Goal: Transaction & Acquisition: Purchase product/service

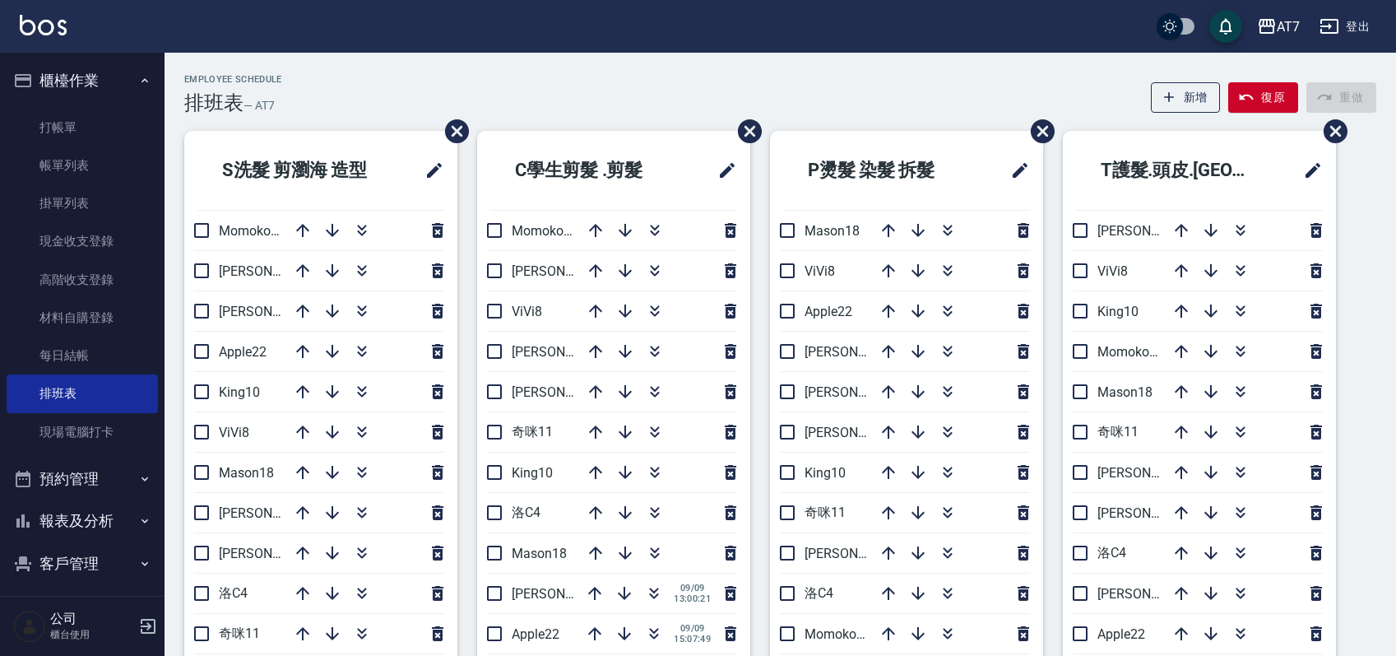
scroll to position [109, 0]
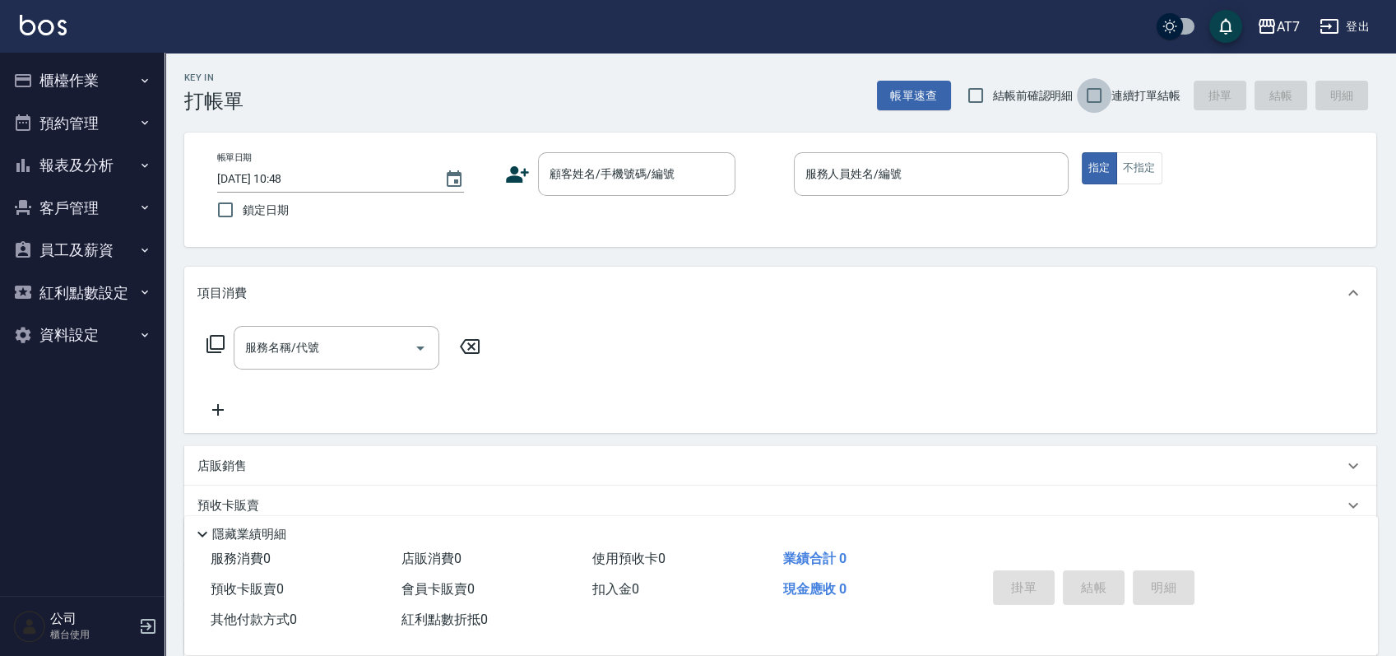
click at [1092, 99] on input "連續打單結帳" at bounding box center [1094, 95] width 35 height 35
checkbox input "true"
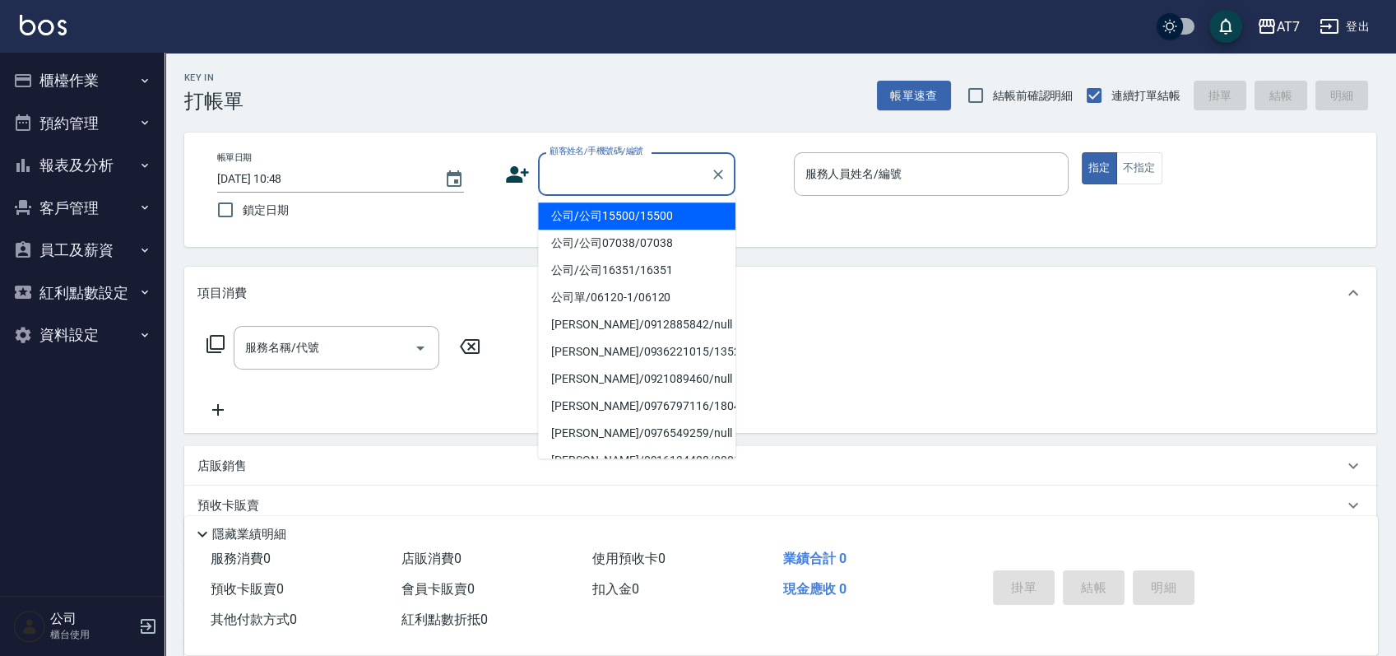
click at [642, 169] on div "顧客姓名/手機號碼/編號 顧客姓名/手機號碼/編號" at bounding box center [636, 174] width 197 height 44
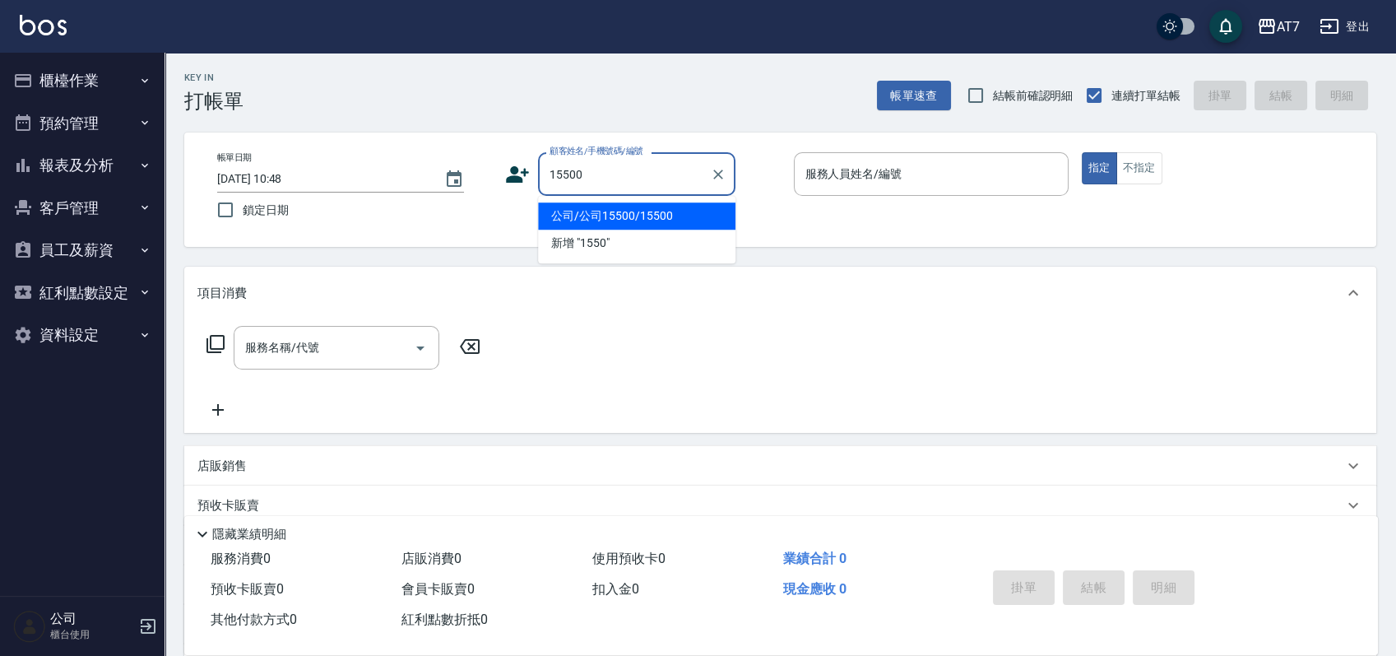
type input "公司/公司15500/15500"
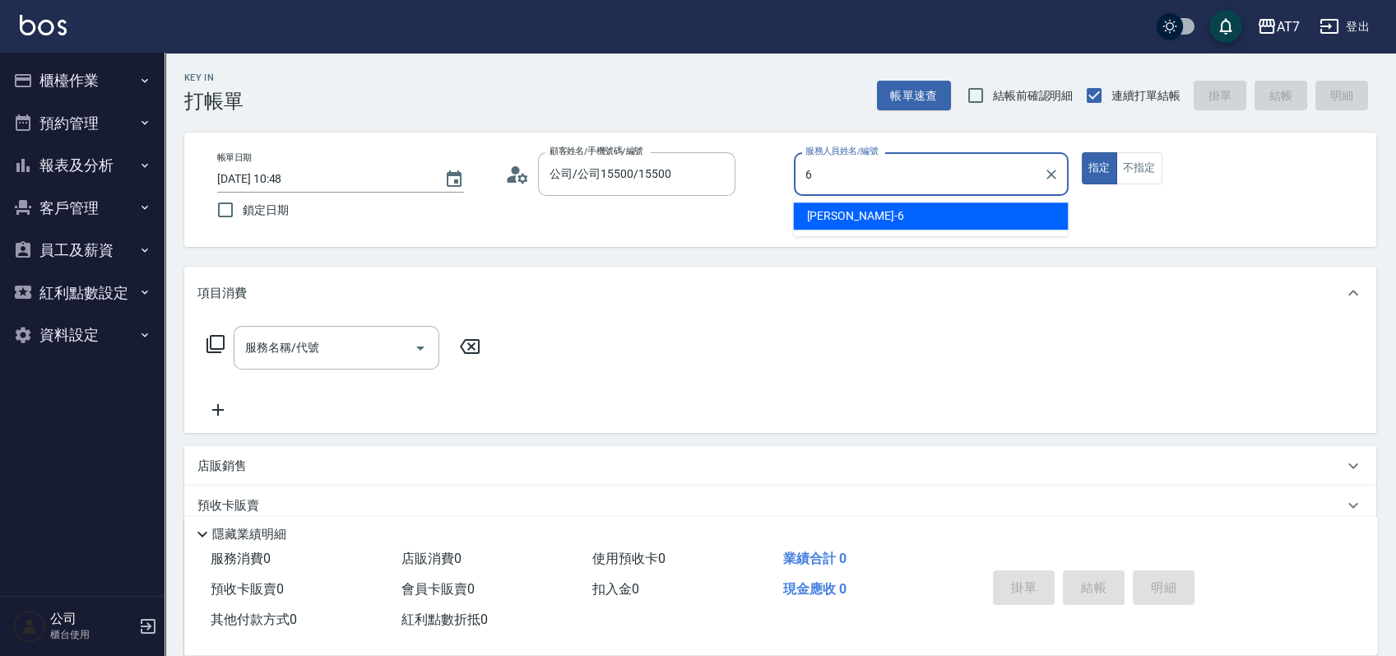
type input "[PERSON_NAME]-6"
type button "true"
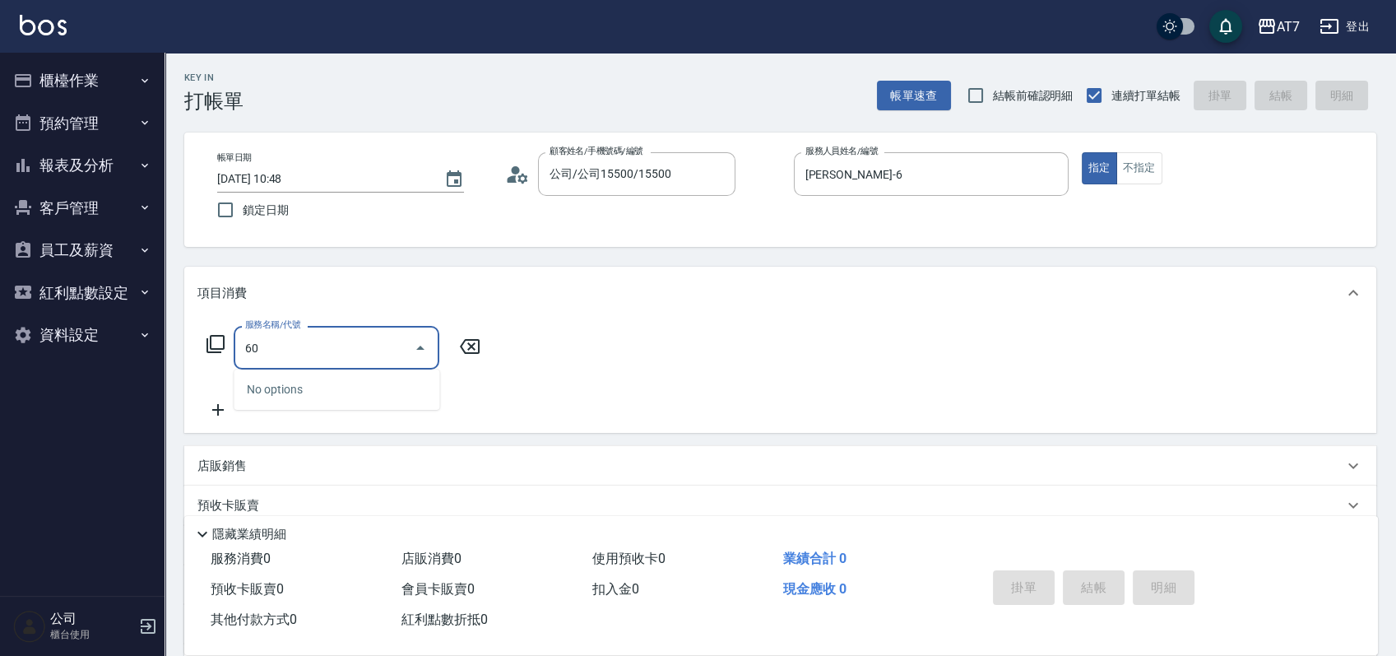
type input "6"
type input "809"
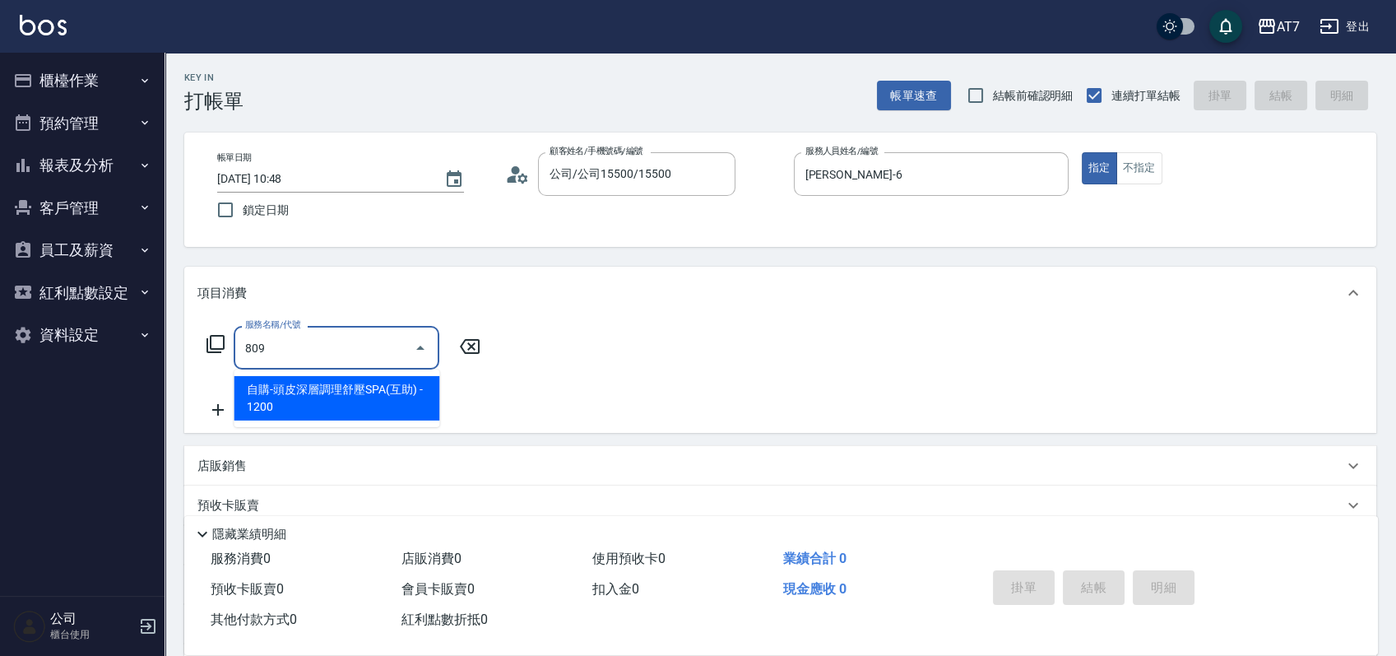
type input "120"
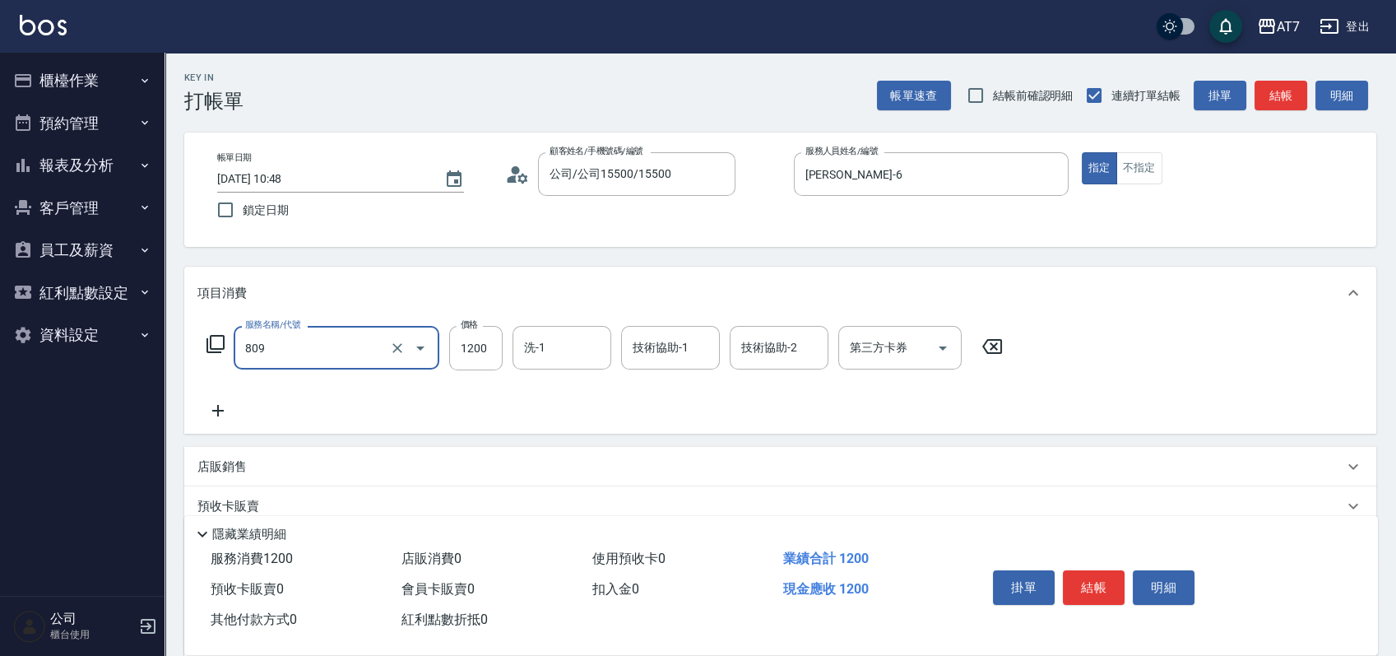
type input "自購-頭皮深層調理舒壓SPA(互助)(809)"
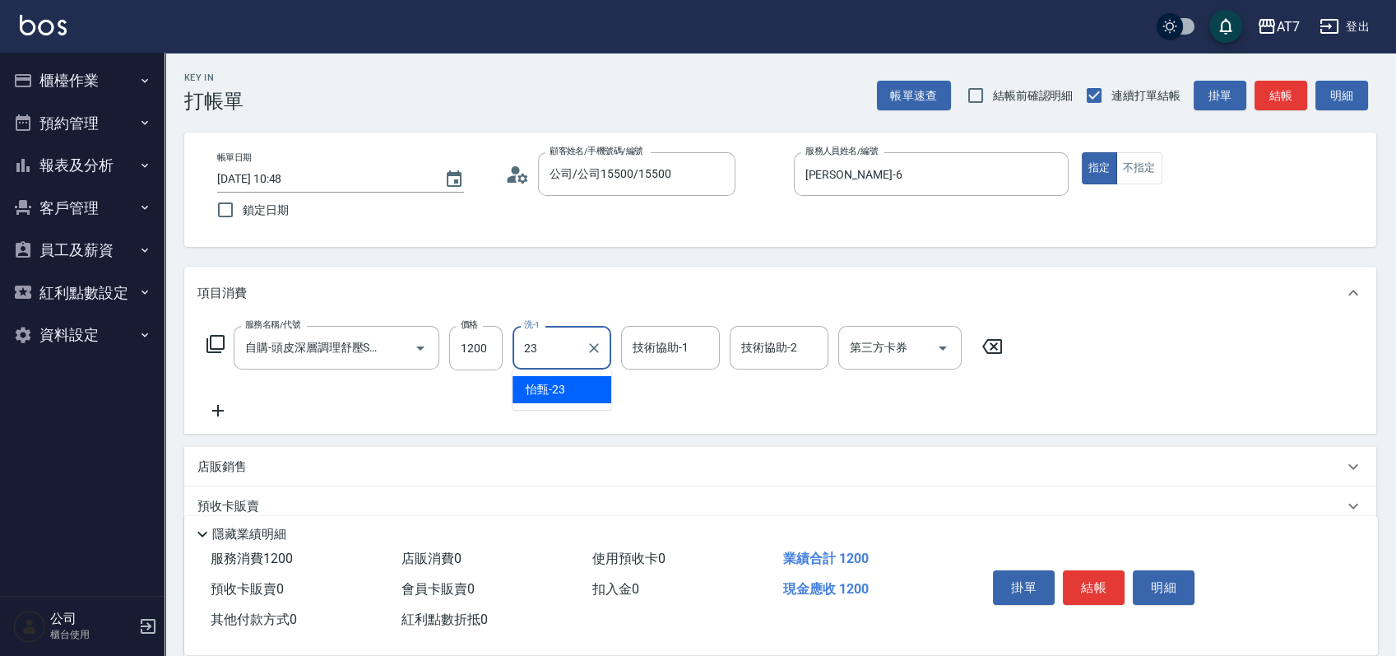
type input "怡甄-23"
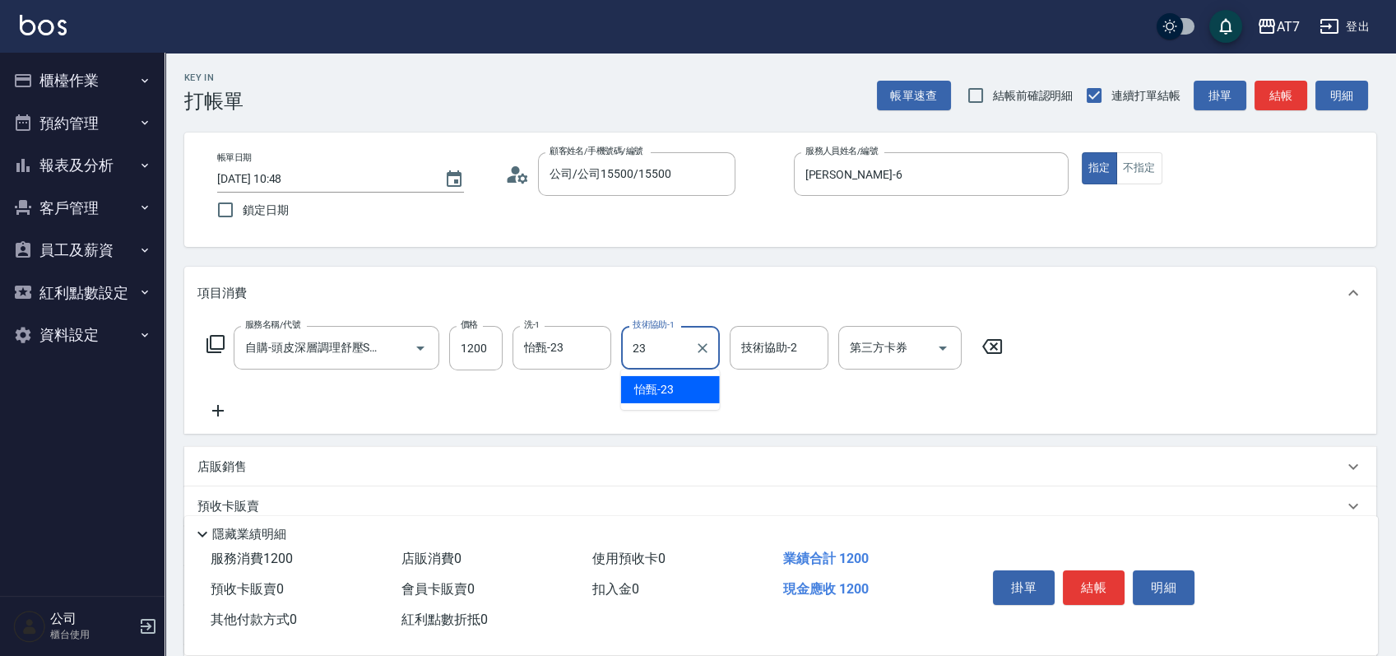
type input "怡甄-23"
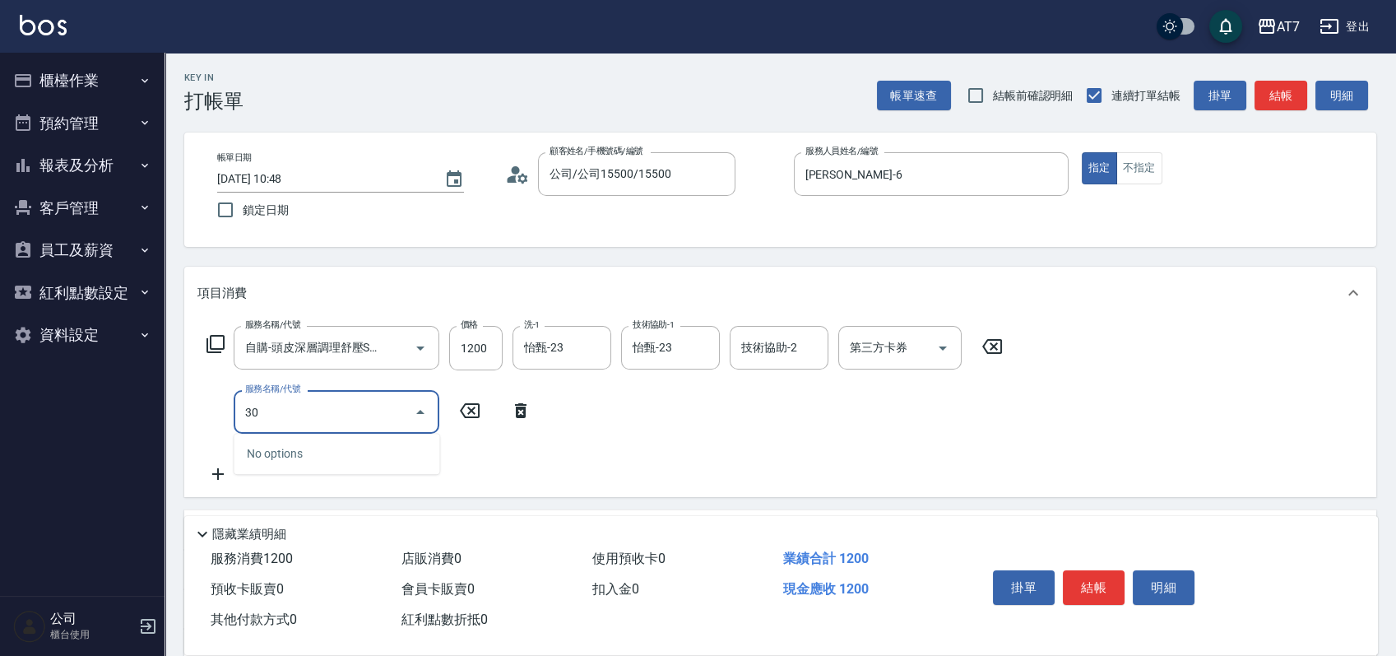
type input "303"
type input "160"
type input "A級剪髮(303)"
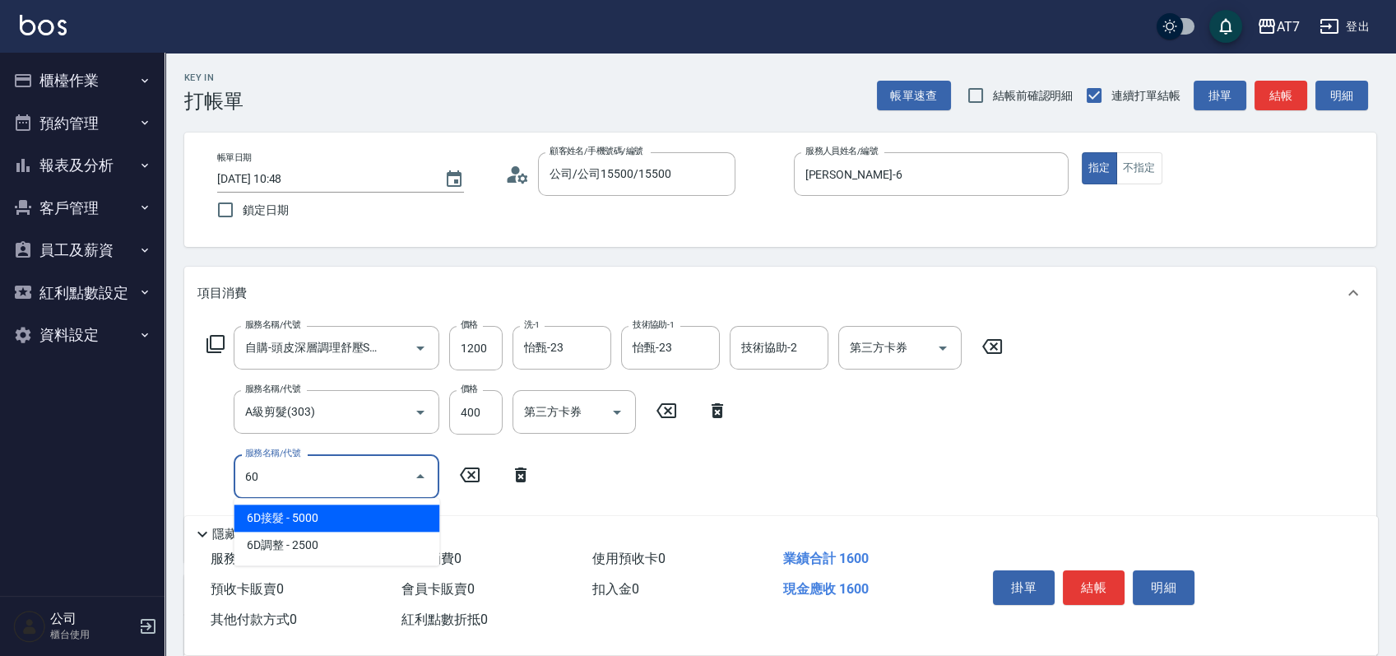
type input "603"
type input "240"
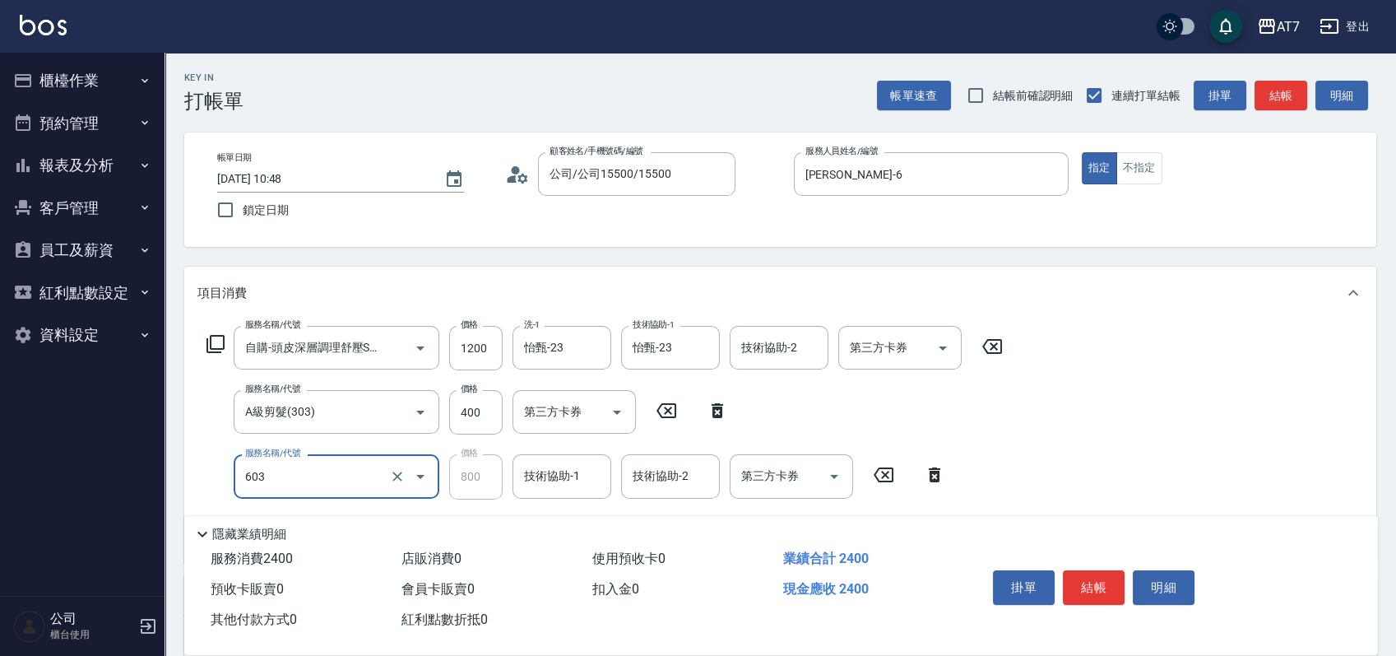
type input "TKO護髮（助(603)"
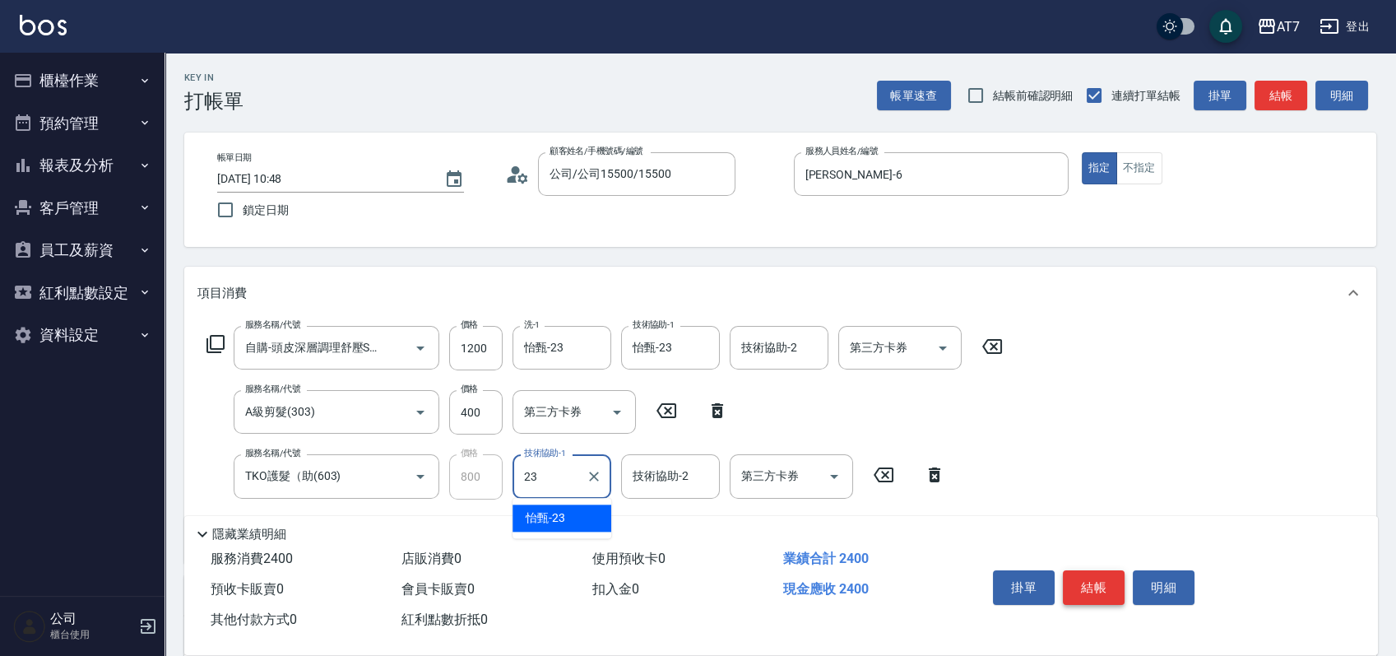
type input "23"
click at [1086, 574] on button "結帳" at bounding box center [1094, 587] width 62 height 35
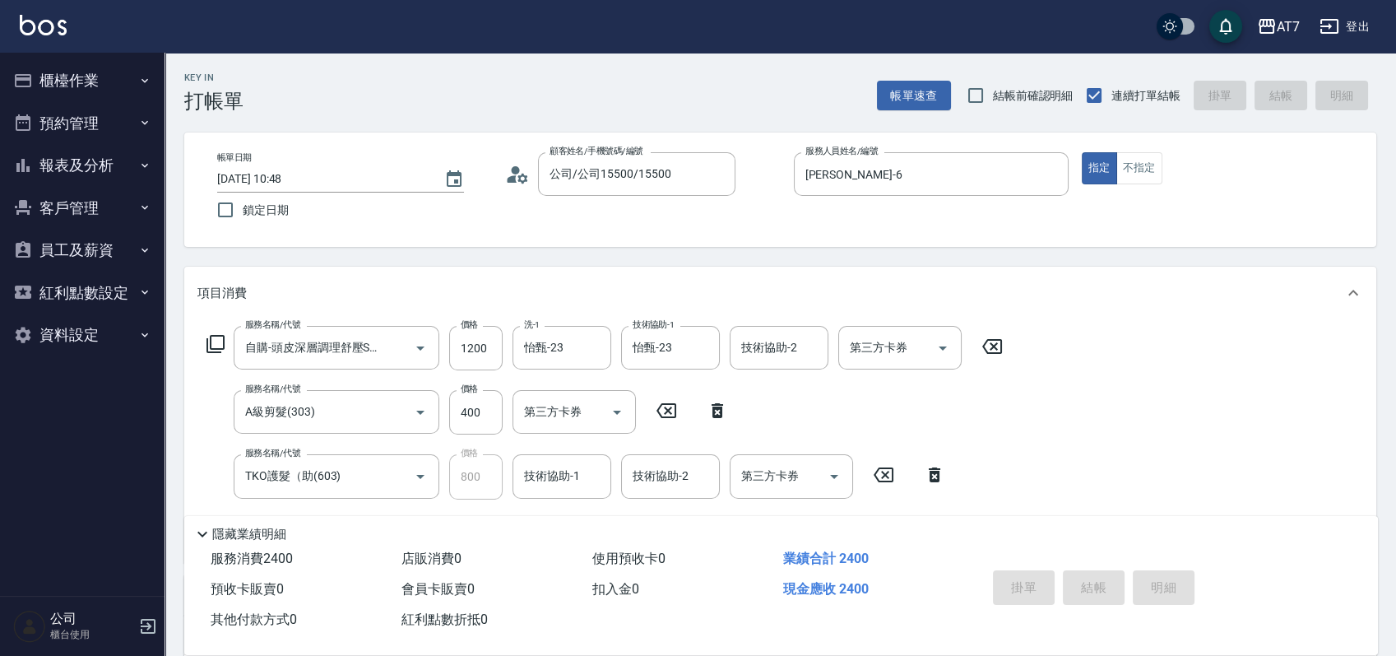
type input "[DATE] 16:47"
type input "0"
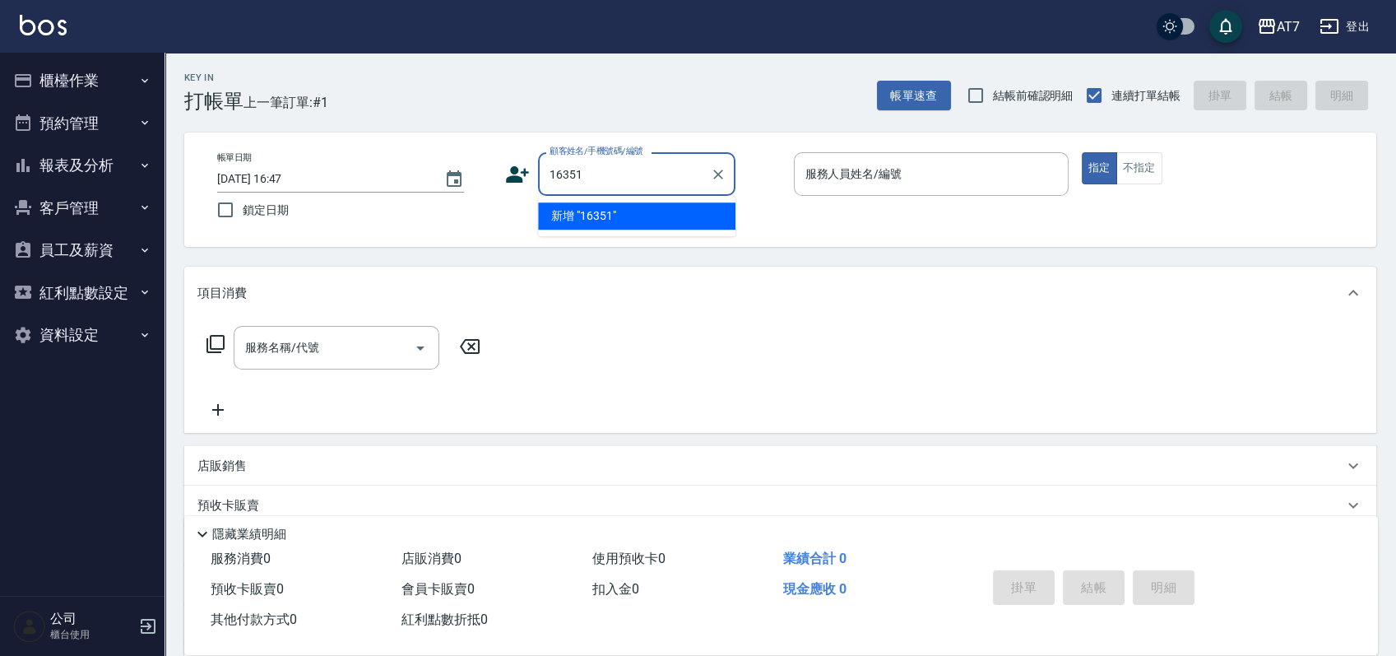
type input "16351"
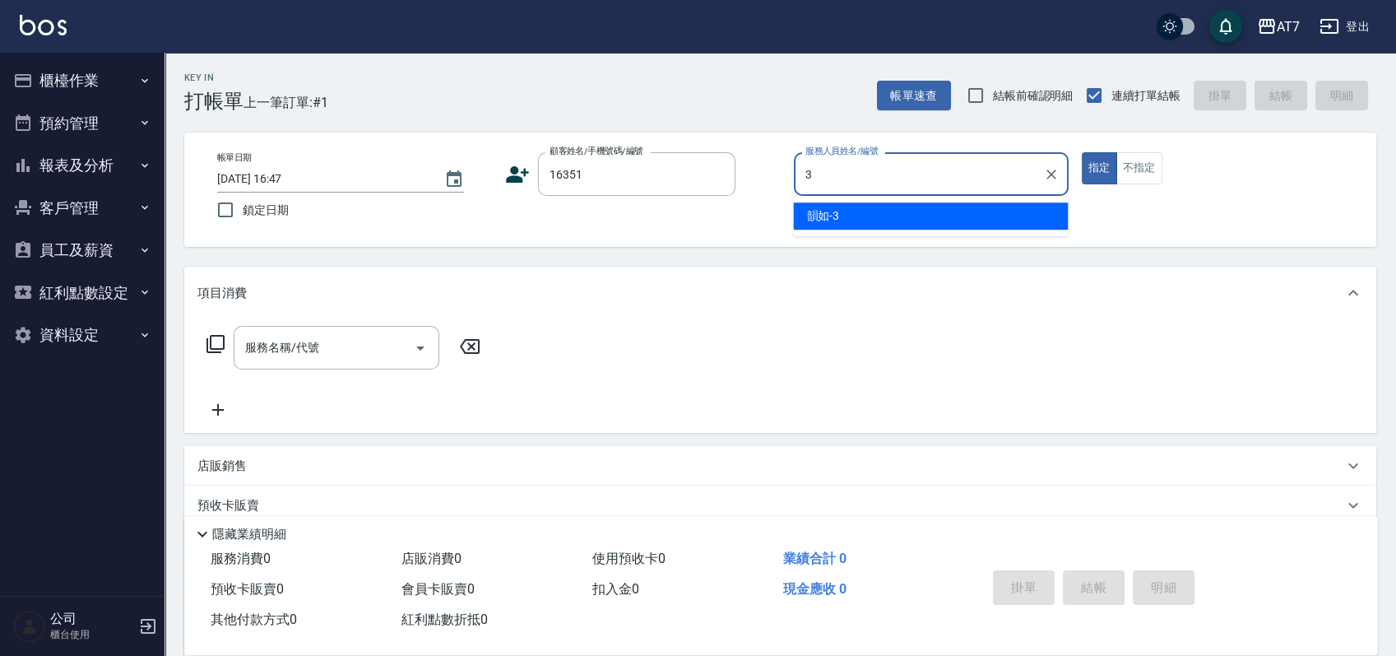
type input "韻如-3"
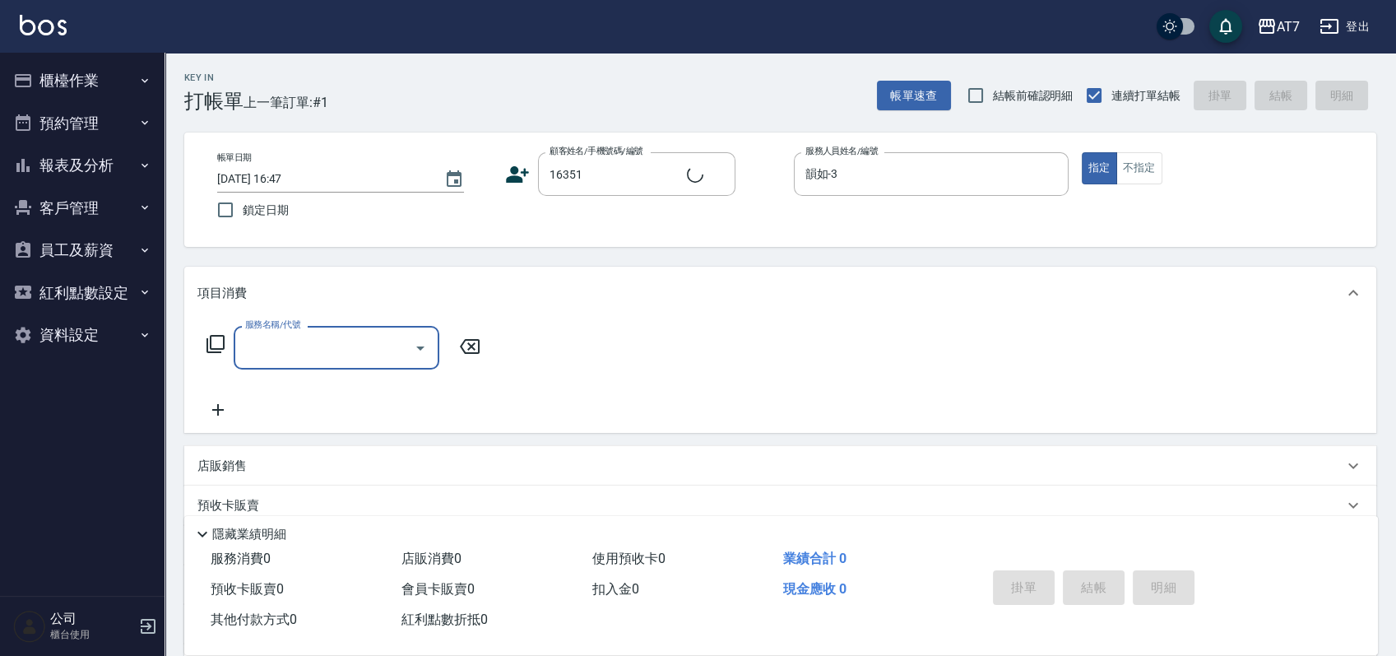
type input "公司/公司16351/16351"
type input "400"
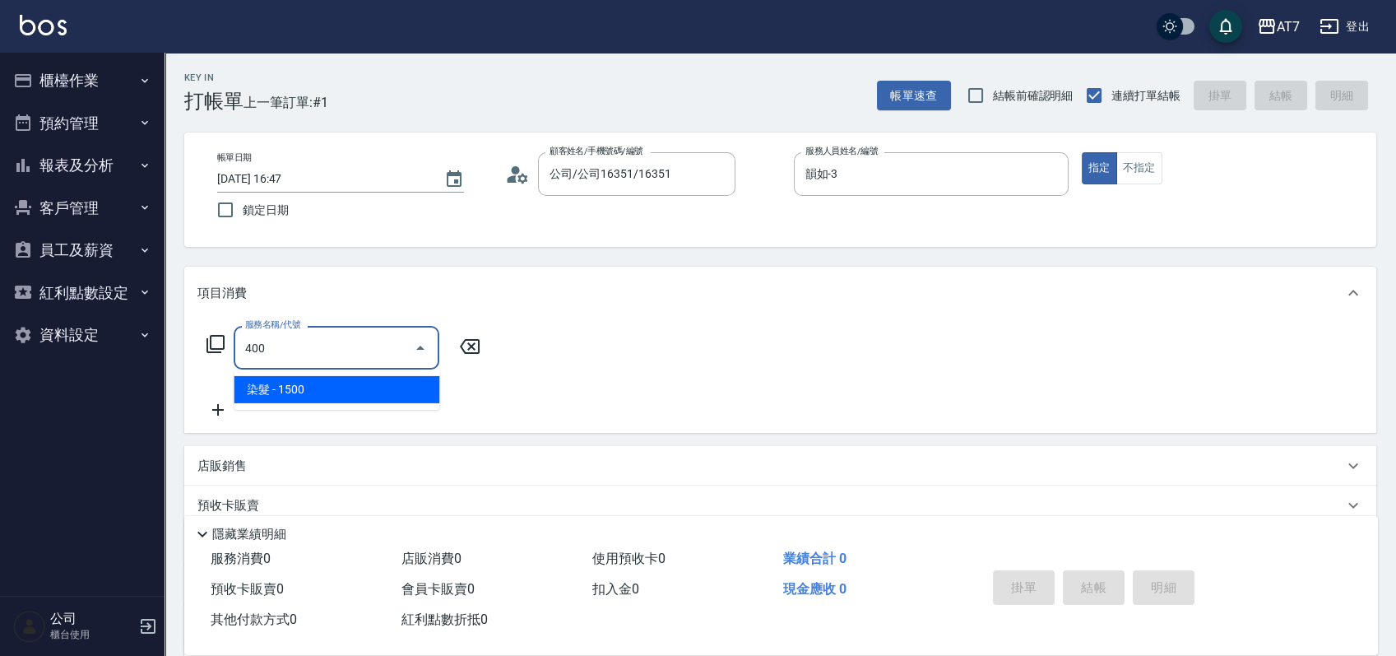
type input "150"
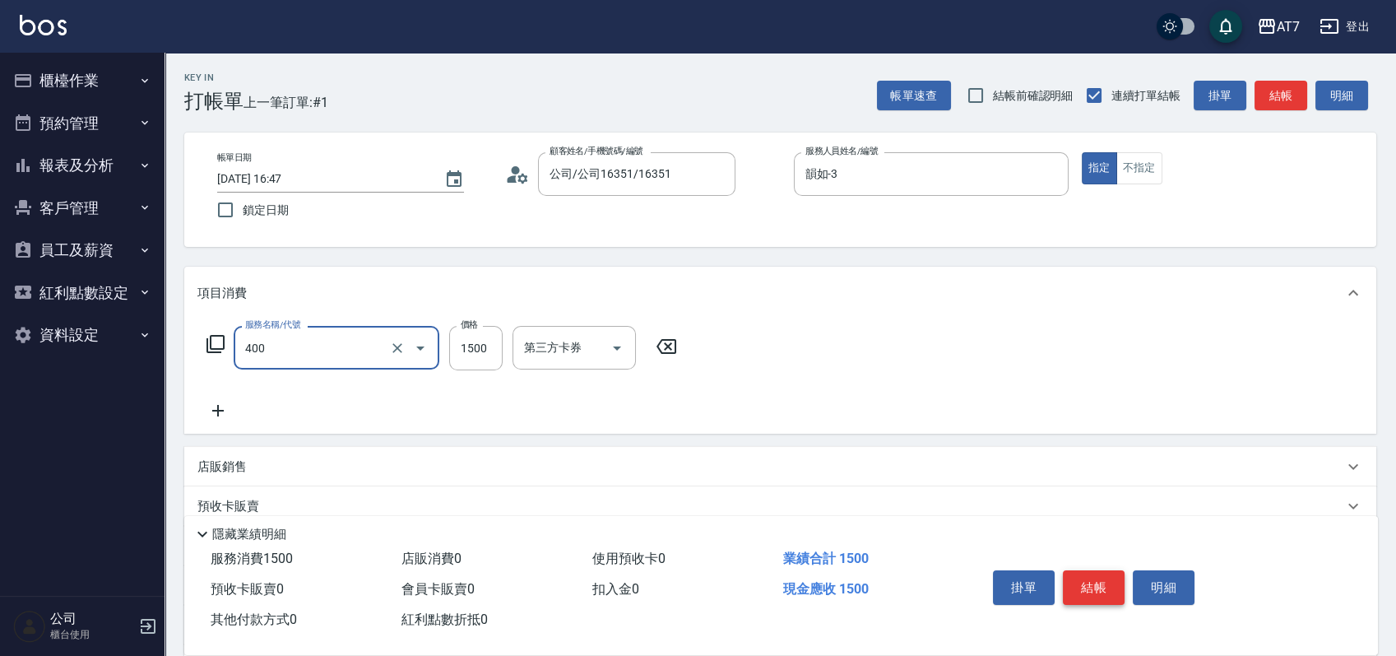
type input "染髮(400)"
type input "1"
type input "0"
type input "110"
type input "10"
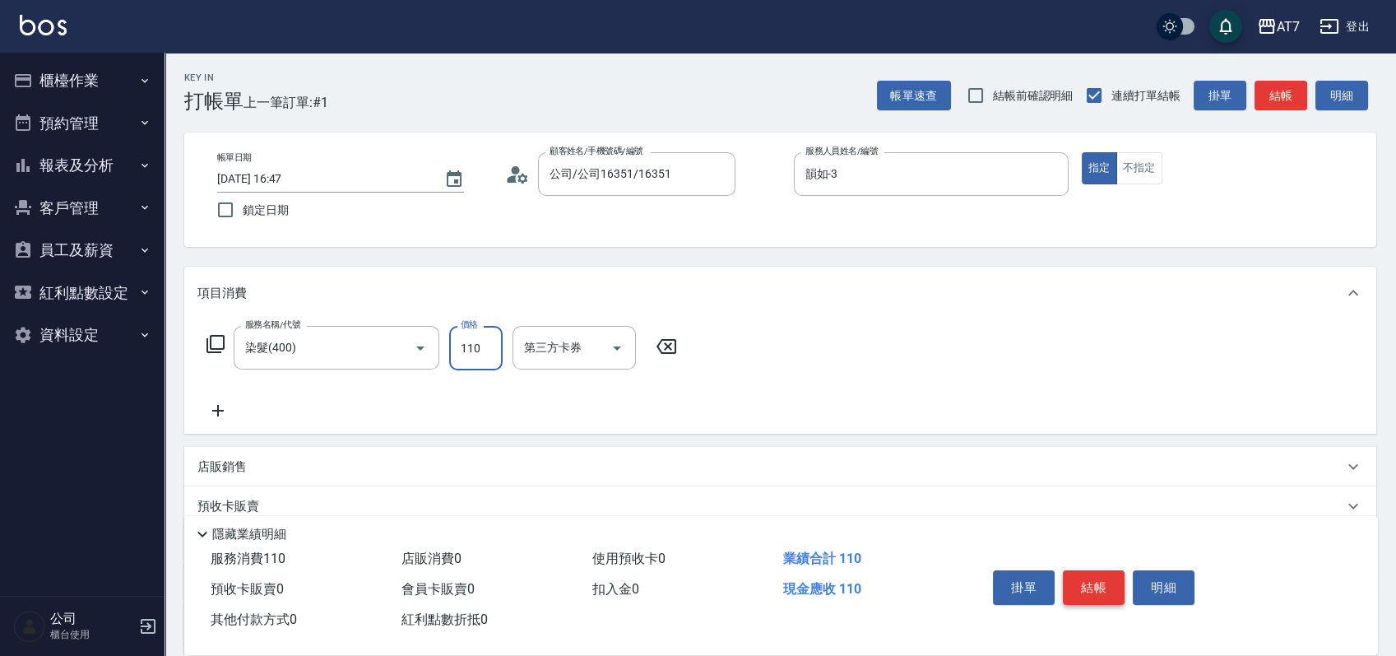
type input "1100"
type input "110"
type input "1100"
click at [1086, 574] on button "結帳" at bounding box center [1094, 587] width 62 height 35
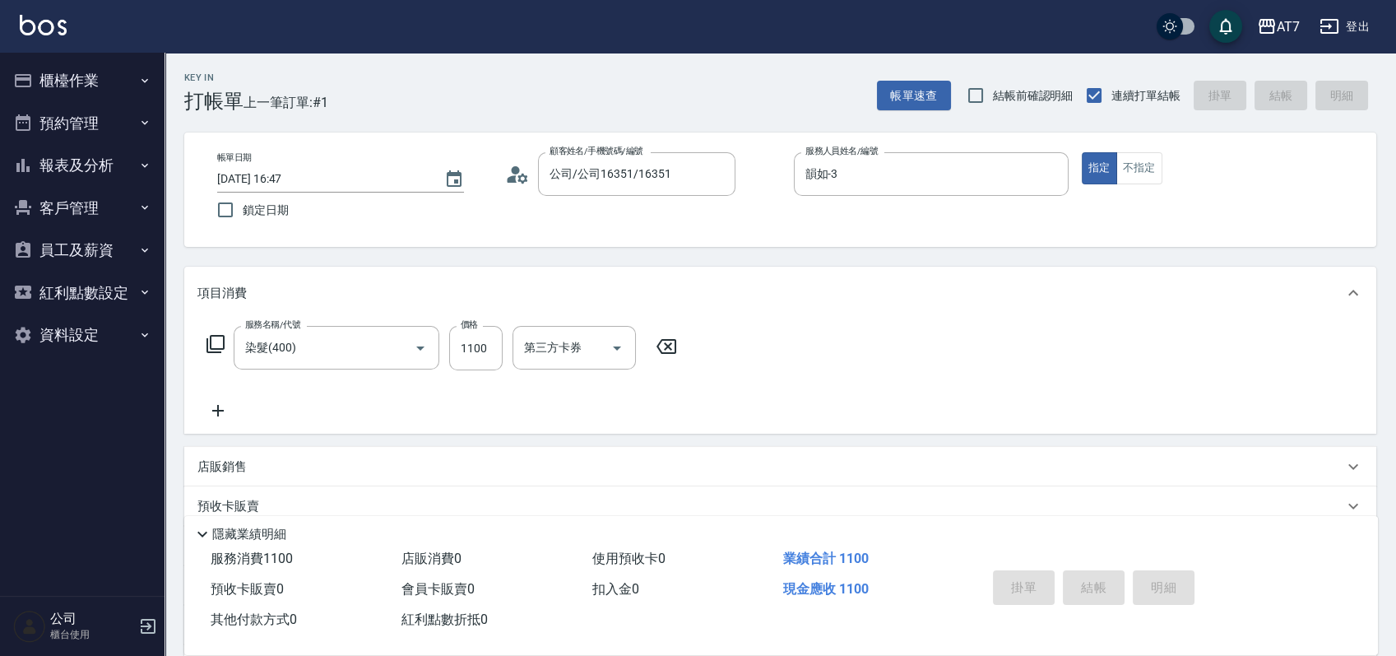
type input "0"
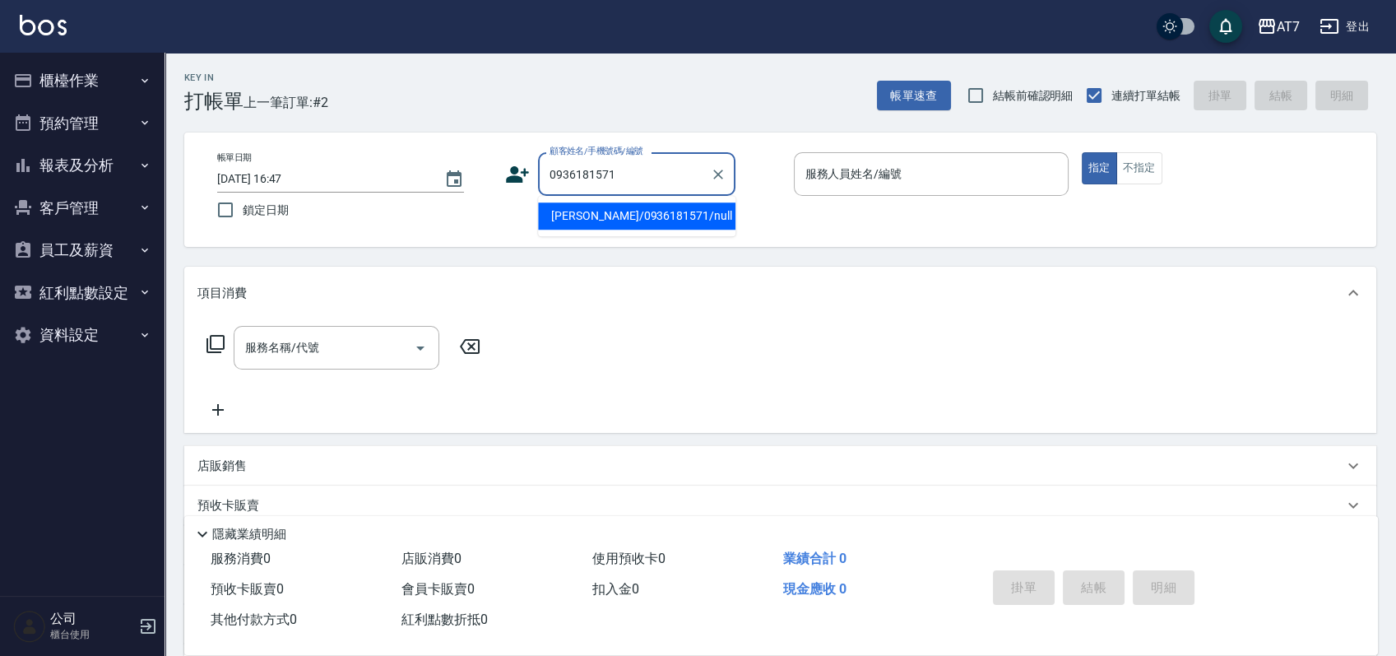
type input "[PERSON_NAME]/0936181571/null"
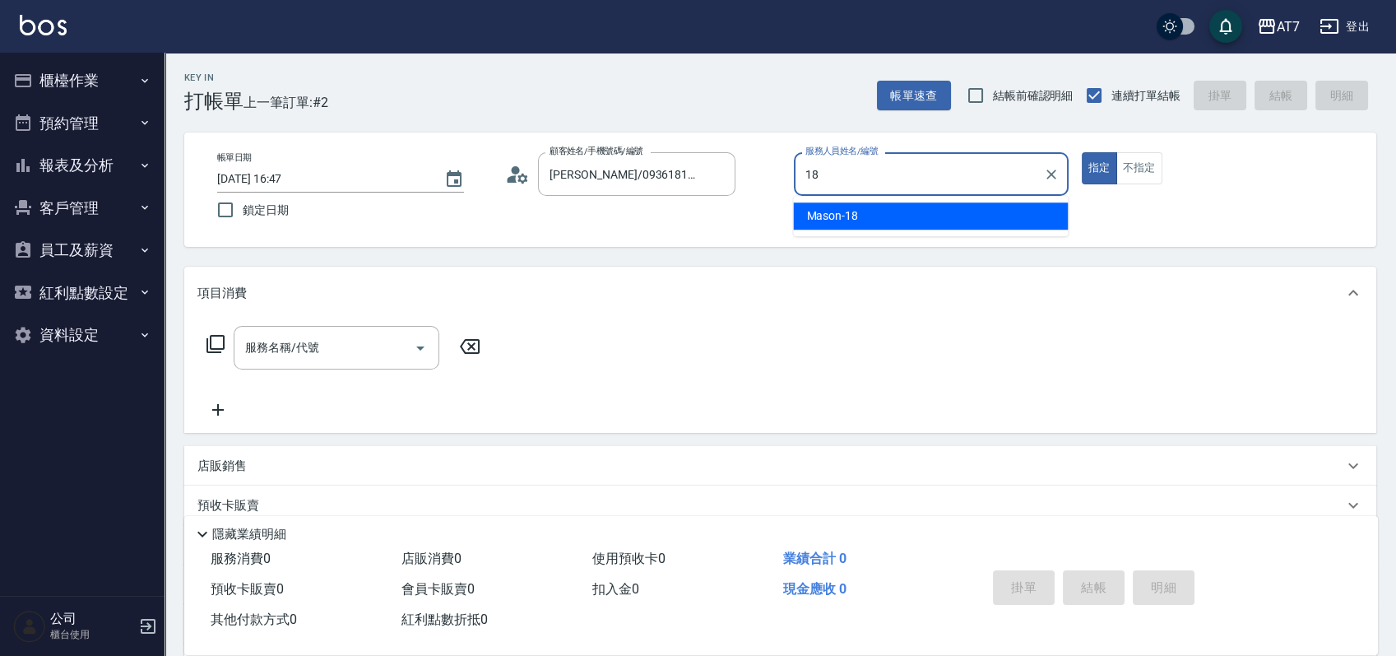
type input "Mason-18"
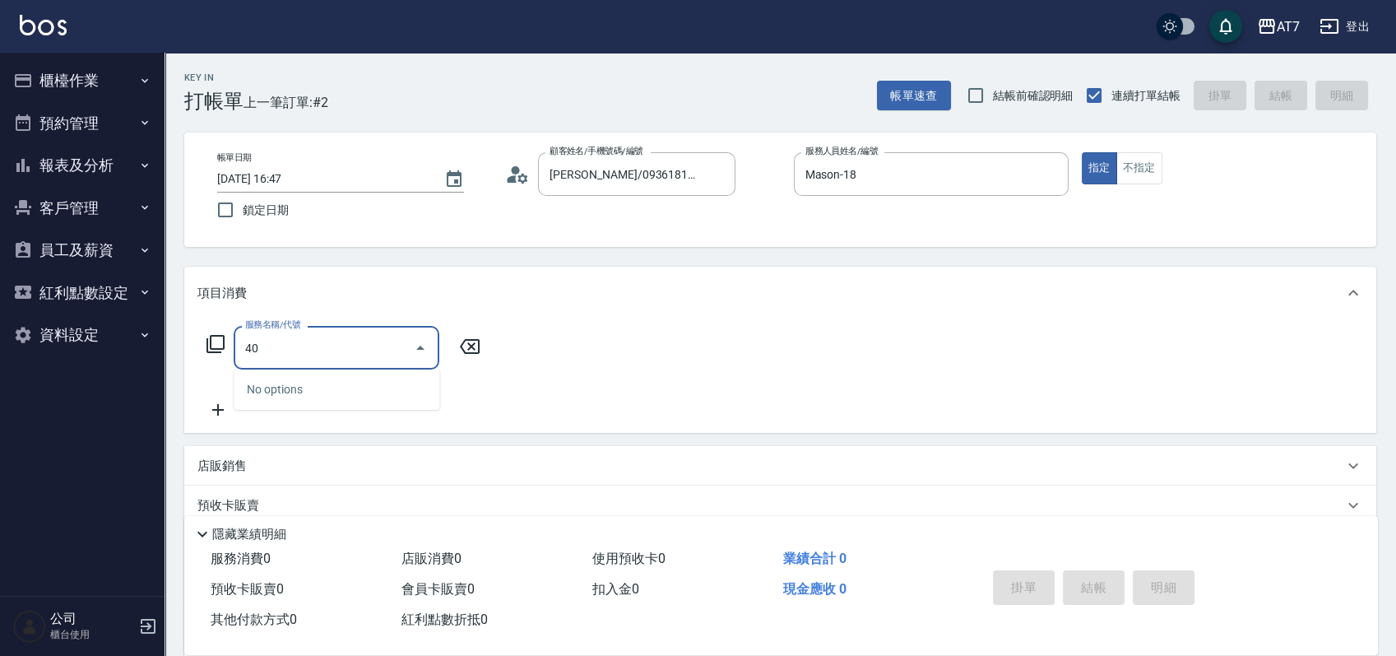
type input "401"
type input "150"
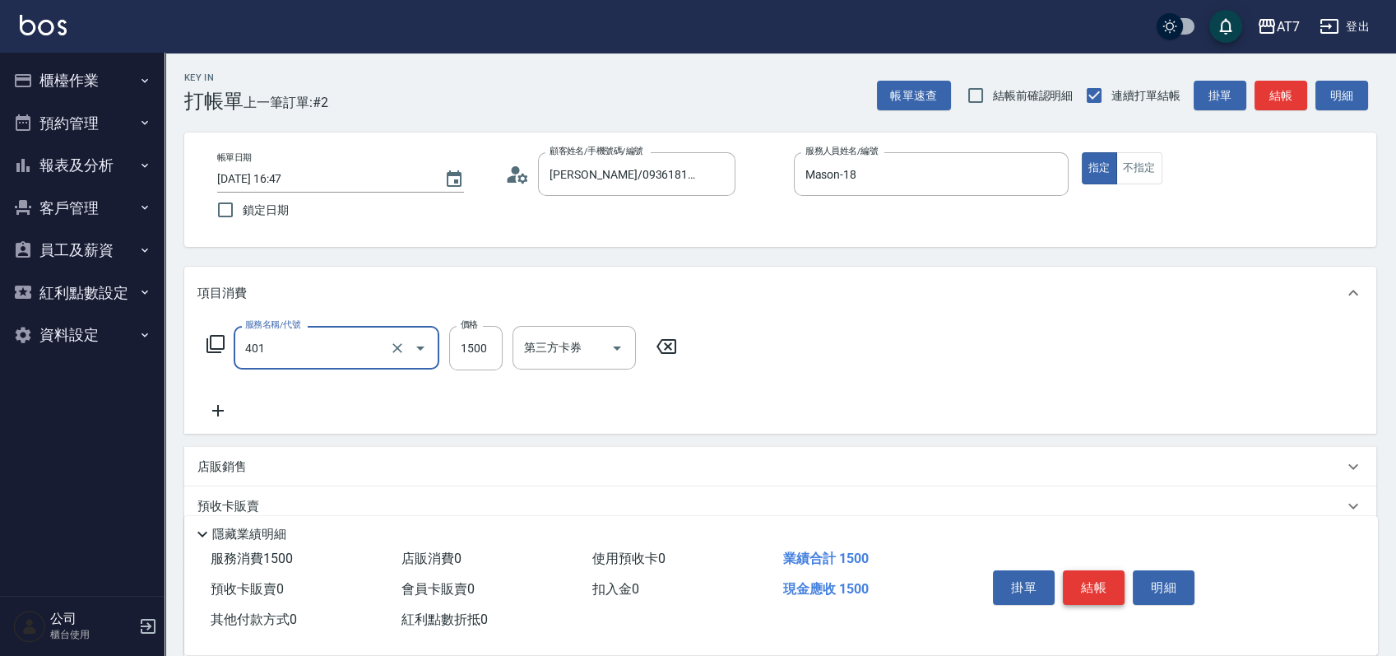
type input "染髮(互助)(401)"
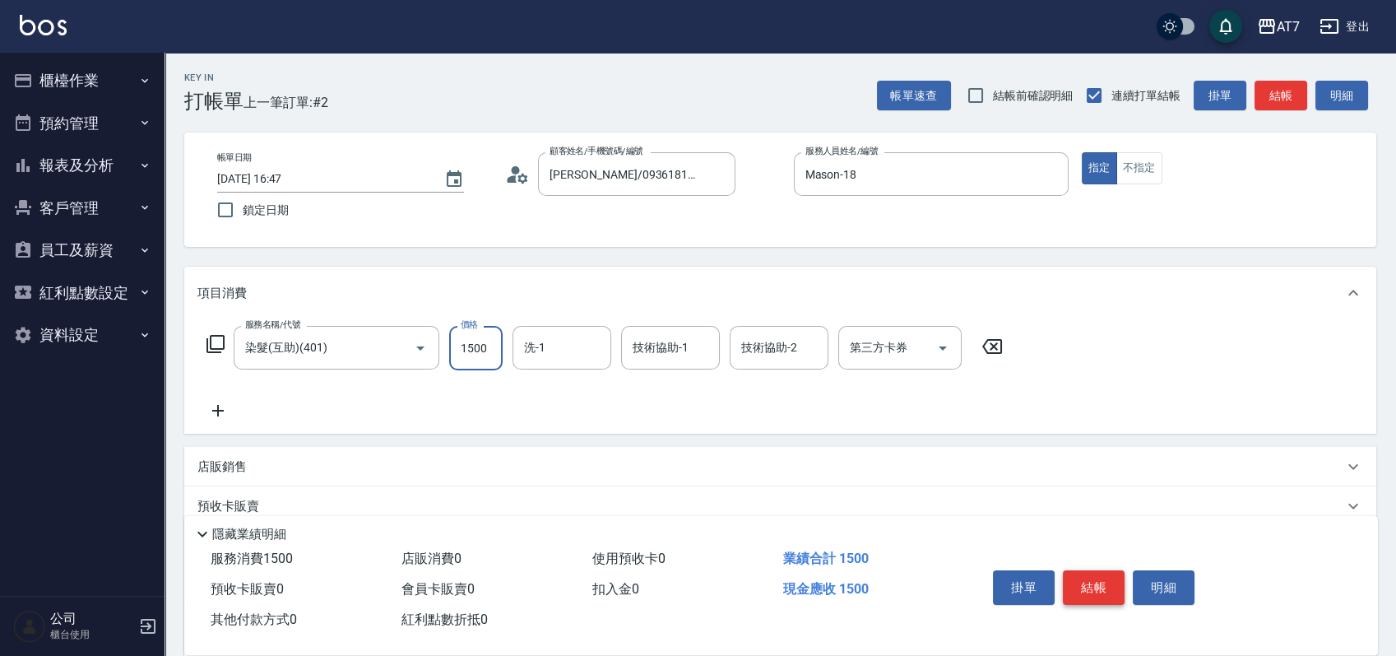
type input "1"
type input "0"
type input "15"
type input "10"
type input "1599"
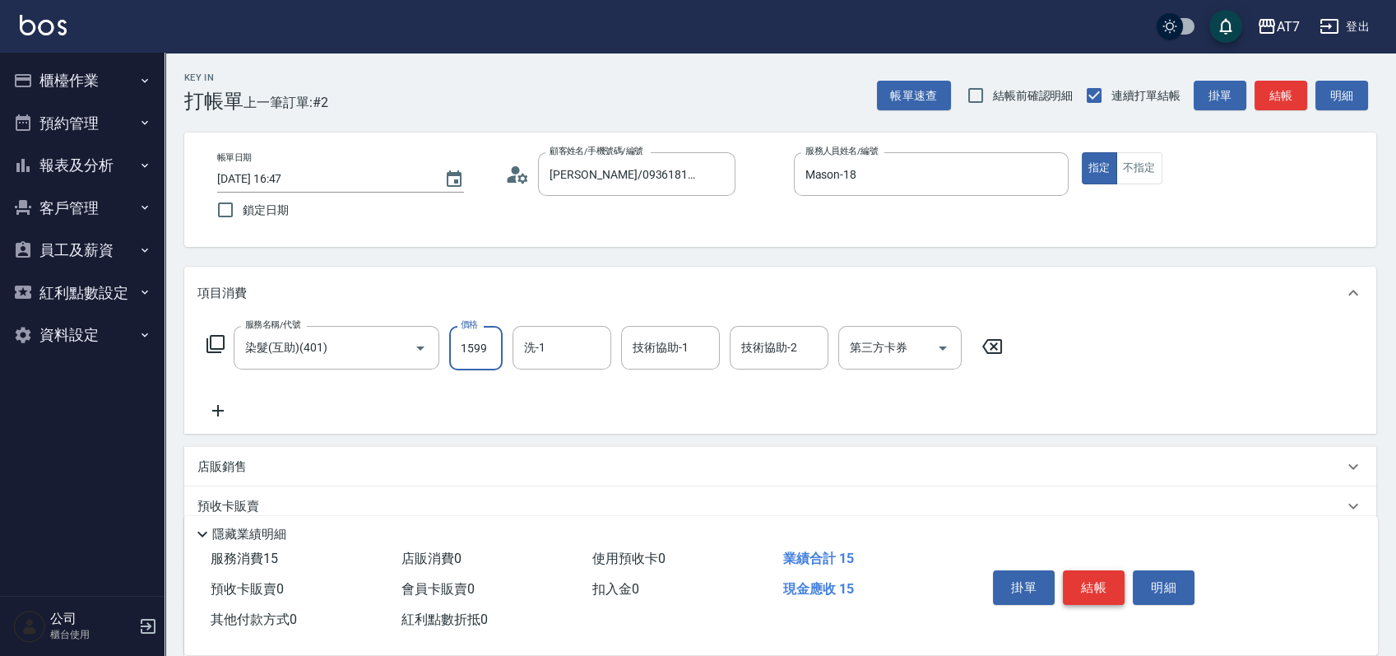
type input "150"
type input "1599"
type input "[PERSON_NAME]-38"
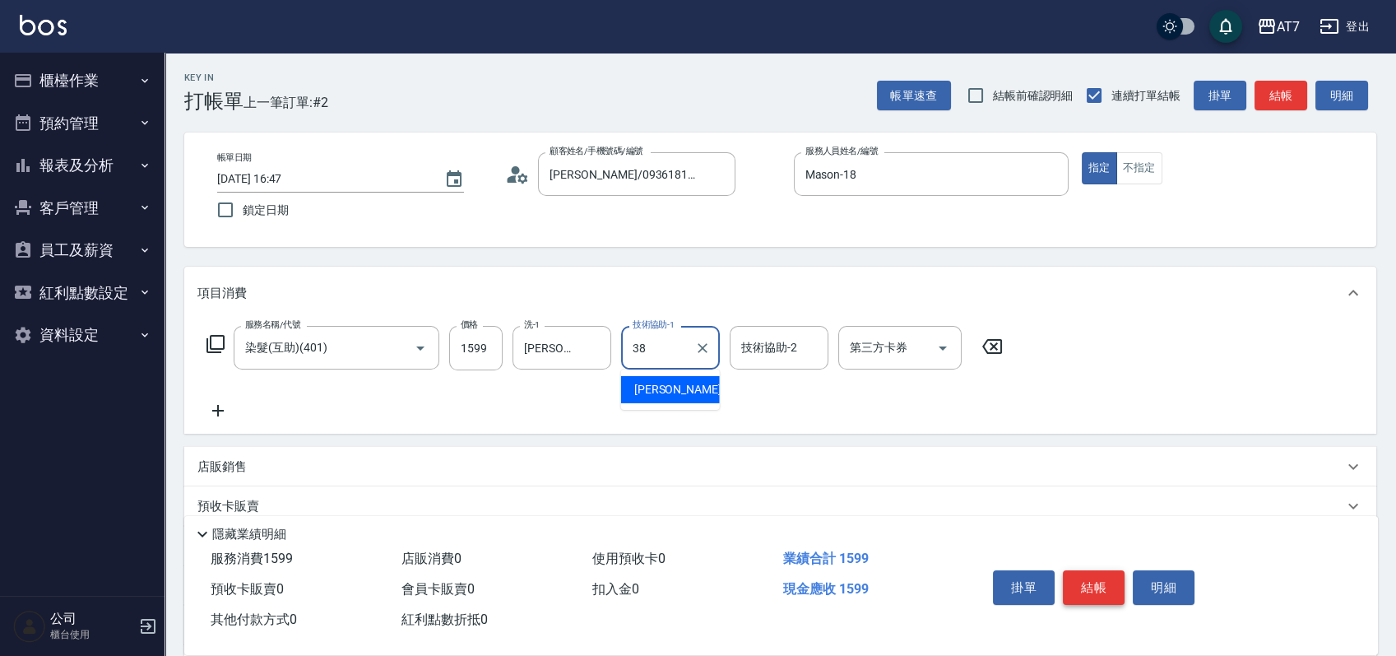
type input "[PERSON_NAME]-38"
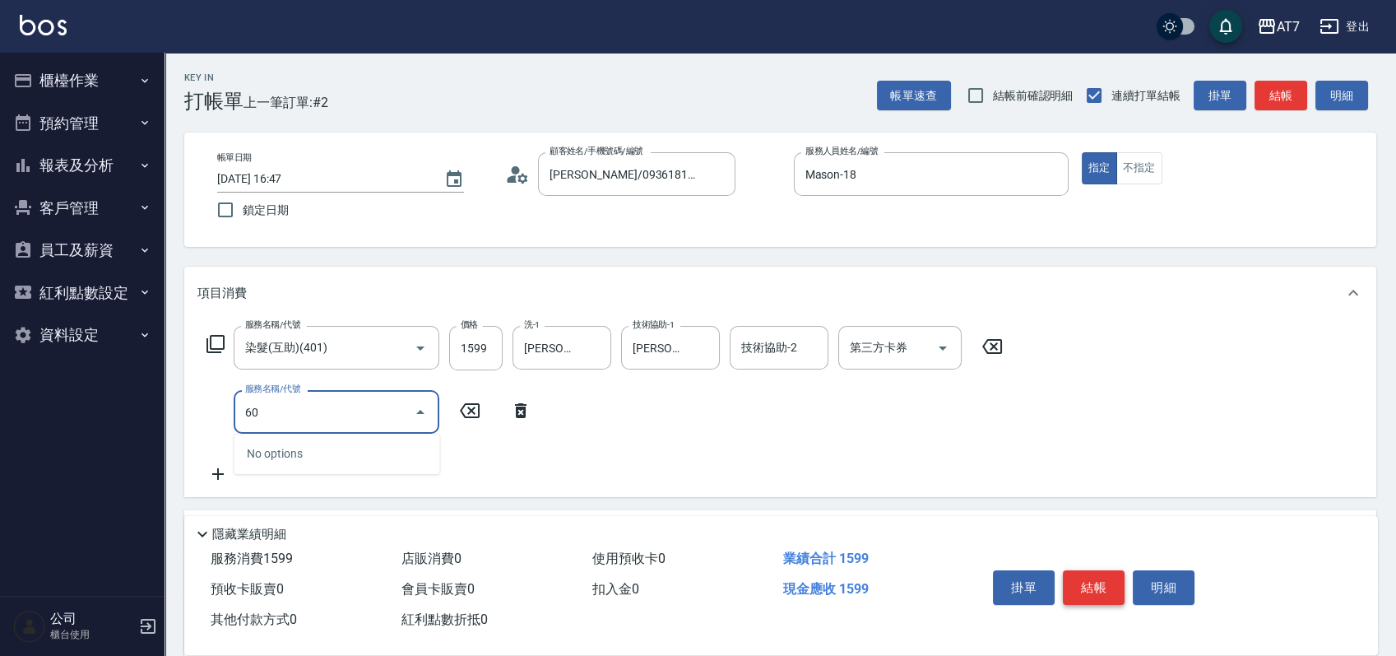
type input "603"
type input "230"
type input "TKO護髮（助(603)"
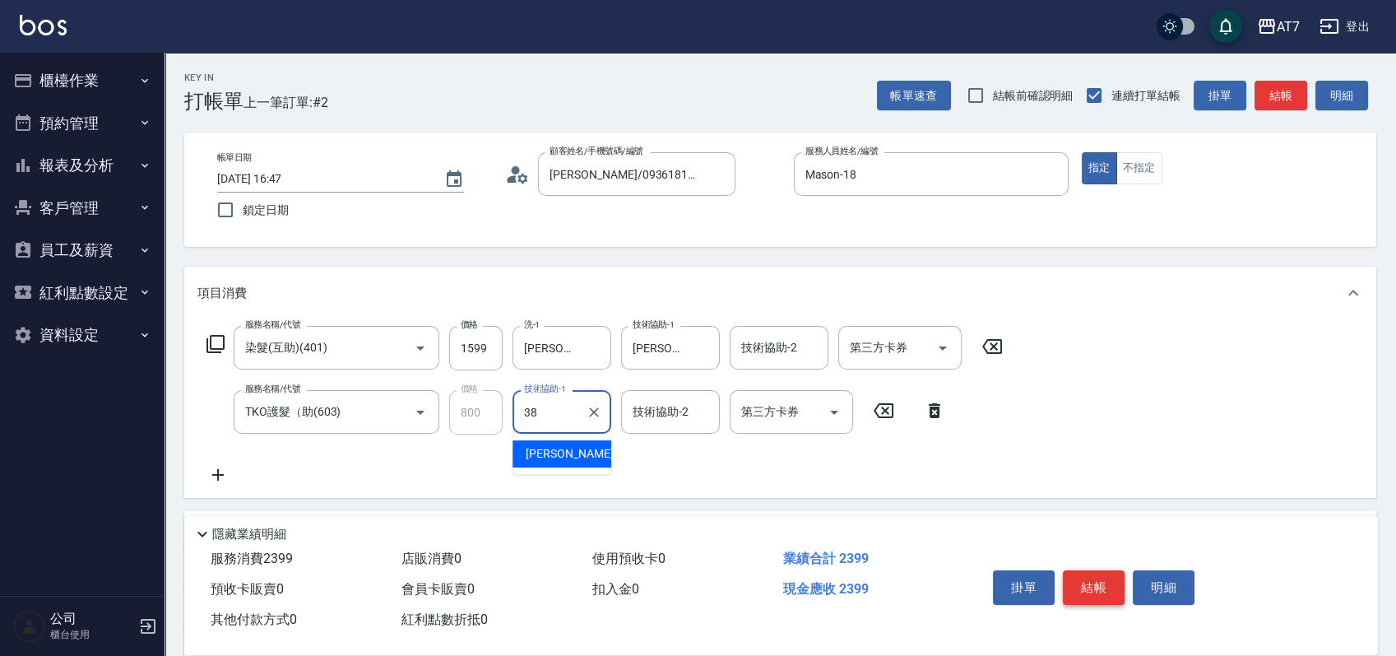
type input "[PERSON_NAME]-38"
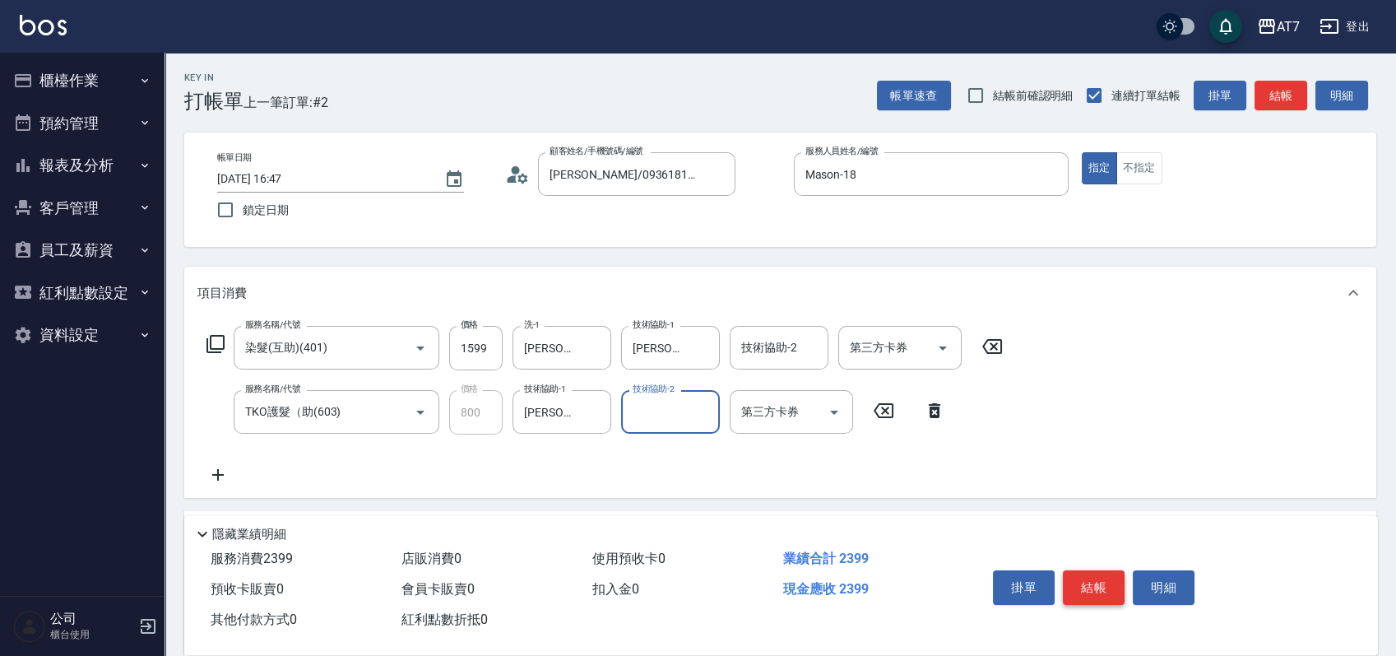
click at [1086, 574] on button "結帳" at bounding box center [1094, 587] width 62 height 35
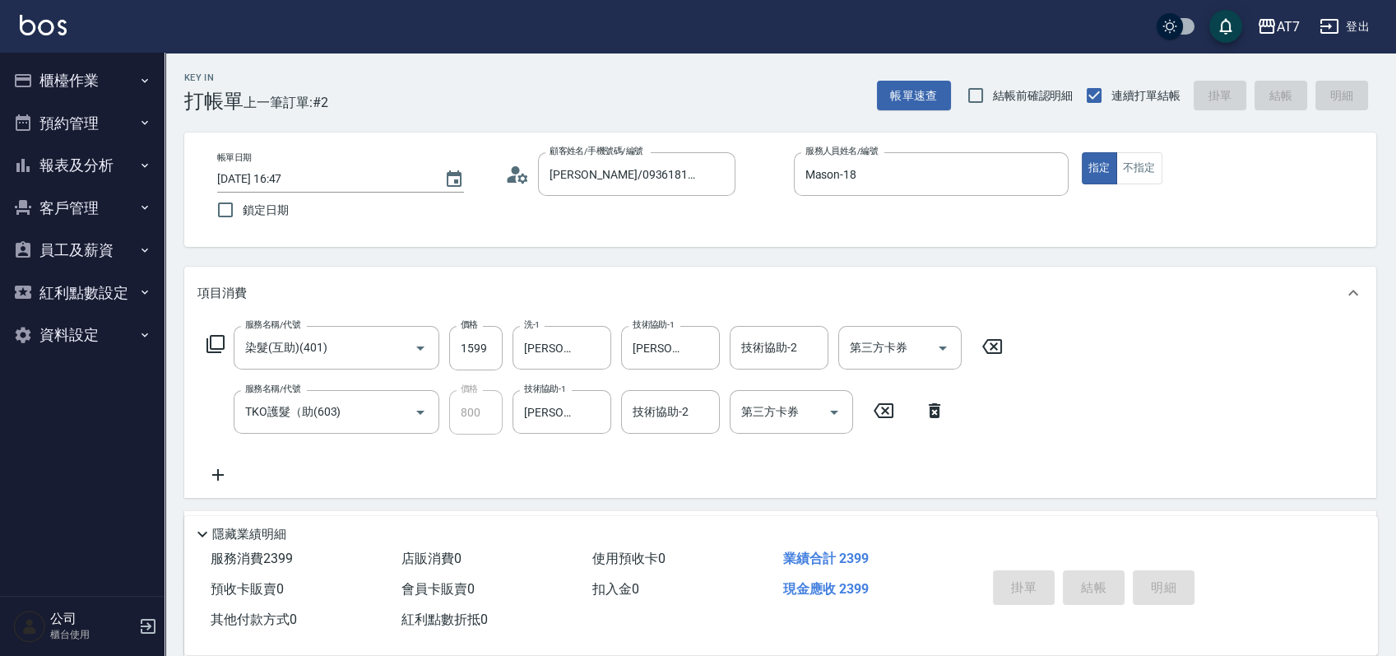
type input "[DATE] 16:48"
type input "0"
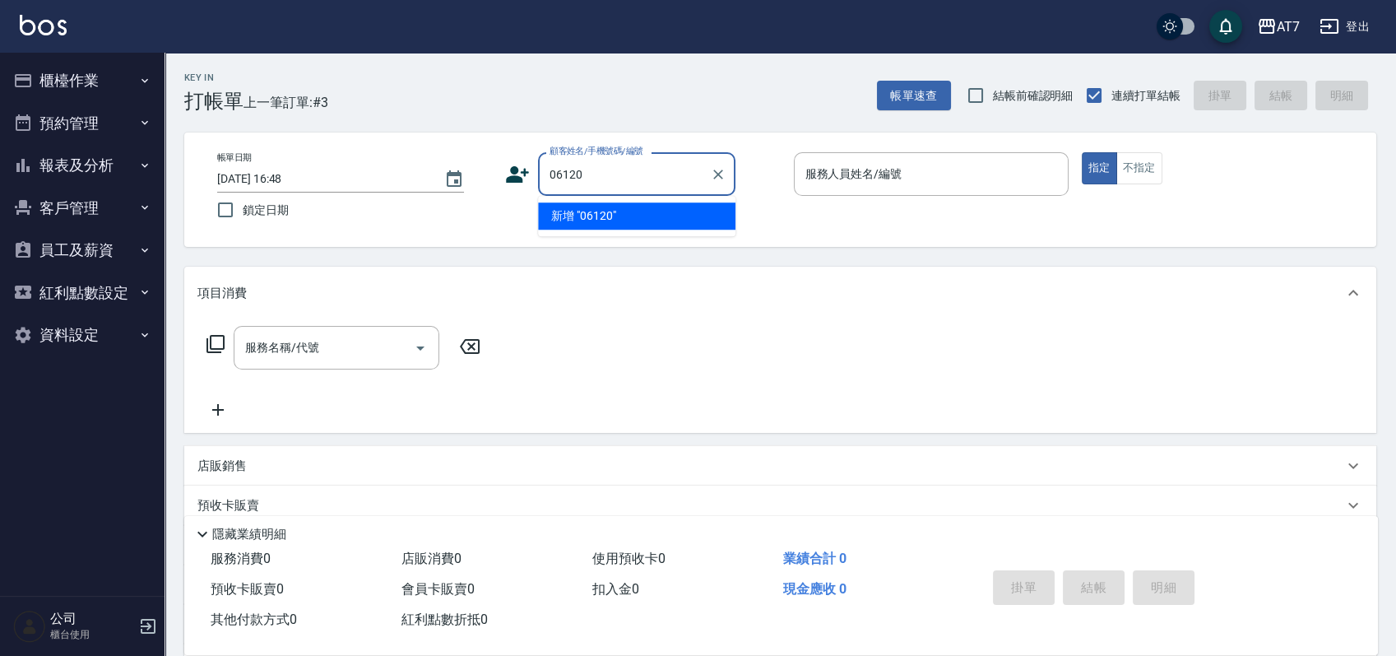
type input "06120"
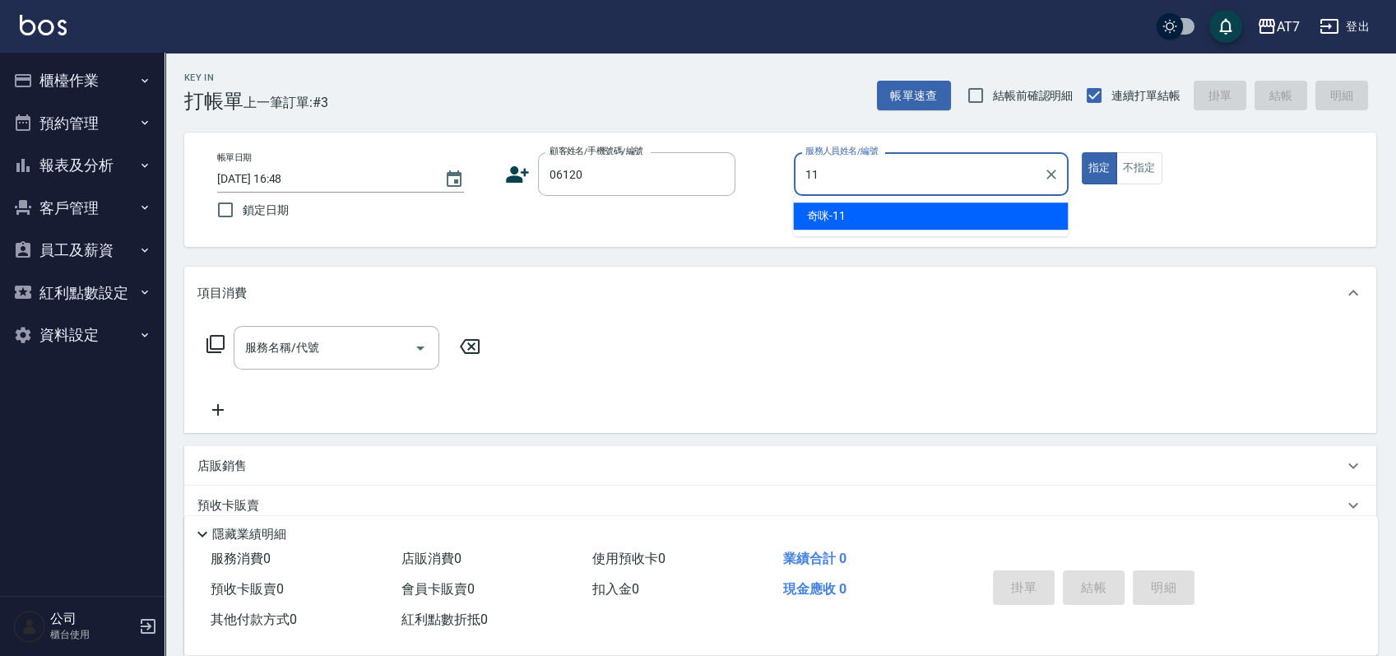
type input "奇咪-11"
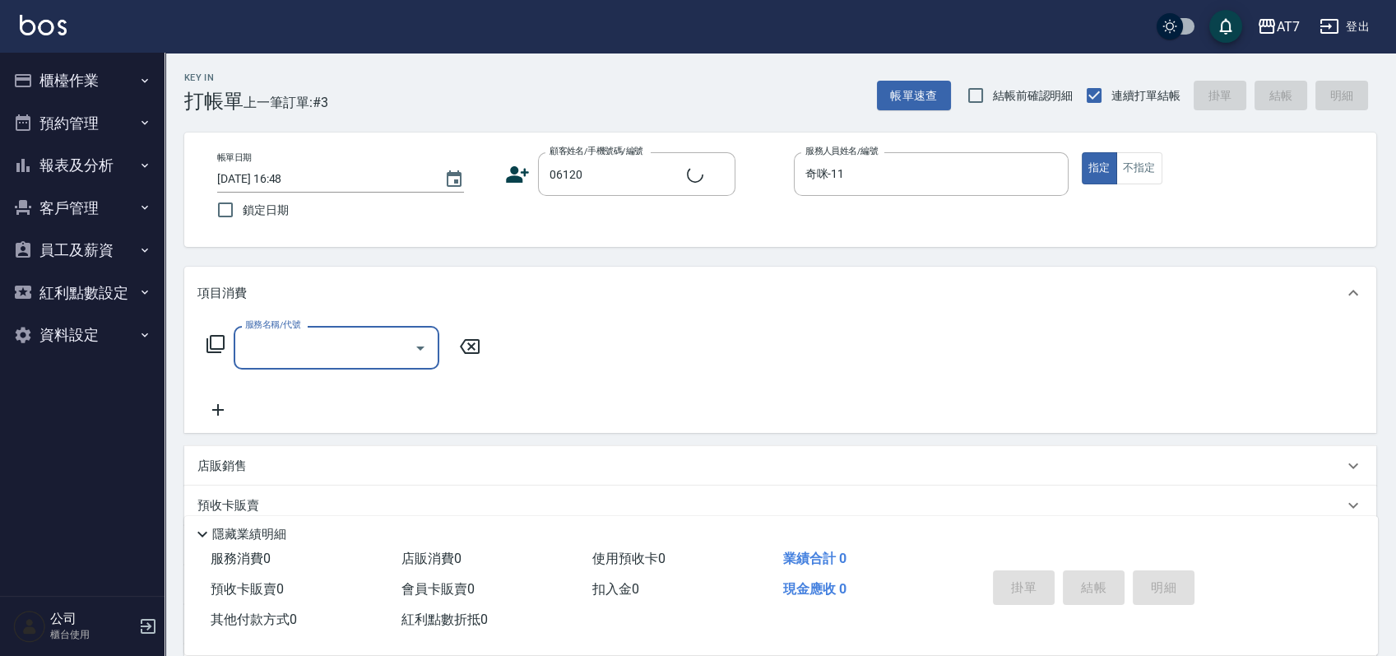
type input "公司單/06120-1/06120"
type input "500"
type input "30"
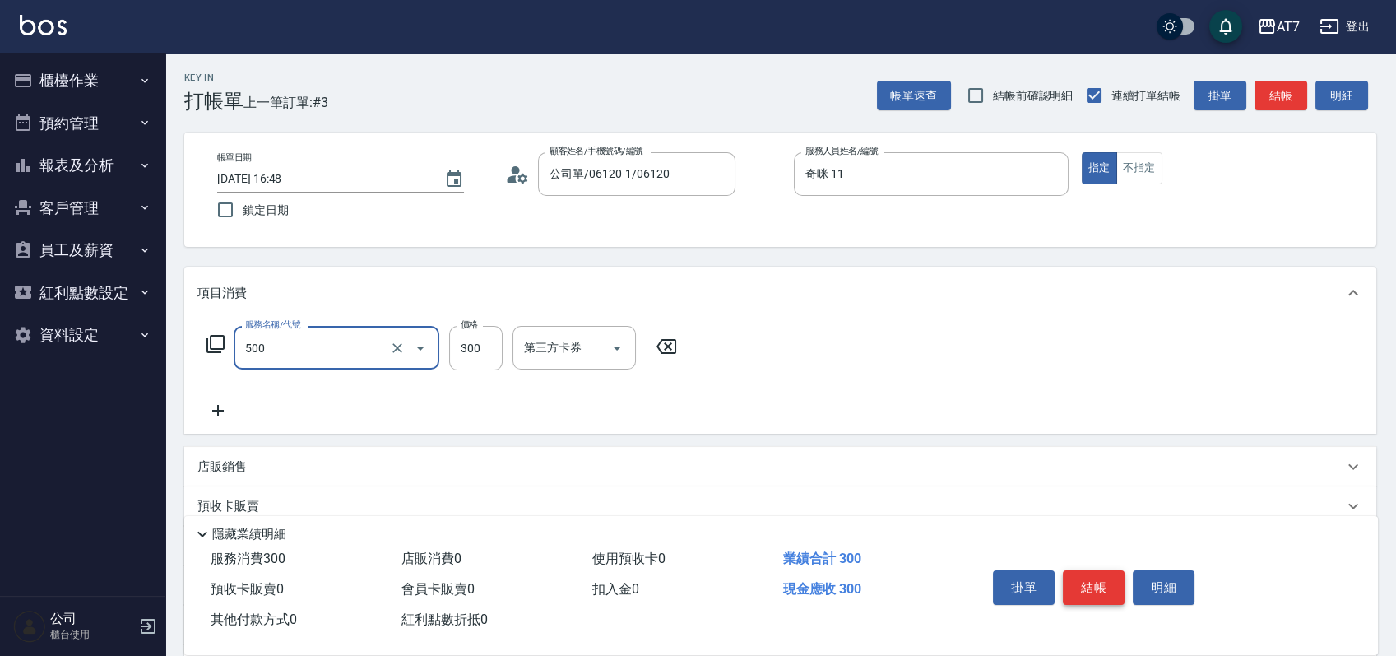
type input "洗髮(500)"
type input "0"
type input "25"
type input "20"
type input "250"
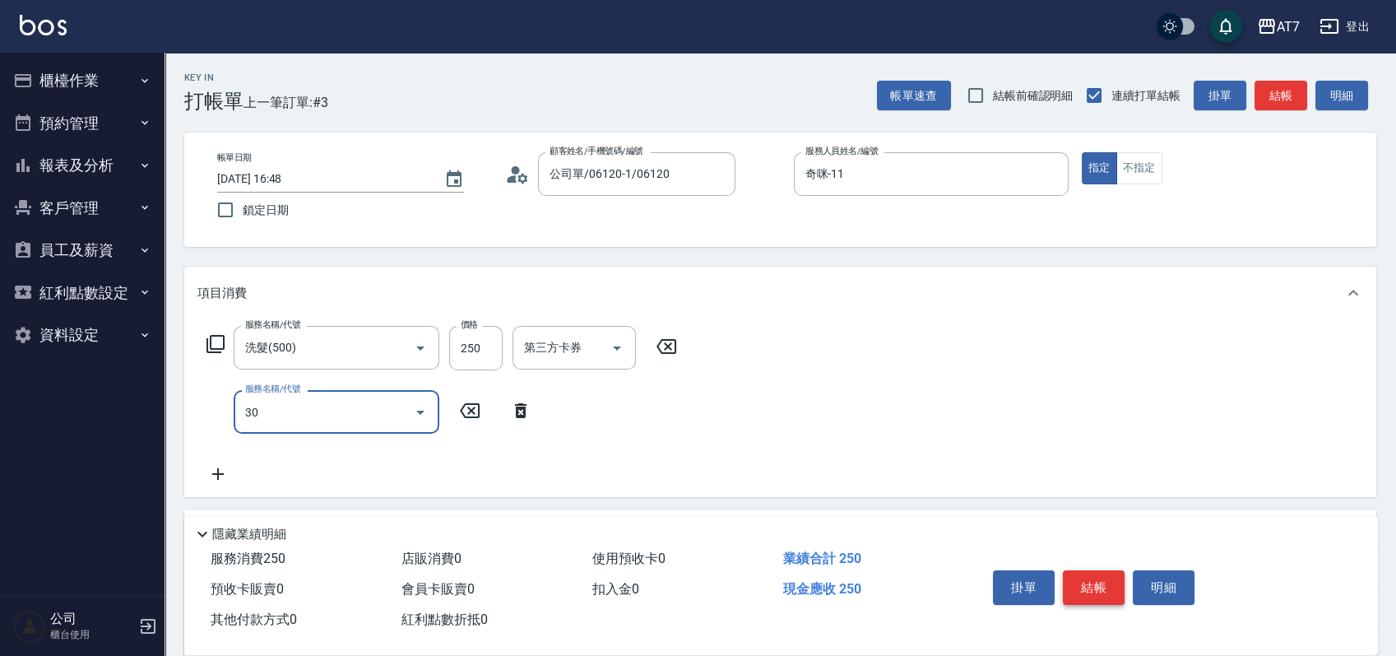
type input "302"
type input "60"
type input "剪髮(302)"
click at [1086, 574] on button "結帳" at bounding box center [1094, 587] width 62 height 35
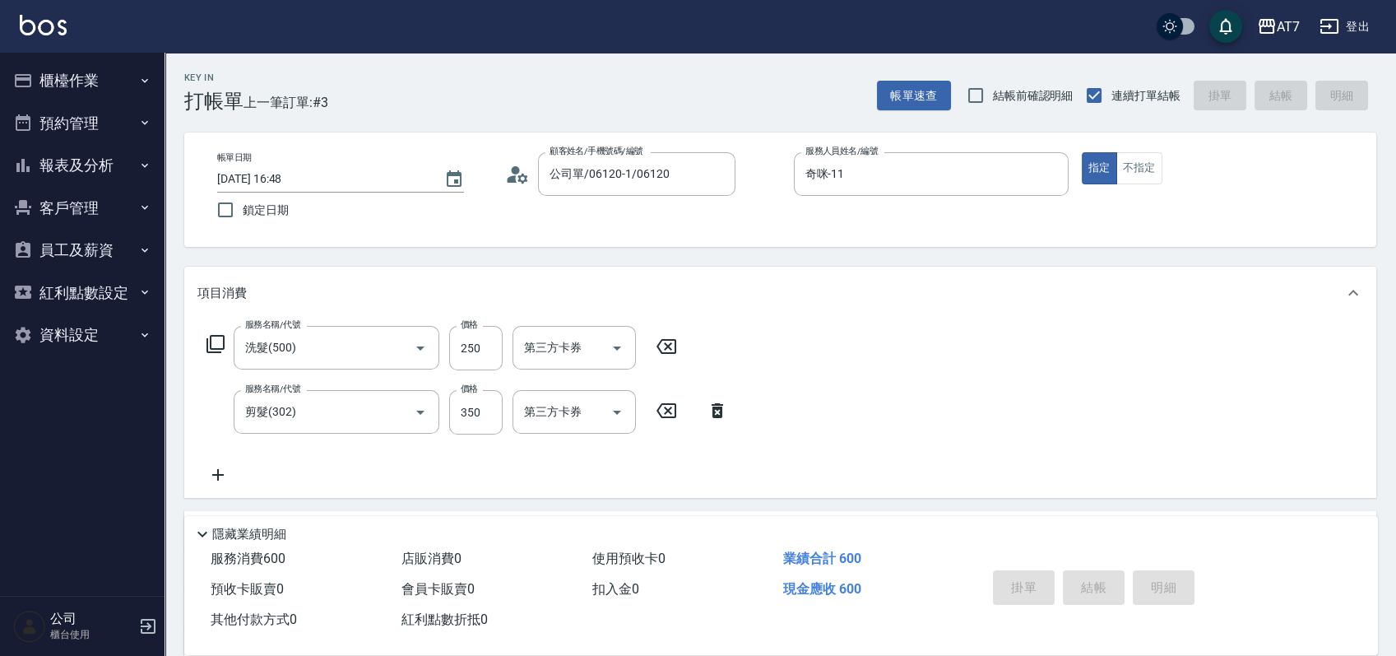
type input "0"
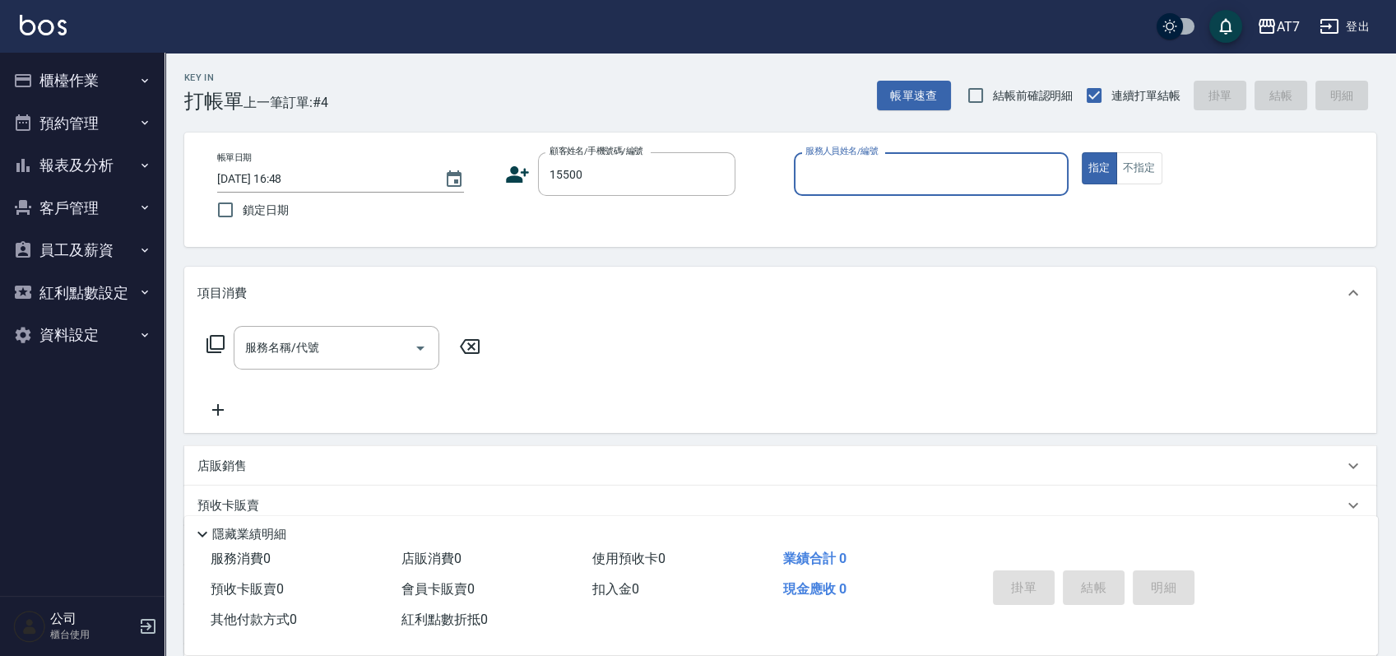
type input "15500"
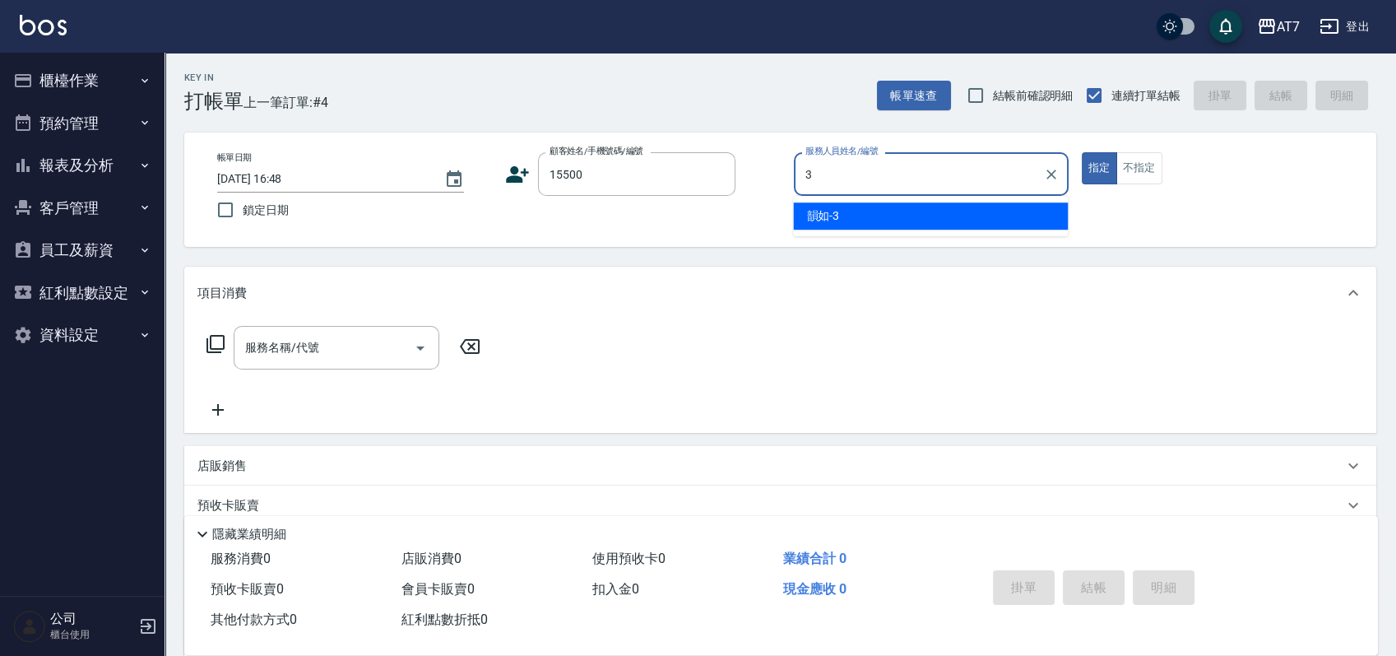
type input "韻如-3"
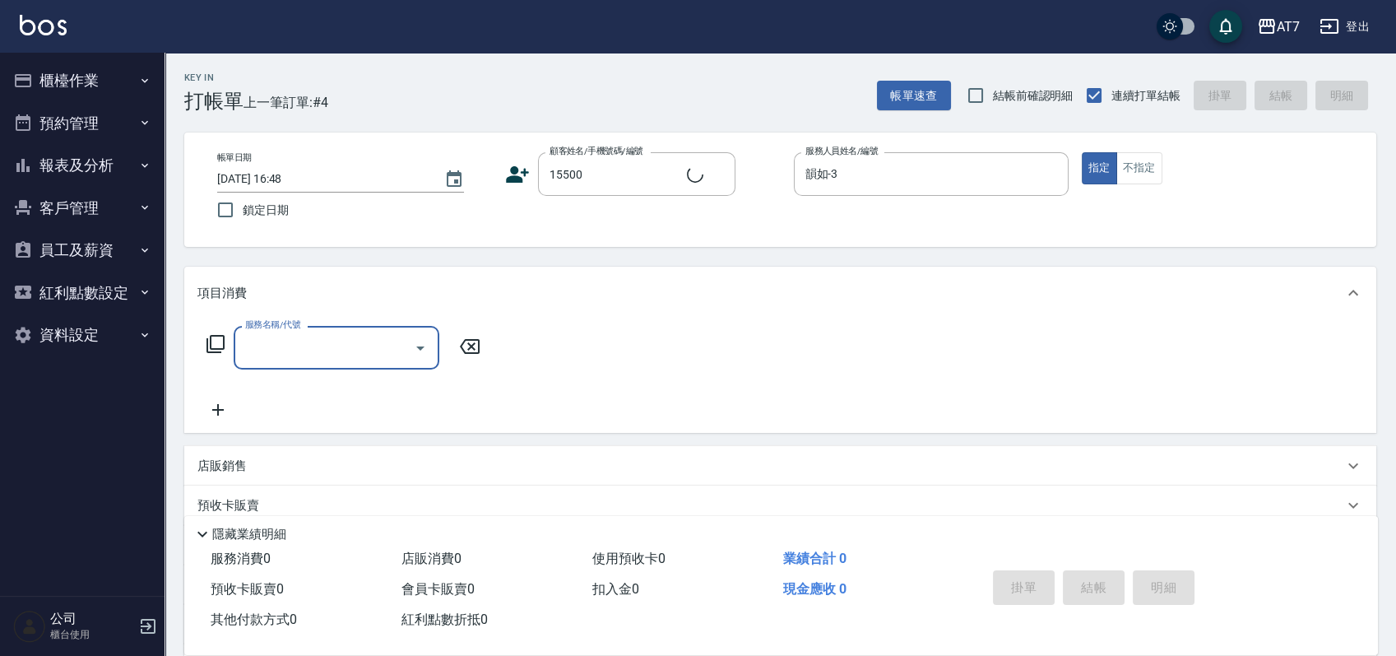
type input "公司/公司15500/15500"
type input "200"
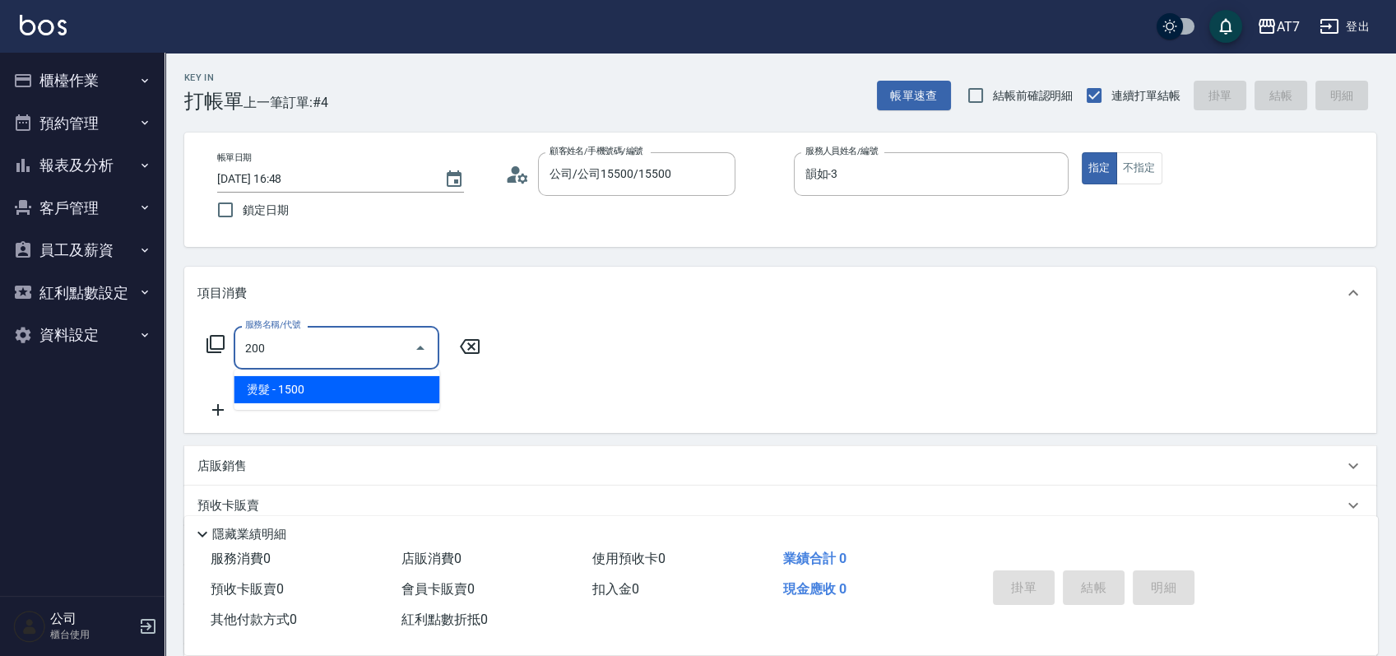
type input "150"
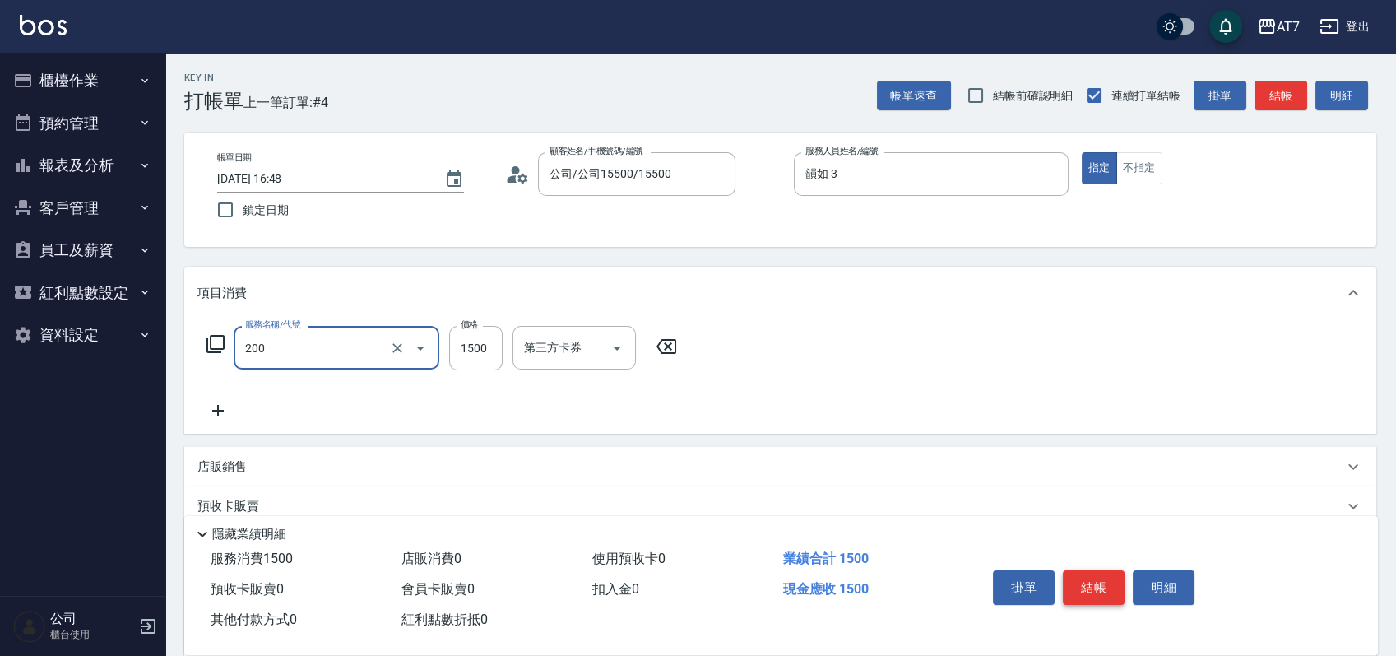
type input "燙髮(200)"
type input "3"
type input "0"
type input "338"
type input "330"
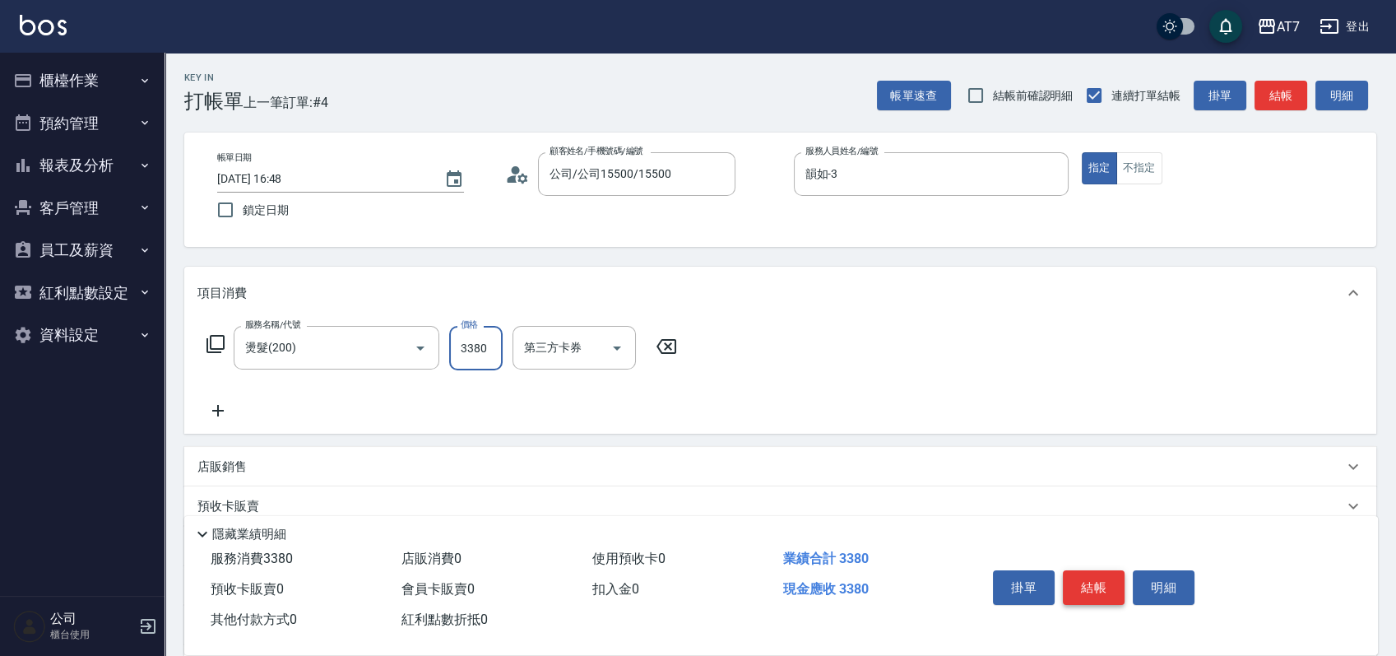
type input "3380"
click at [1086, 574] on button "結帳" at bounding box center [1094, 587] width 62 height 35
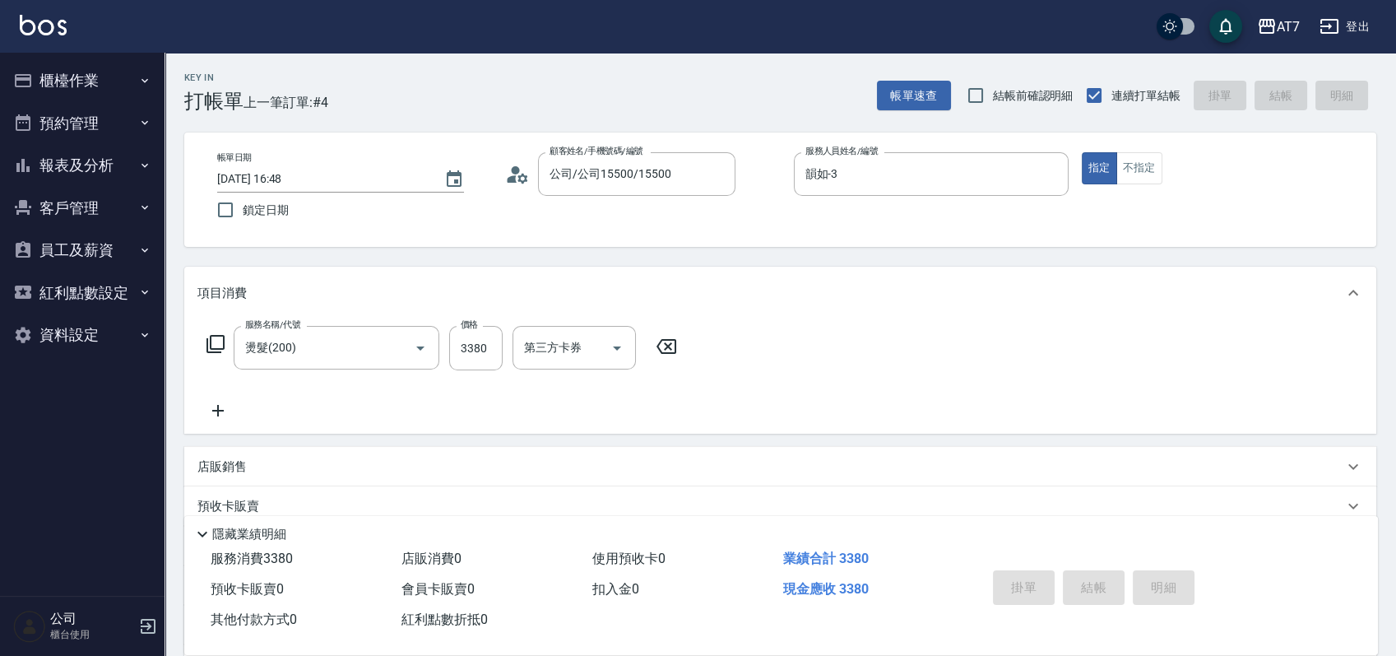
type input "0"
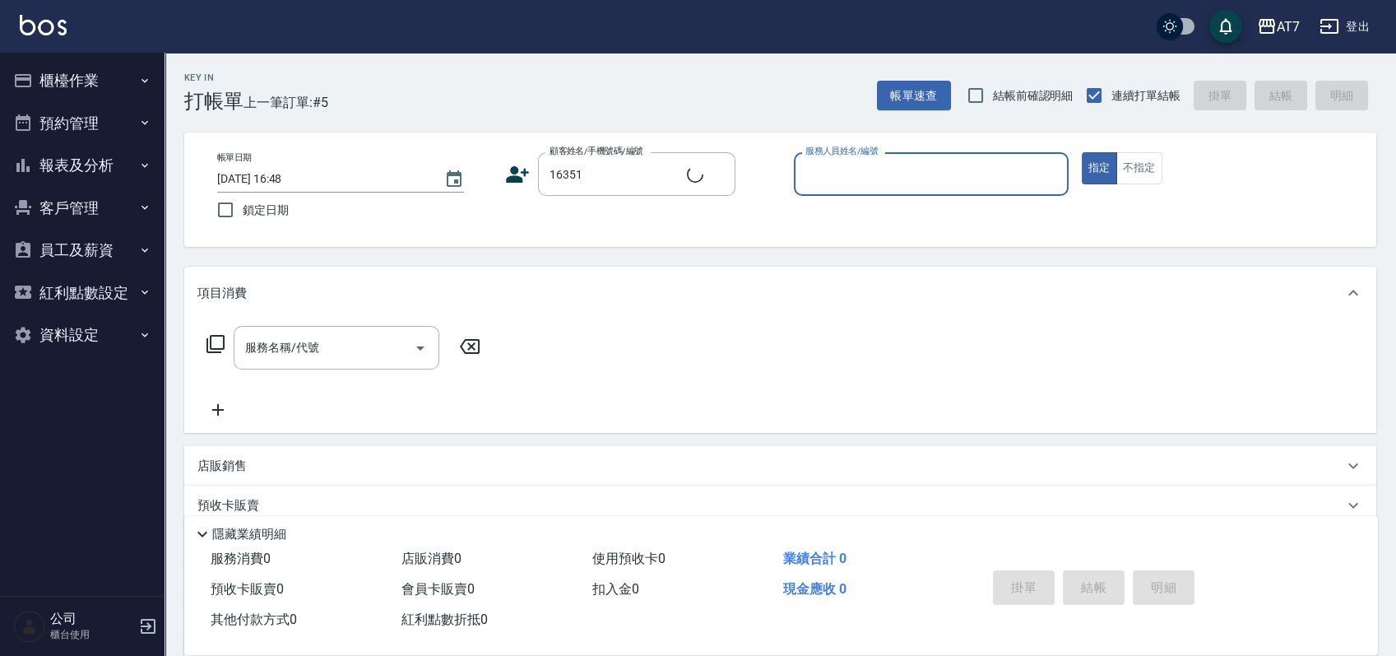
type input "公司/公司16351/16351"
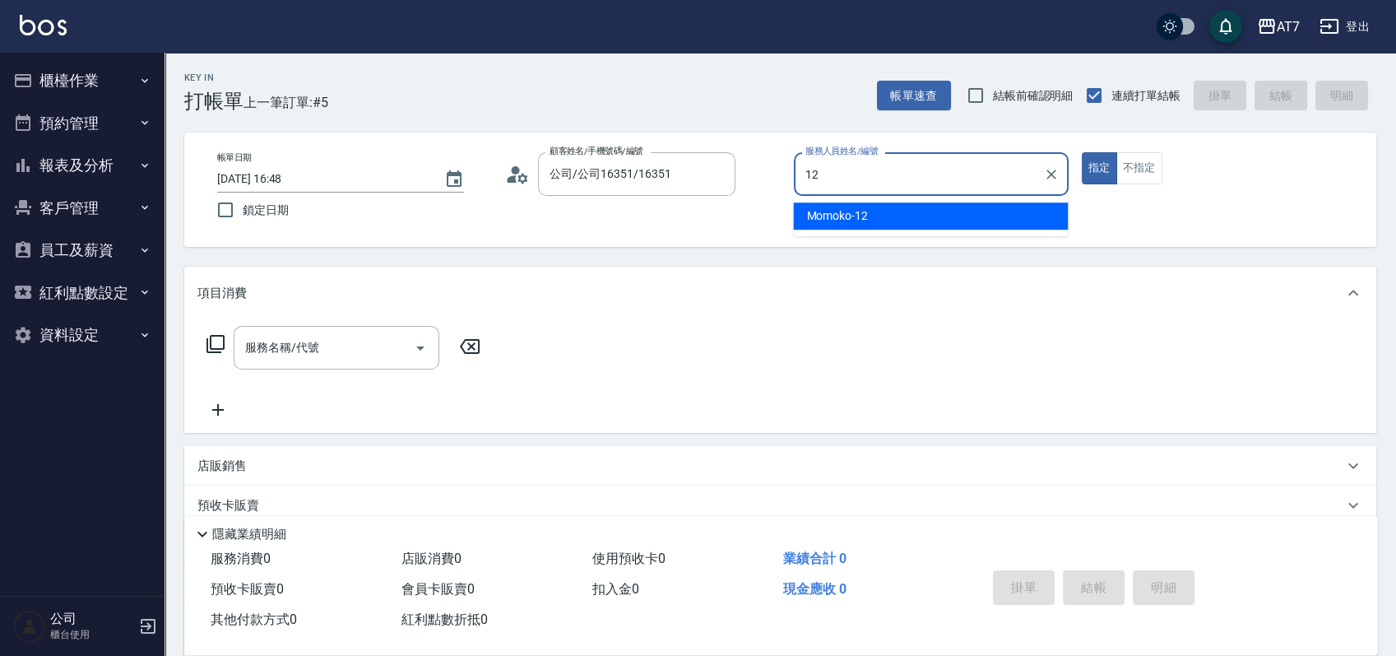
type input "Momoko-12"
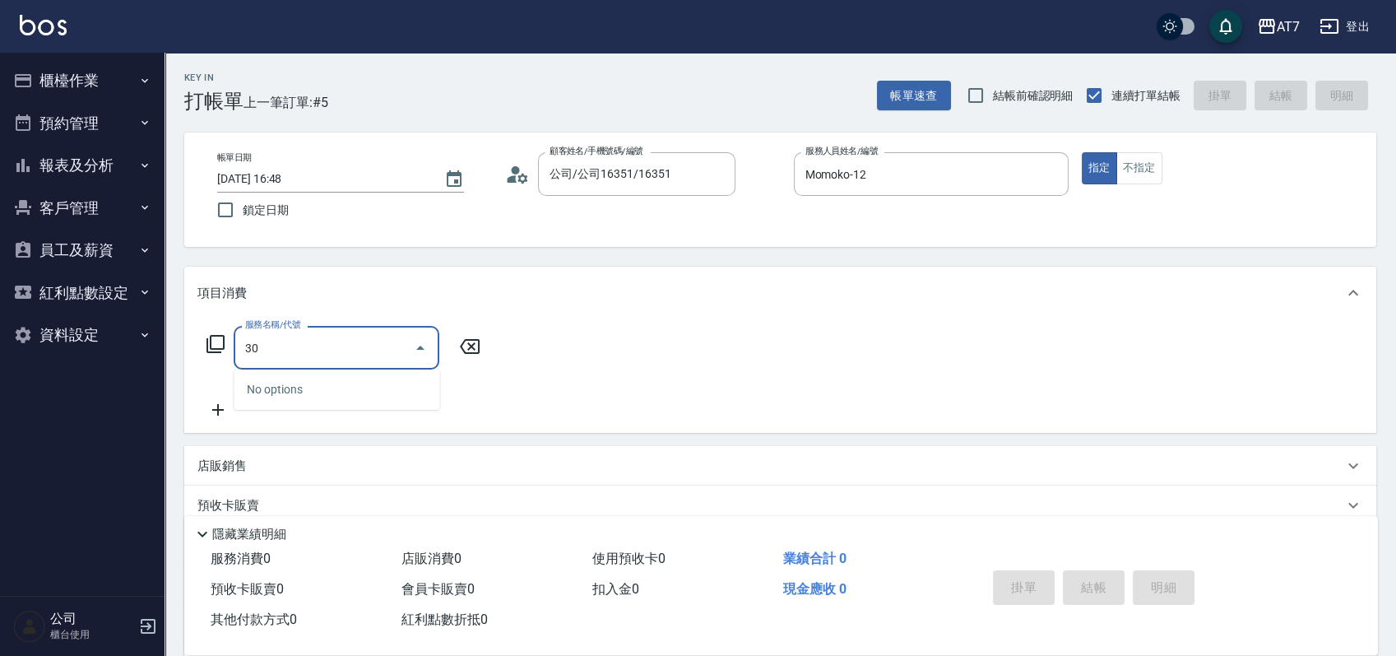
type input "300"
type input "10"
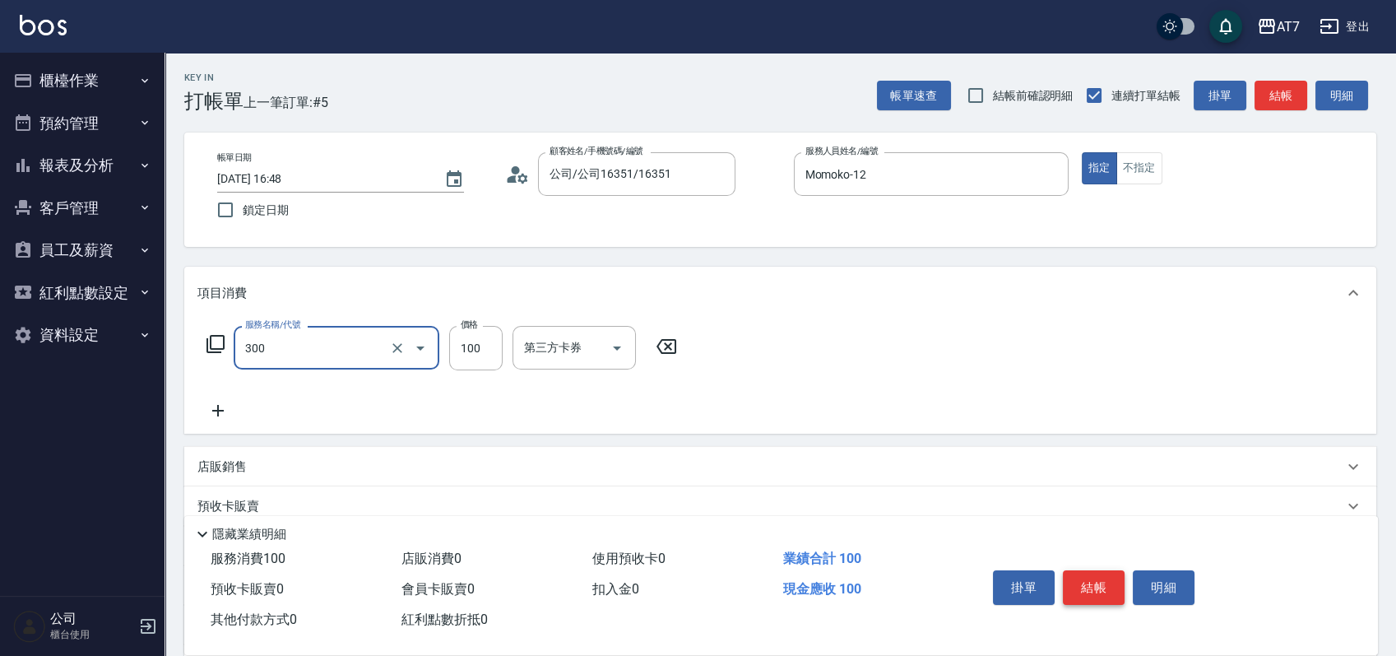
type input "剪瀏海(300)"
type input "1"
type input "0"
type input "150"
type input "10"
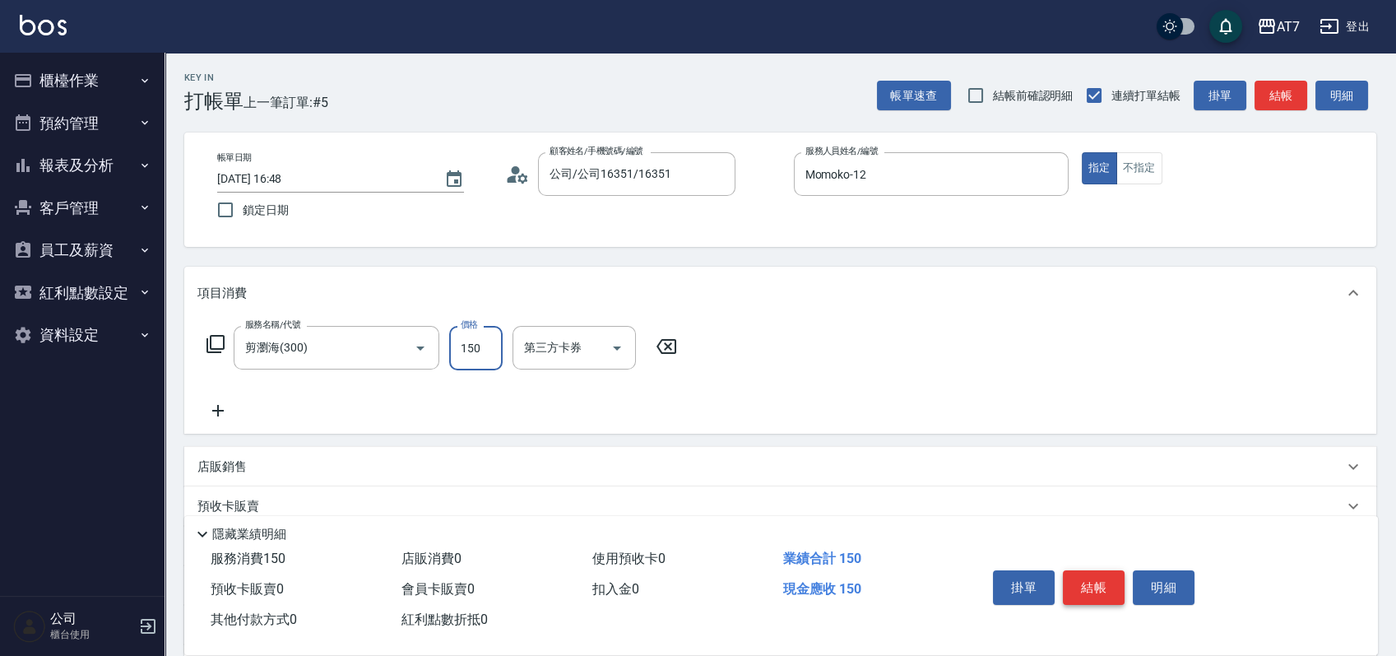
type input "1500"
type input "150"
type input "10"
type input "150"
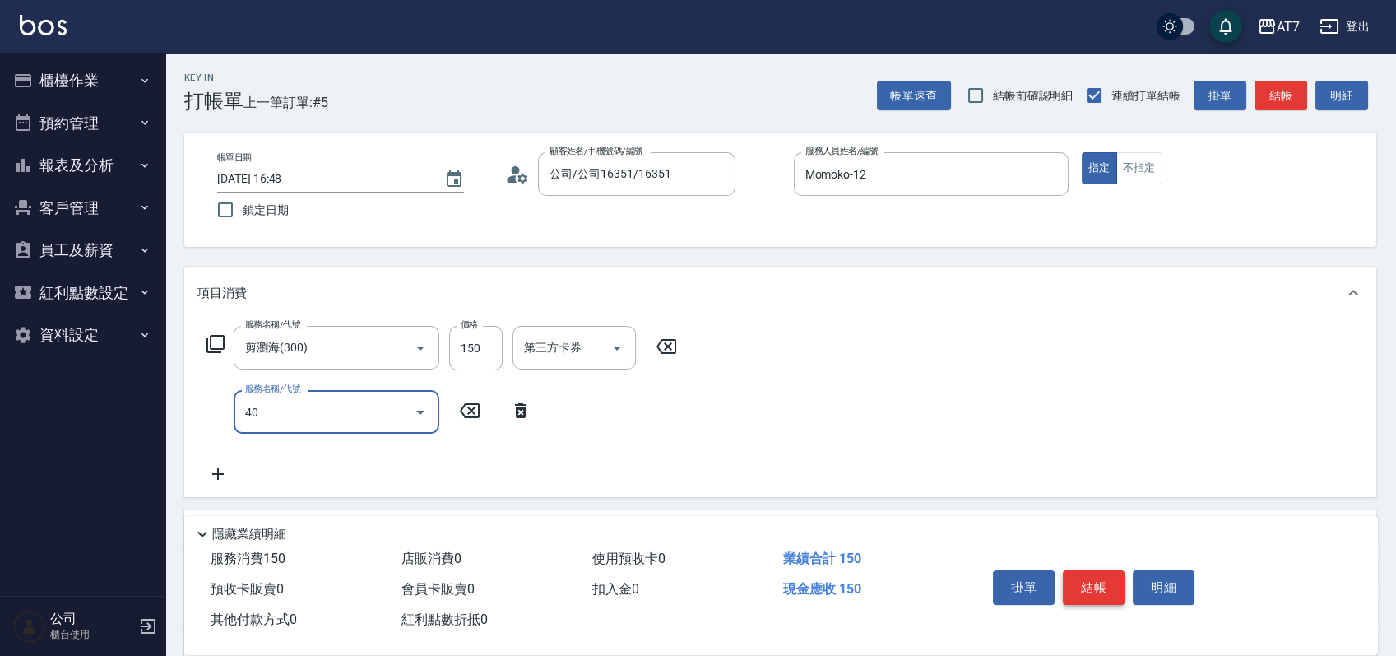
type input "401"
type input "160"
type input "染髮(互助)(401)"
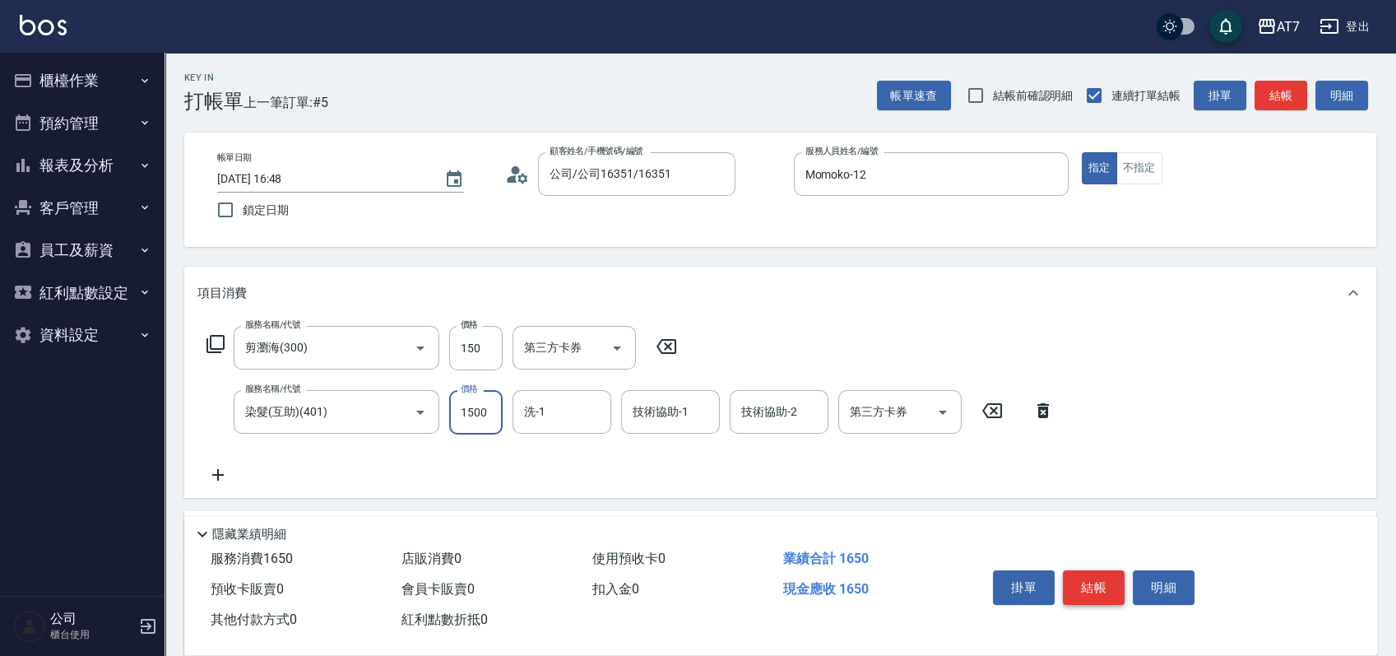
type input "1"
type input "10"
type input "168"
type input "30"
type input "1680"
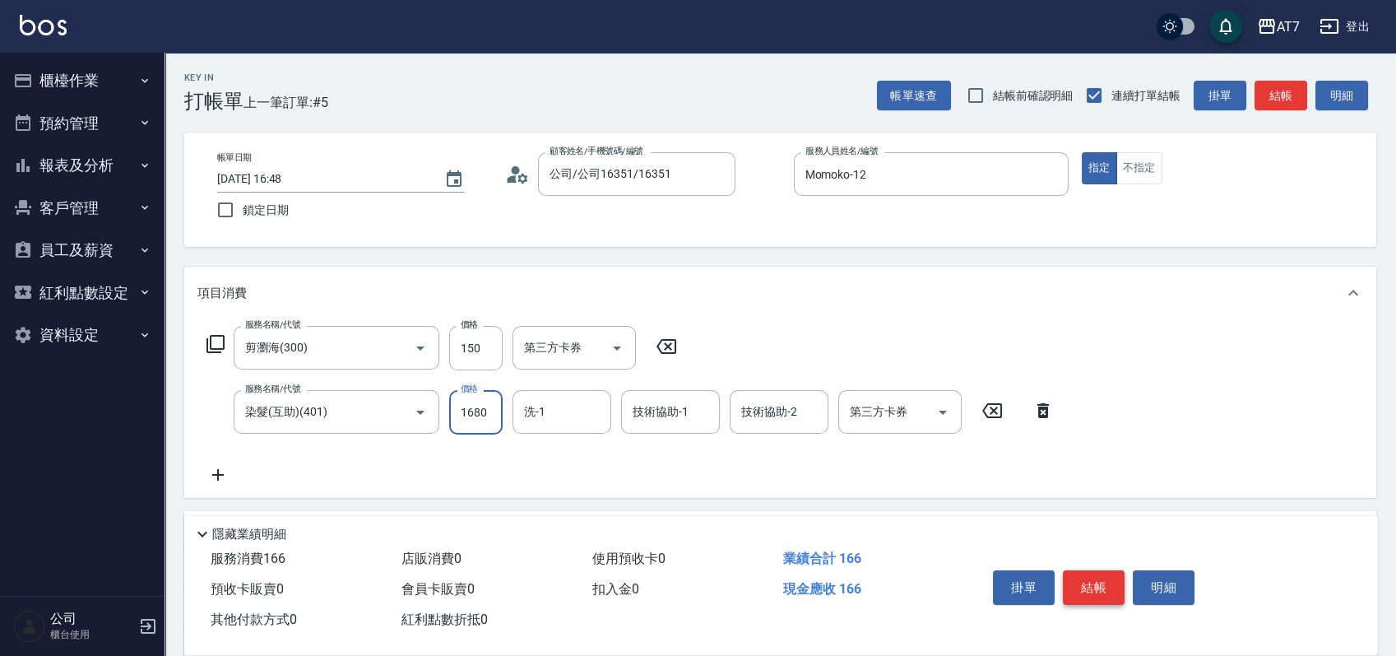
type input "180"
type input "1680"
type input "依依-30"
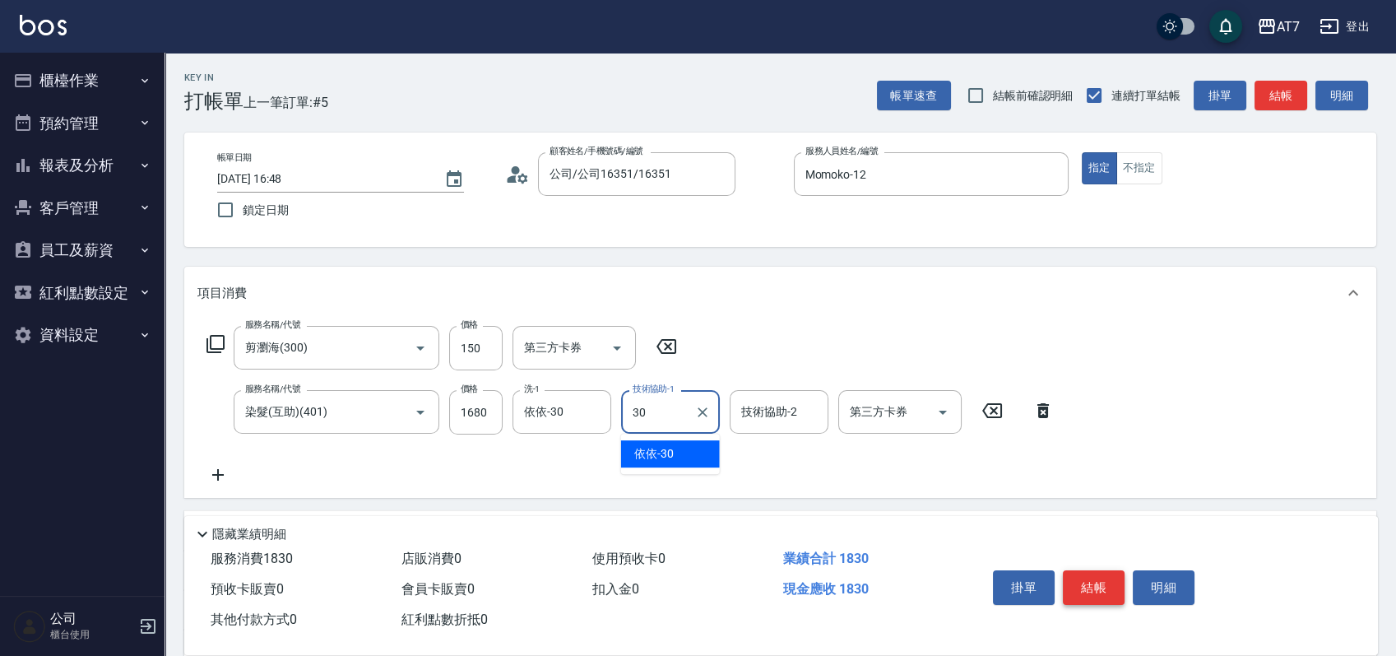
type input "依依-30"
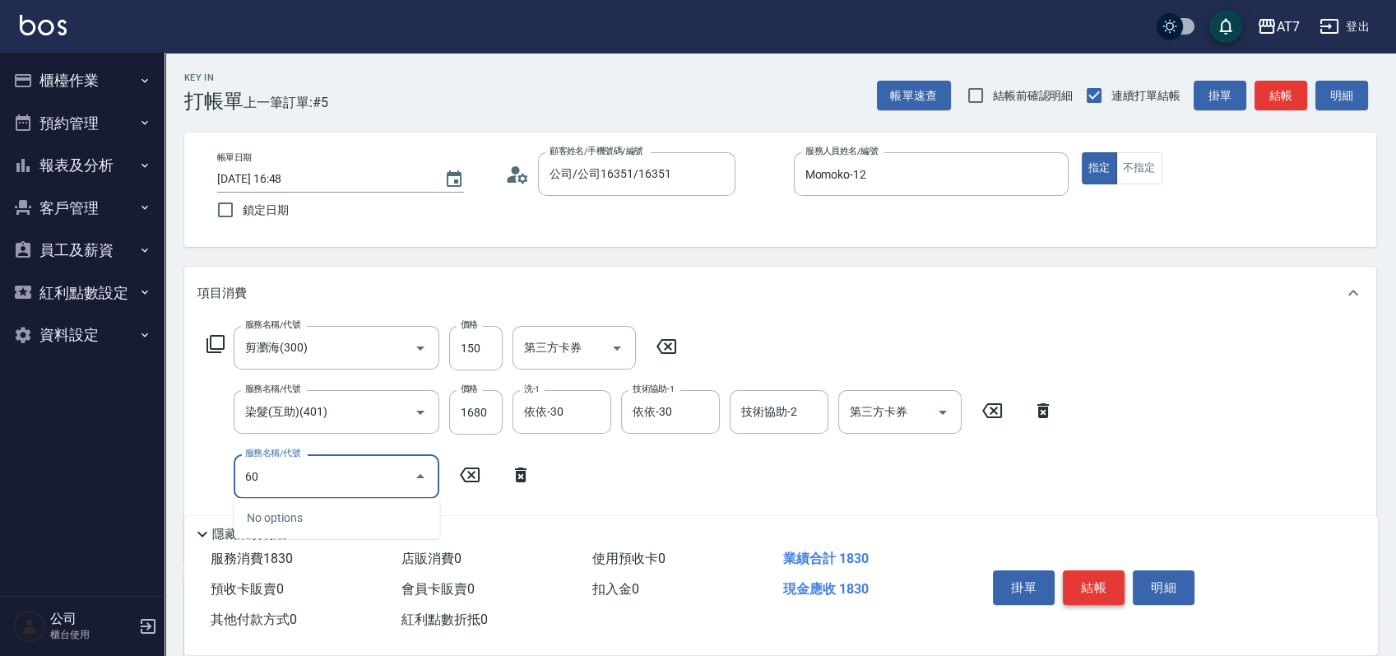
type input "603"
type input "260"
type input "TKO護髮（助(603)"
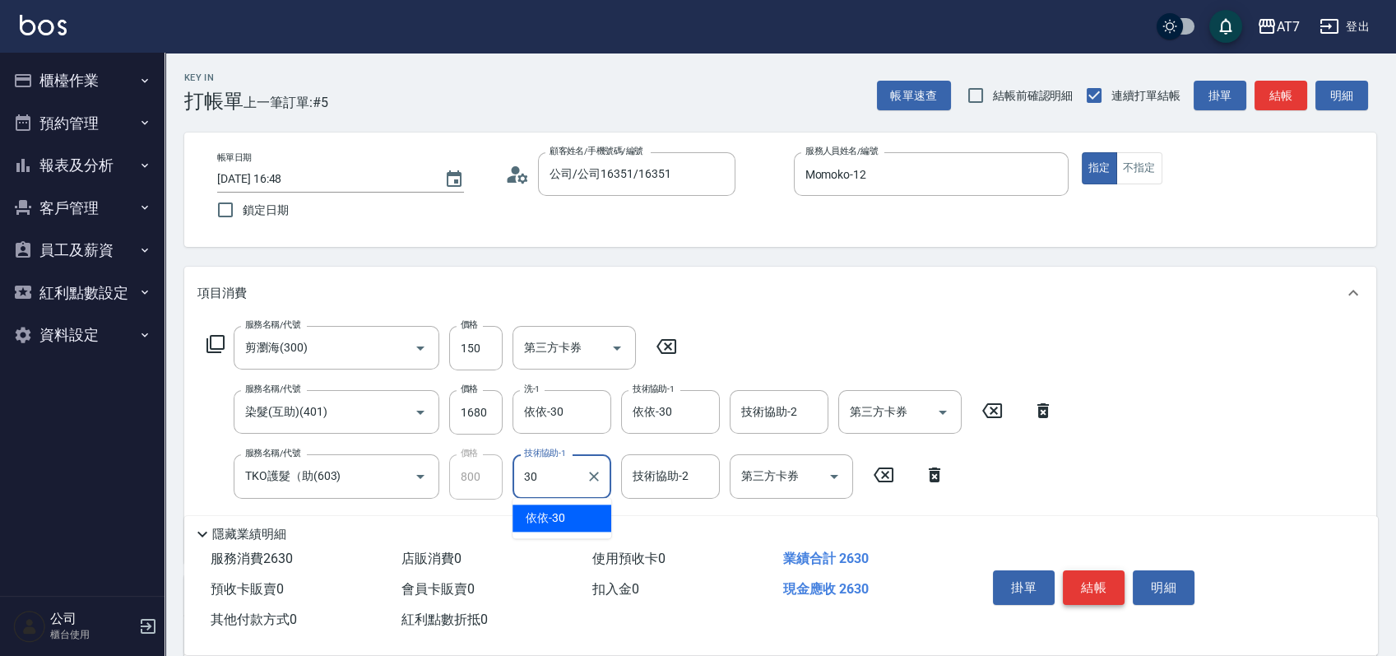
type input "依依-30"
click at [1086, 574] on button "結帳" at bounding box center [1094, 587] width 62 height 35
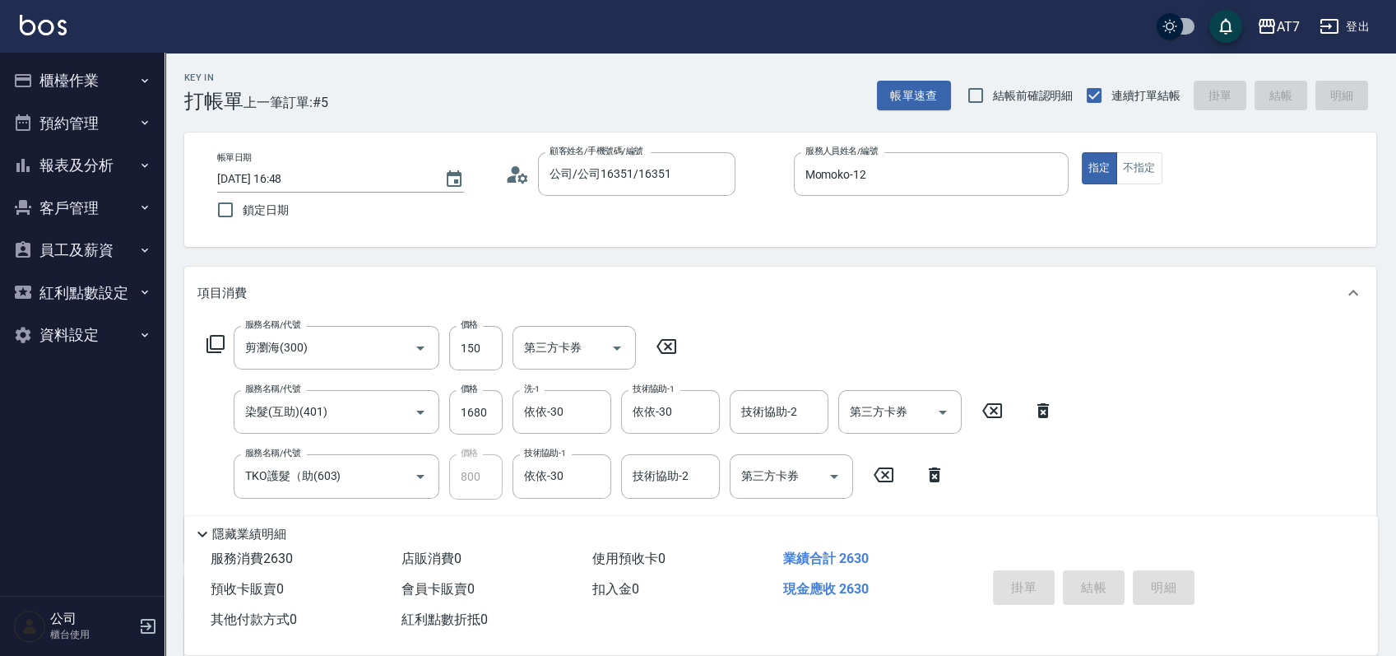
type input "[DATE] 16:49"
type input "0"
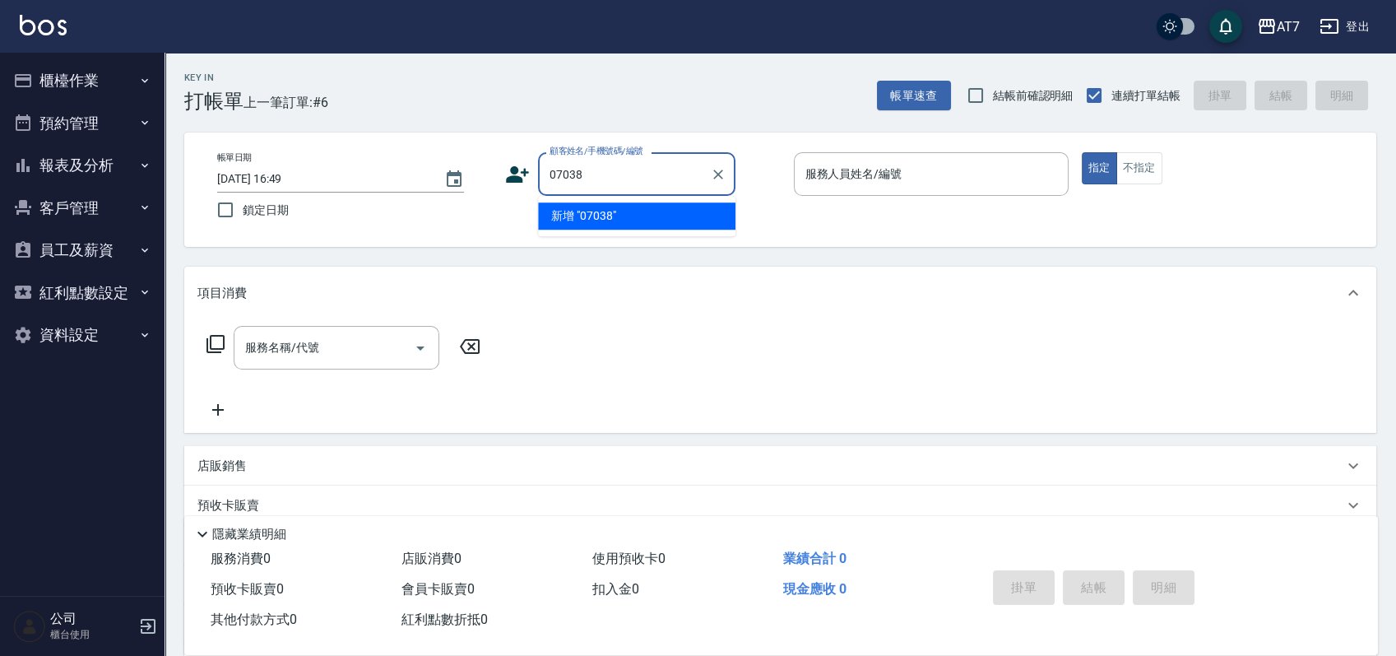
type input "07038"
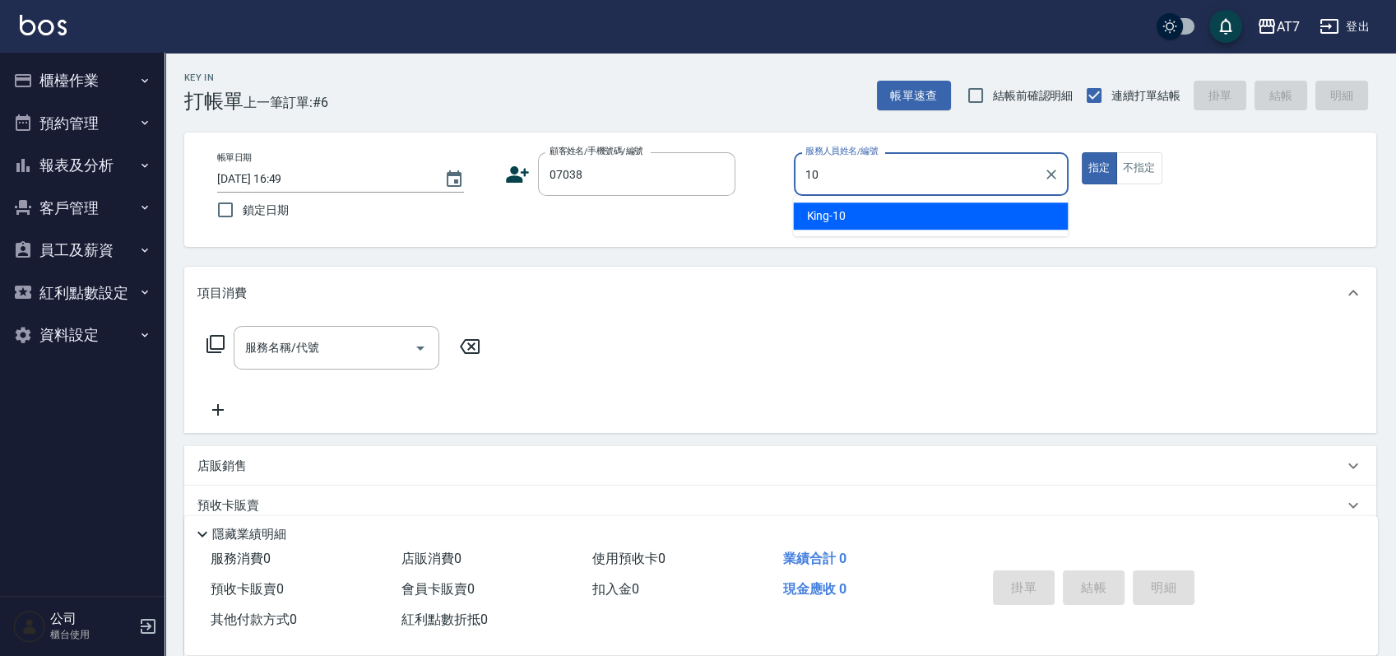
type input "King-10"
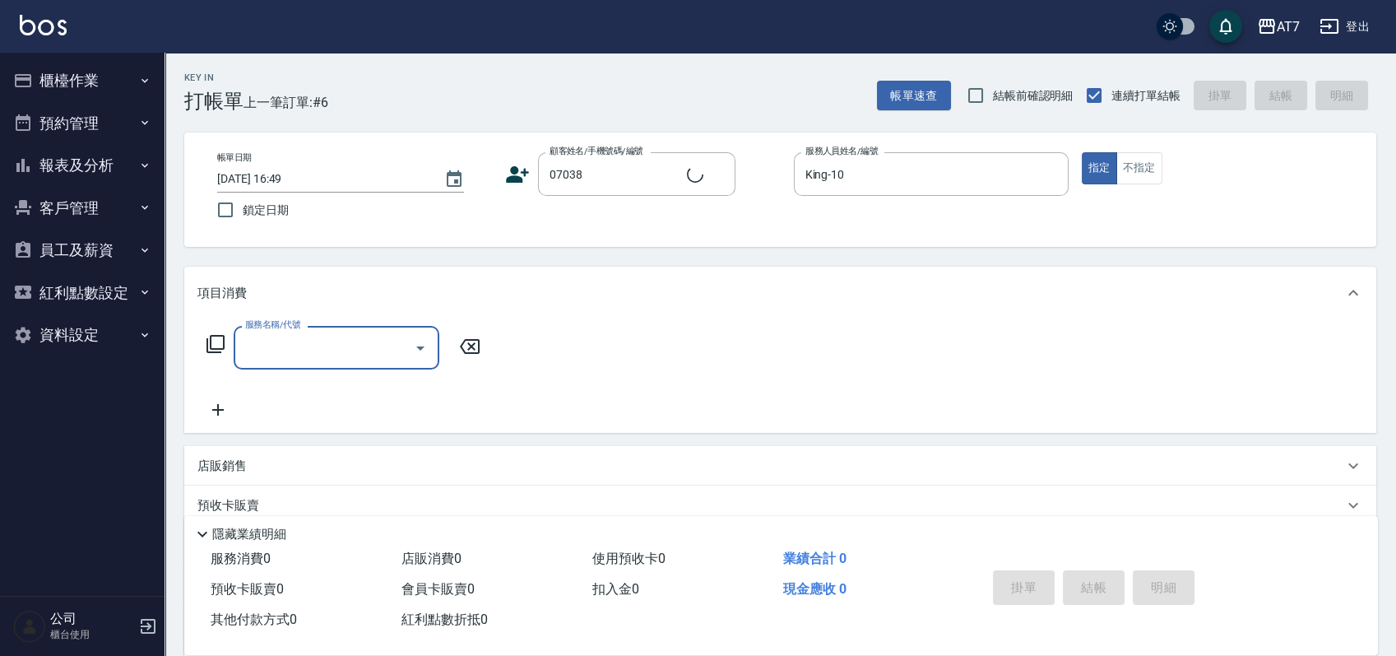
type input "公司/公司07038/07038"
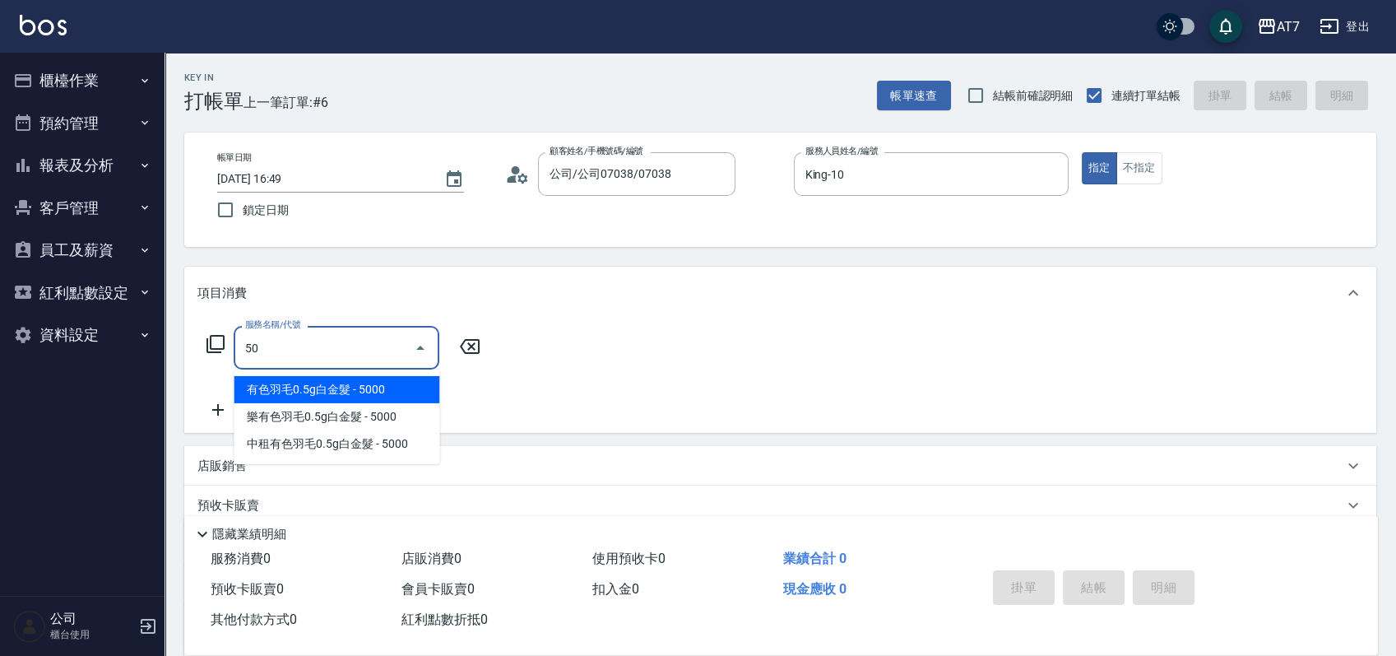
type input "501"
type input "30"
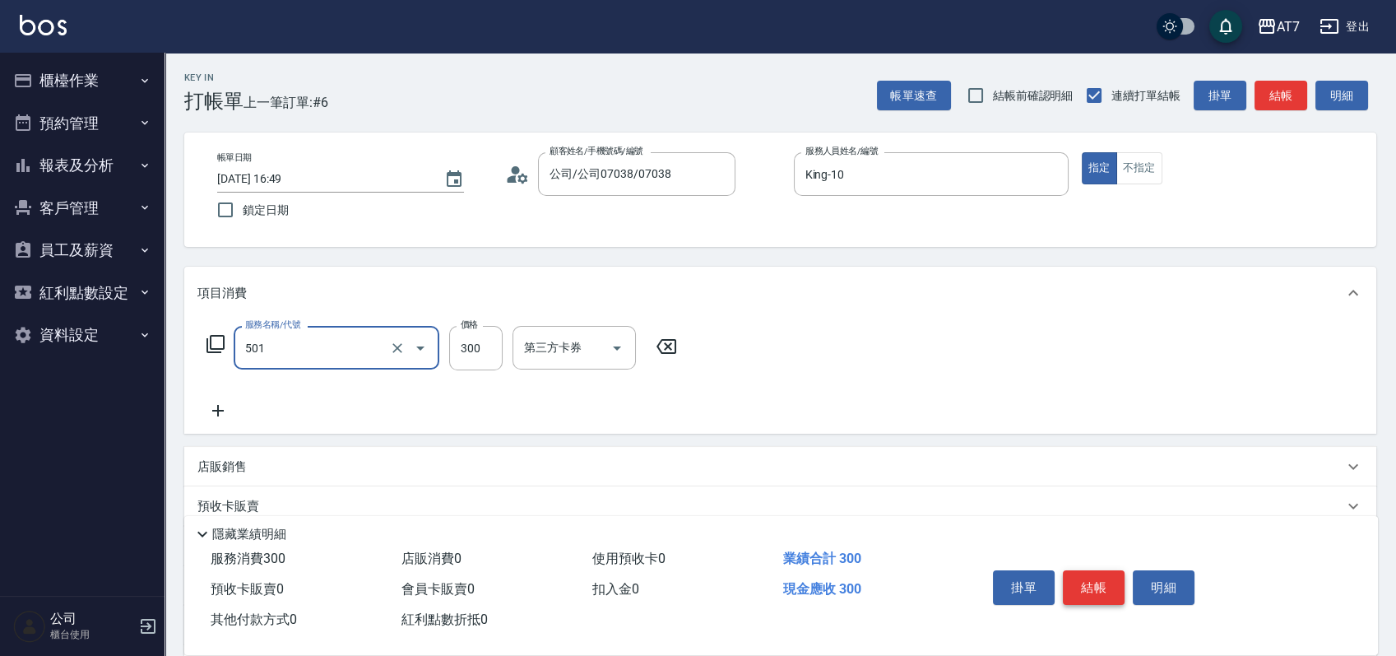
type input "洗髮(互助)(501)"
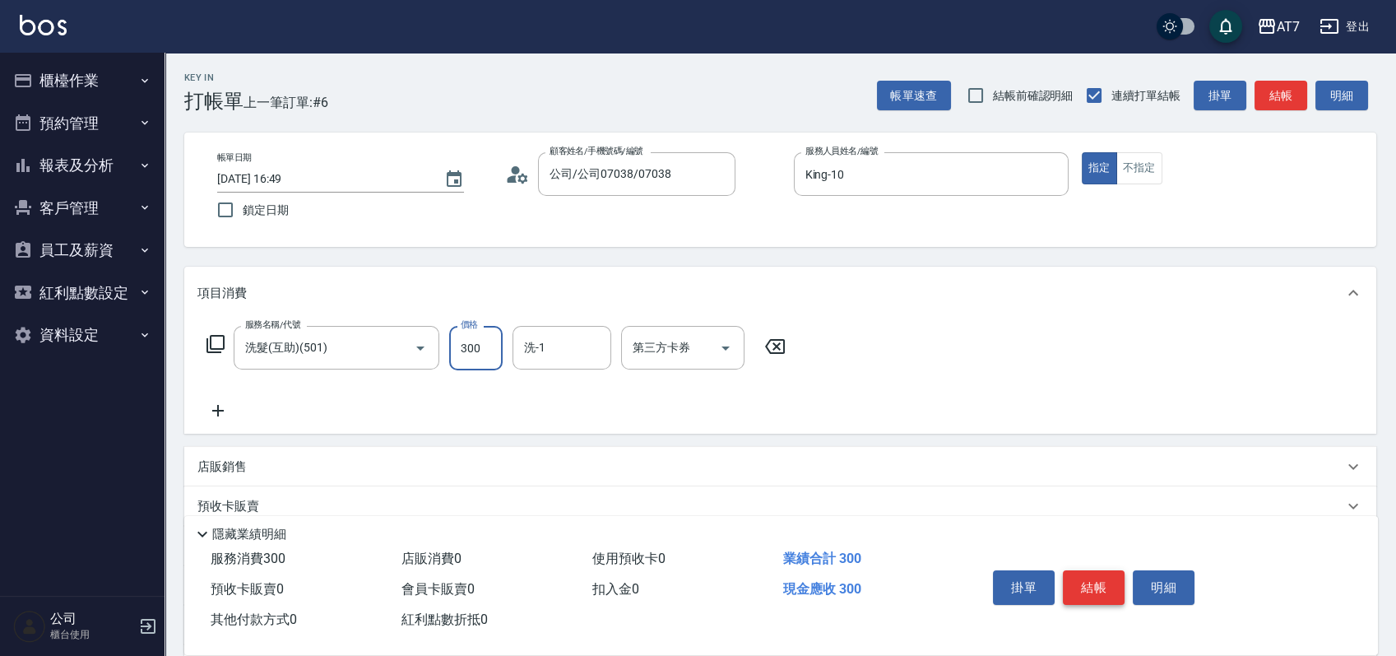
type input "0"
type input "250"
type input "20"
type input "250"
type input "[PERSON_NAME]-6"
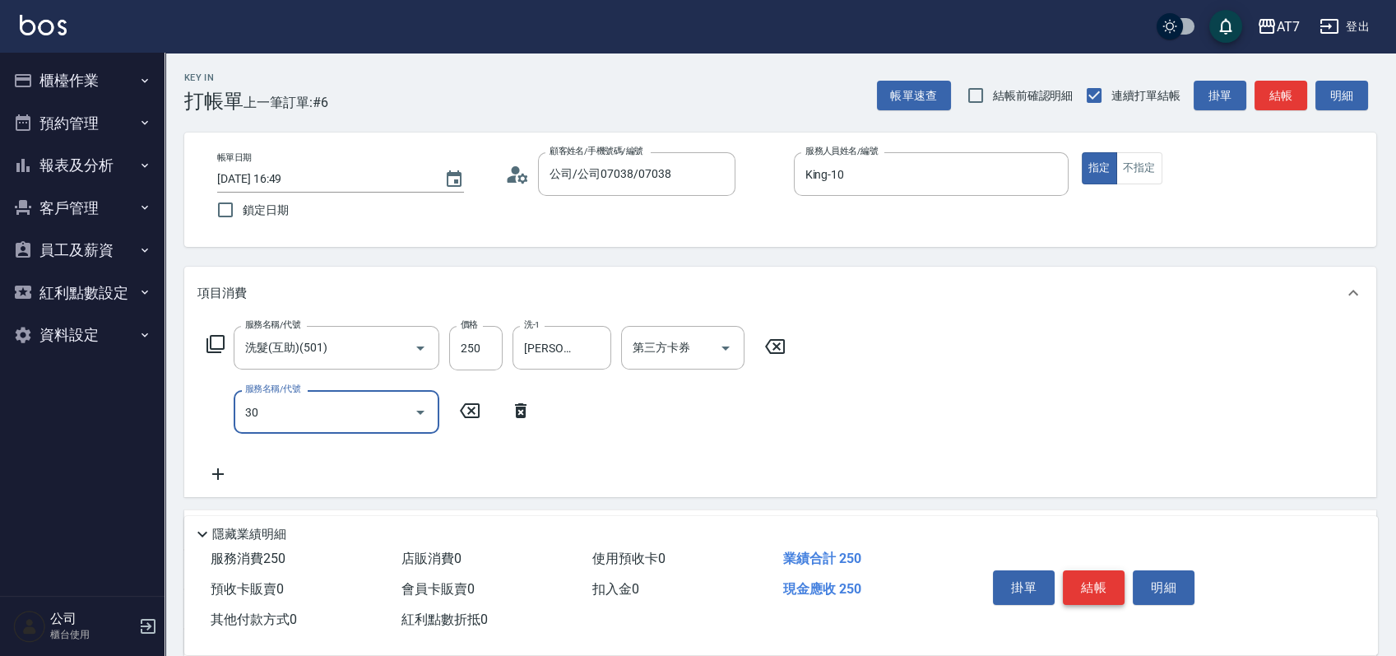
type input "302"
type input "60"
type input "剪髮(302)"
click at [1086, 574] on button "結帳" at bounding box center [1094, 587] width 62 height 35
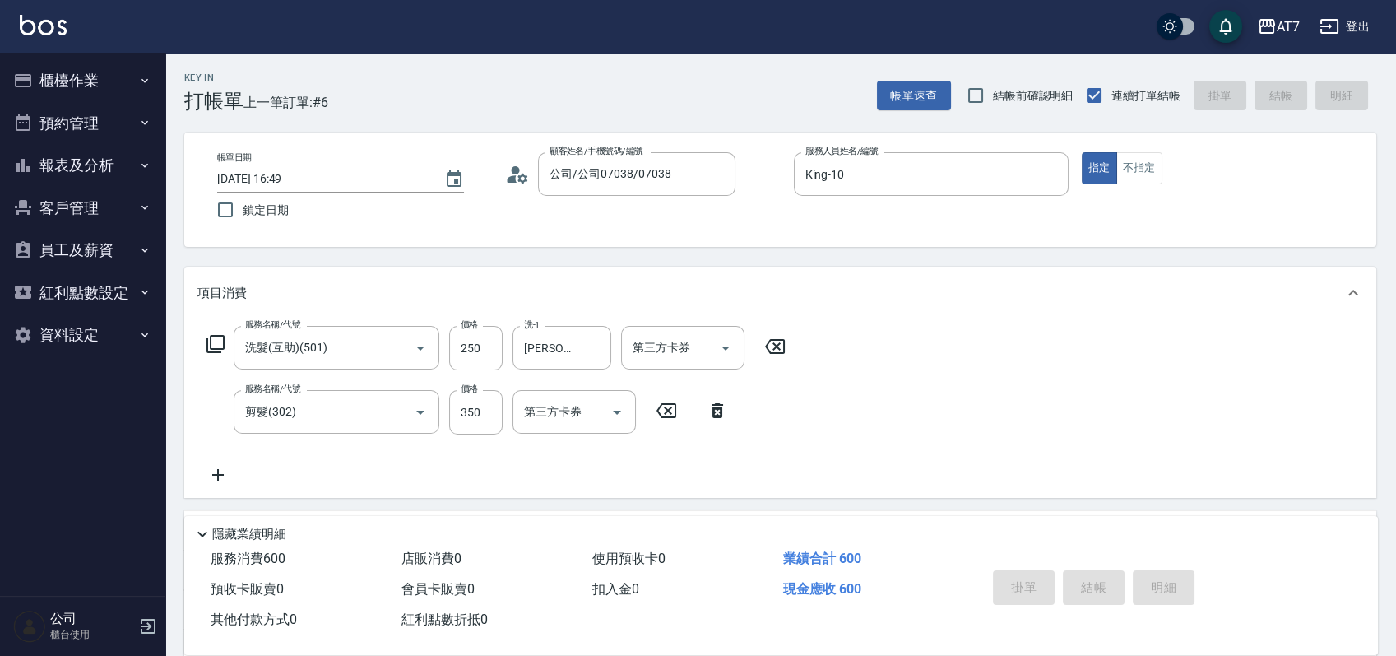
type input "0"
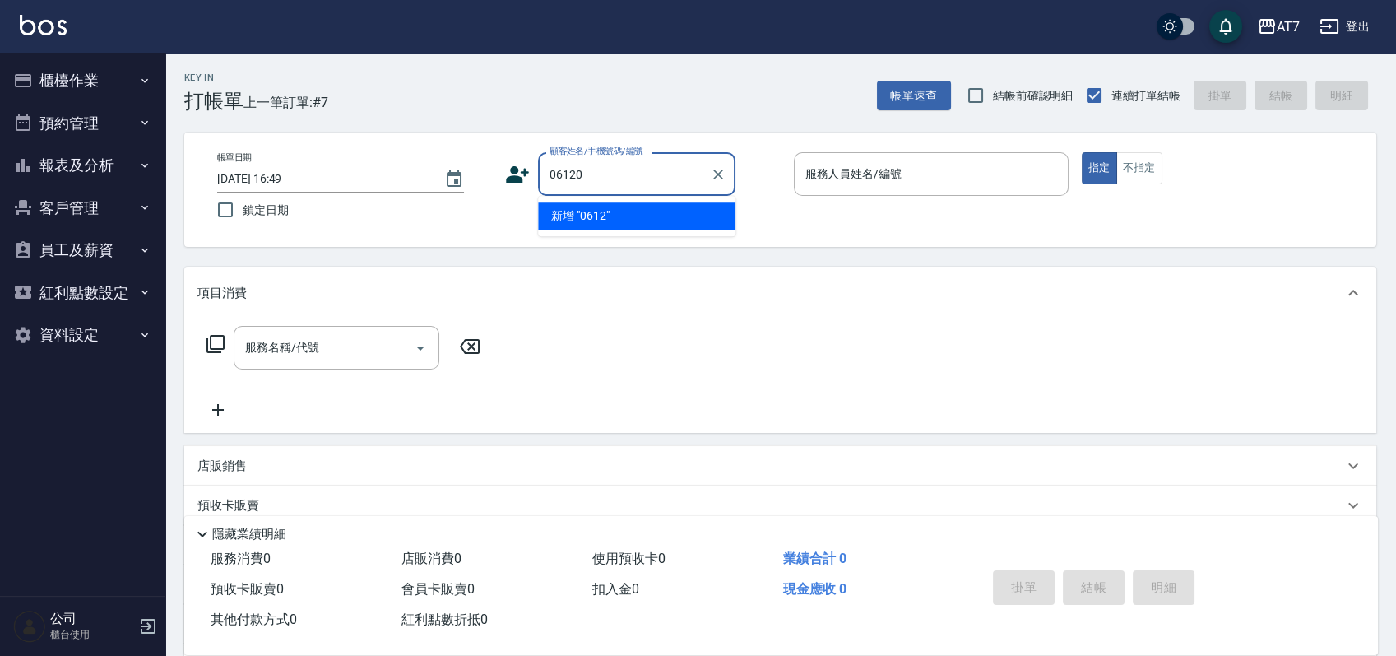
type input "06120"
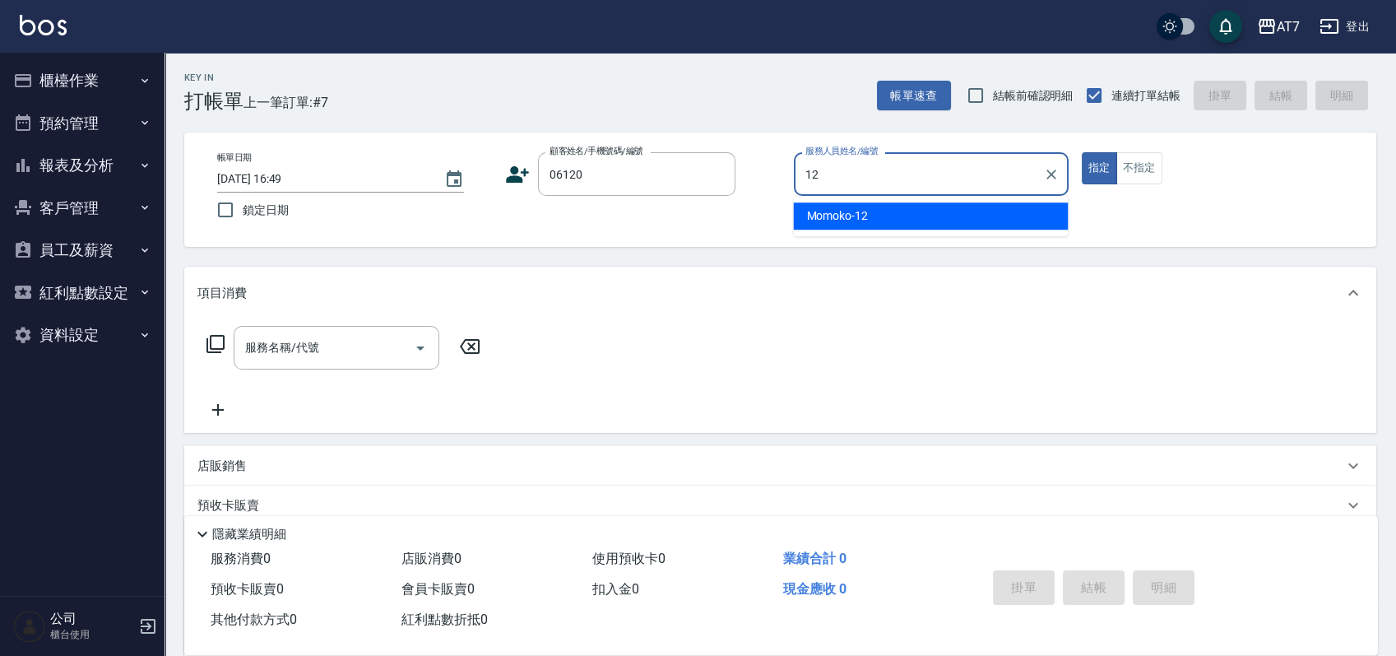
type input "Momoko-12"
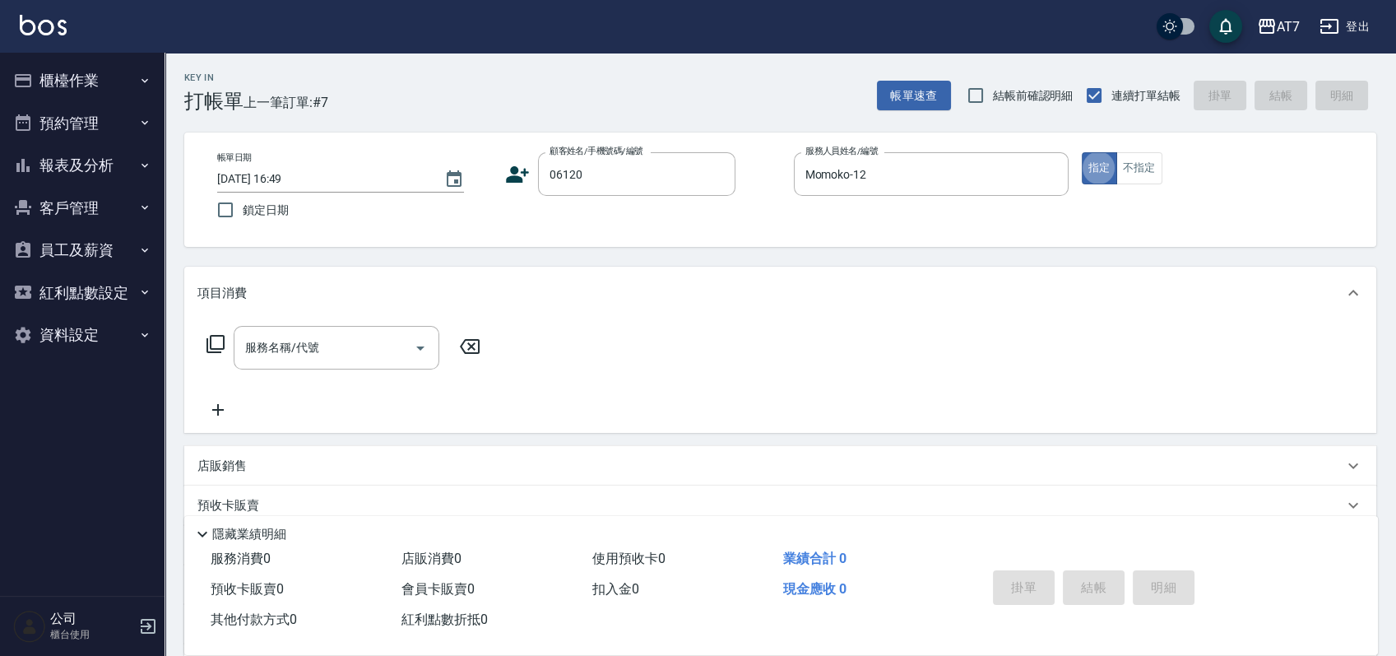
type input "公司單/06120-1/06120"
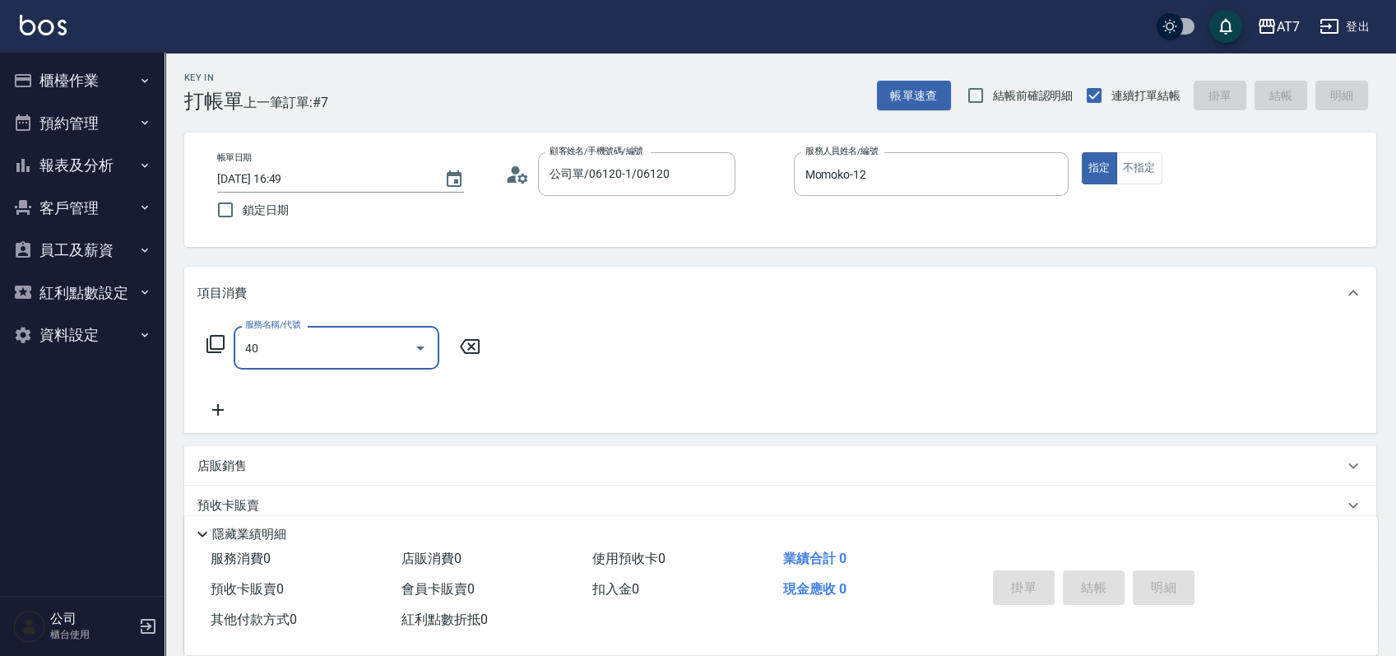
type input "401"
type input "150"
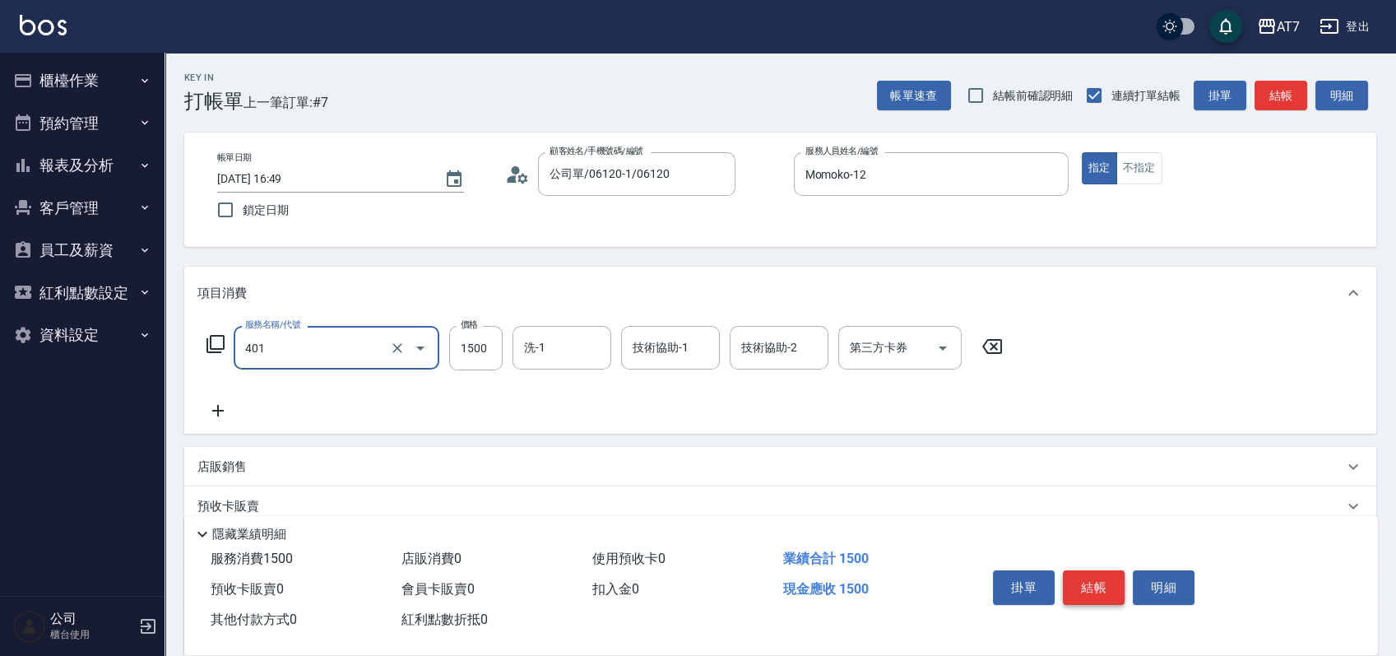
type input "染髮(互助)(401)"
type input "2"
type input "0"
type input "200"
type input "20"
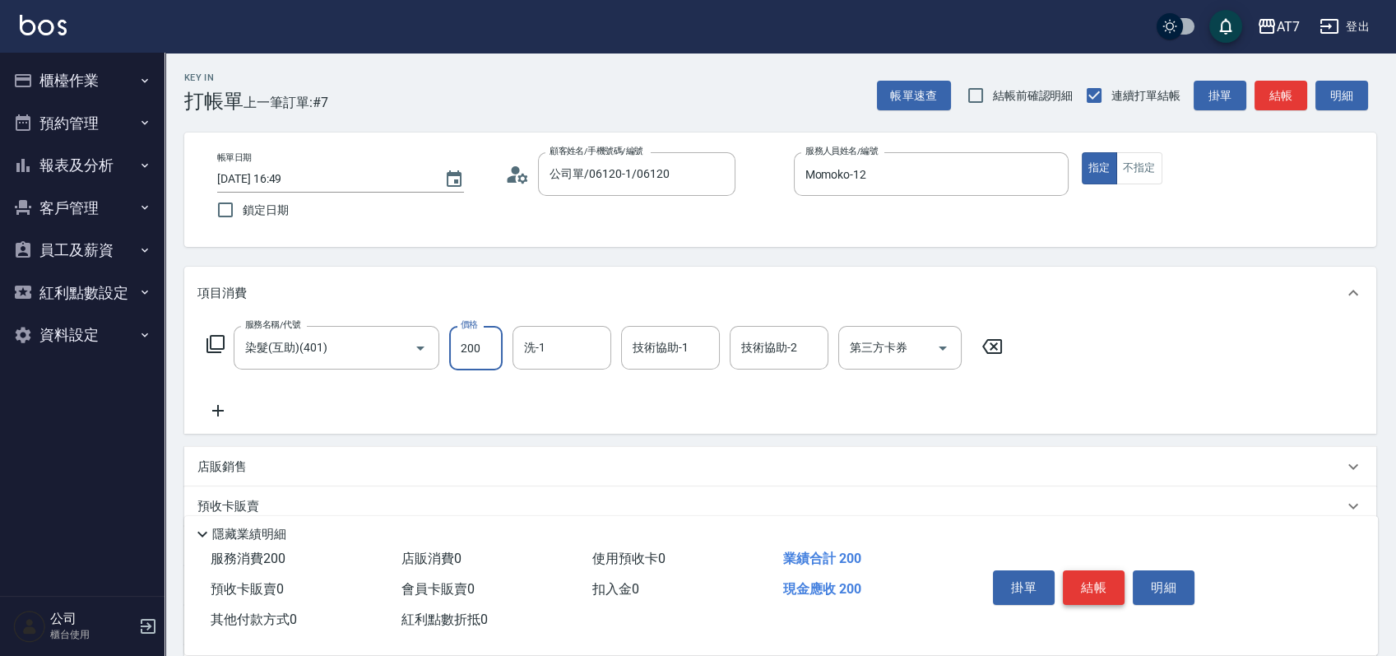
type input "200"
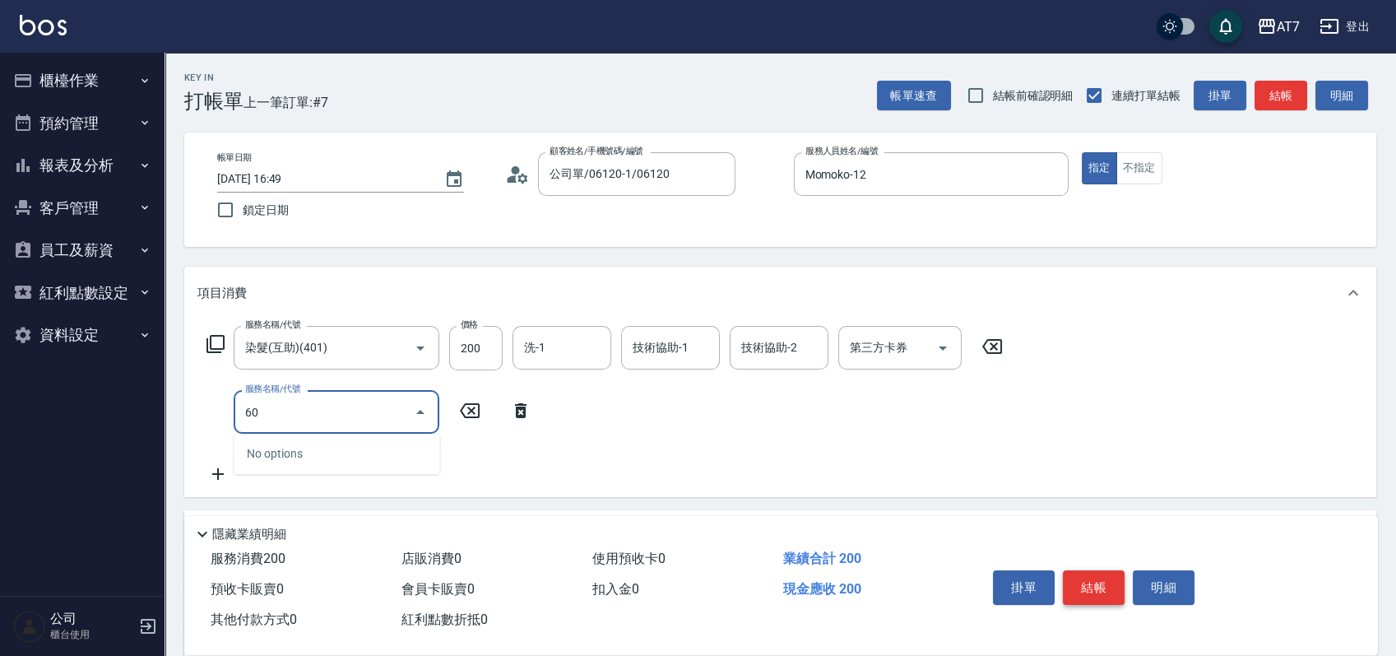
type input "608"
type input "220"
type input "鉑金護髮S（自領(608)"
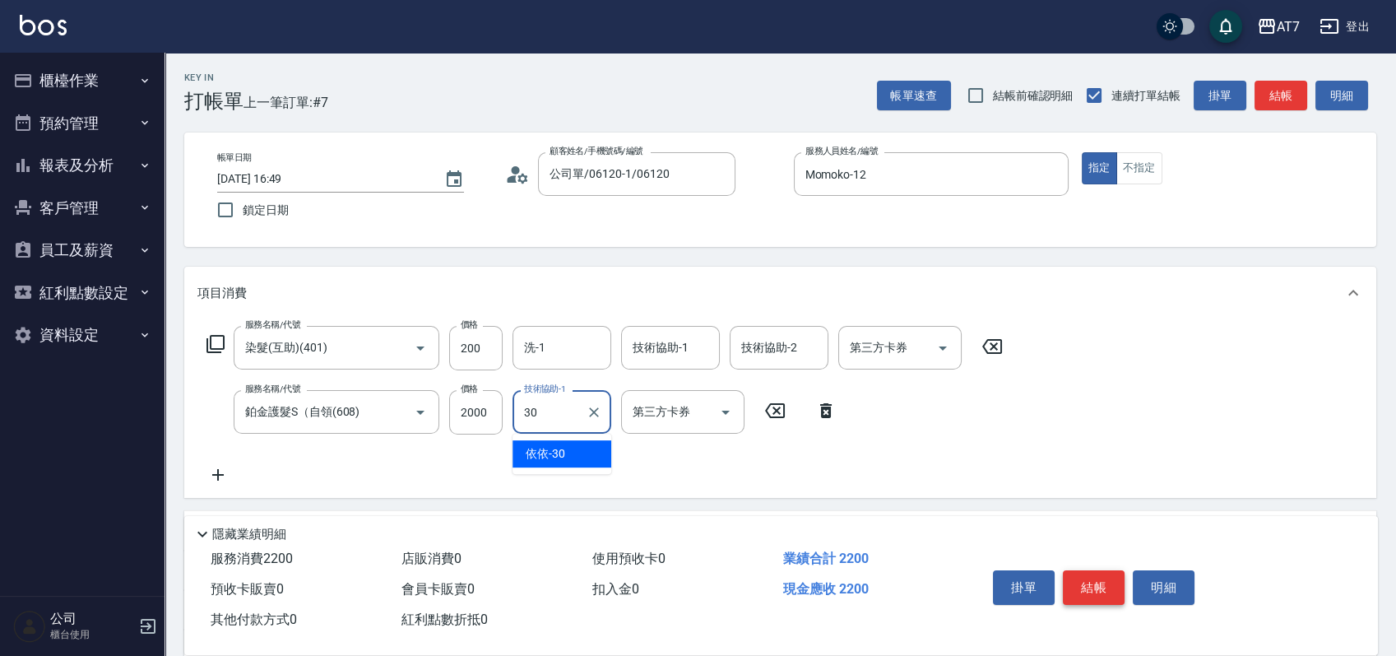
type input "依依-30"
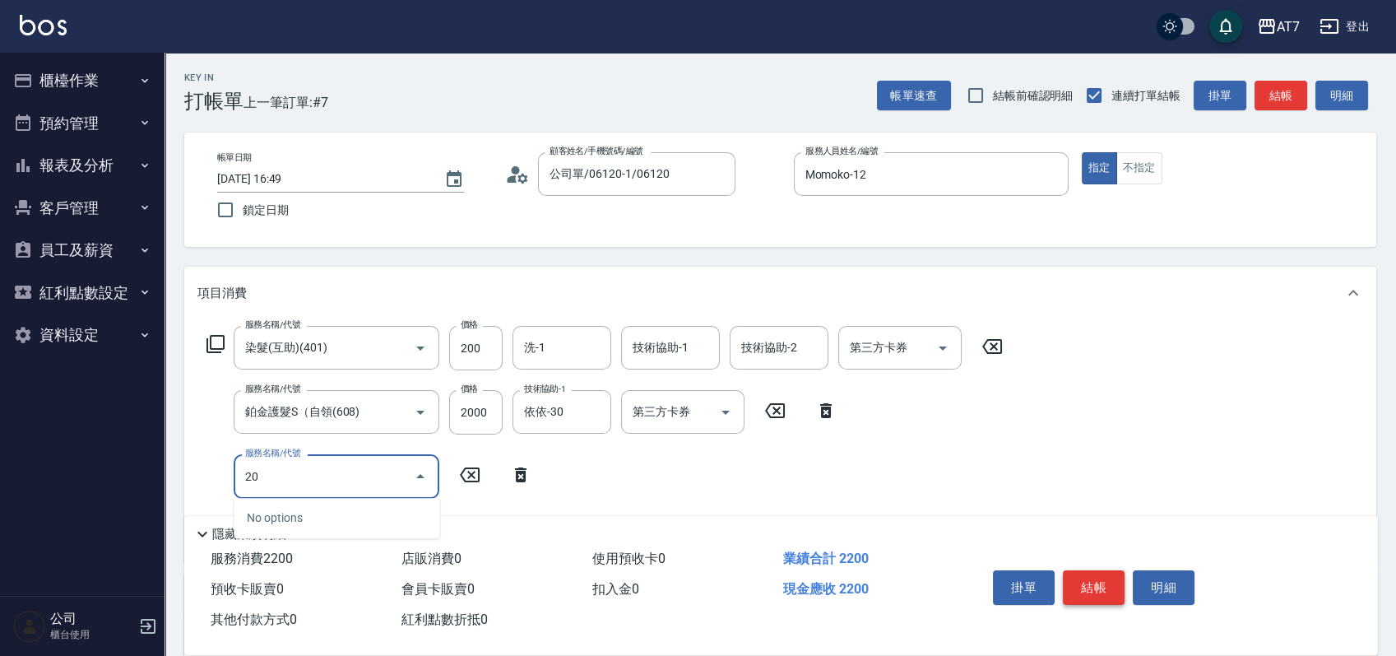
type input "201"
type input "370"
type input "燙-互助(201)"
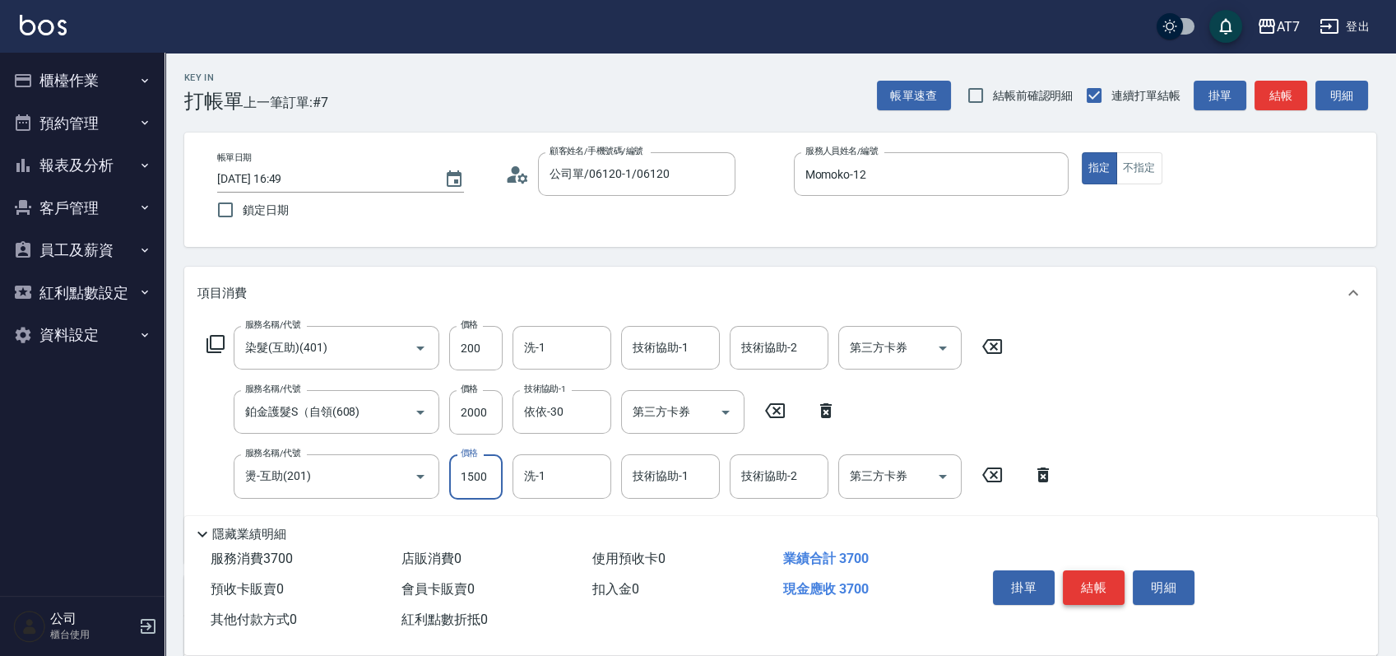
type input "2"
type input "220"
type input "200"
type input "240"
type input "2000"
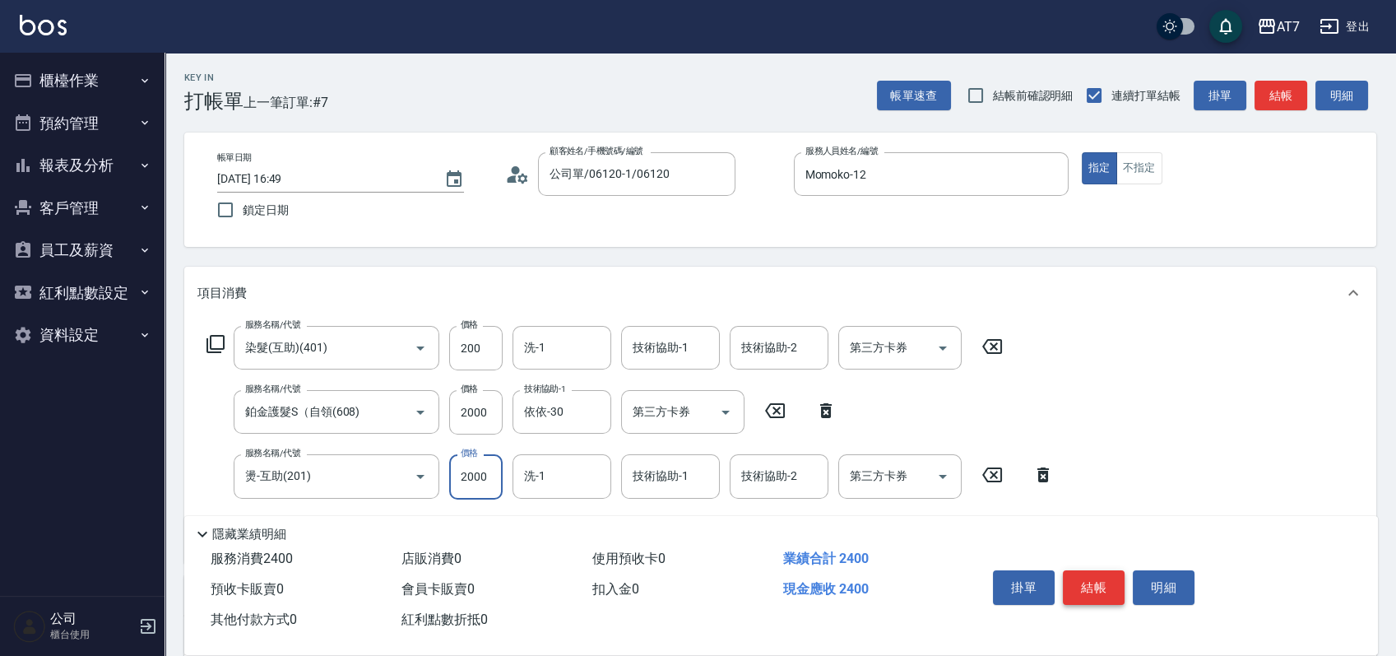
type input "420"
type input "2000"
type input "依依-30"
click at [1086, 574] on button "結帳" at bounding box center [1094, 587] width 62 height 35
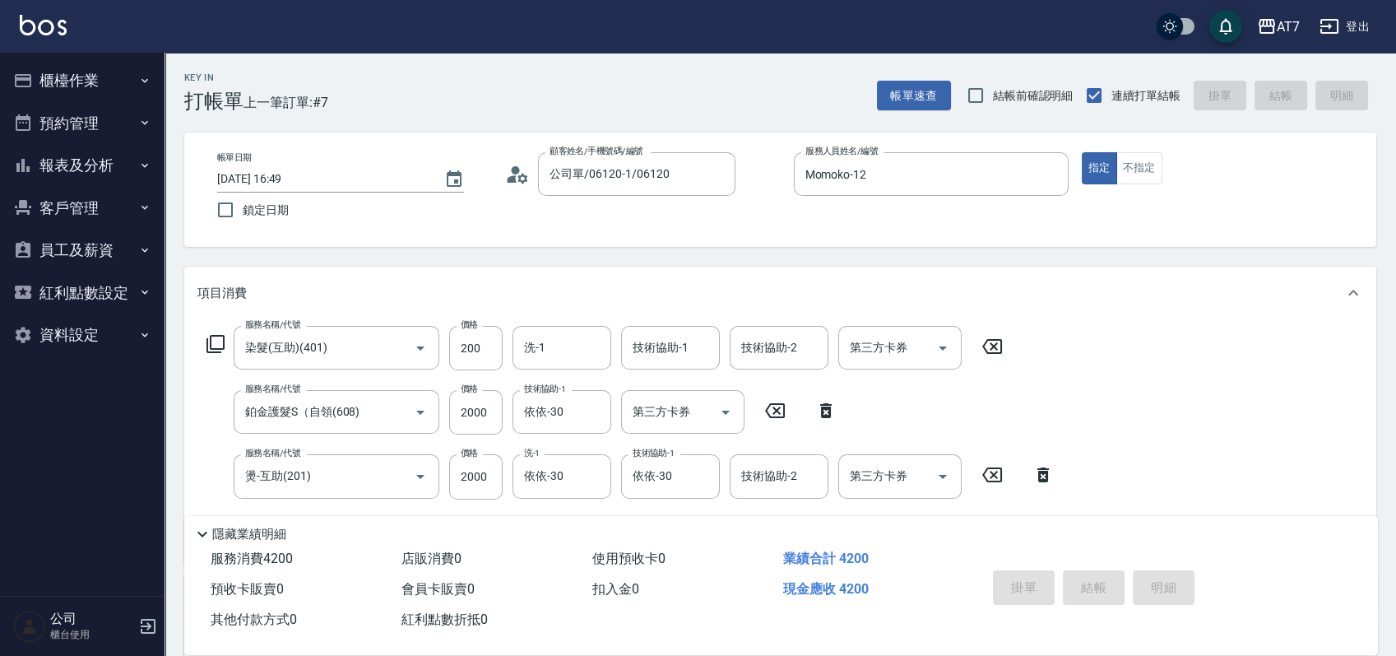
type input "0"
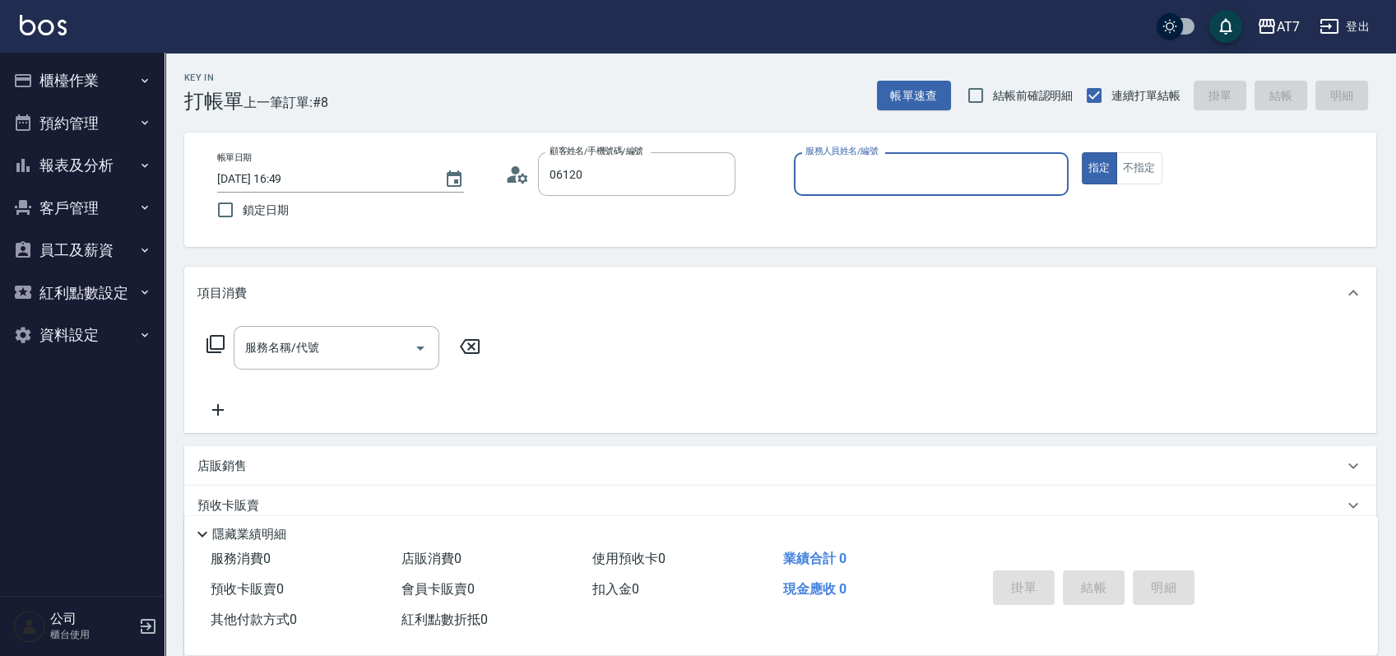
type input "公司單/06120-1/06120"
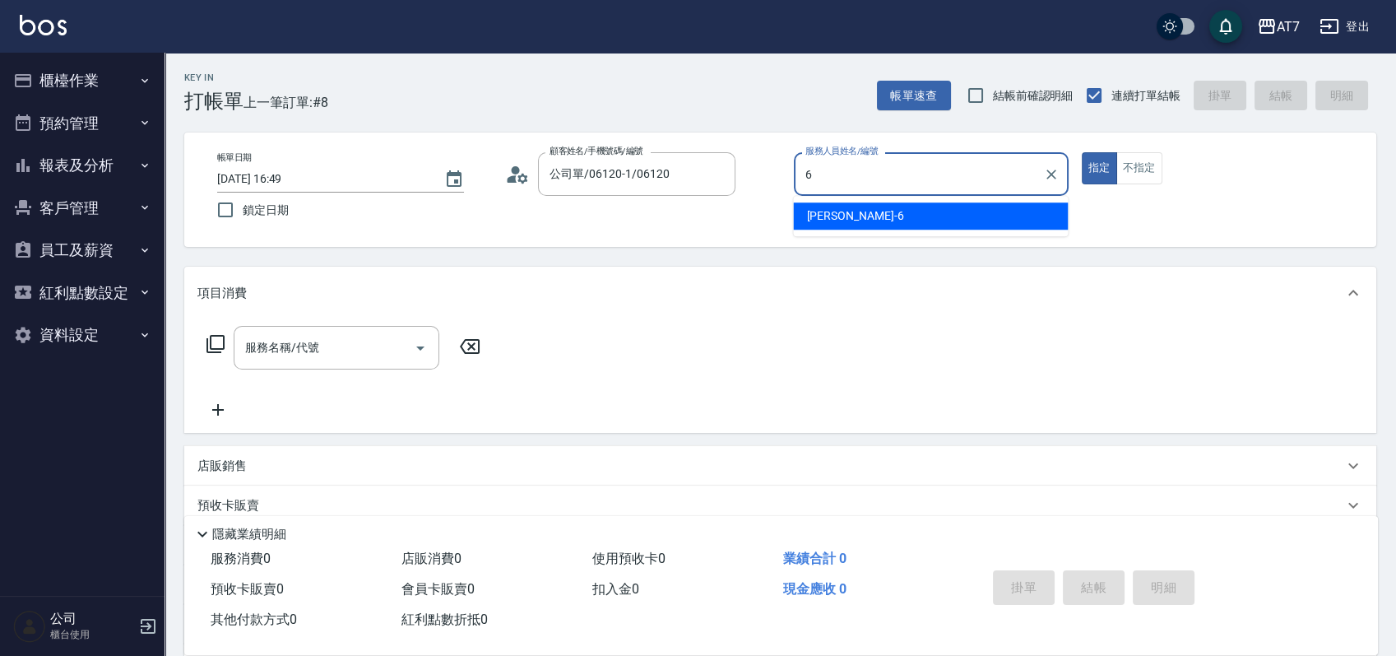
type input "[PERSON_NAME]-6"
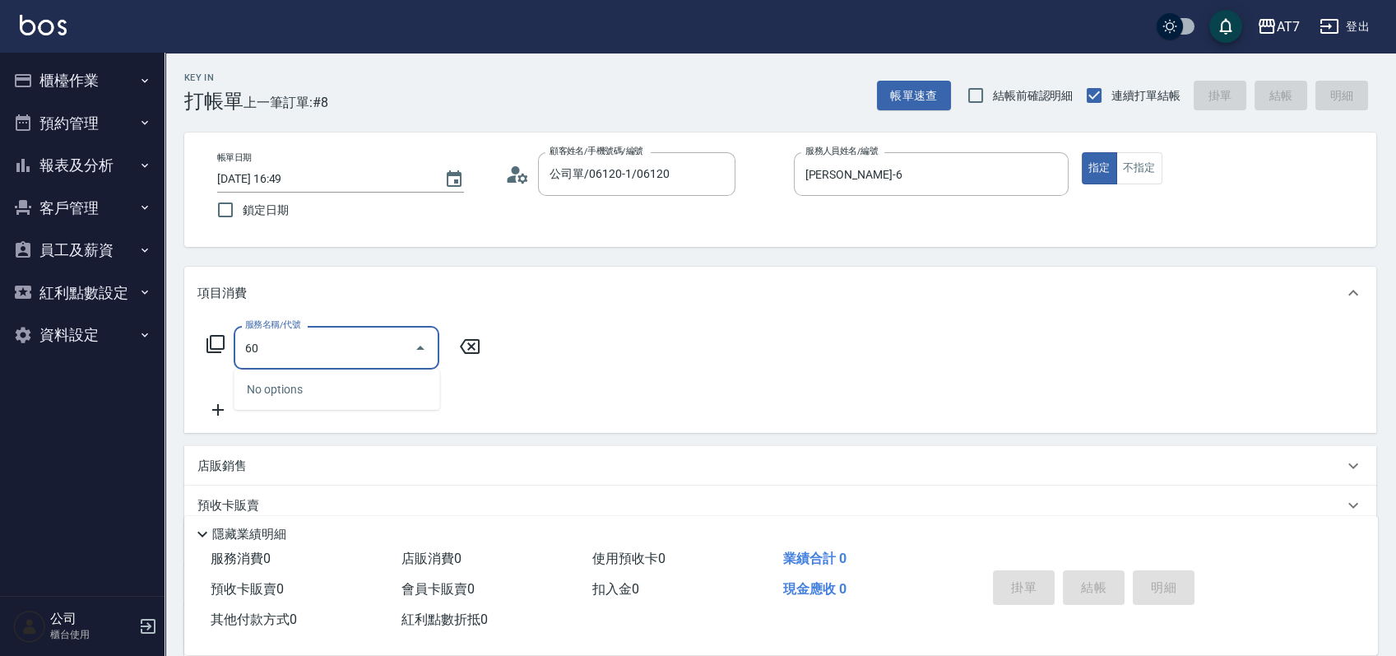
type input "609"
type input "250"
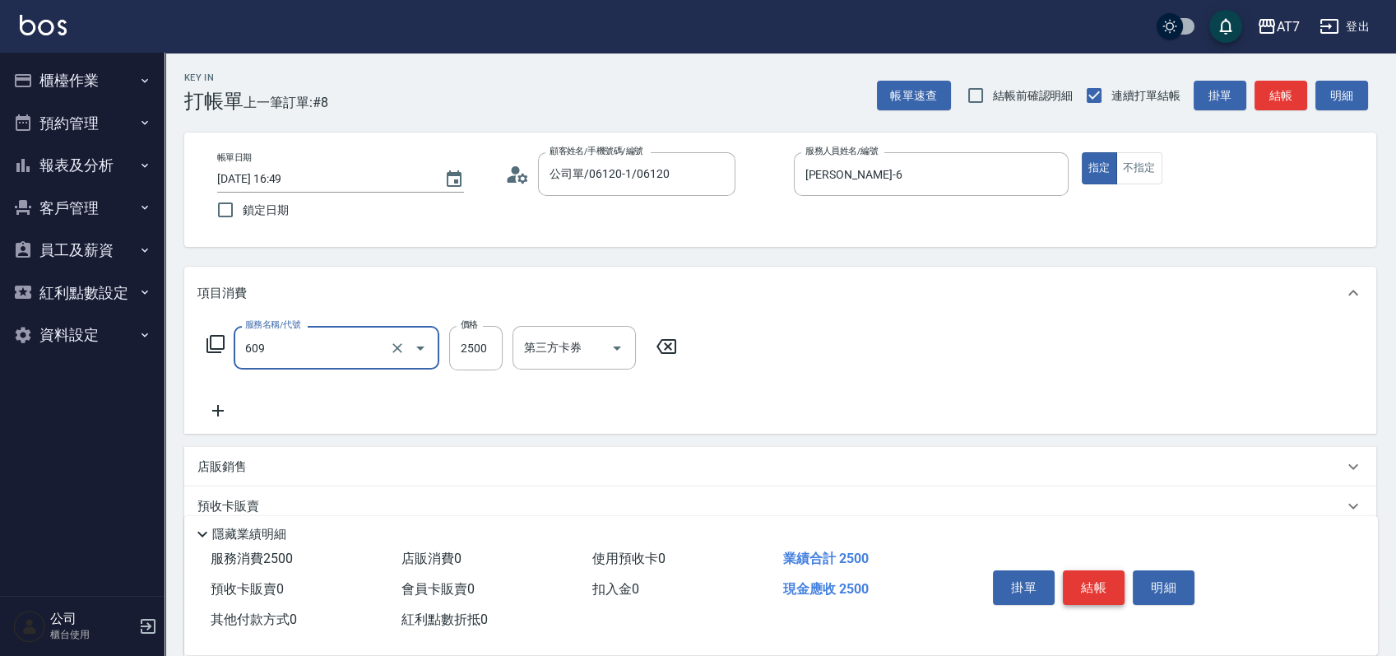
type input "鉑金護髮M（自領(609)"
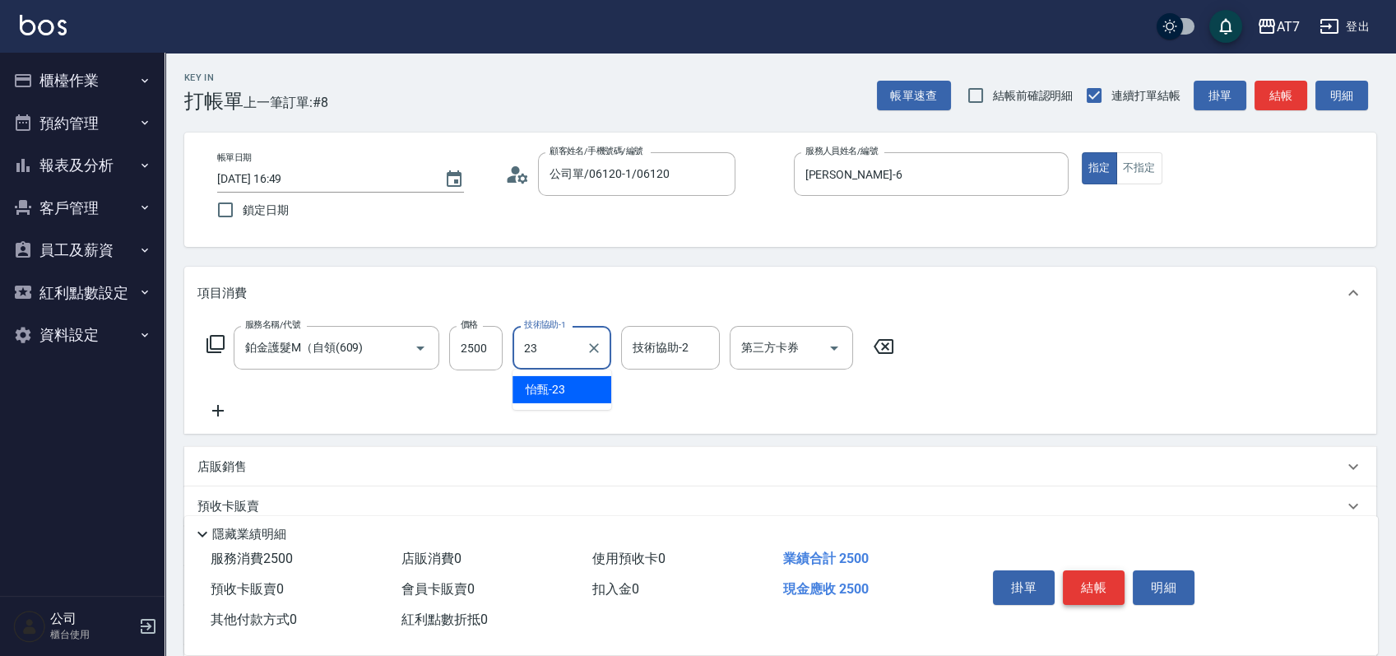
type input "怡甄-23"
click at [1086, 574] on button "結帳" at bounding box center [1094, 587] width 62 height 35
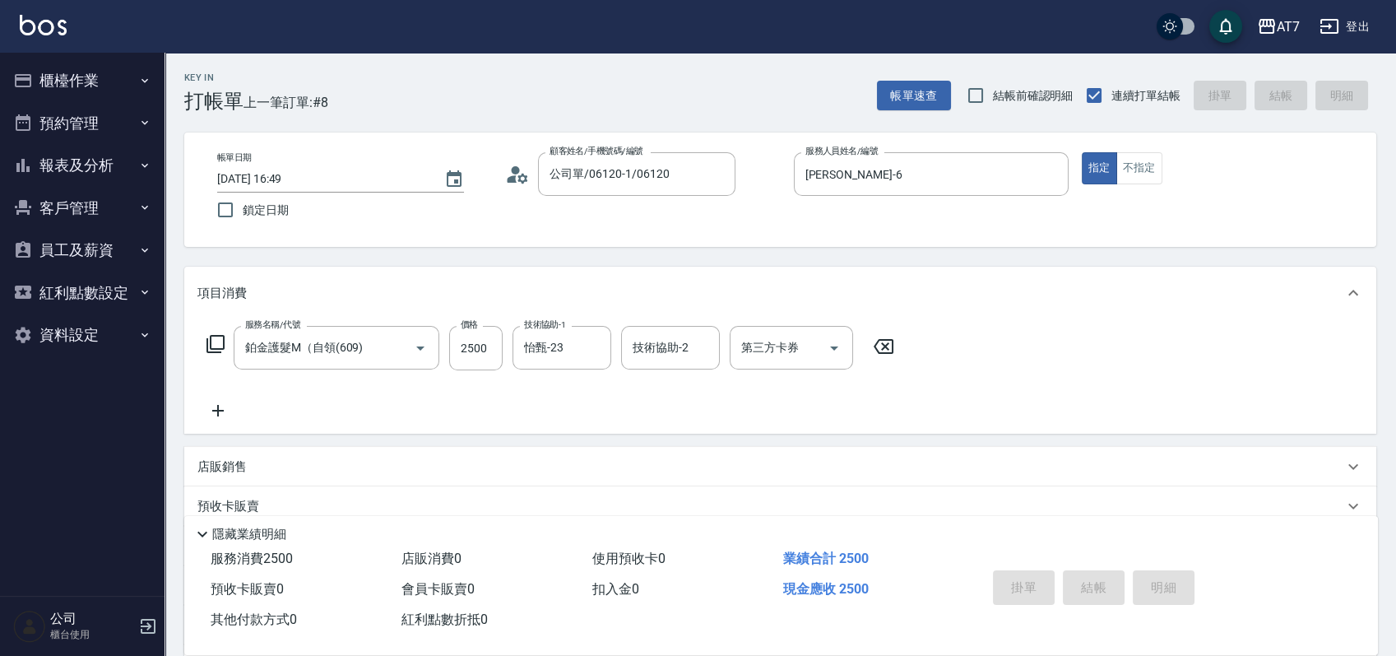
type input "0"
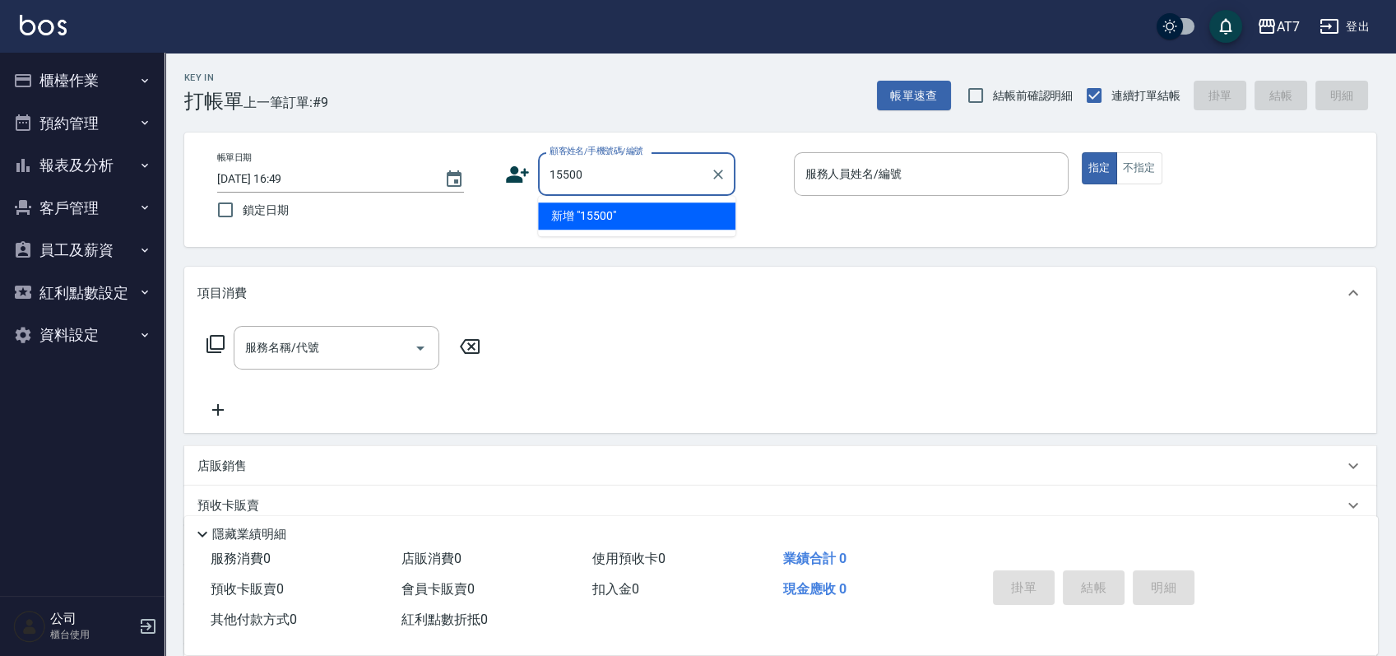
type input "15500"
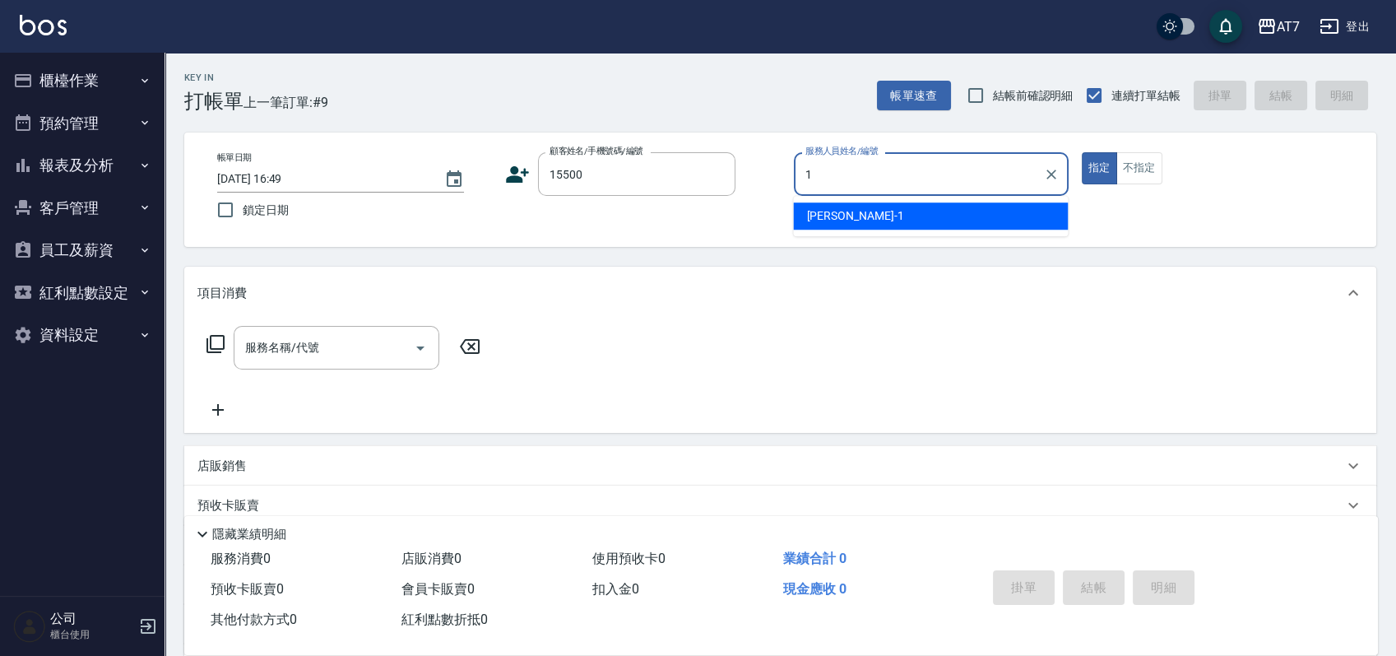
type input "[PERSON_NAME]-1"
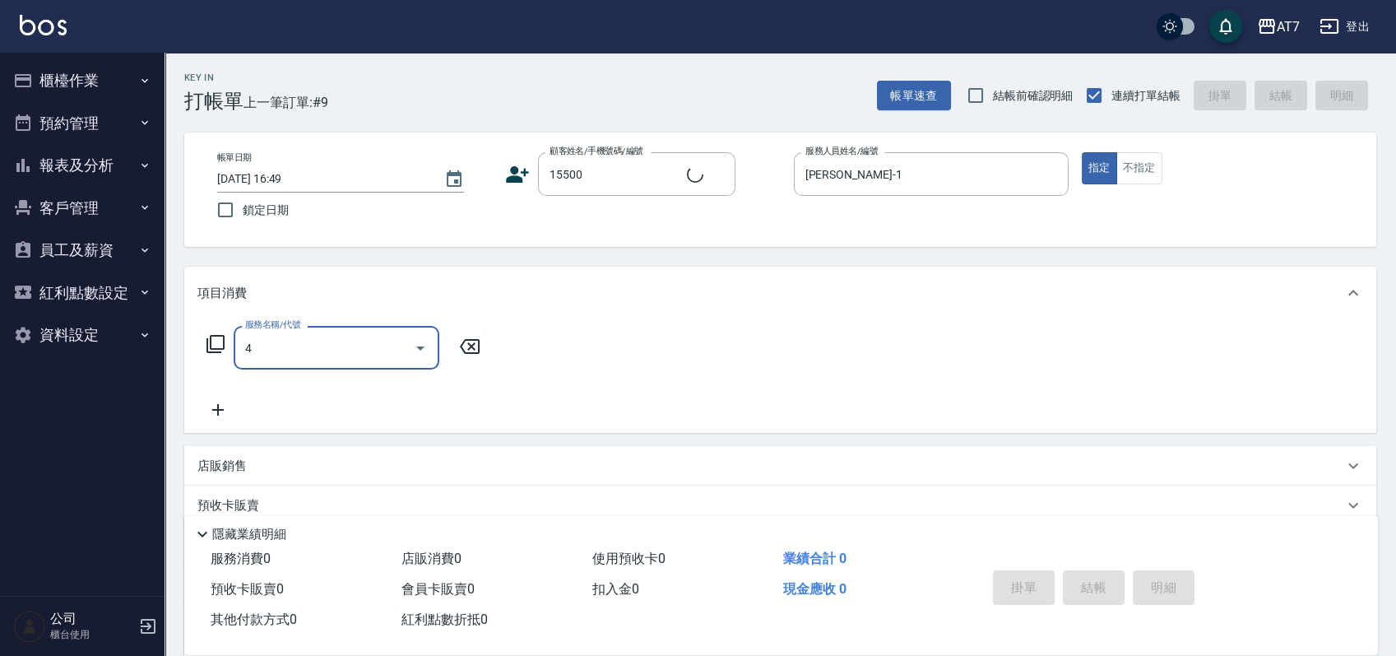
type input "40"
type input "公司/公司15500/15500"
type input "400"
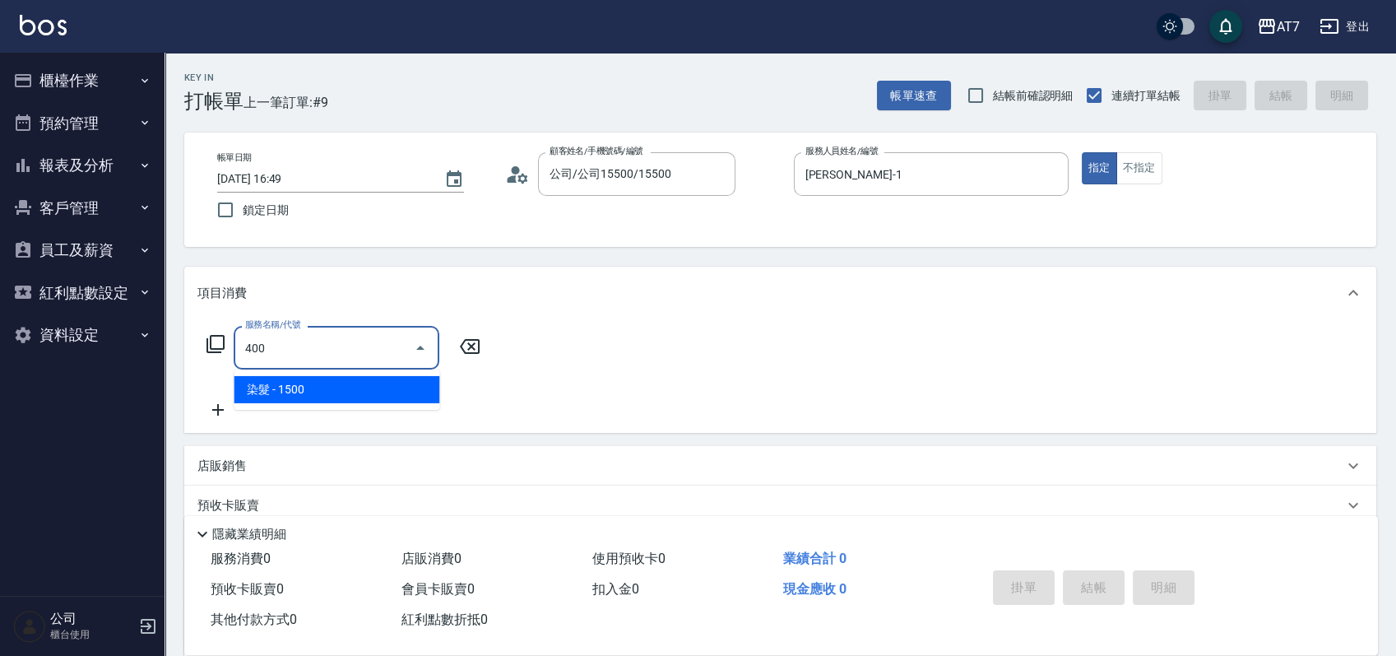
type input "150"
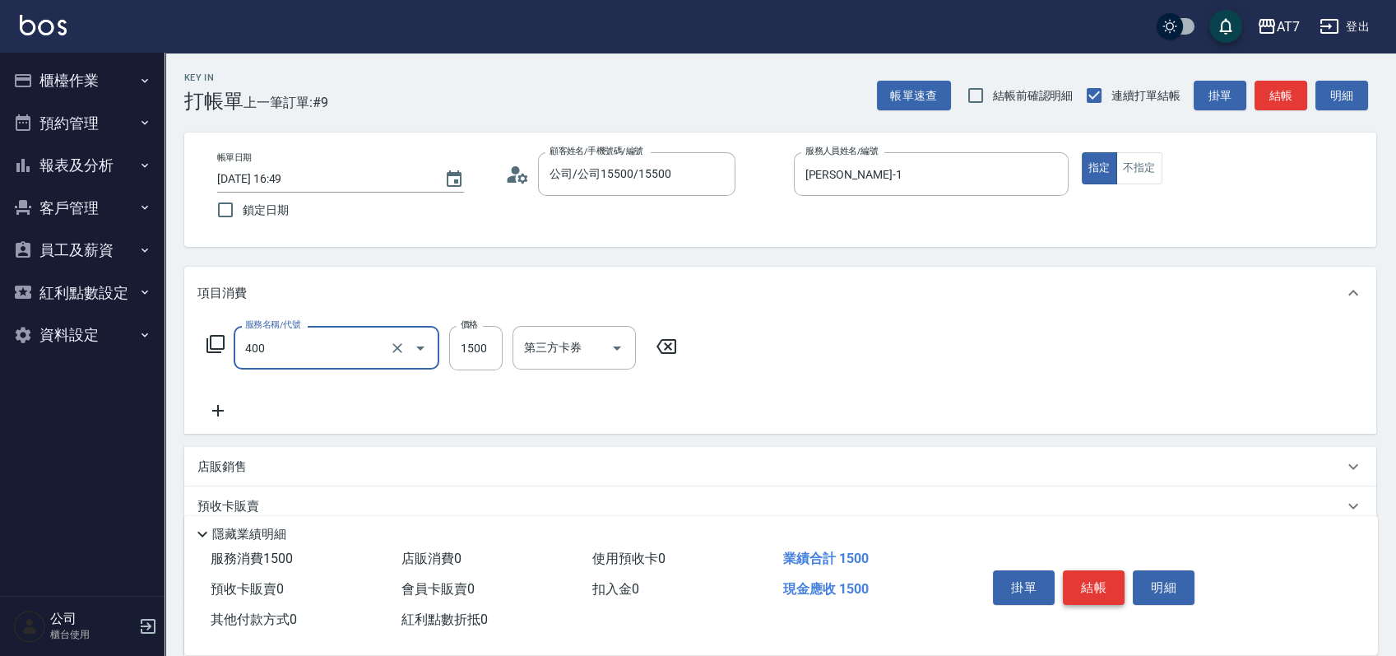
type input "染髮(400)"
type input "0"
type input "180"
type input "10"
type input "1800"
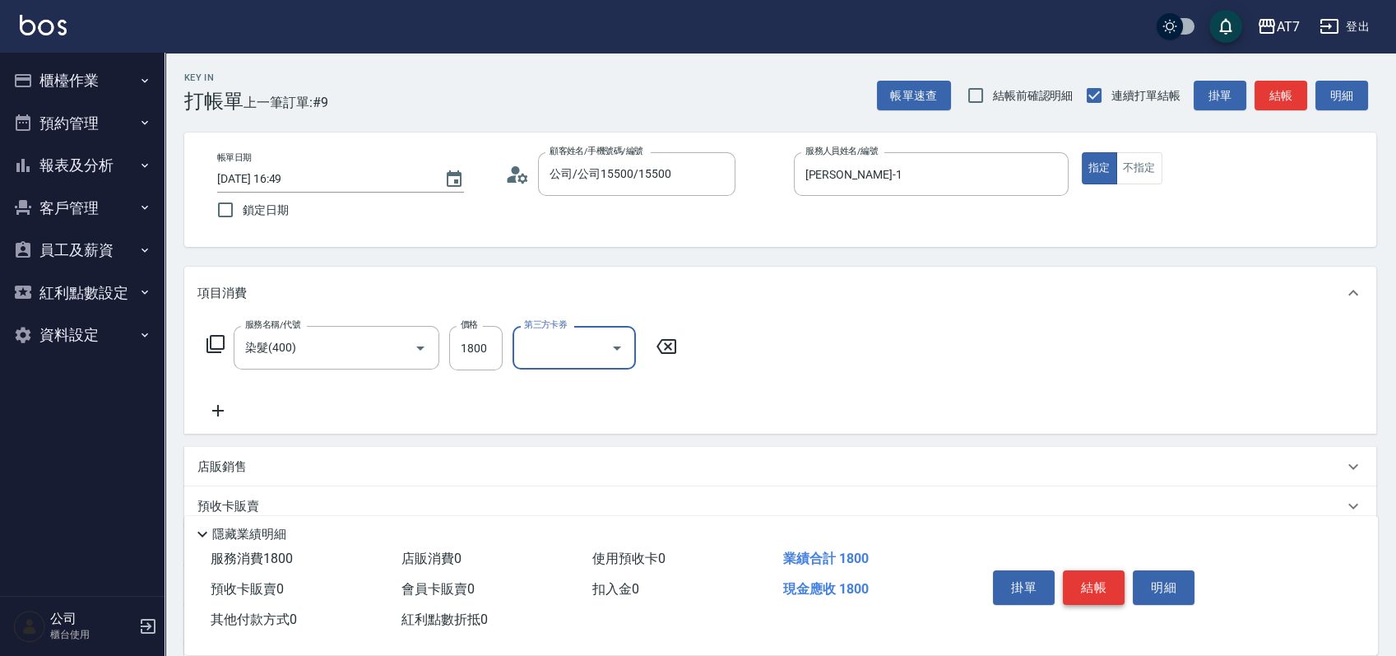
click at [1086, 574] on button "結帳" at bounding box center [1094, 587] width 62 height 35
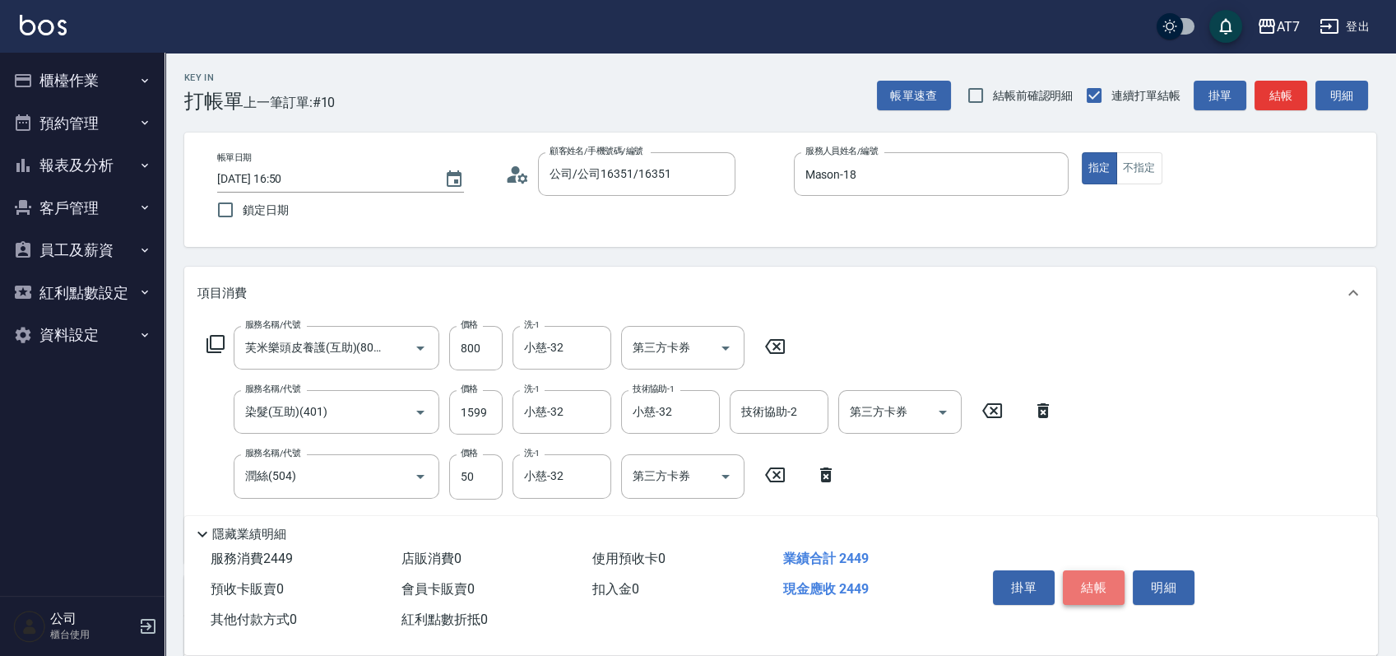
click at [1086, 574] on button "結帳" at bounding box center [1094, 587] width 62 height 35
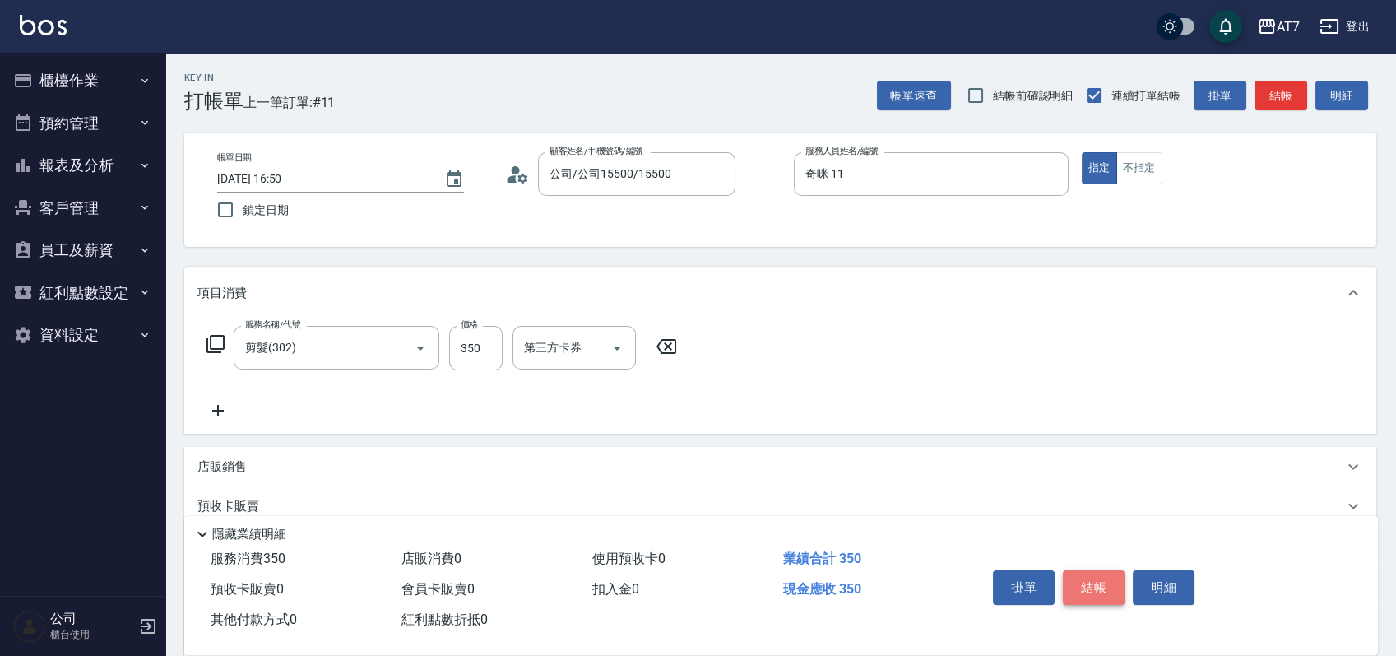
click at [1086, 574] on button "結帳" at bounding box center [1094, 587] width 62 height 35
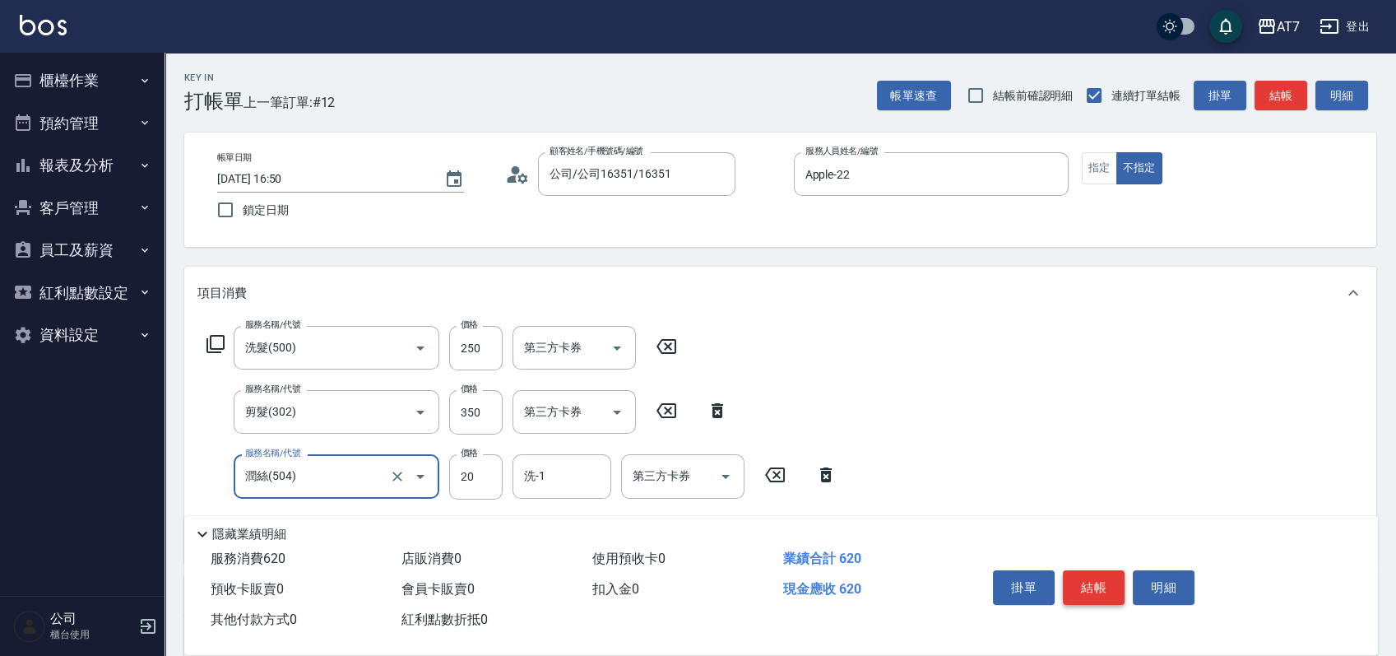
click at [1086, 574] on button "結帳" at bounding box center [1094, 587] width 62 height 35
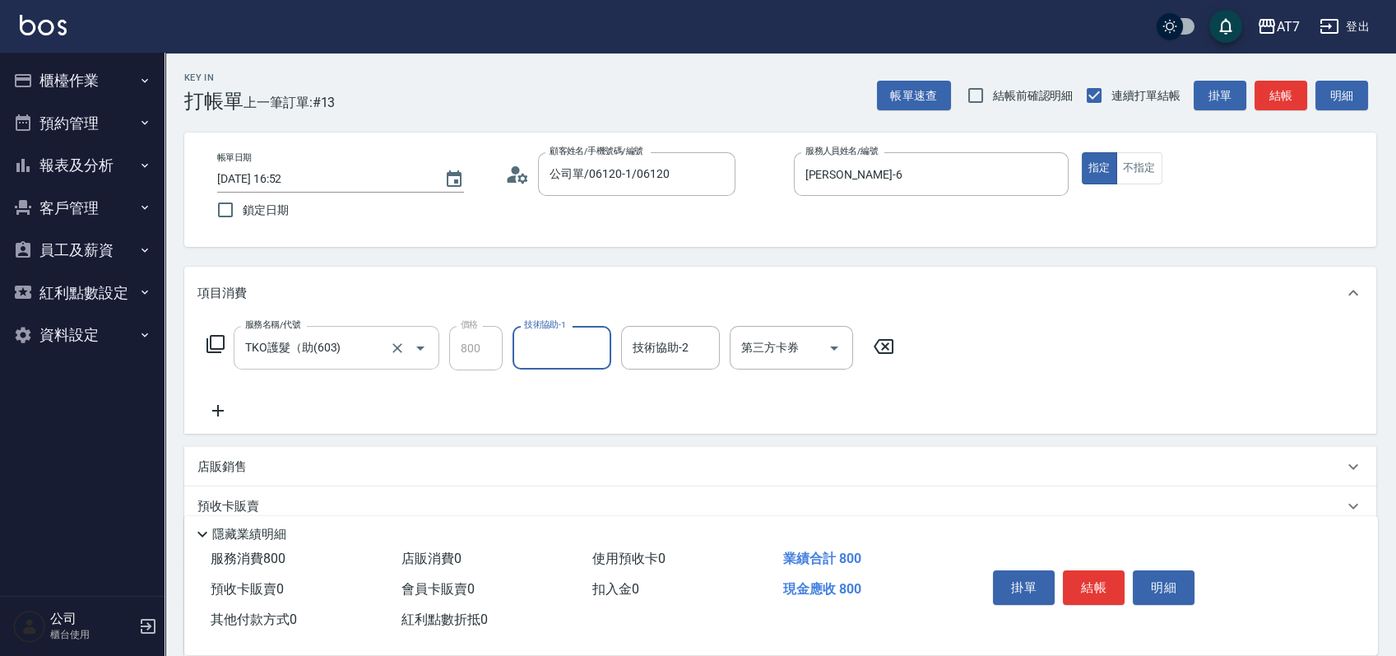
click at [360, 333] on input "TKO護髮（助(603)" at bounding box center [313, 347] width 145 height 29
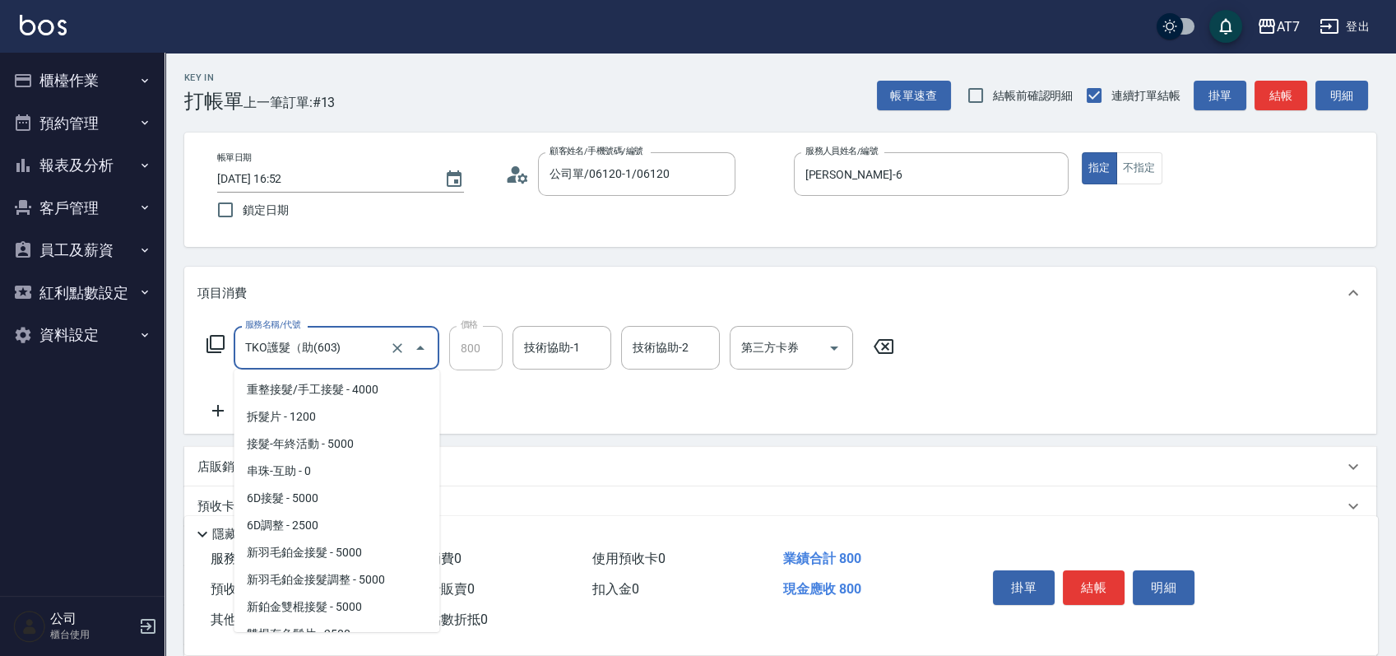
scroll to position [1997, 0]
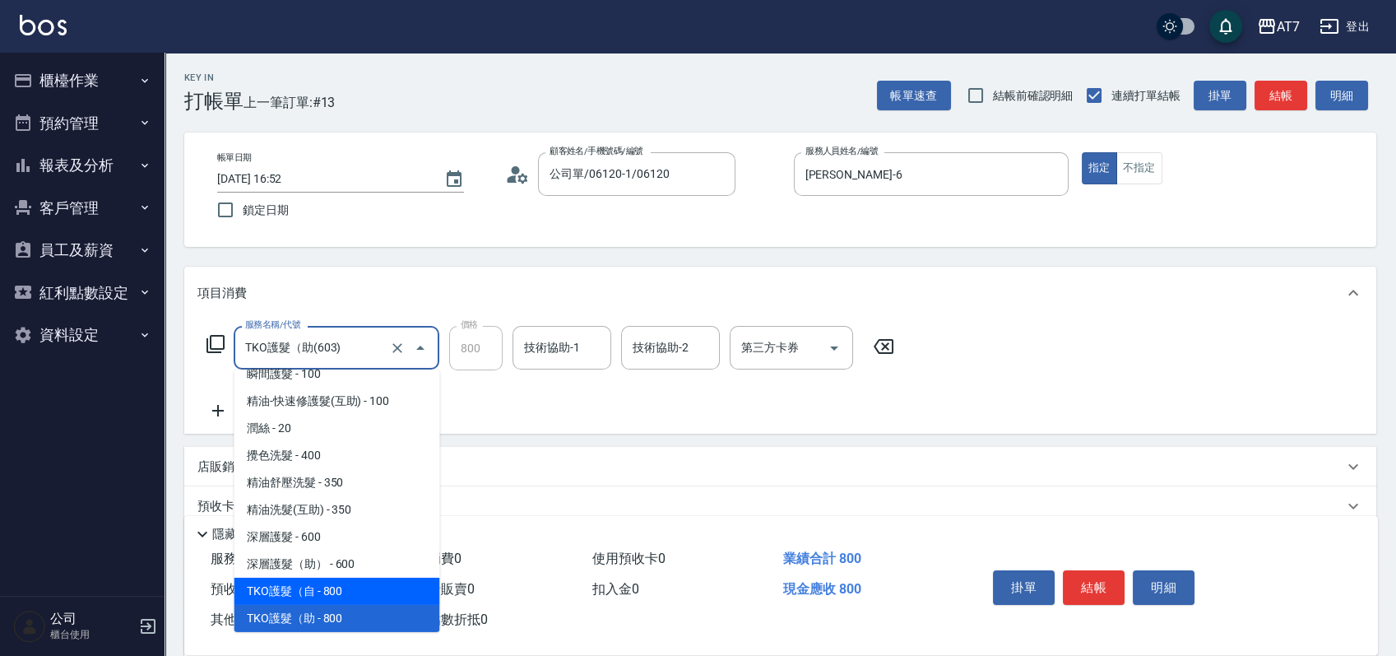
click at [368, 598] on span "TKO護髮（自 - 800" at bounding box center [337, 590] width 206 height 27
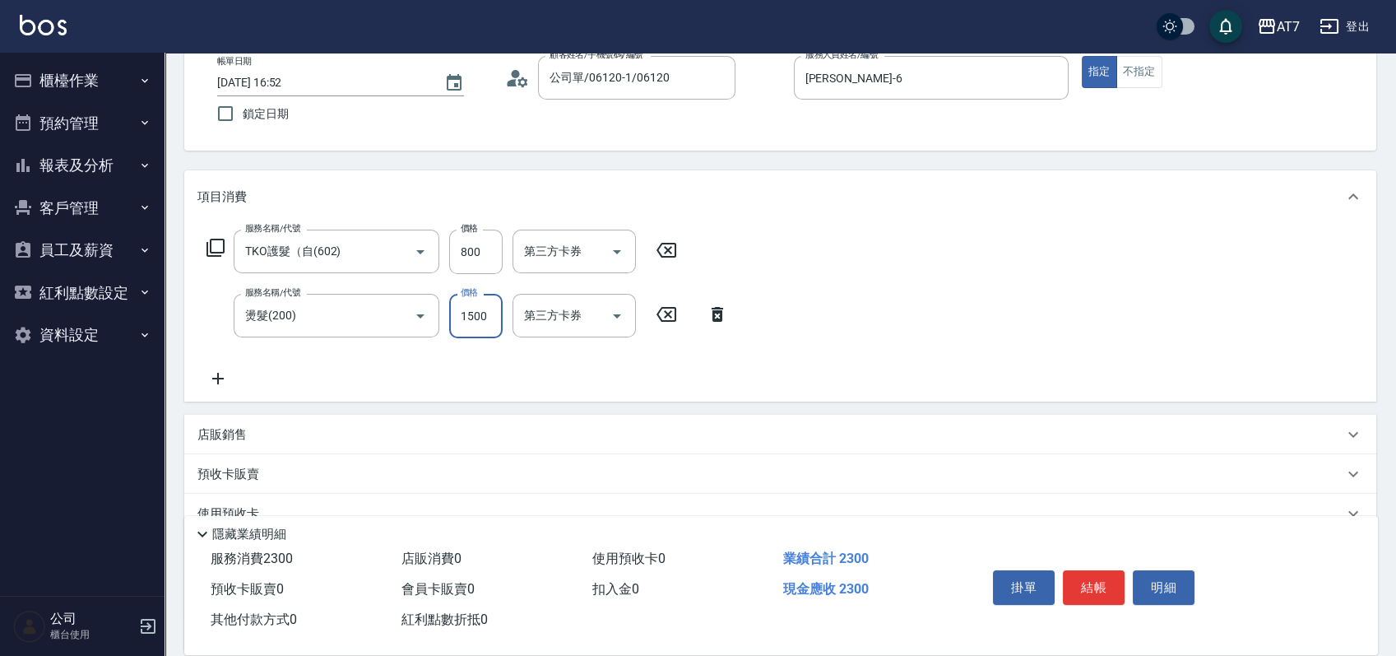
scroll to position [219, 0]
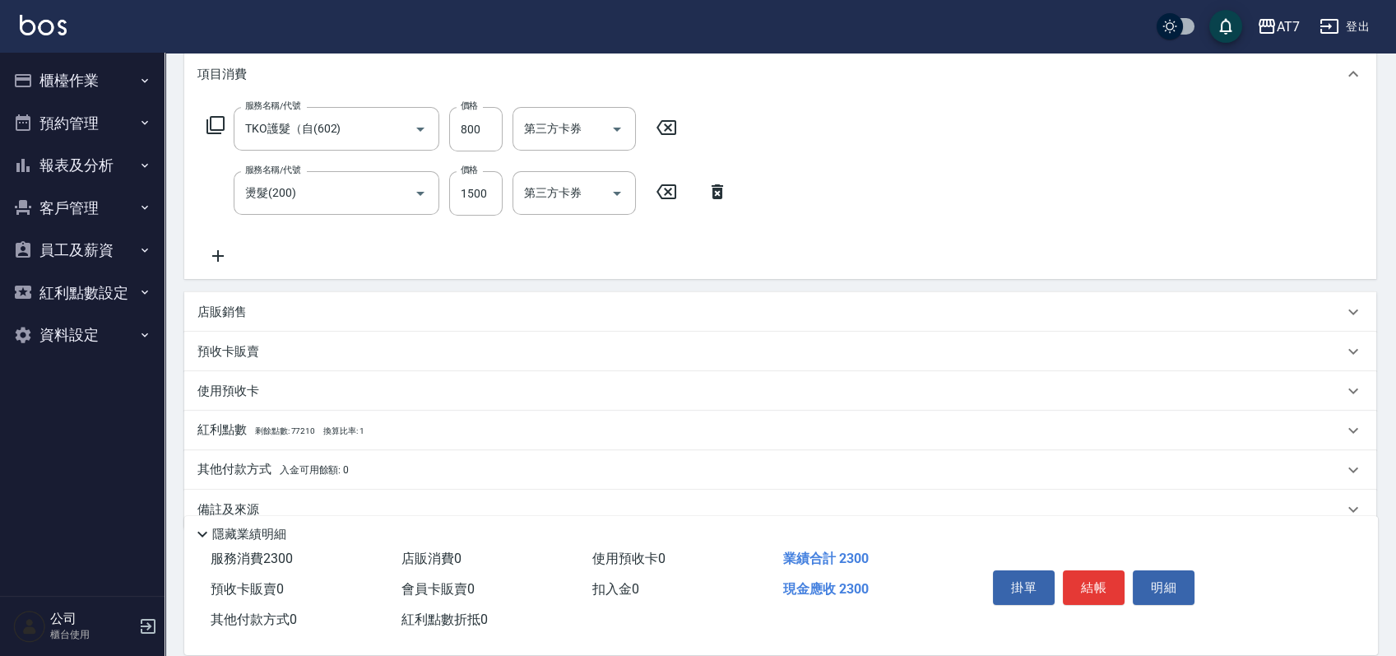
click at [439, 471] on div "其他付款方式 入金可用餘額: 0" at bounding box center [770, 470] width 1146 height 18
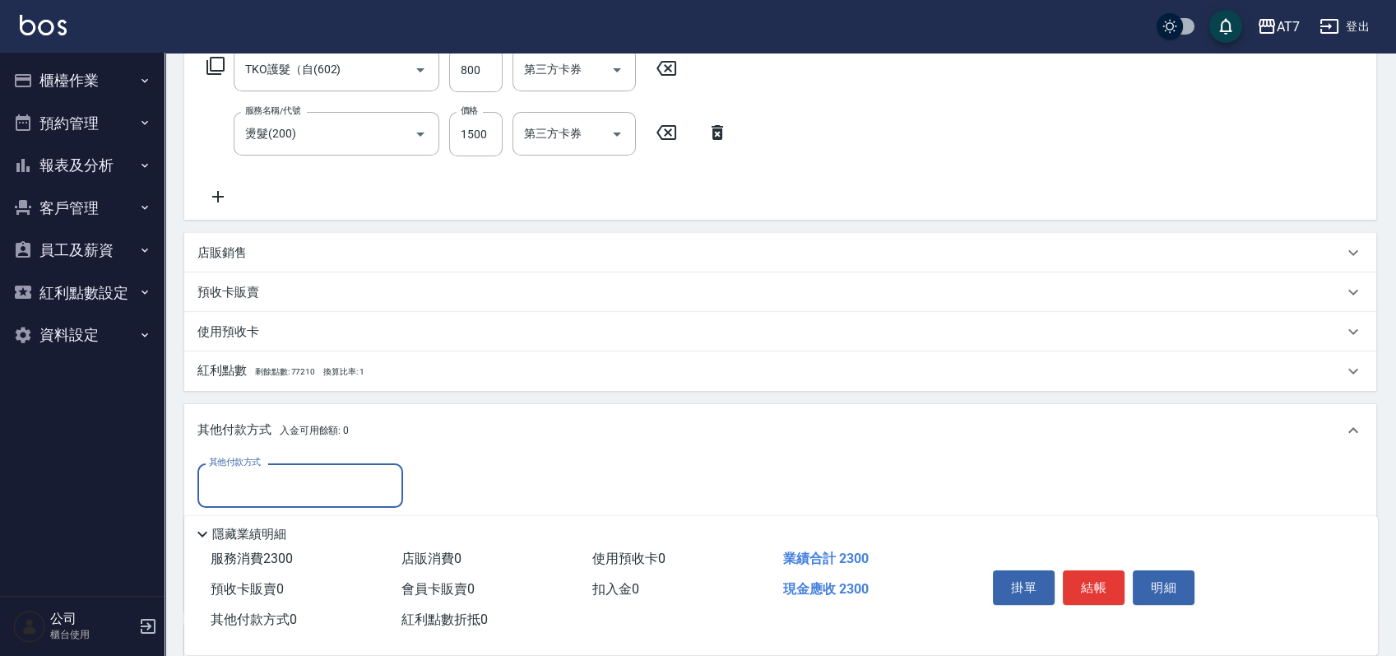
scroll to position [329, 0]
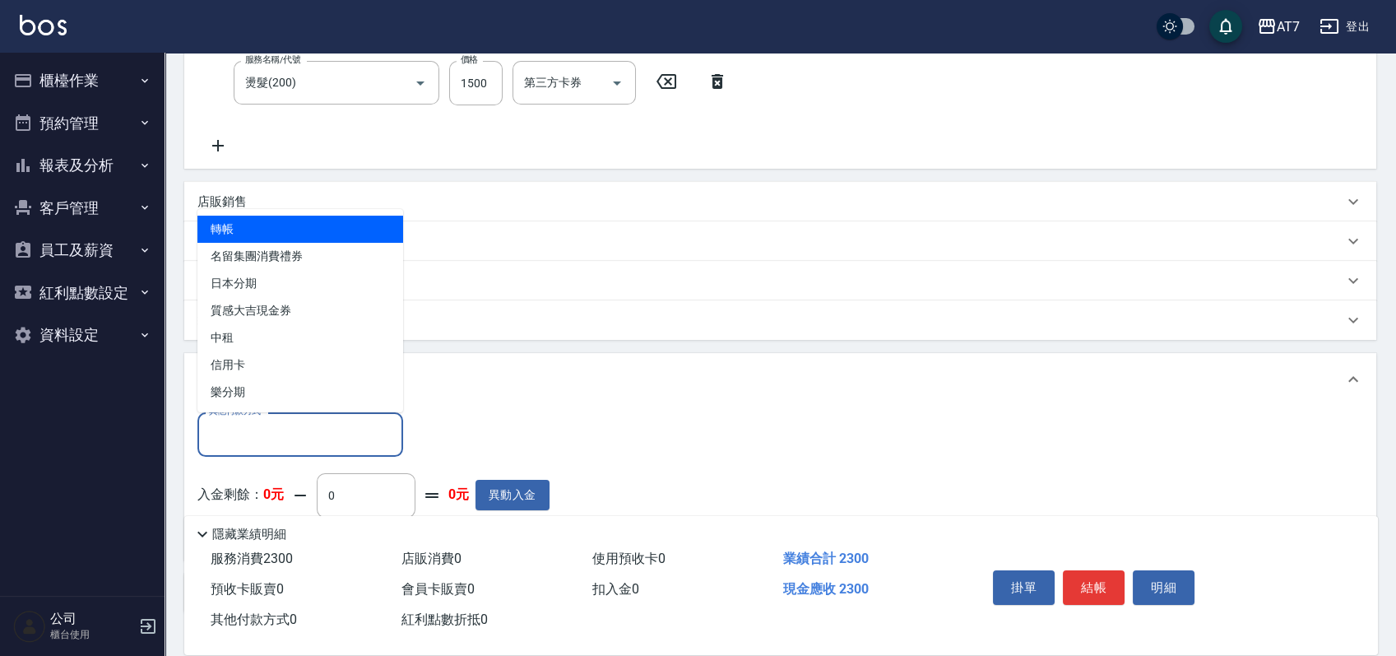
click at [244, 440] on input "其他付款方式" at bounding box center [300, 433] width 191 height 29
click at [305, 236] on span "轉帳" at bounding box center [300, 228] width 206 height 27
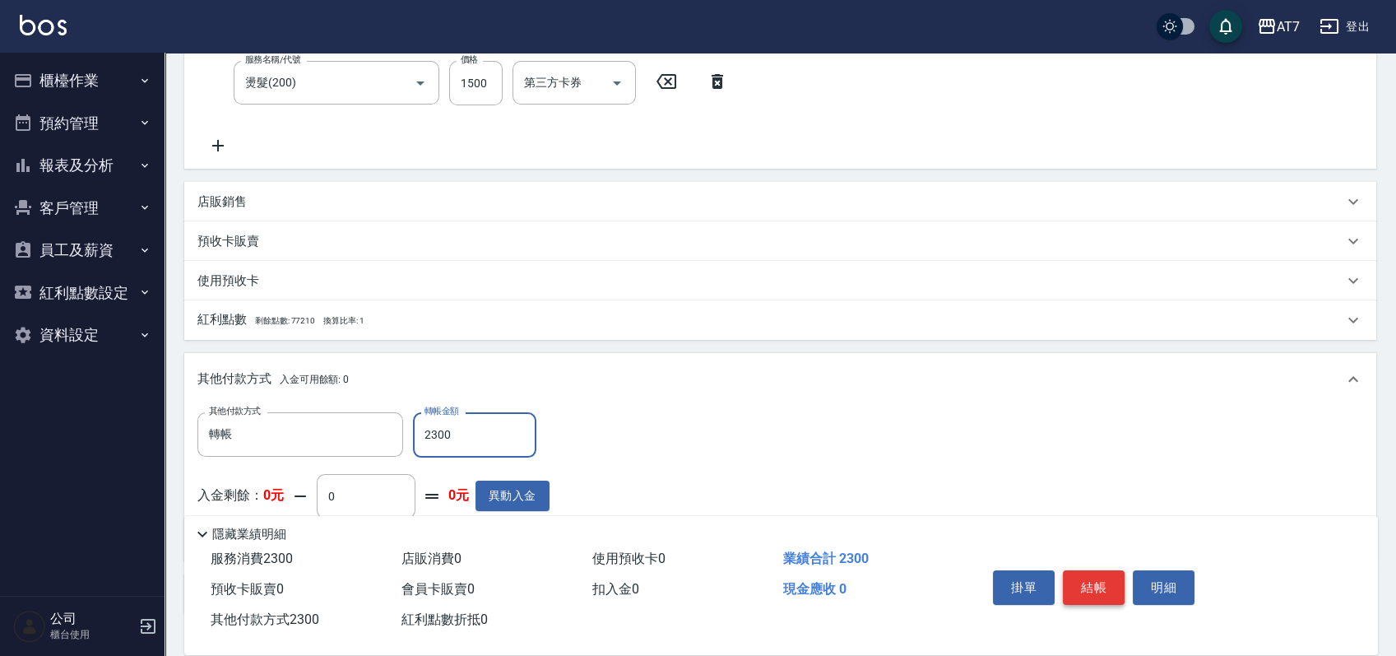
click at [1111, 577] on button "結帳" at bounding box center [1094, 587] width 62 height 35
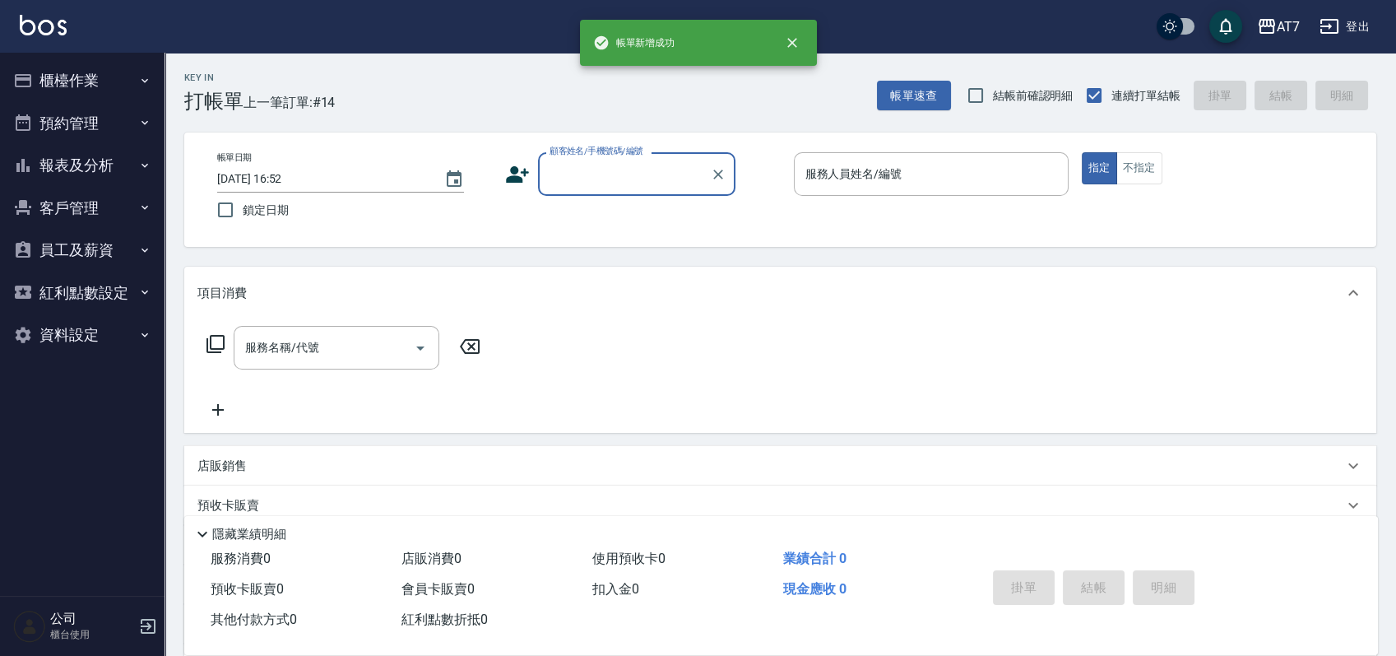
scroll to position [0, 0]
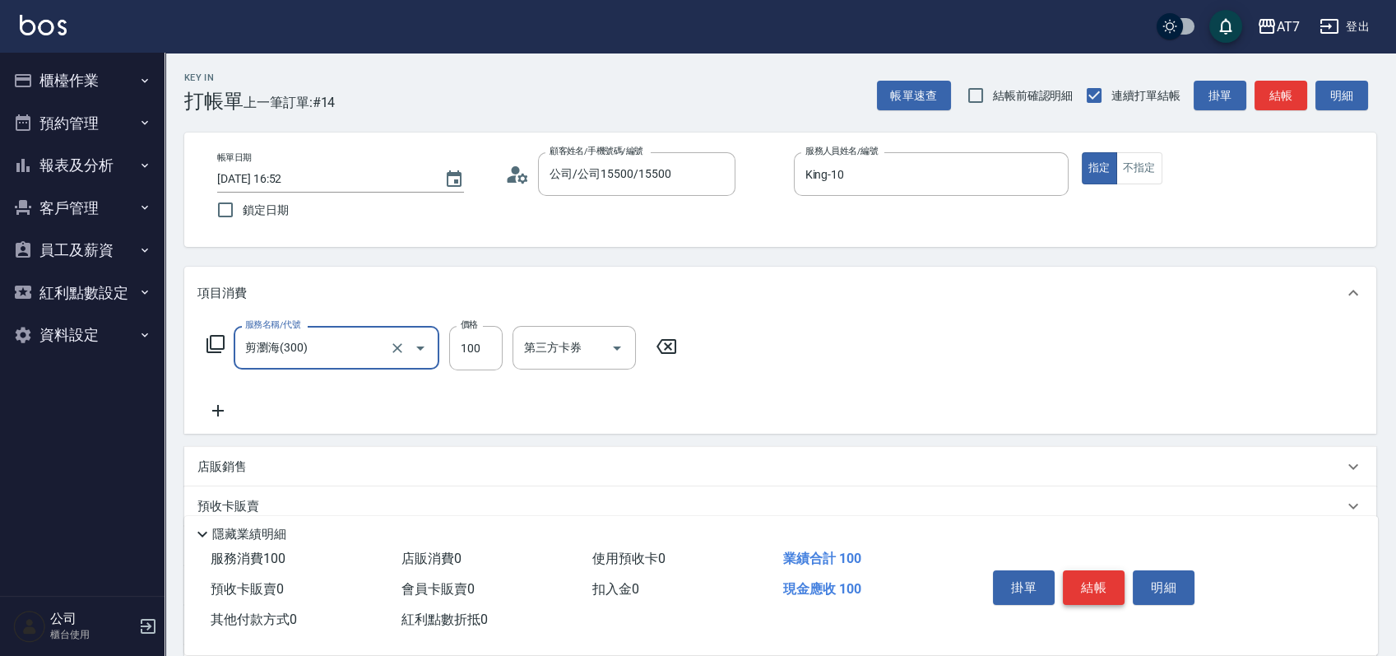
click at [1086, 583] on button "結帳" at bounding box center [1094, 587] width 62 height 35
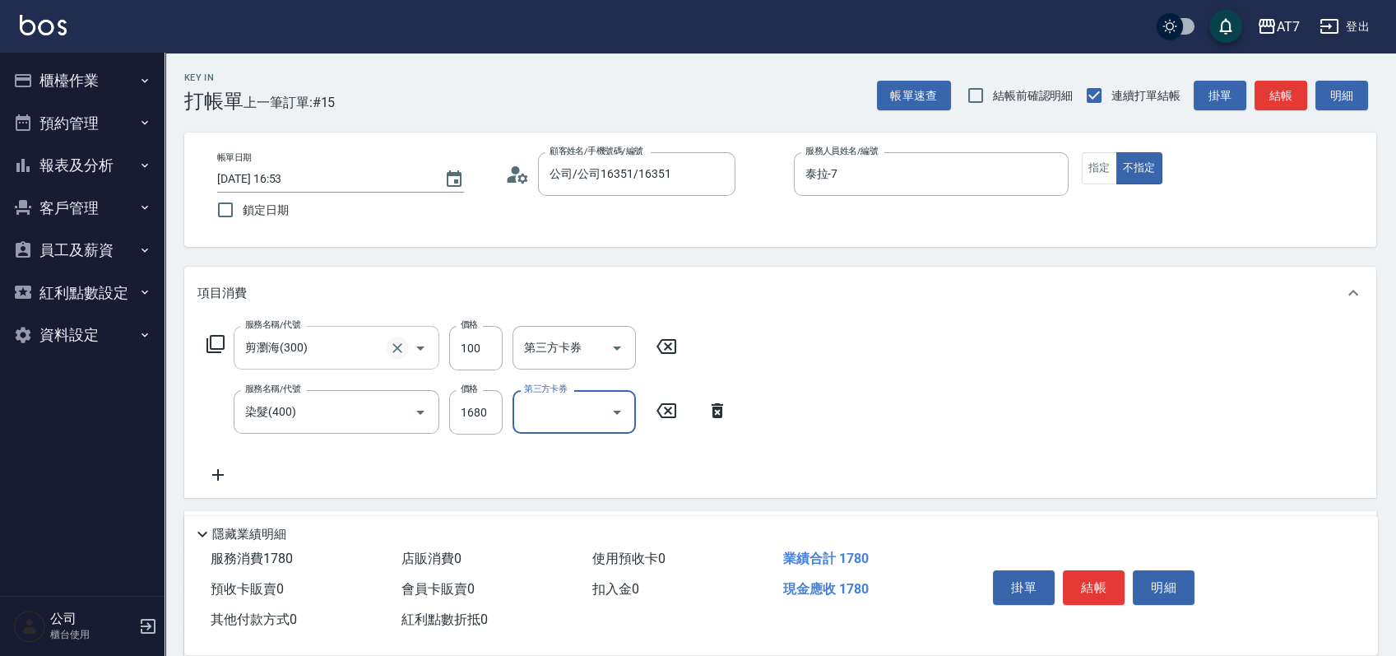
click at [396, 345] on icon "Clear" at bounding box center [397, 348] width 10 height 10
click at [394, 345] on icon "Clear" at bounding box center [397, 348] width 16 height 16
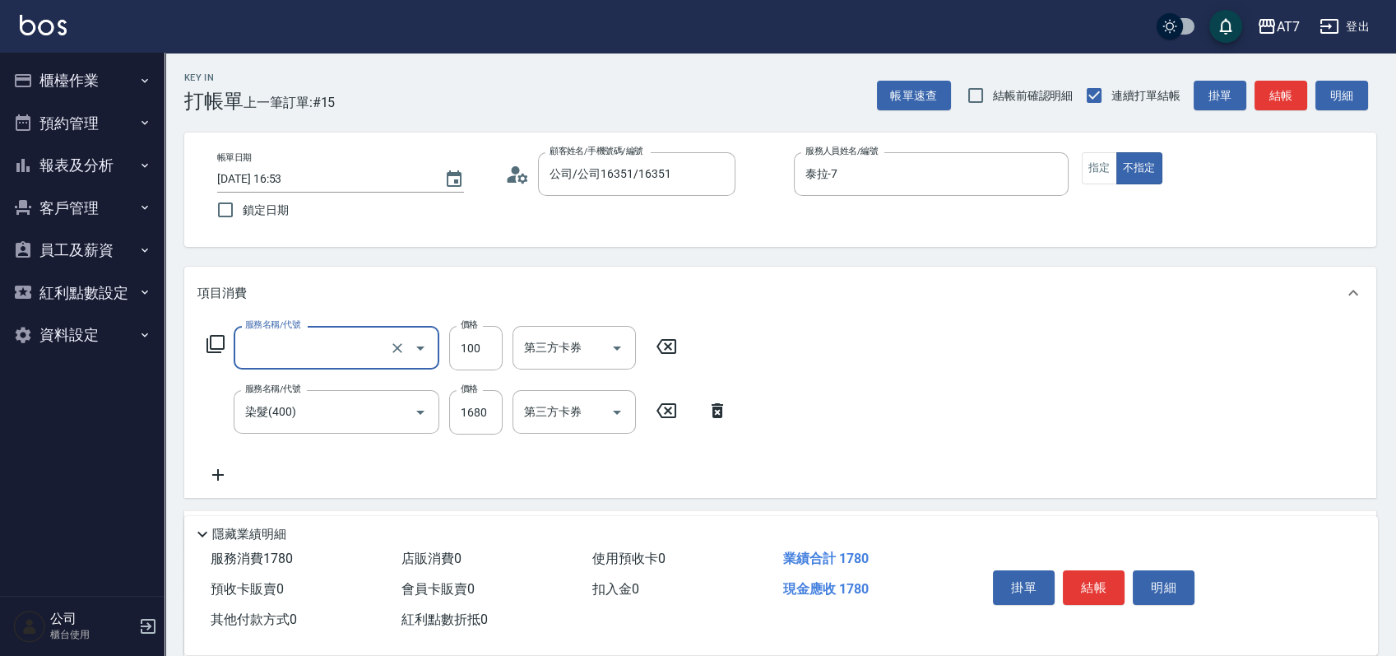
click at [324, 344] on input "服務名稱/代號" at bounding box center [313, 347] width 145 height 29
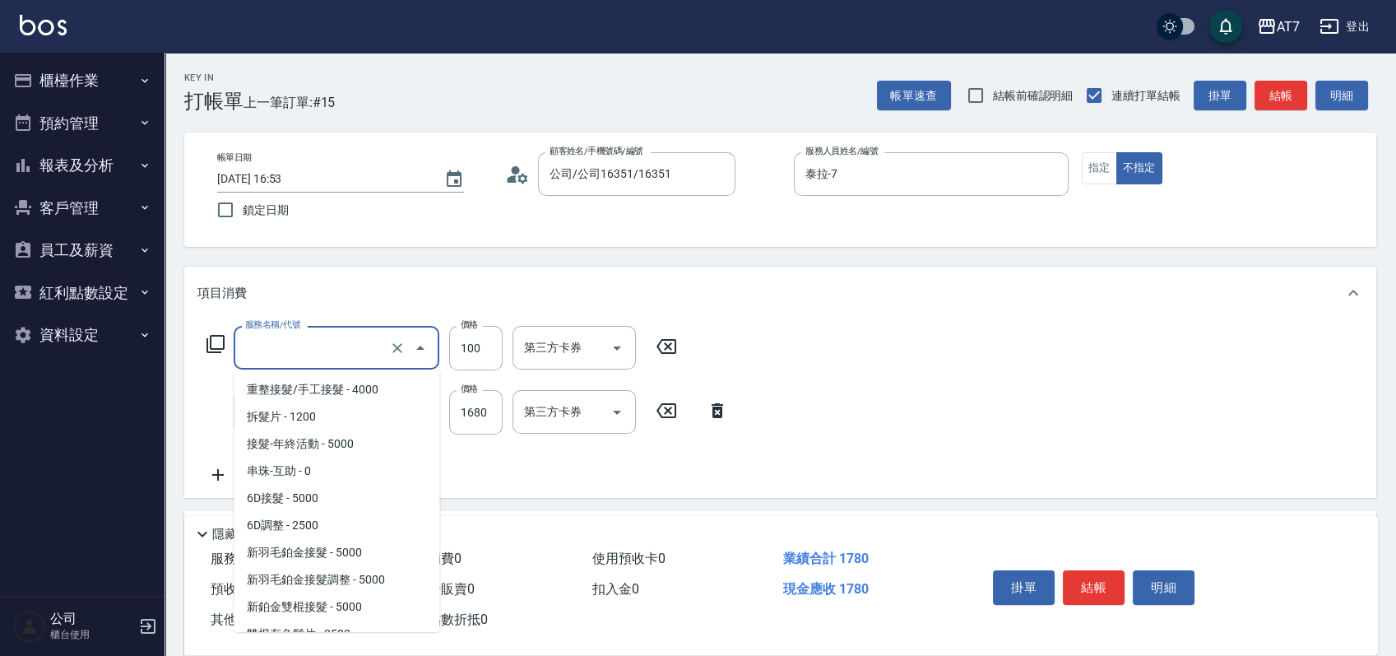
scroll to position [1210, 0]
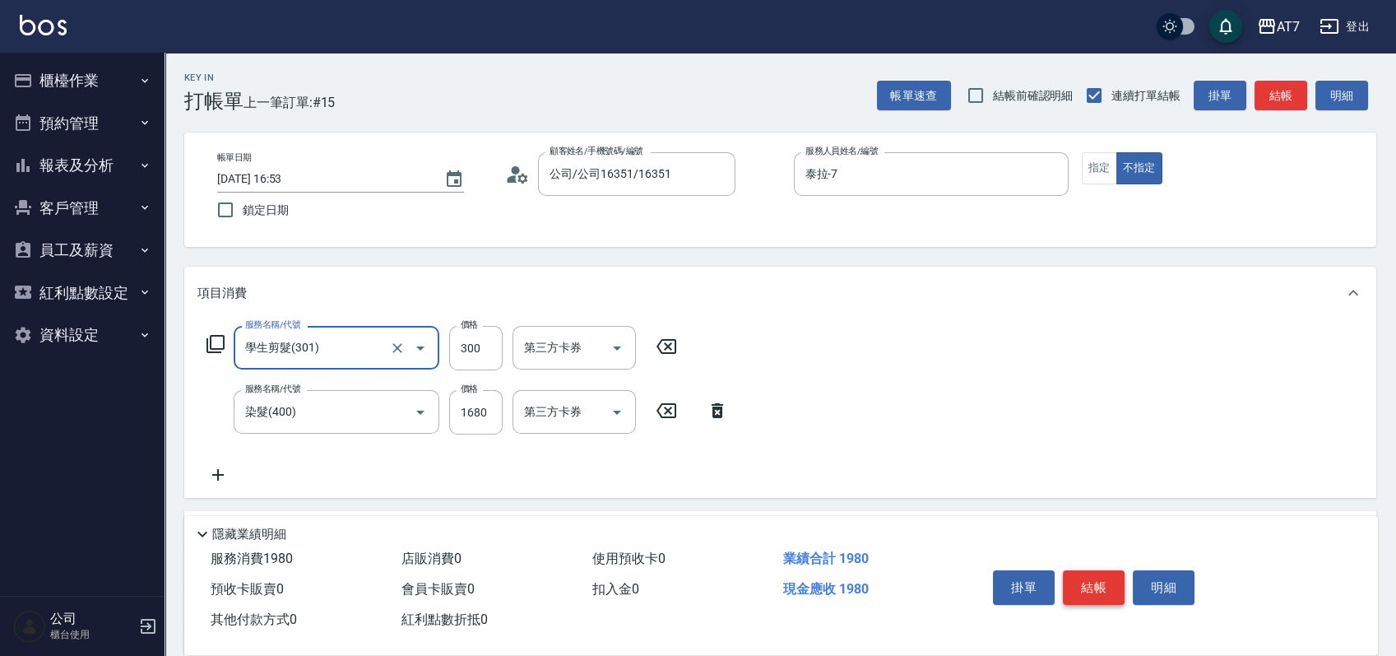
click at [1084, 584] on button "結帳" at bounding box center [1094, 587] width 62 height 35
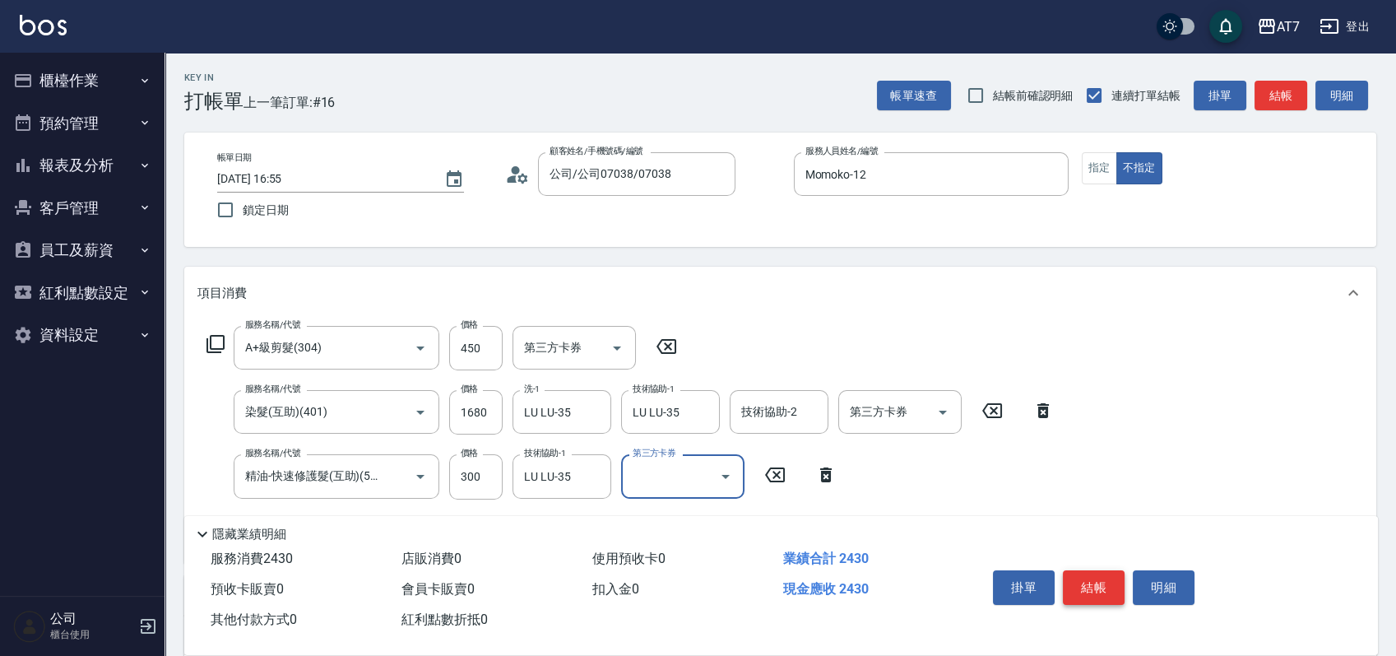
click at [1101, 586] on button "結帳" at bounding box center [1094, 587] width 62 height 35
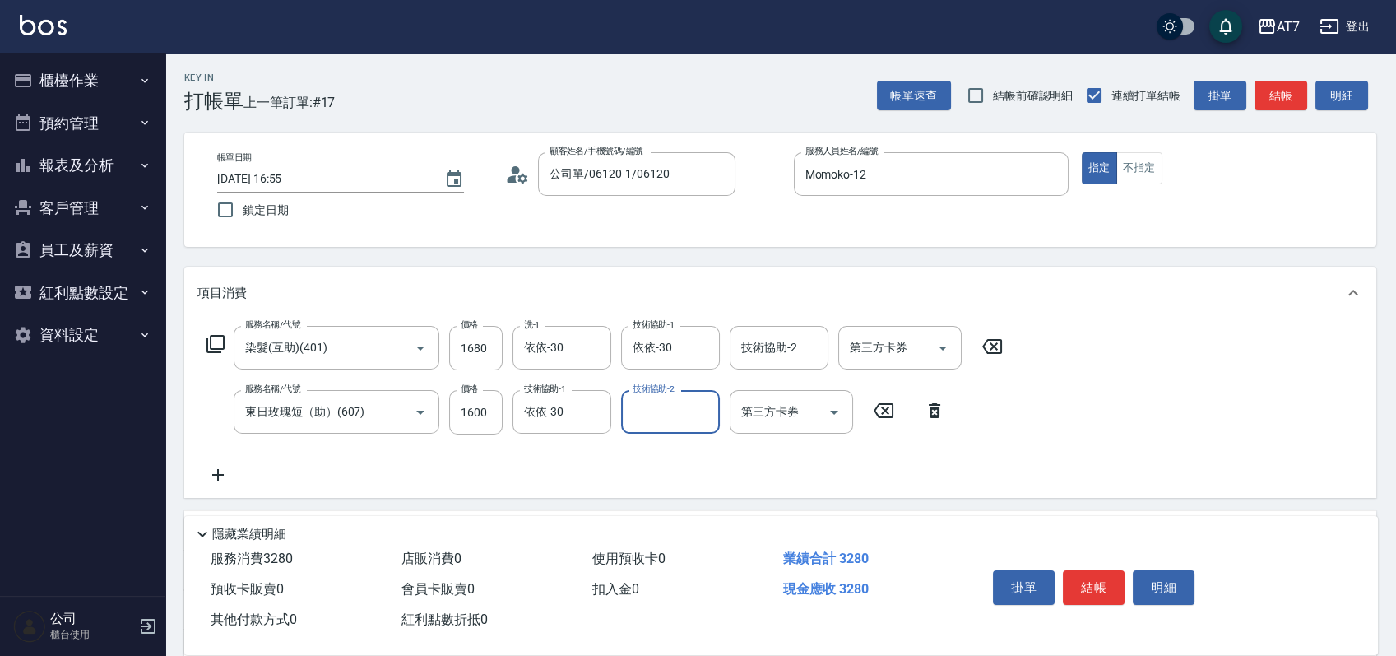
click at [1100, 586] on button "結帳" at bounding box center [1094, 587] width 62 height 35
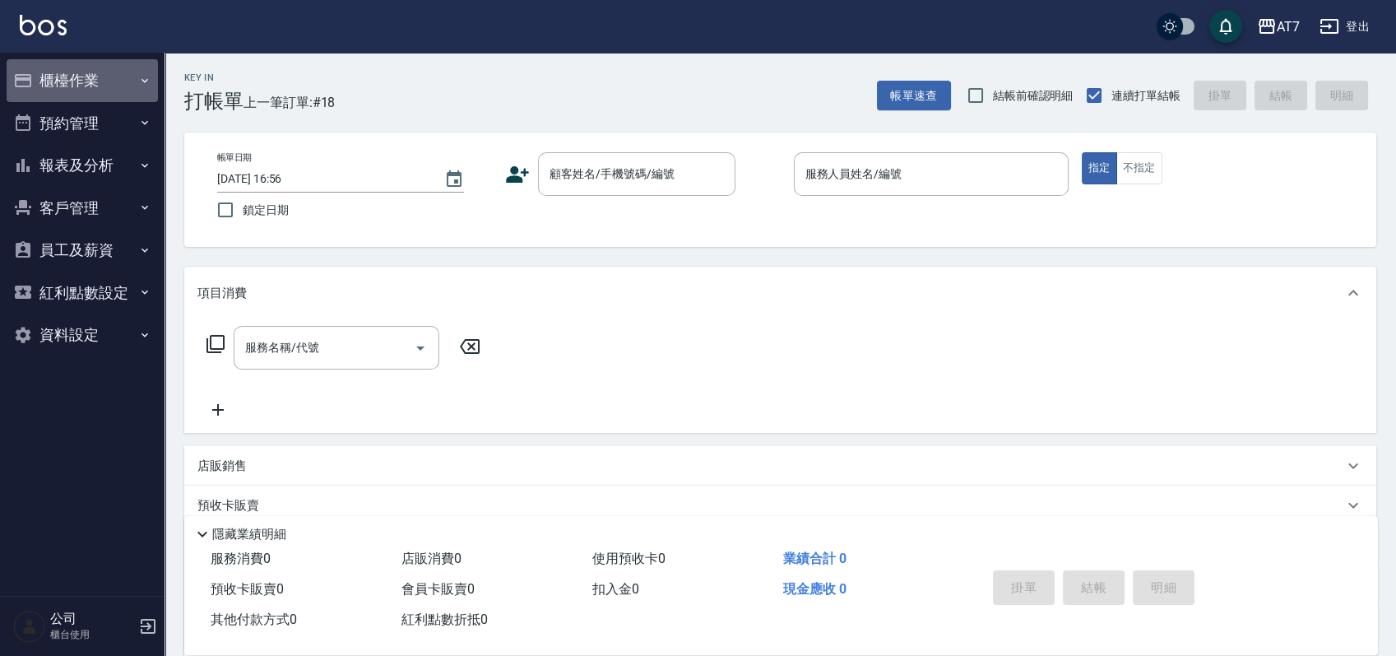
click at [78, 78] on button "櫃檯作業" at bounding box center [82, 80] width 151 height 43
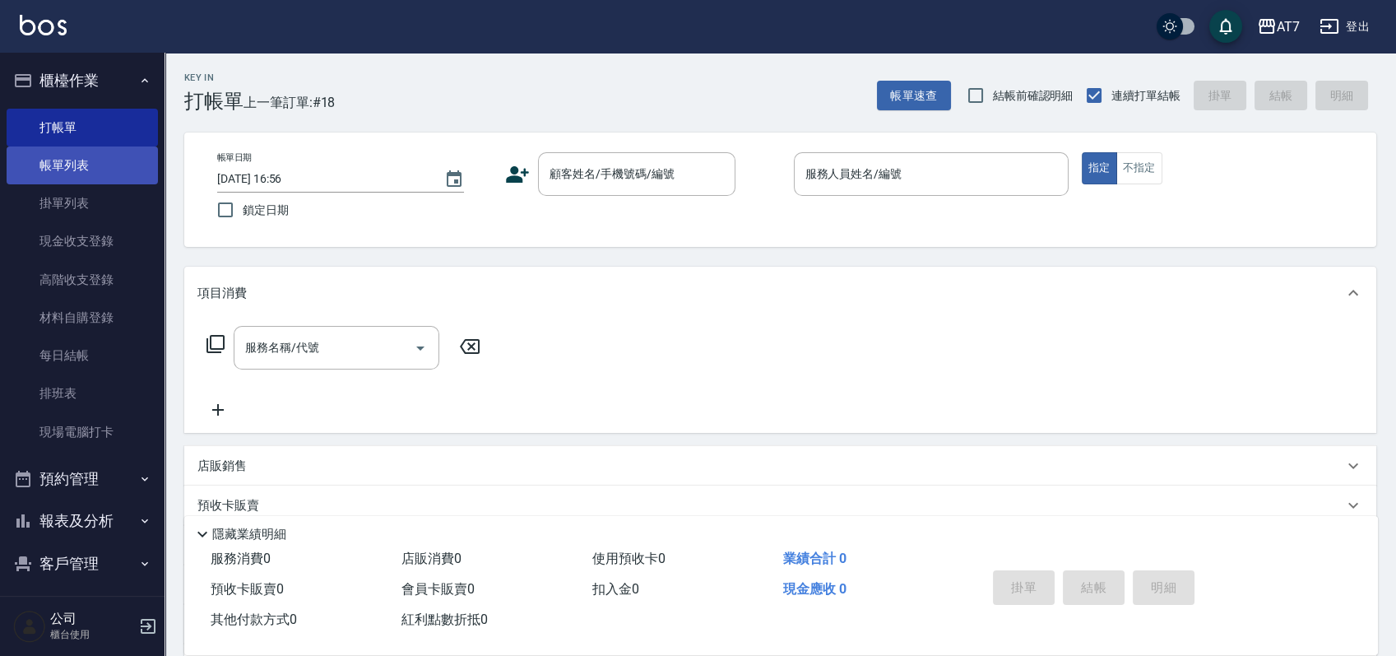
click at [74, 173] on link "帳單列表" at bounding box center [82, 165] width 151 height 38
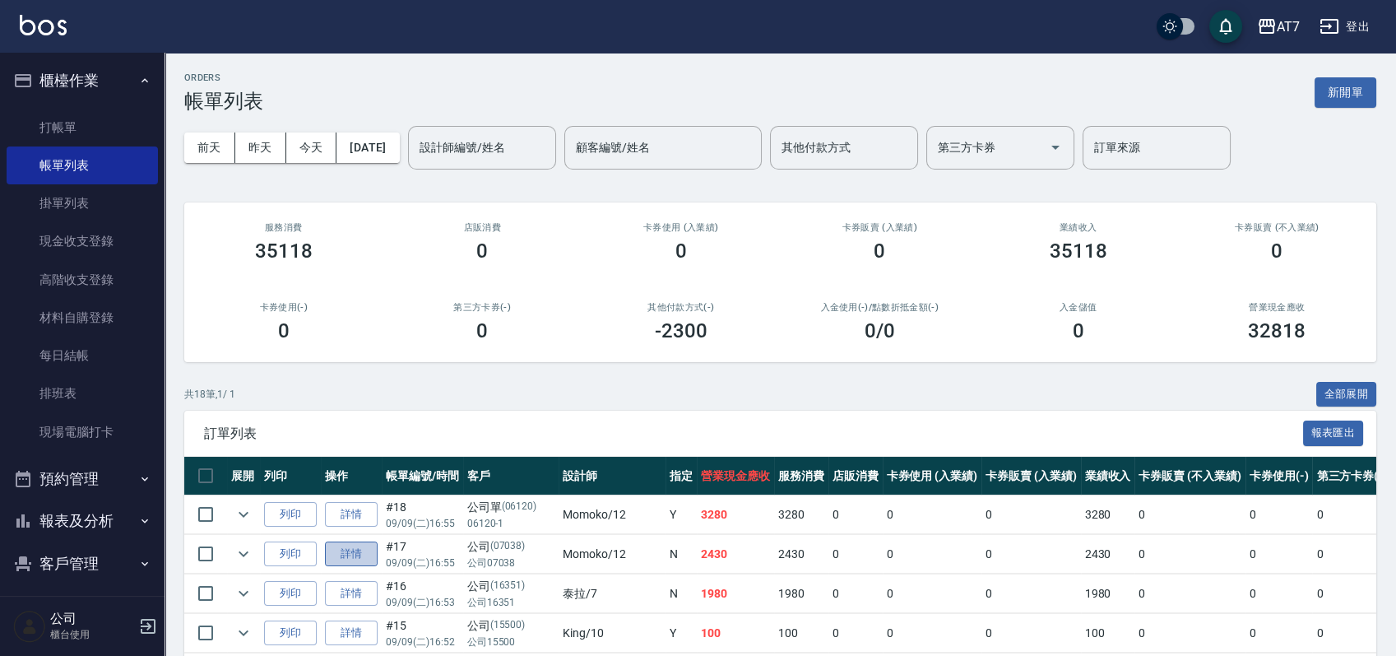
click at [345, 555] on link "詳情" at bounding box center [351, 553] width 53 height 25
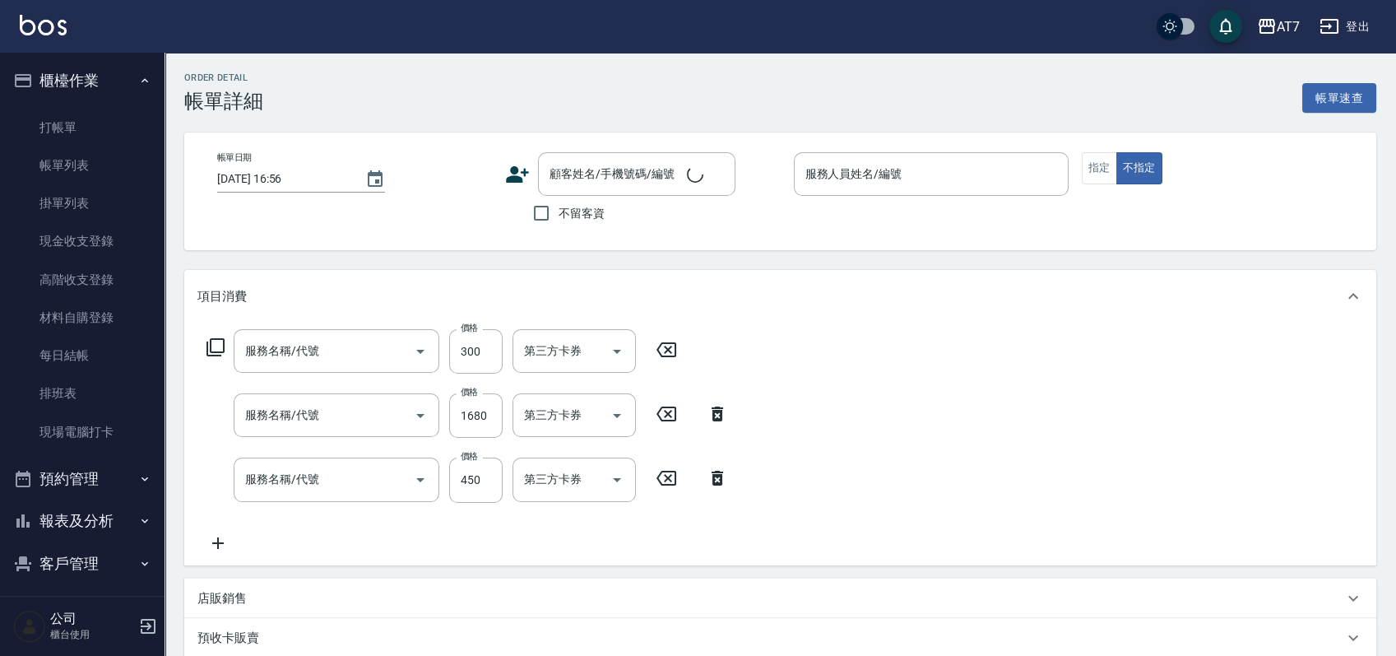
click at [1077, 174] on div "帳單日期 [DATE] 16:56 顧客姓名/手機號碼/編號 顧客姓名/手機號碼/編號 不留客資 服務人員姓名/編號 服務人員姓名/編號 指定 不指定" at bounding box center [780, 191] width 1152 height 78
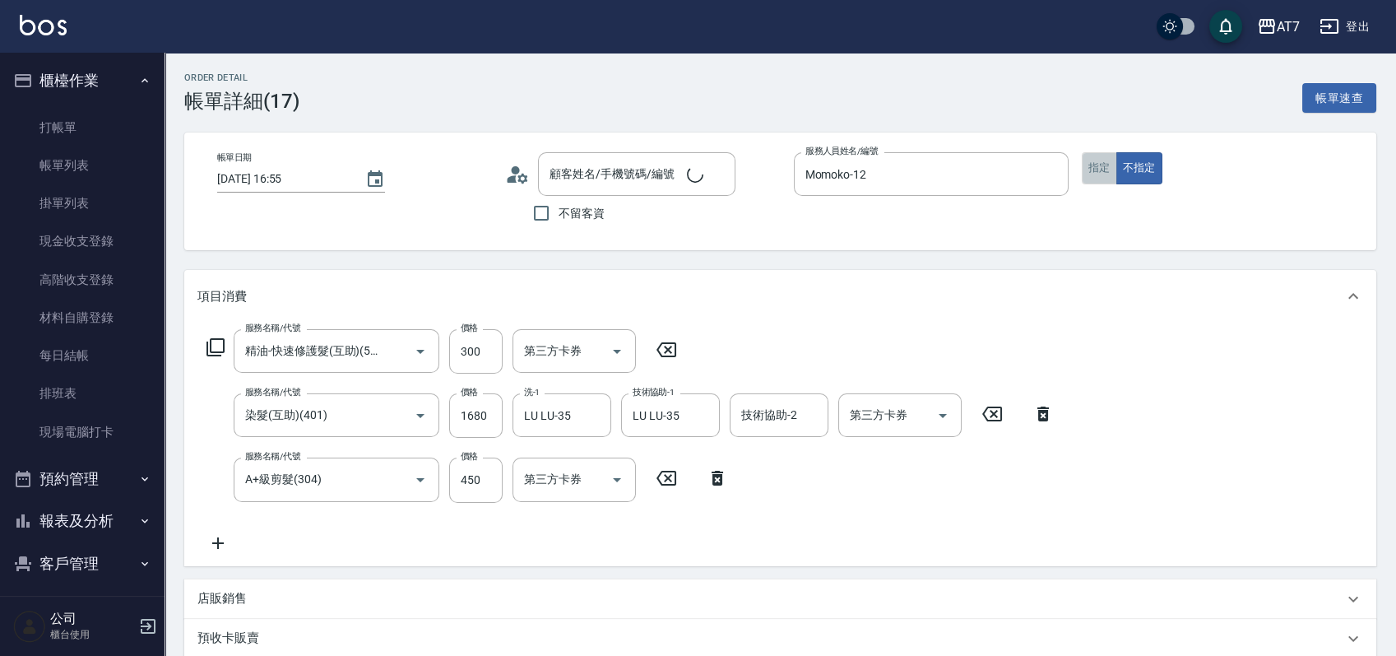
click at [1091, 167] on button "指定" at bounding box center [1099, 168] width 35 height 32
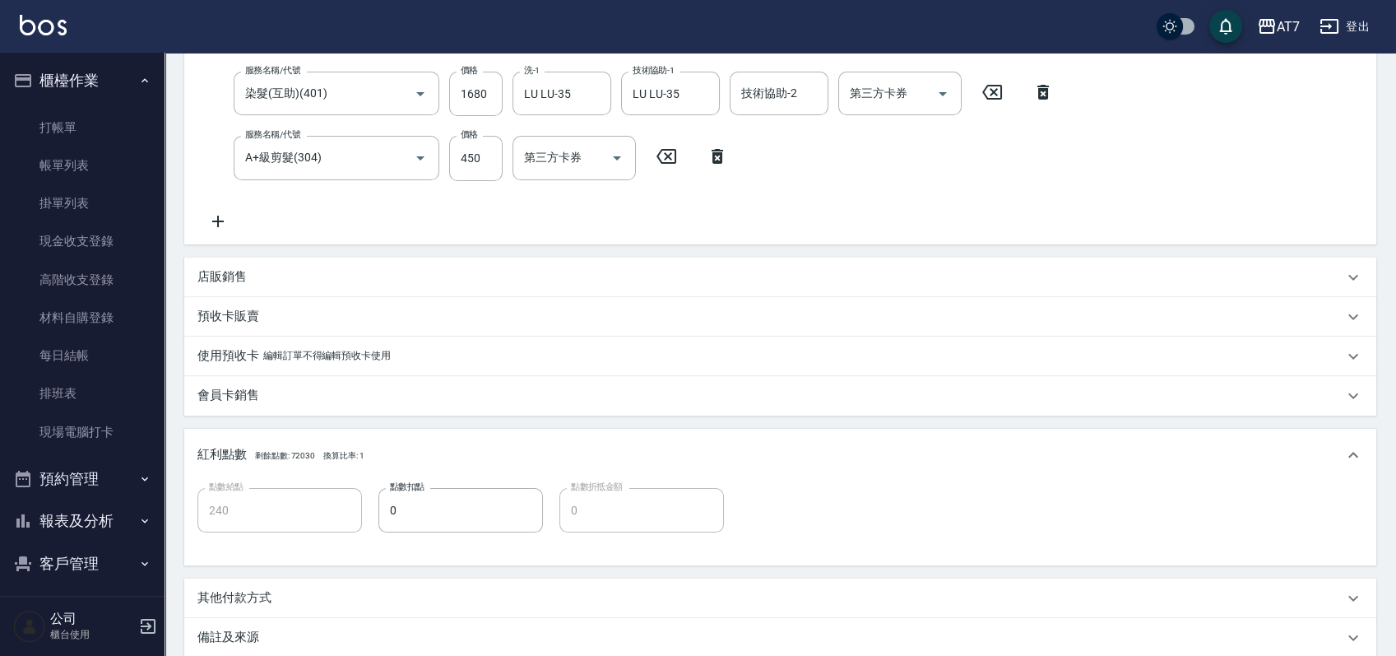
scroll to position [438, 0]
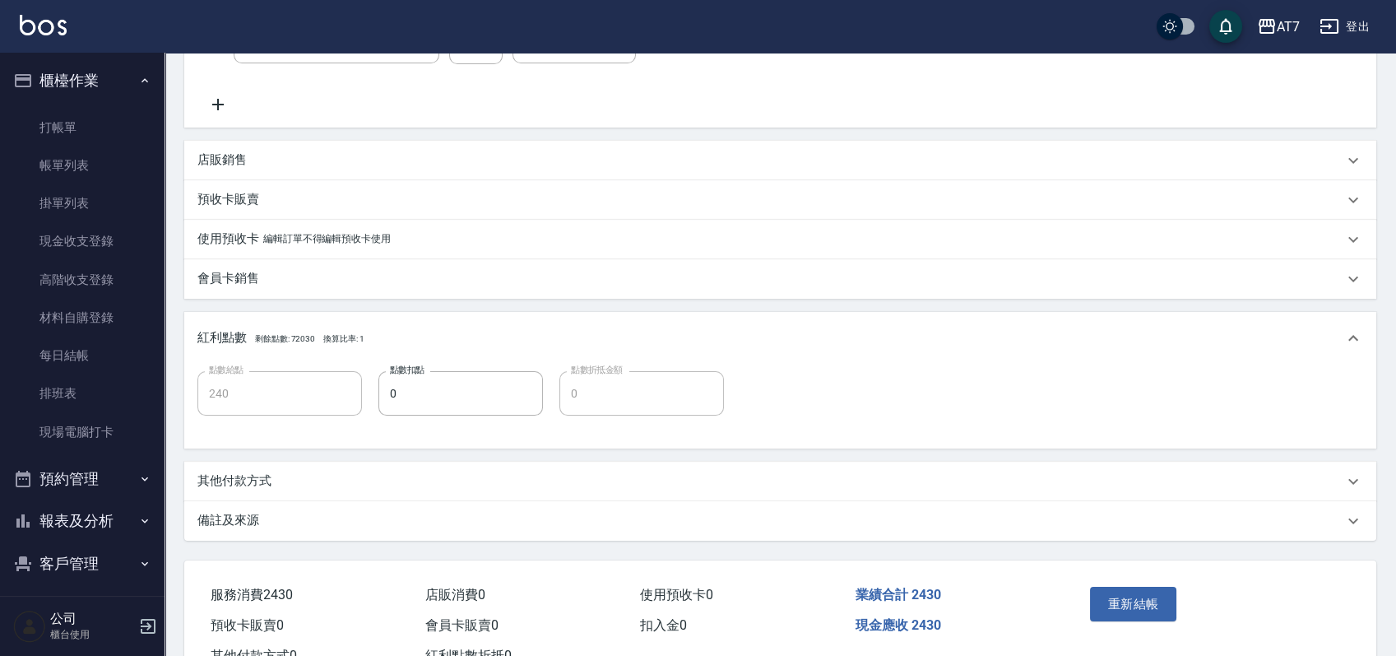
click at [1110, 595] on button "重新結帳" at bounding box center [1133, 603] width 87 height 35
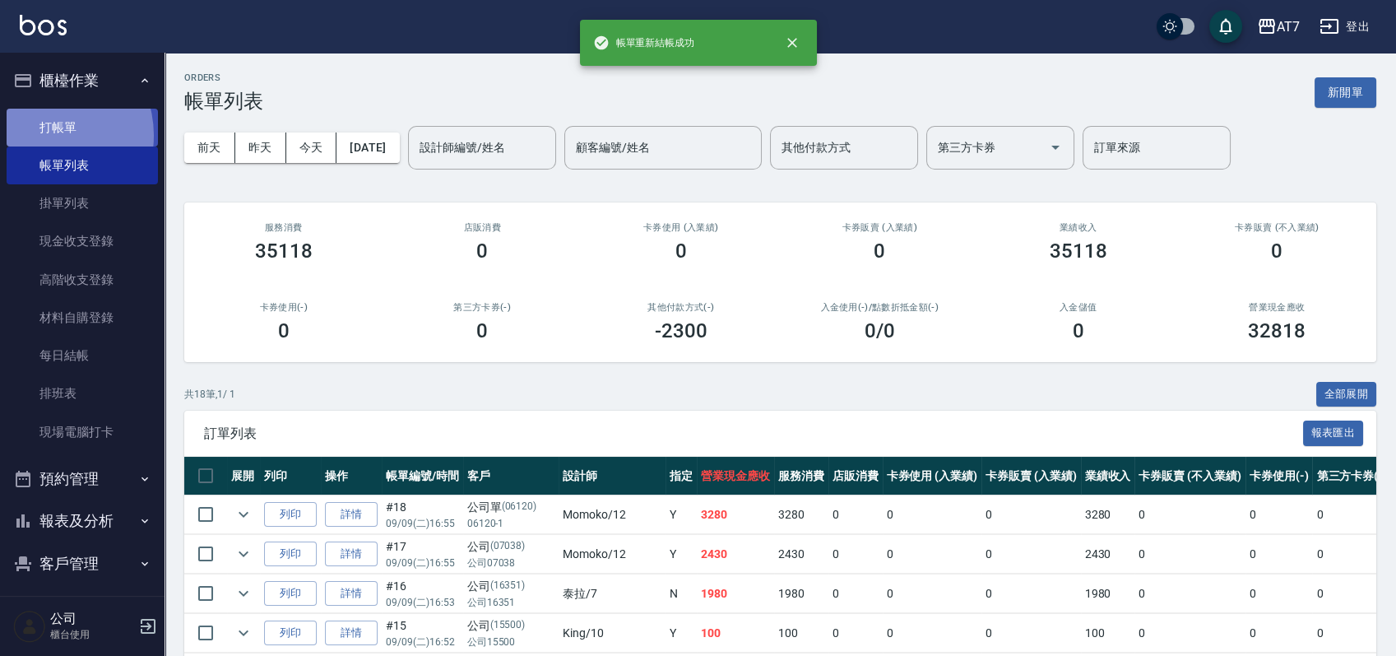
click at [45, 135] on link "打帳單" at bounding box center [82, 128] width 151 height 38
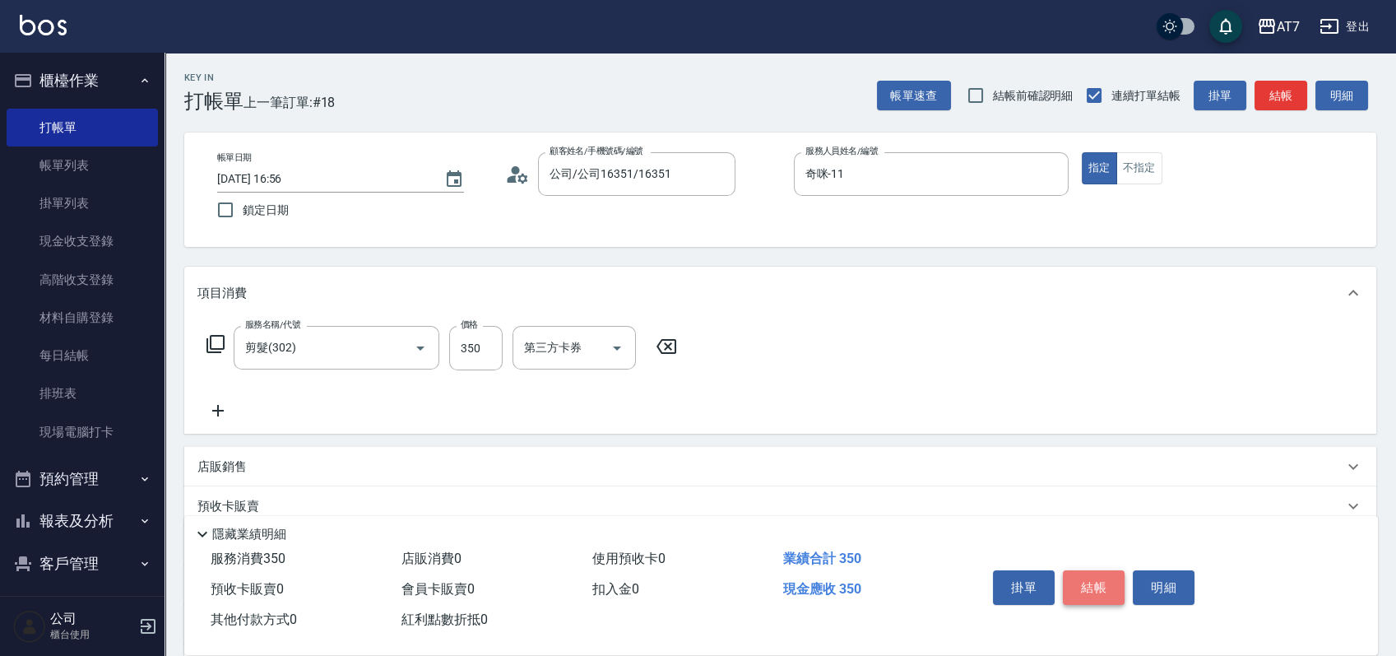
click at [1109, 586] on button "結帳" at bounding box center [1094, 587] width 62 height 35
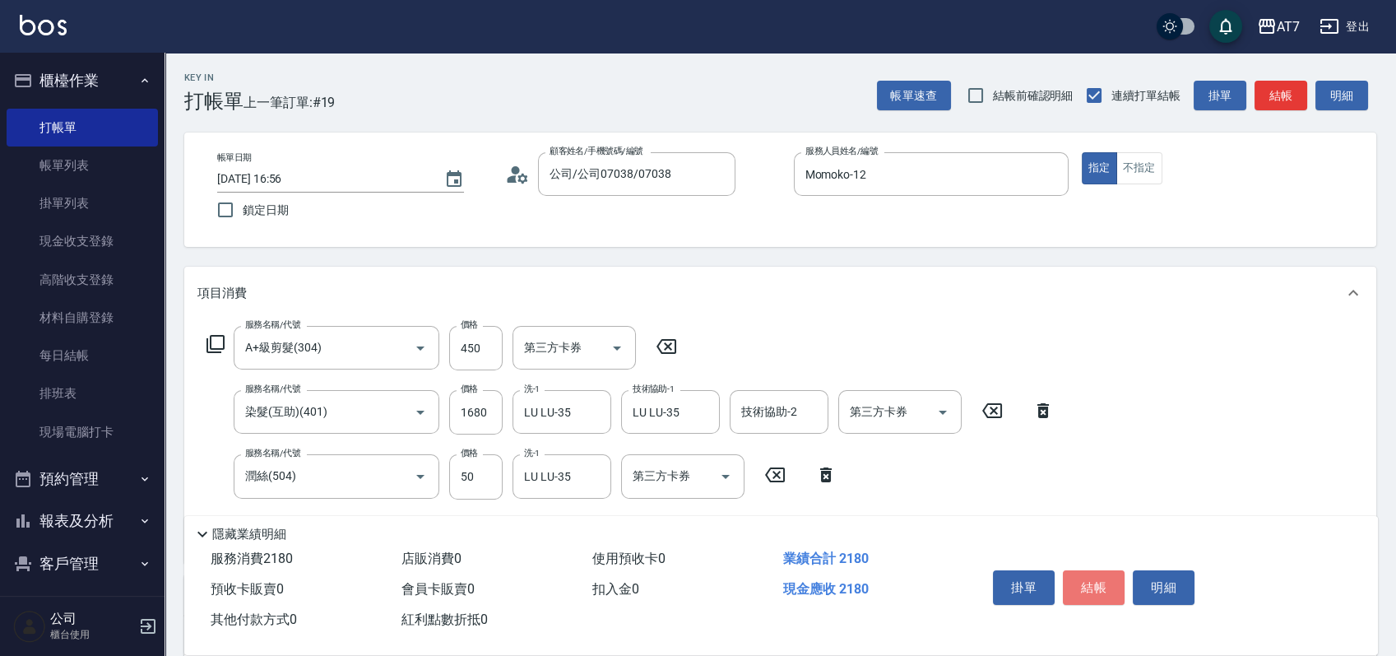
click at [1098, 587] on button "結帳" at bounding box center [1094, 587] width 62 height 35
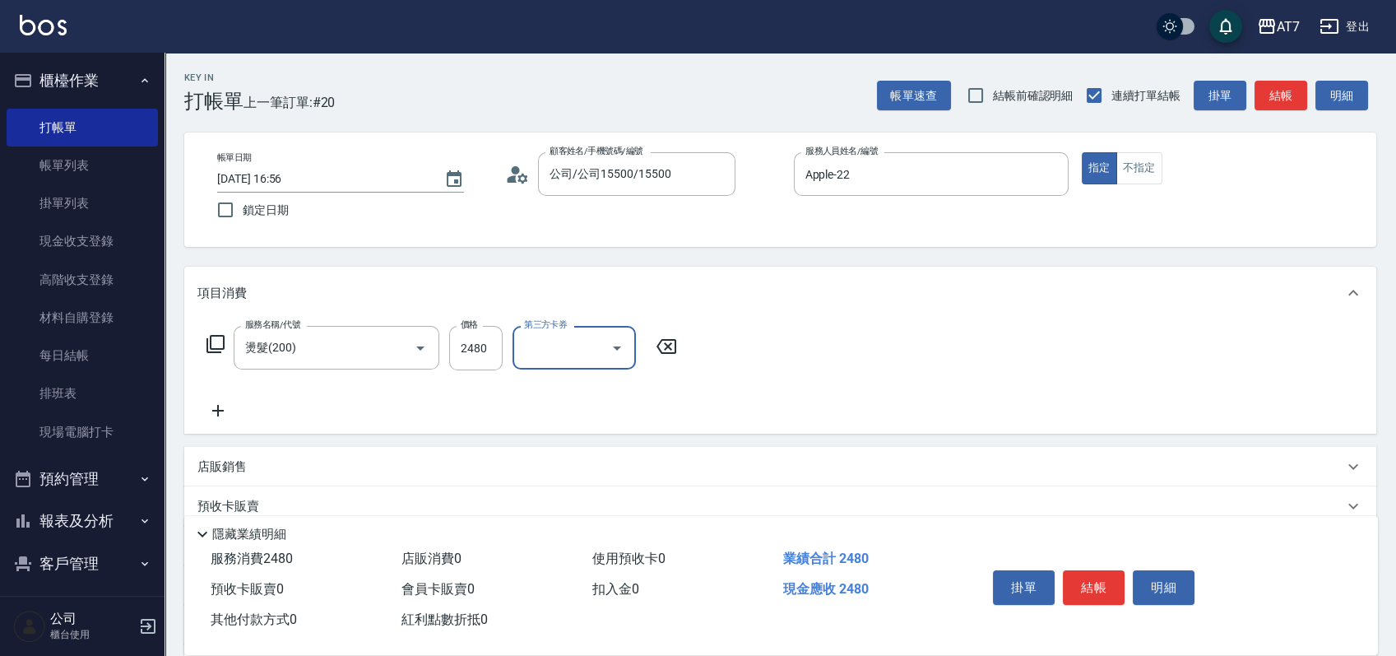
click at [1098, 587] on button "結帳" at bounding box center [1094, 587] width 62 height 35
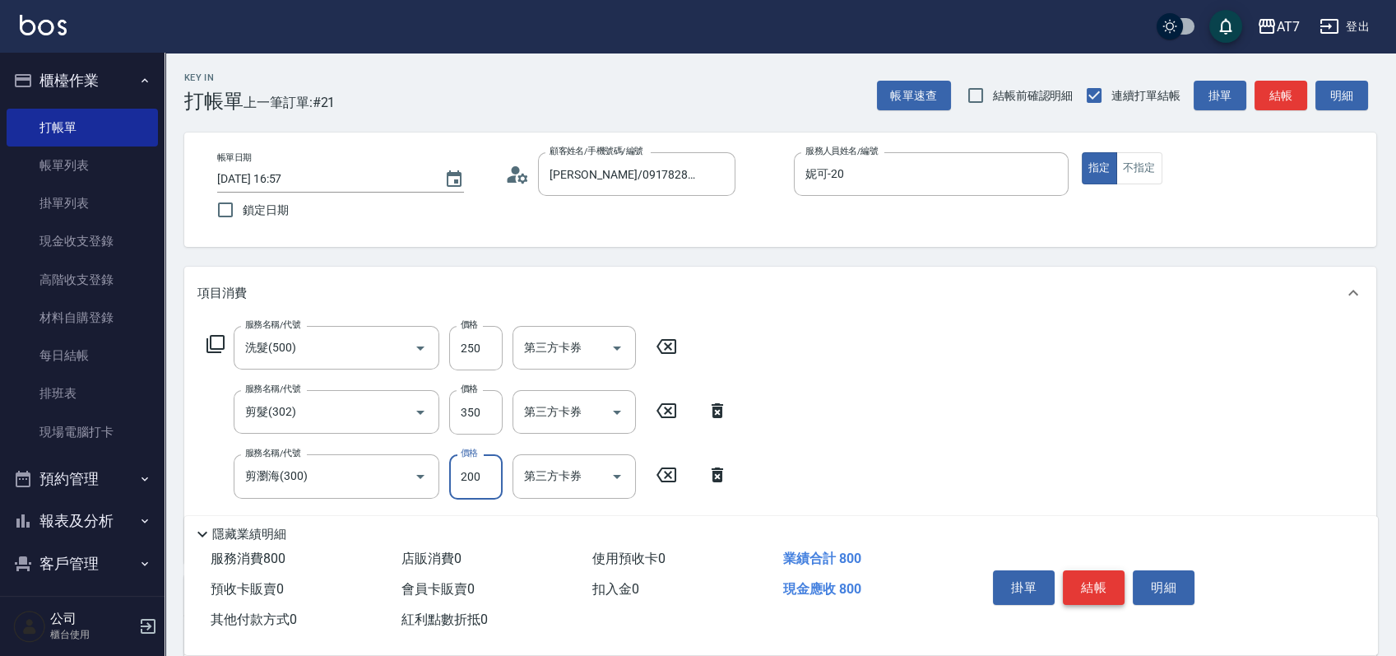
click at [1098, 587] on button "結帳" at bounding box center [1094, 587] width 62 height 35
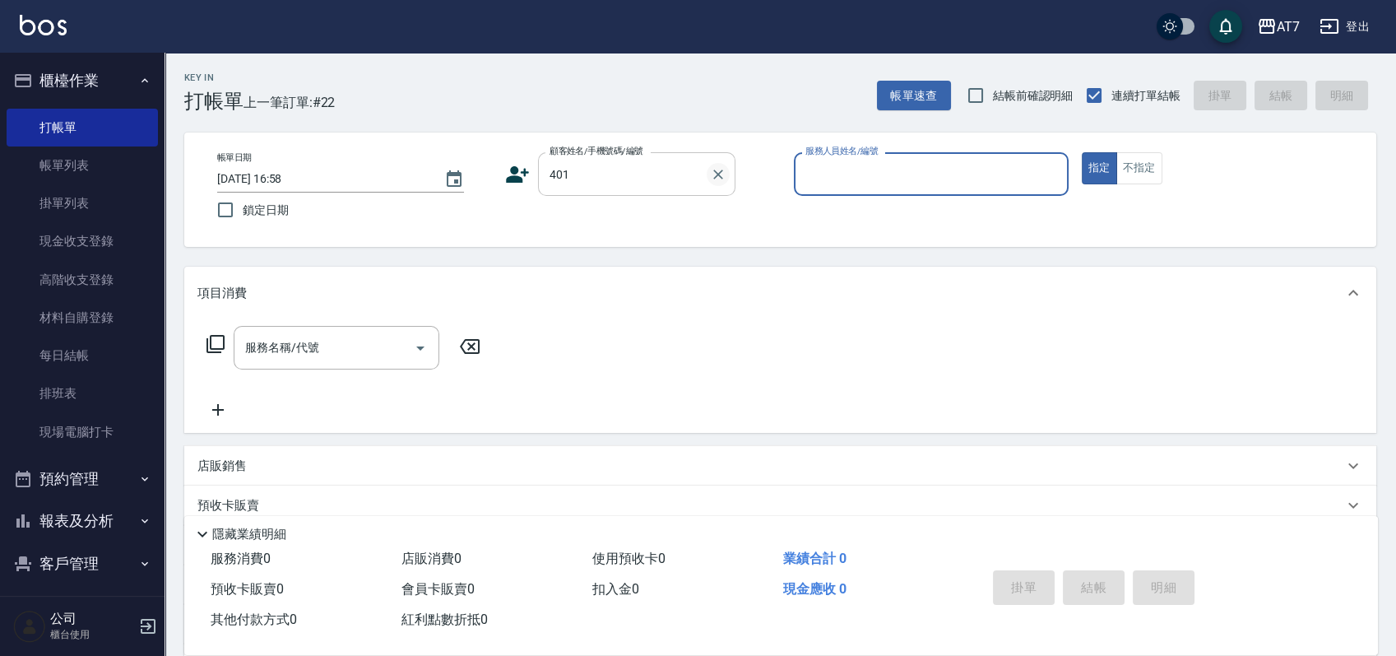
click at [716, 174] on icon "Clear" at bounding box center [718, 174] width 16 height 16
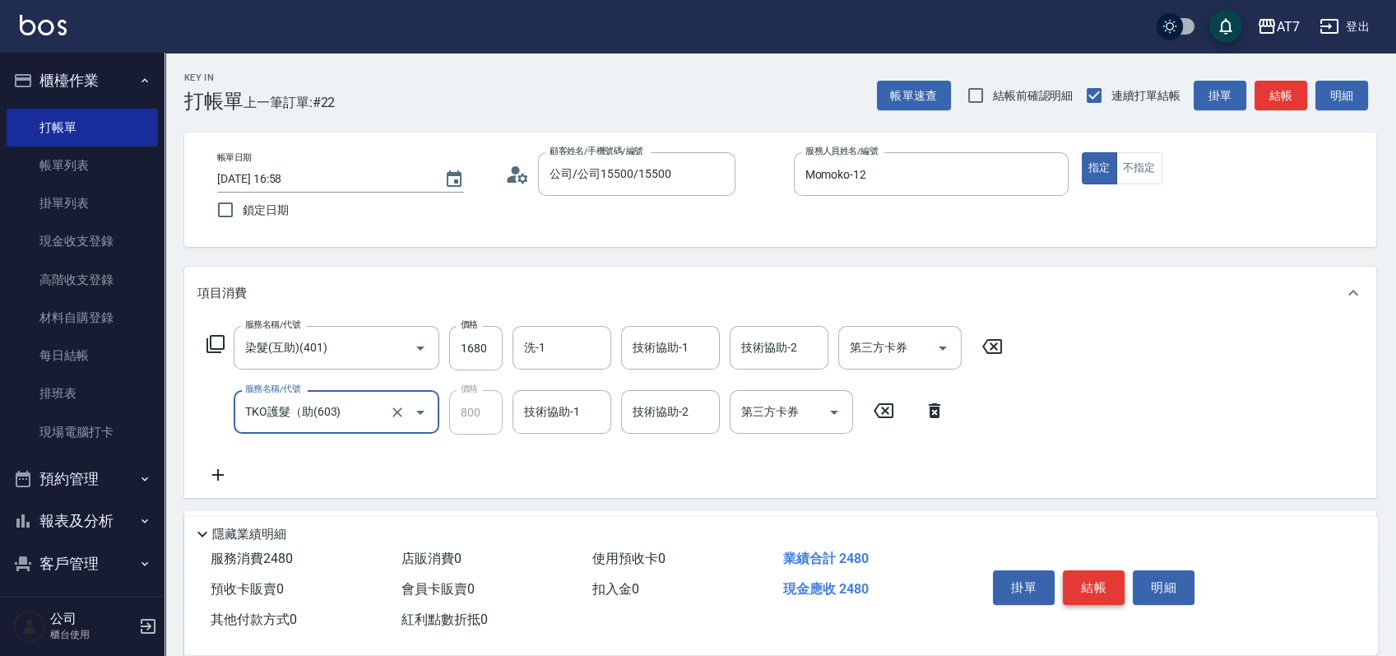
click at [1082, 577] on button "結帳" at bounding box center [1094, 587] width 62 height 35
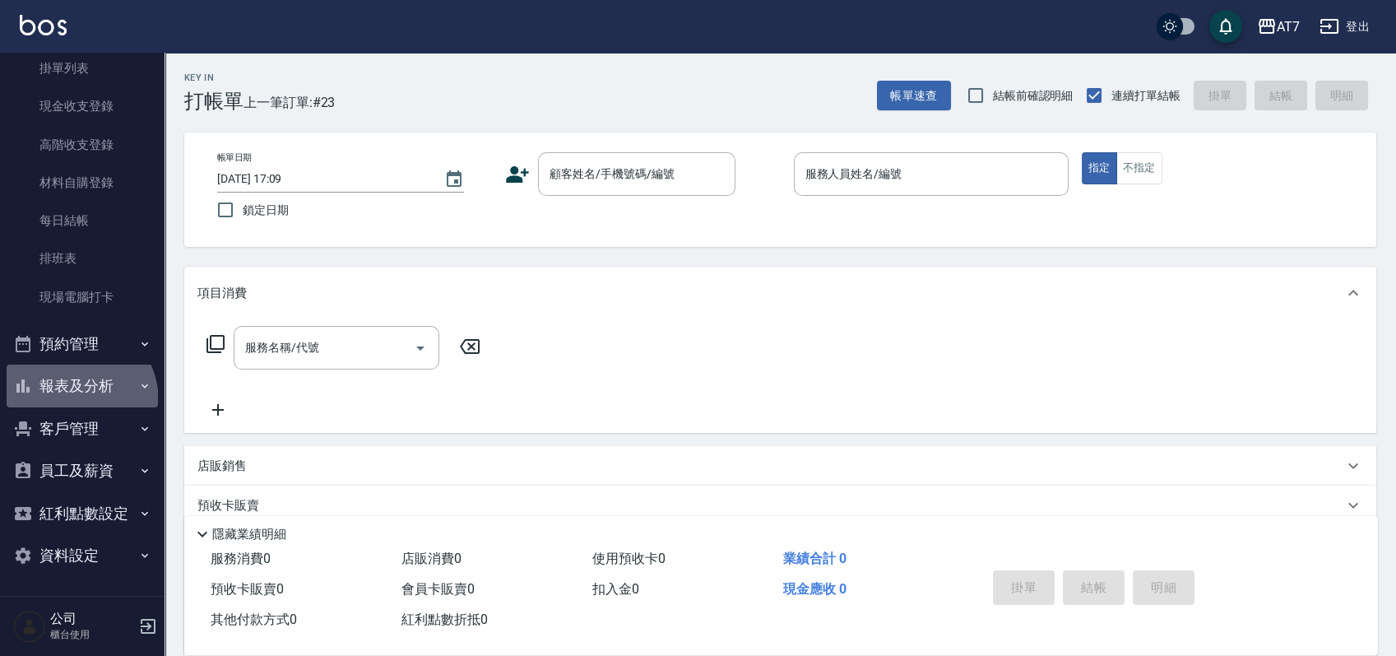
click at [68, 401] on button "報表及分析" at bounding box center [82, 385] width 151 height 43
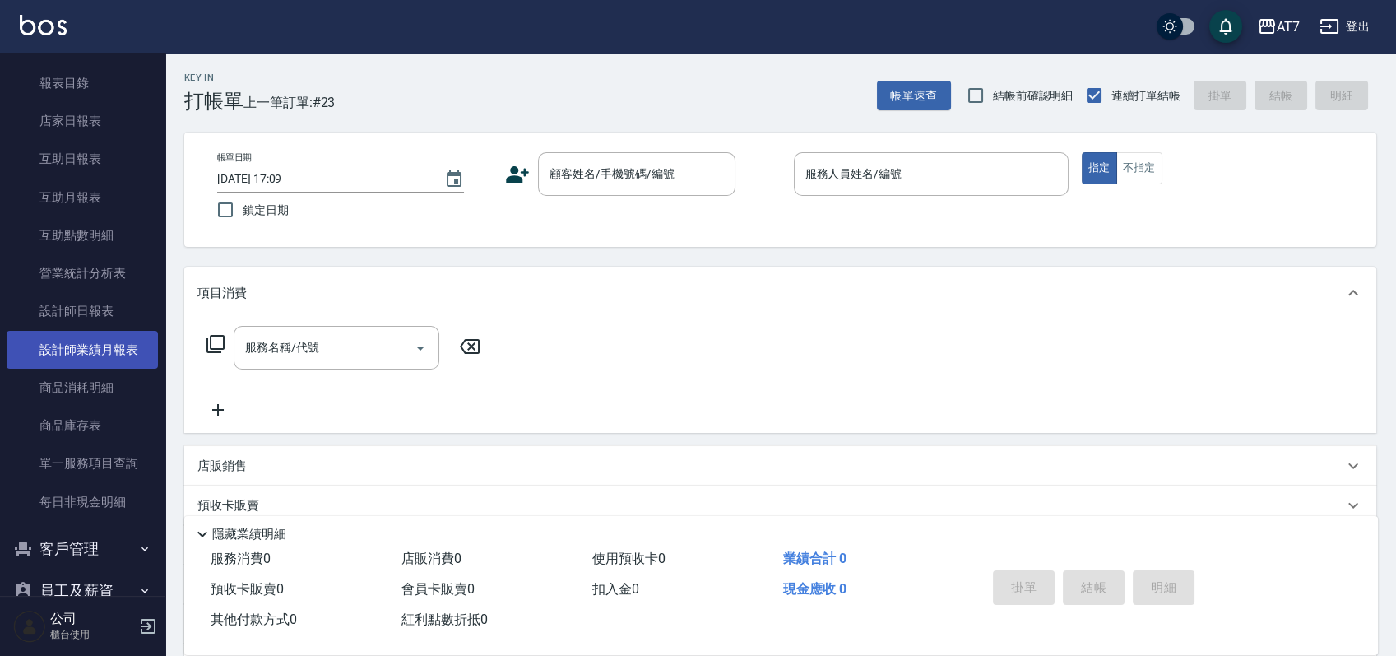
scroll to position [597, 0]
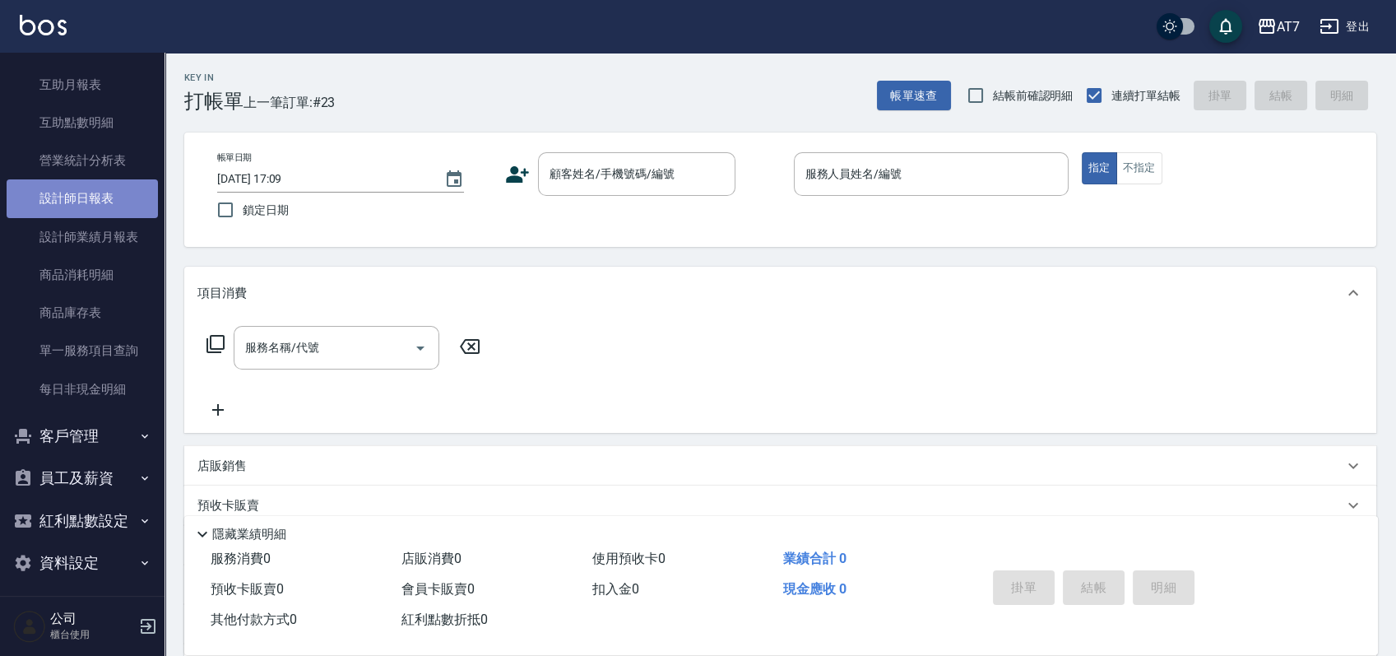
click at [112, 194] on link "設計師日報表" at bounding box center [82, 198] width 151 height 38
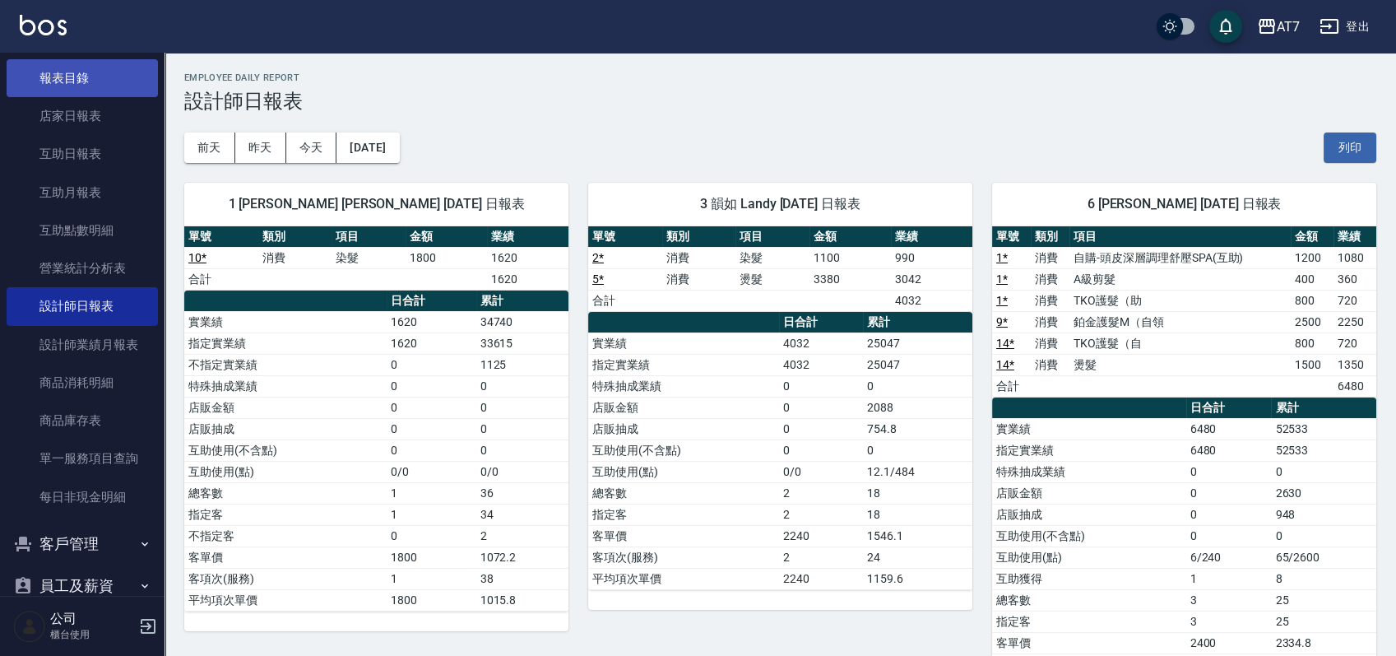
scroll to position [487, 0]
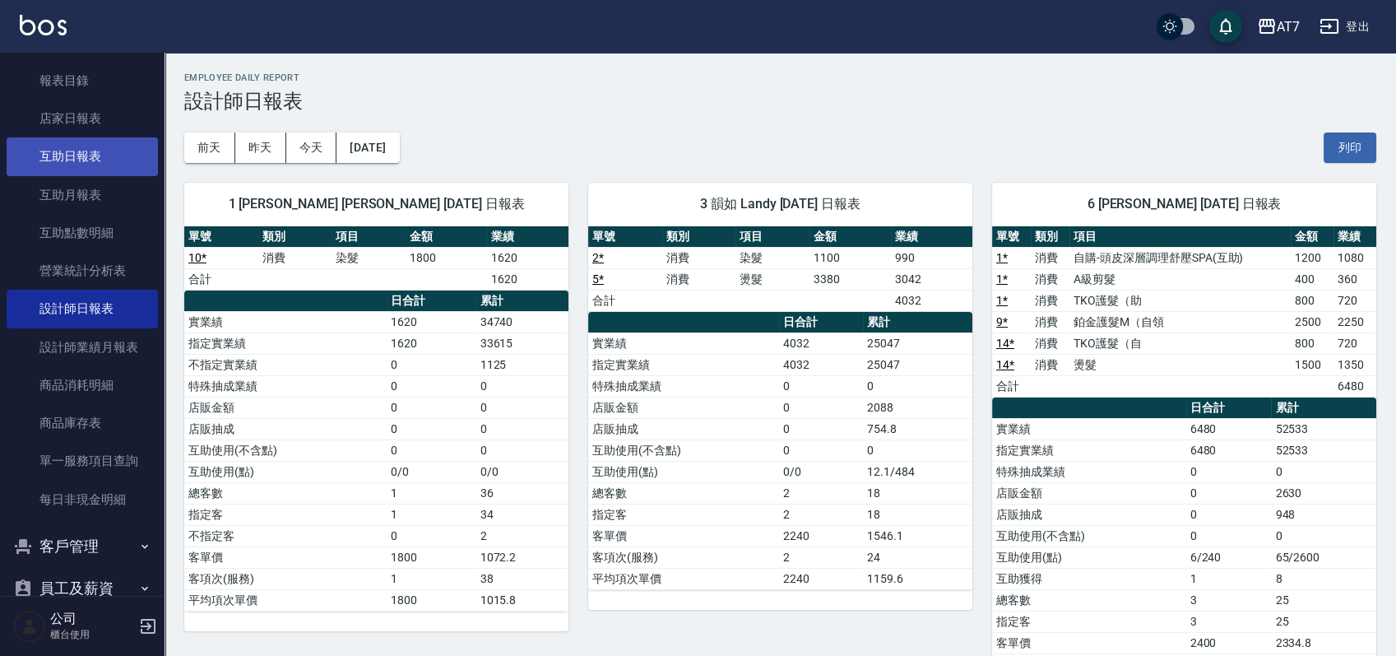
click at [81, 152] on link "互助日報表" at bounding box center [82, 156] width 151 height 38
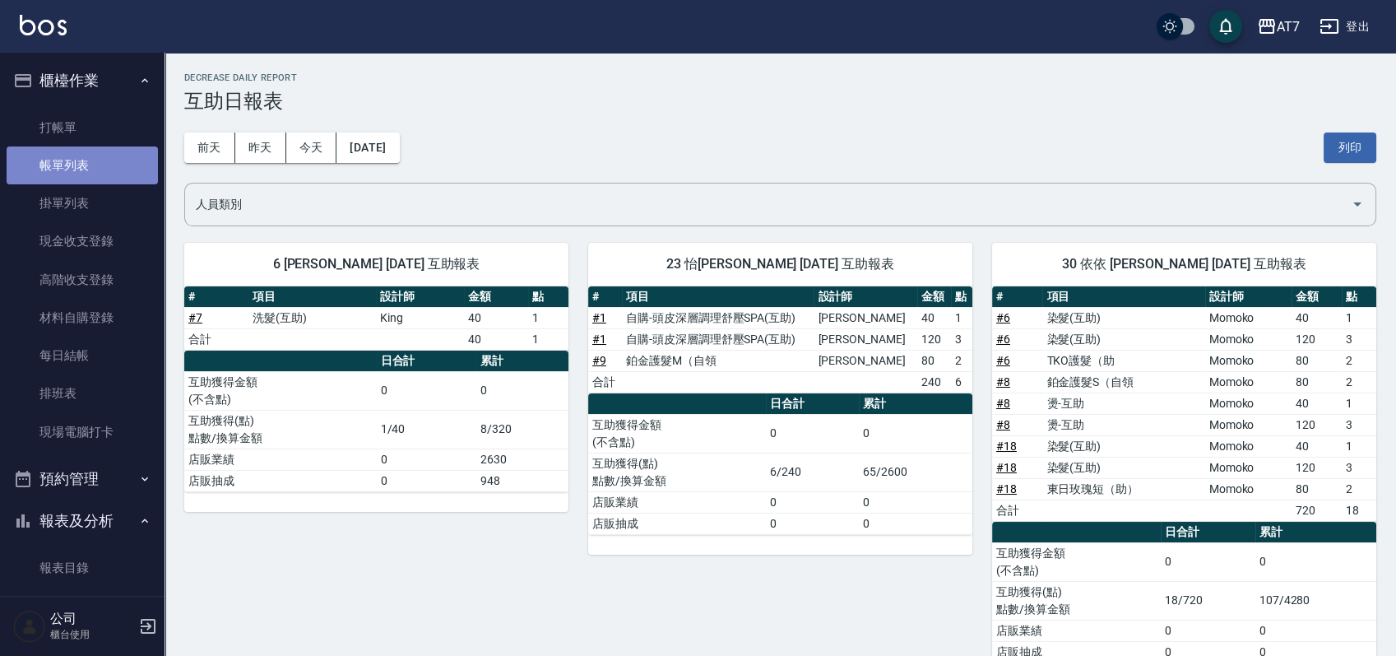
click at [88, 174] on link "帳單列表" at bounding box center [82, 165] width 151 height 38
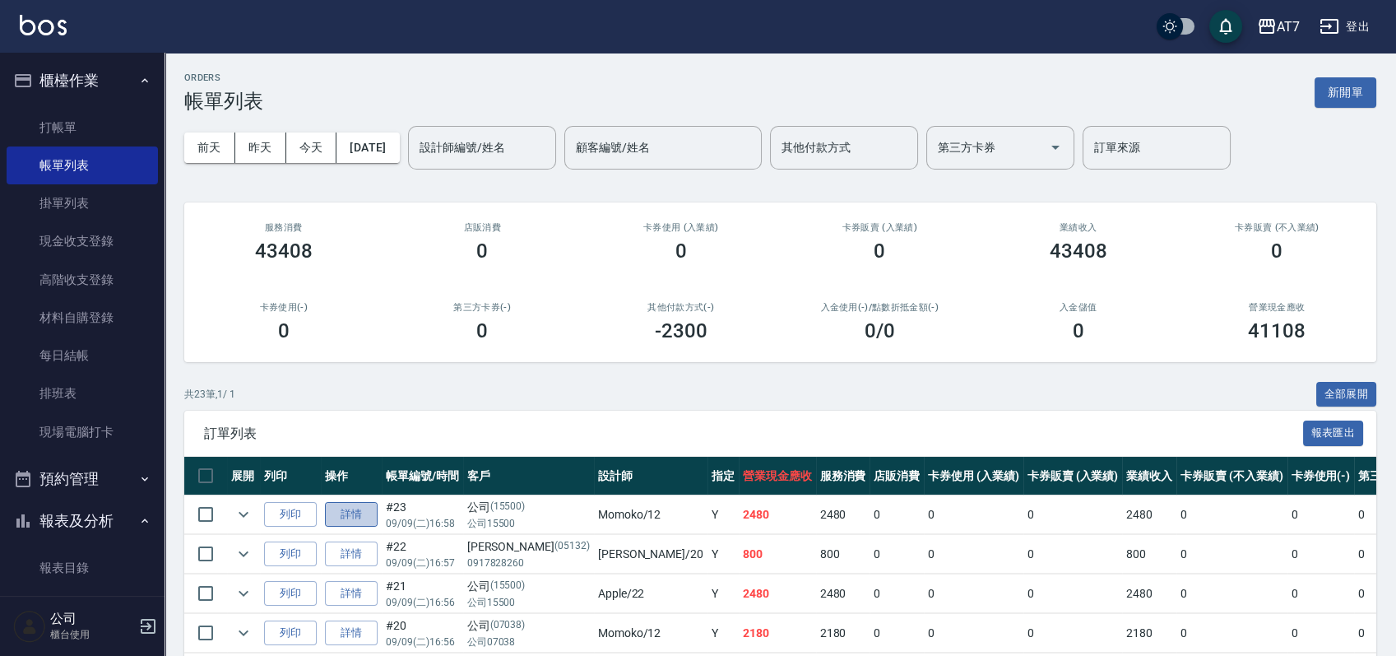
click at [345, 511] on link "詳情" at bounding box center [351, 514] width 53 height 25
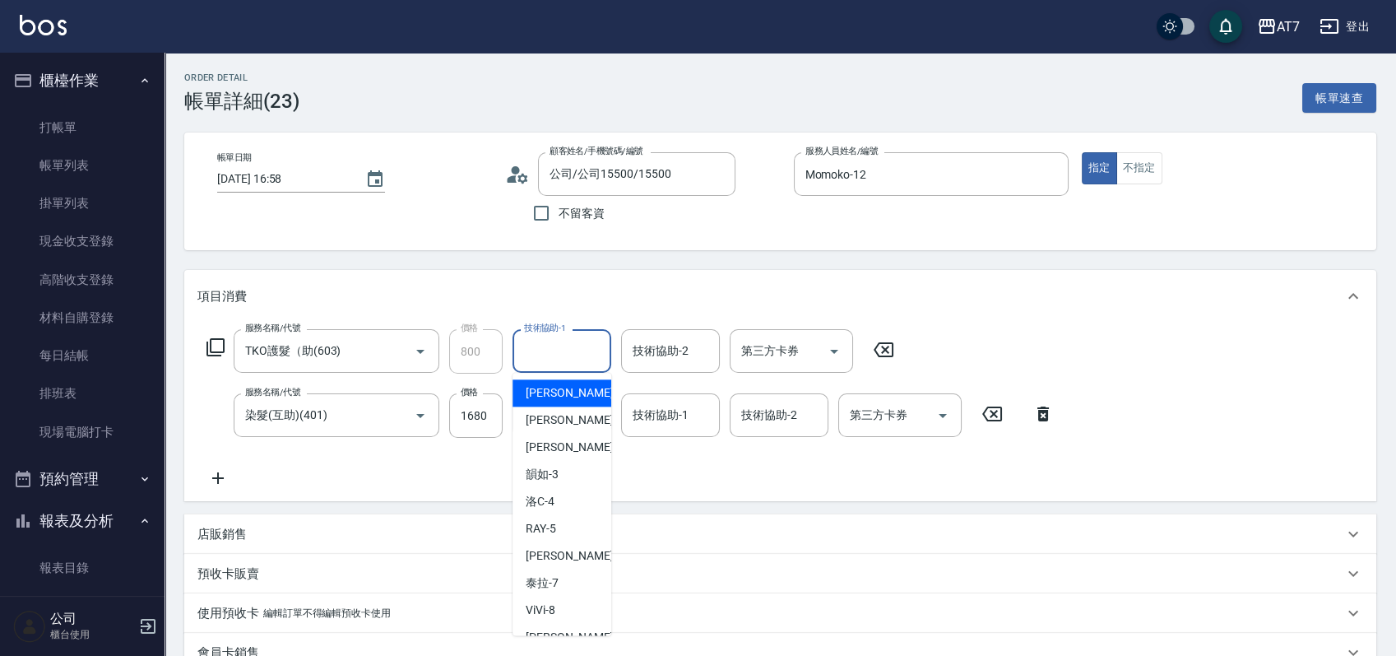
click at [564, 356] on input "技術協助-1" at bounding box center [562, 350] width 84 height 29
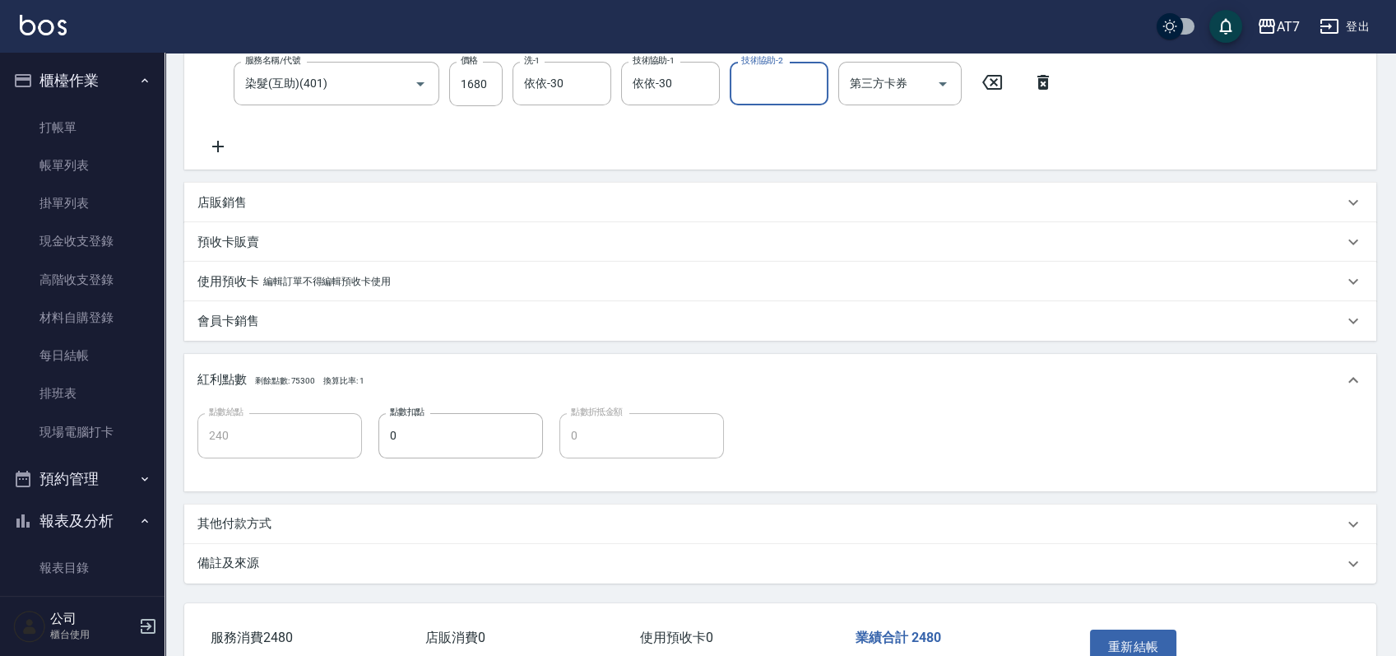
scroll to position [433, 0]
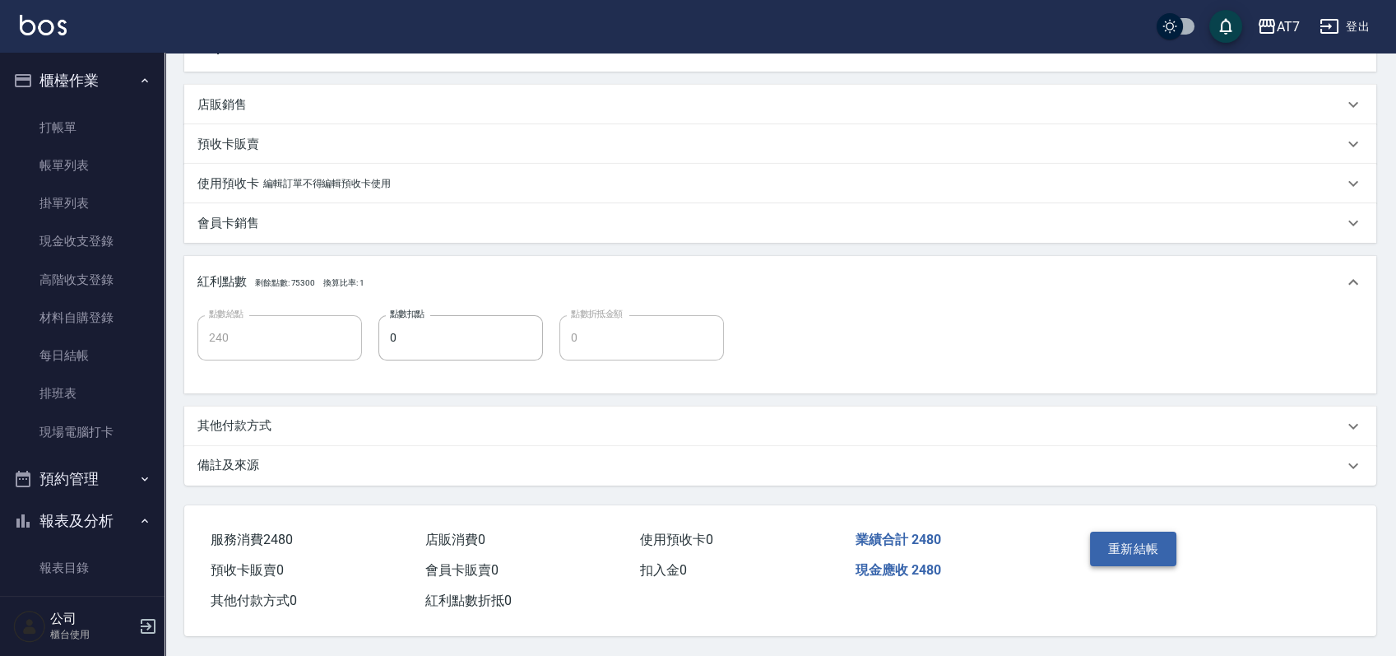
click at [1133, 554] on button "重新結帳" at bounding box center [1133, 548] width 87 height 35
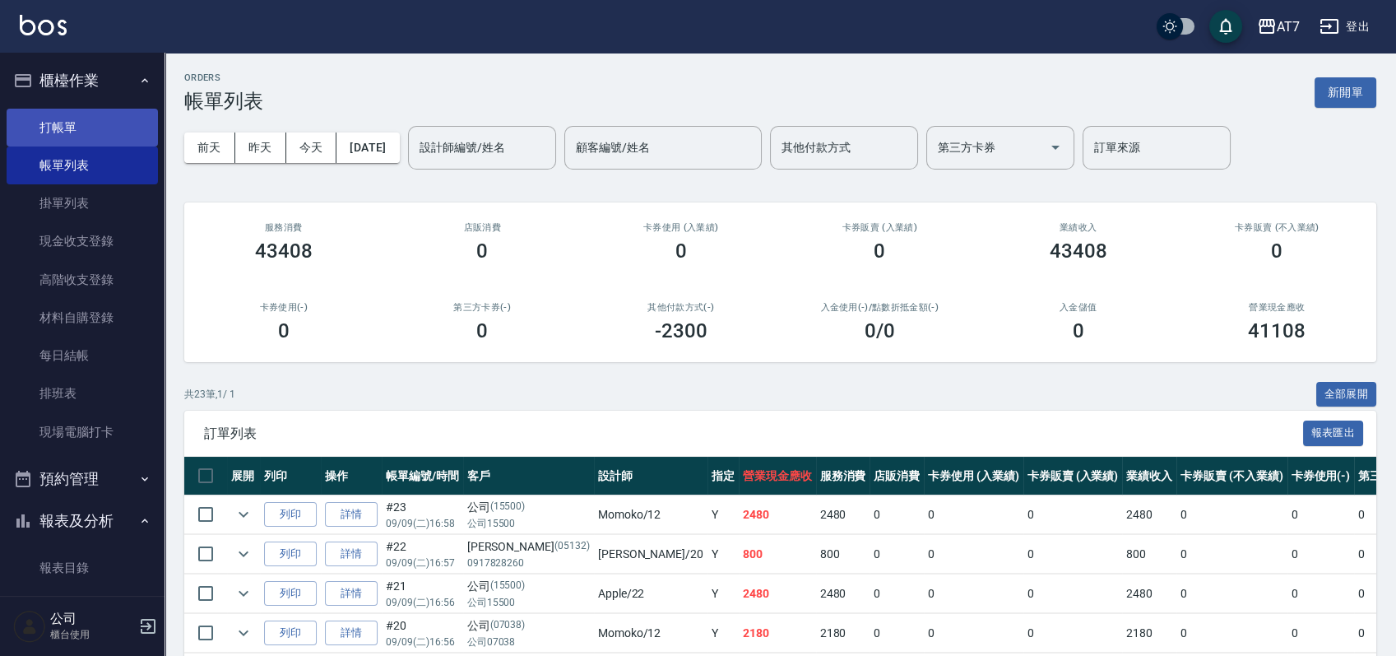
click at [66, 122] on link "打帳單" at bounding box center [82, 128] width 151 height 38
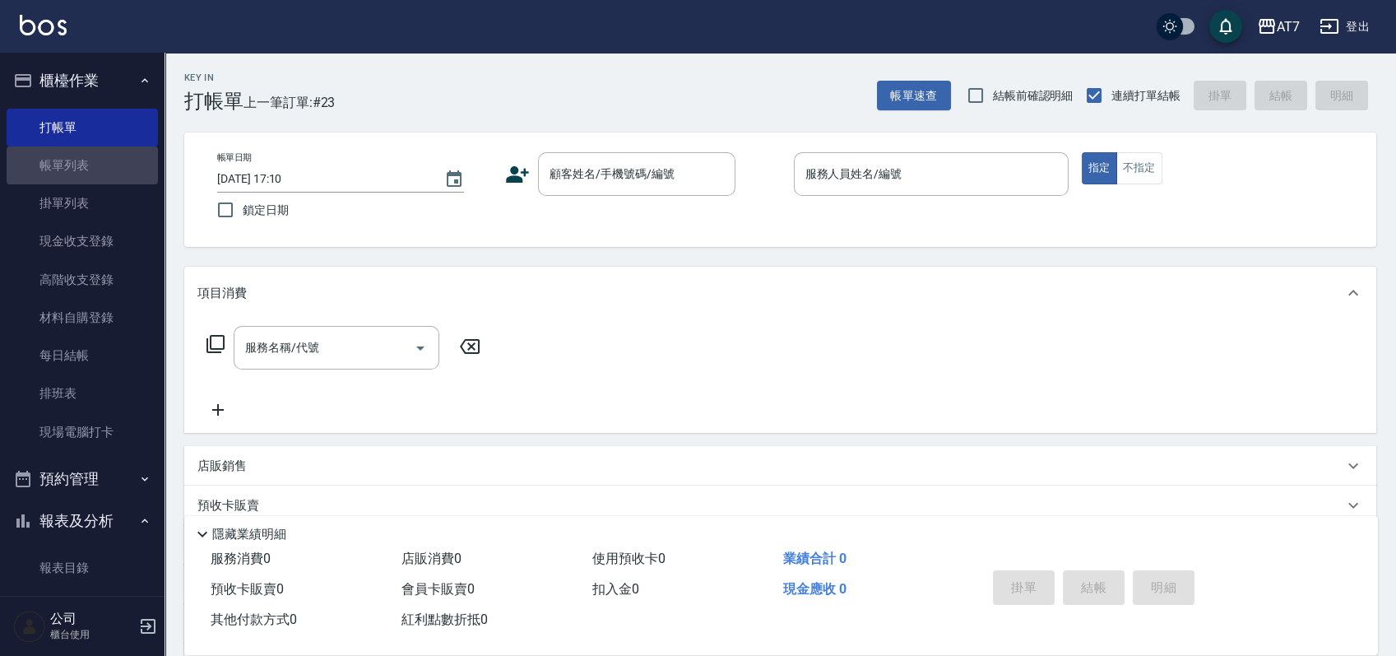
drag, startPoint x: 105, startPoint y: 155, endPoint x: 788, endPoint y: 313, distance: 700.7
click at [105, 154] on link "帳單列表" at bounding box center [82, 165] width 151 height 38
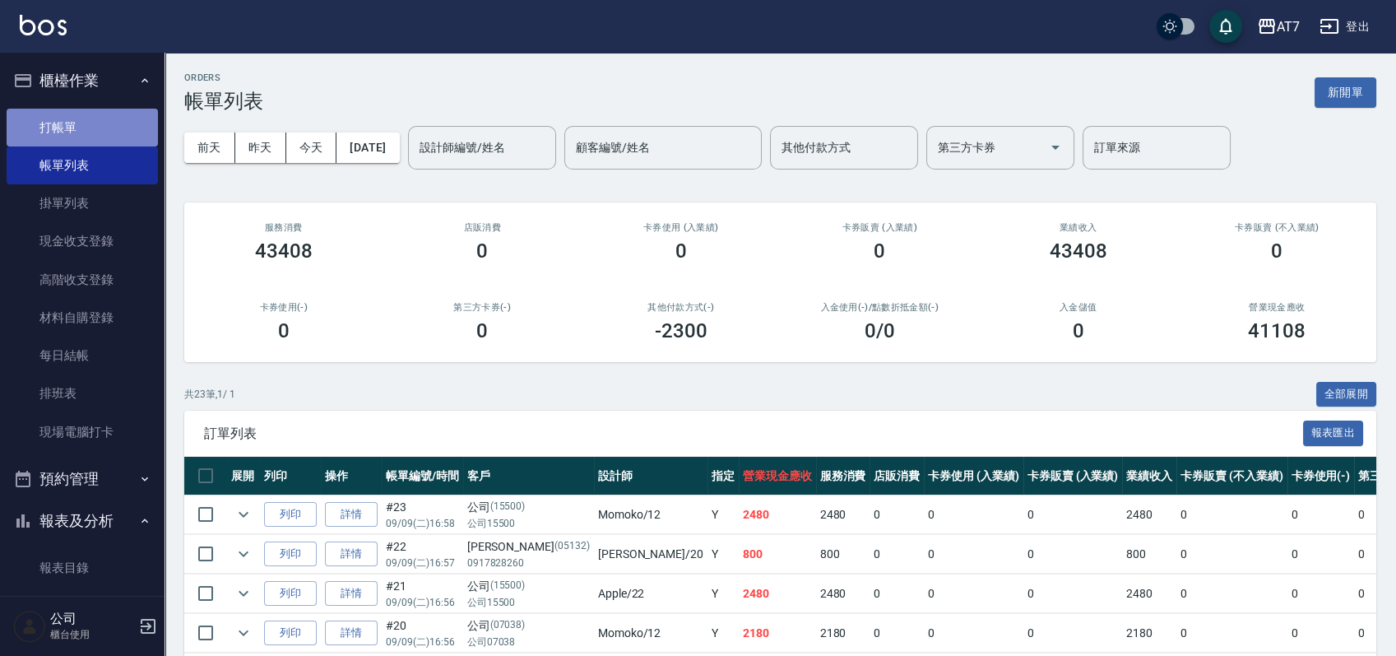
click at [103, 123] on link "打帳單" at bounding box center [82, 128] width 151 height 38
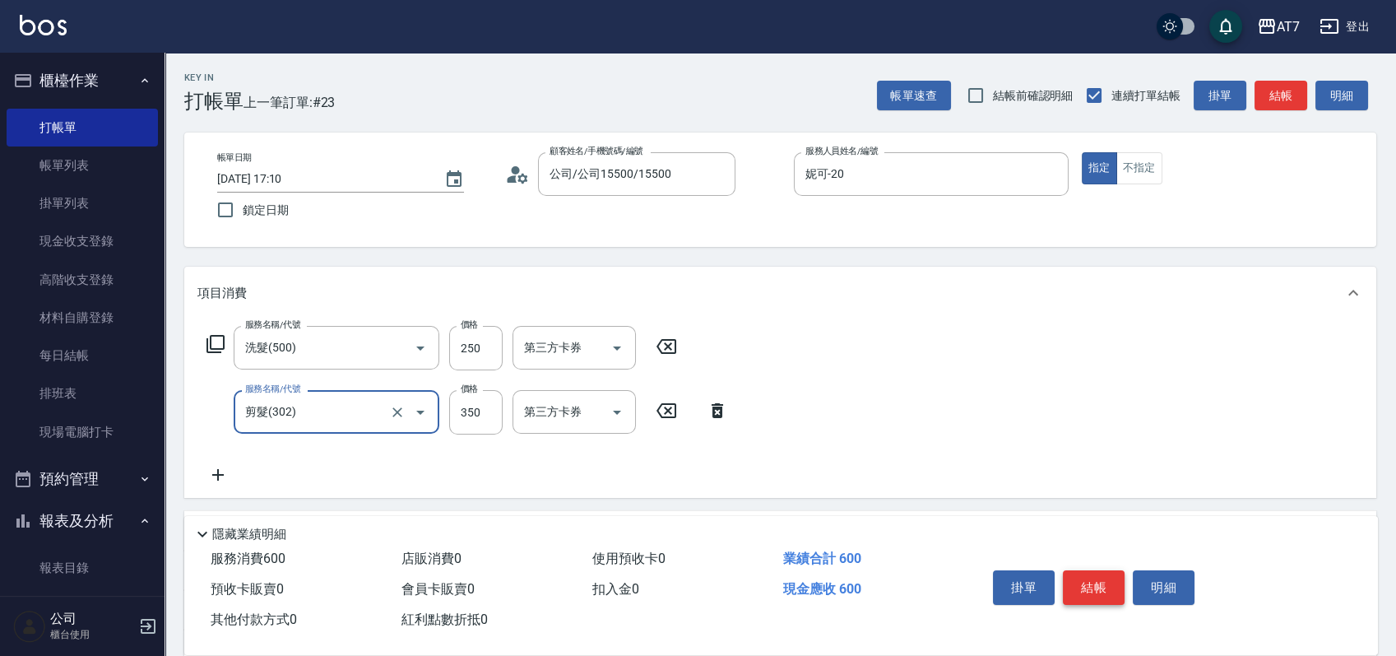
click at [1091, 572] on button "結帳" at bounding box center [1094, 587] width 62 height 35
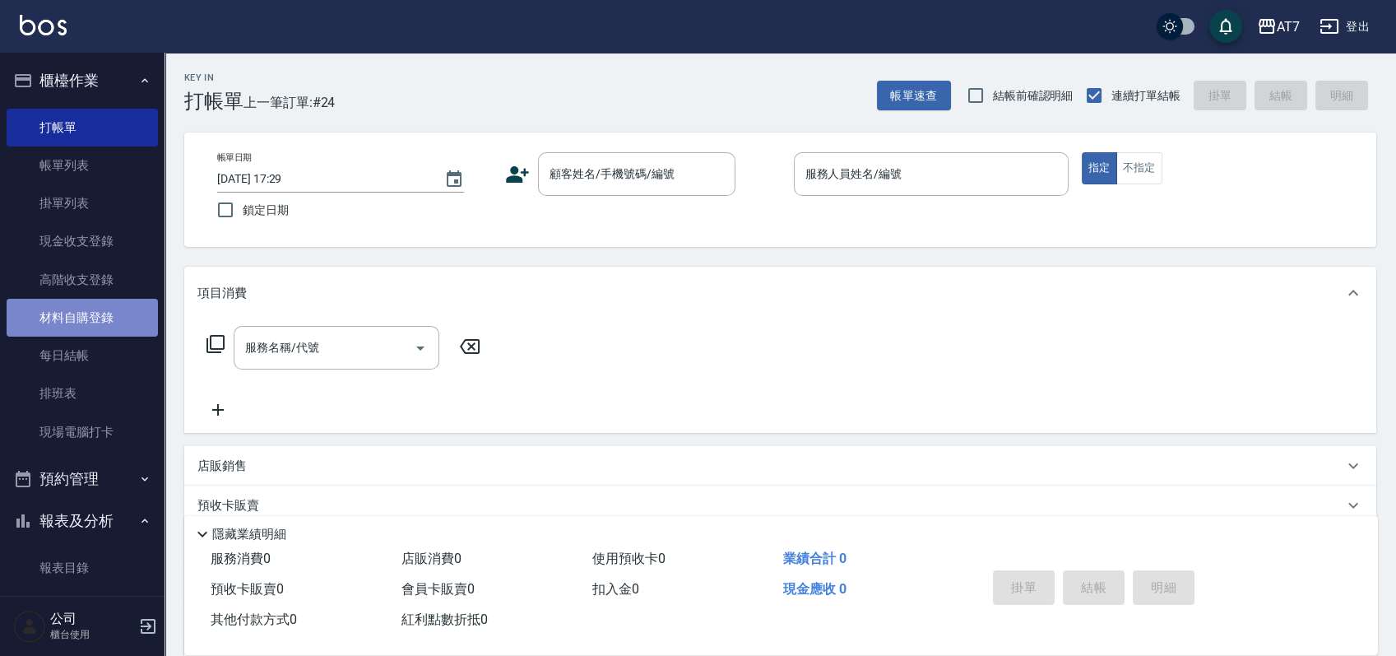
click at [99, 316] on link "材料自購登錄" at bounding box center [82, 318] width 151 height 38
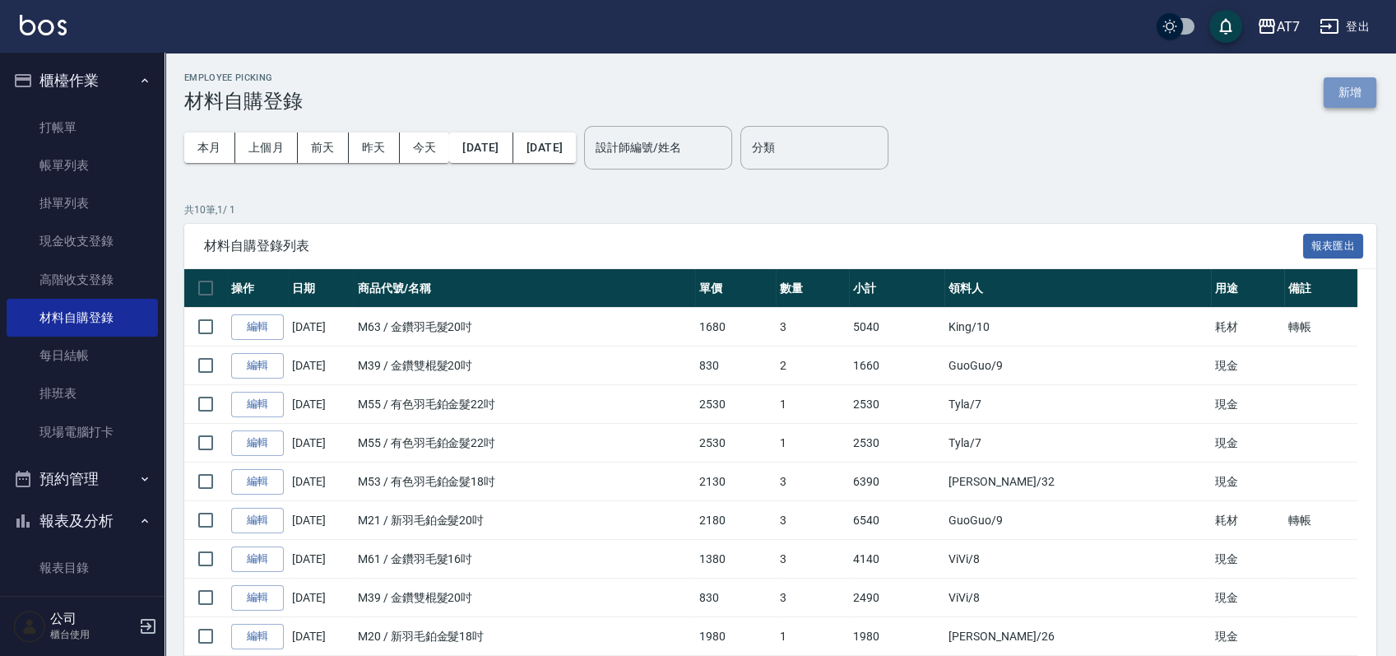
click at [1355, 88] on button "新增" at bounding box center [1349, 92] width 53 height 30
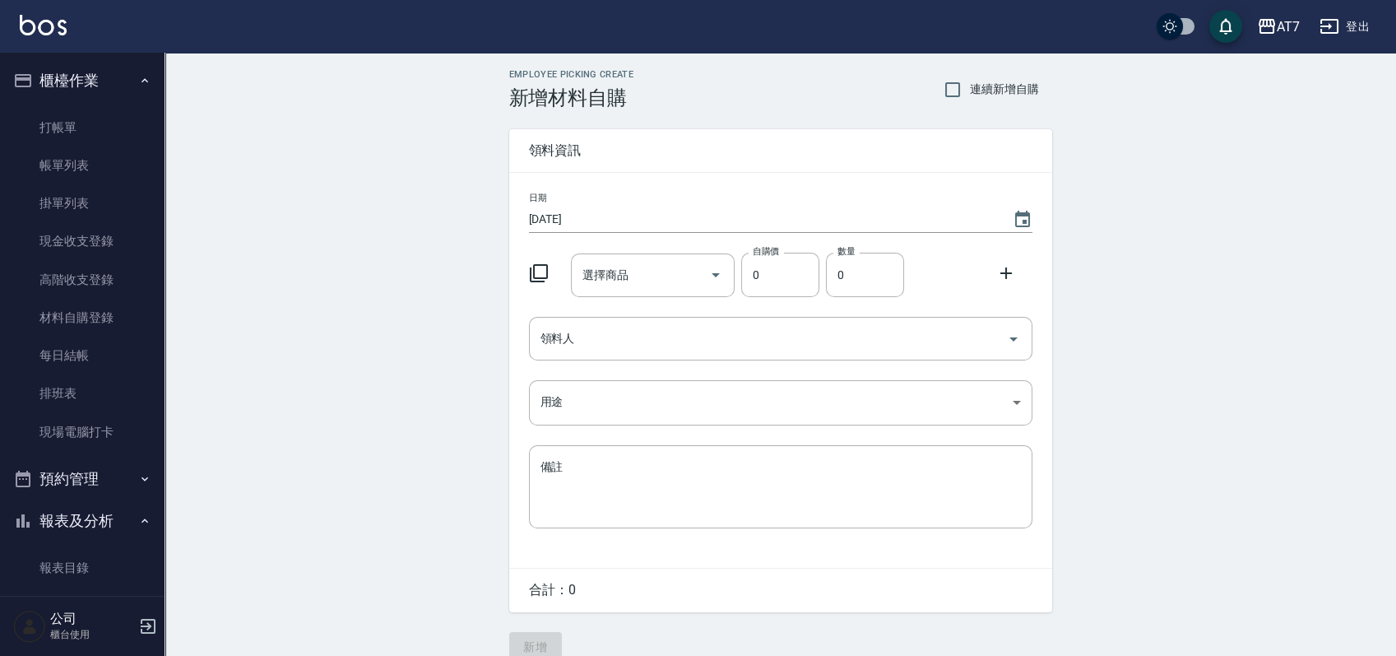
click at [533, 278] on icon at bounding box center [539, 273] width 18 height 18
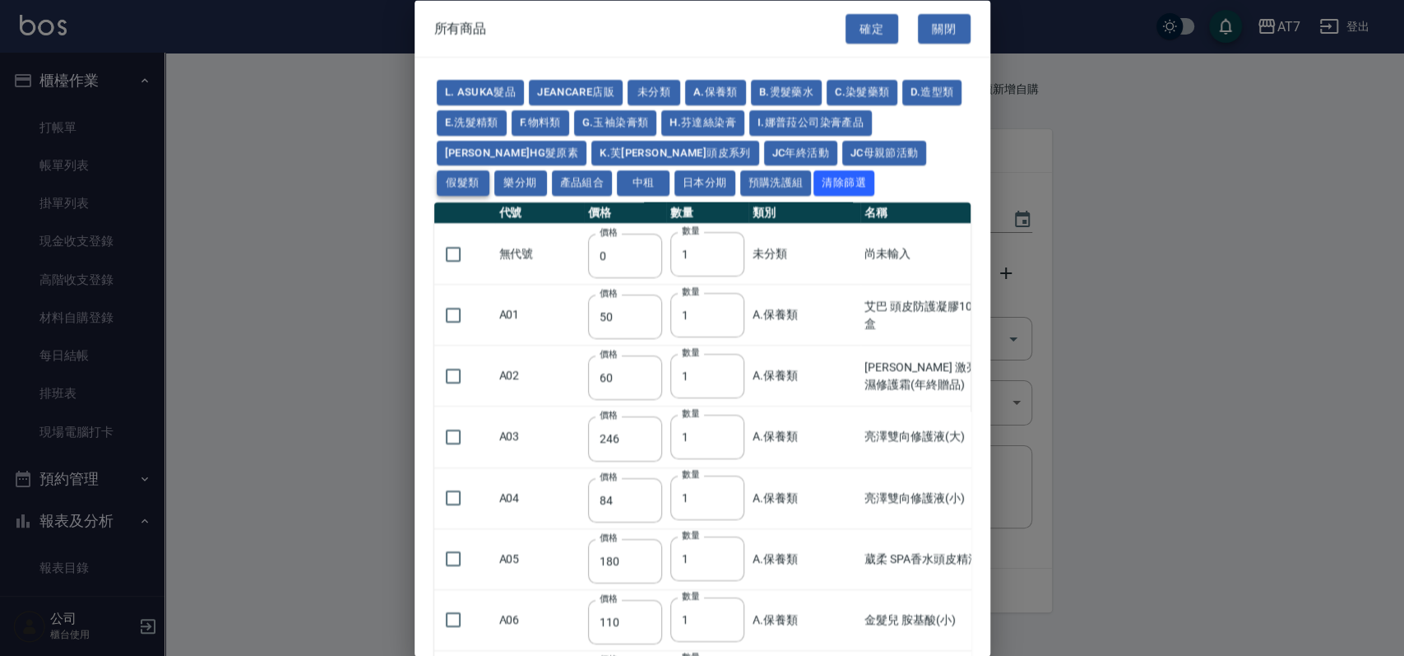
click at [489, 170] on button "假髮類" at bounding box center [463, 182] width 53 height 25
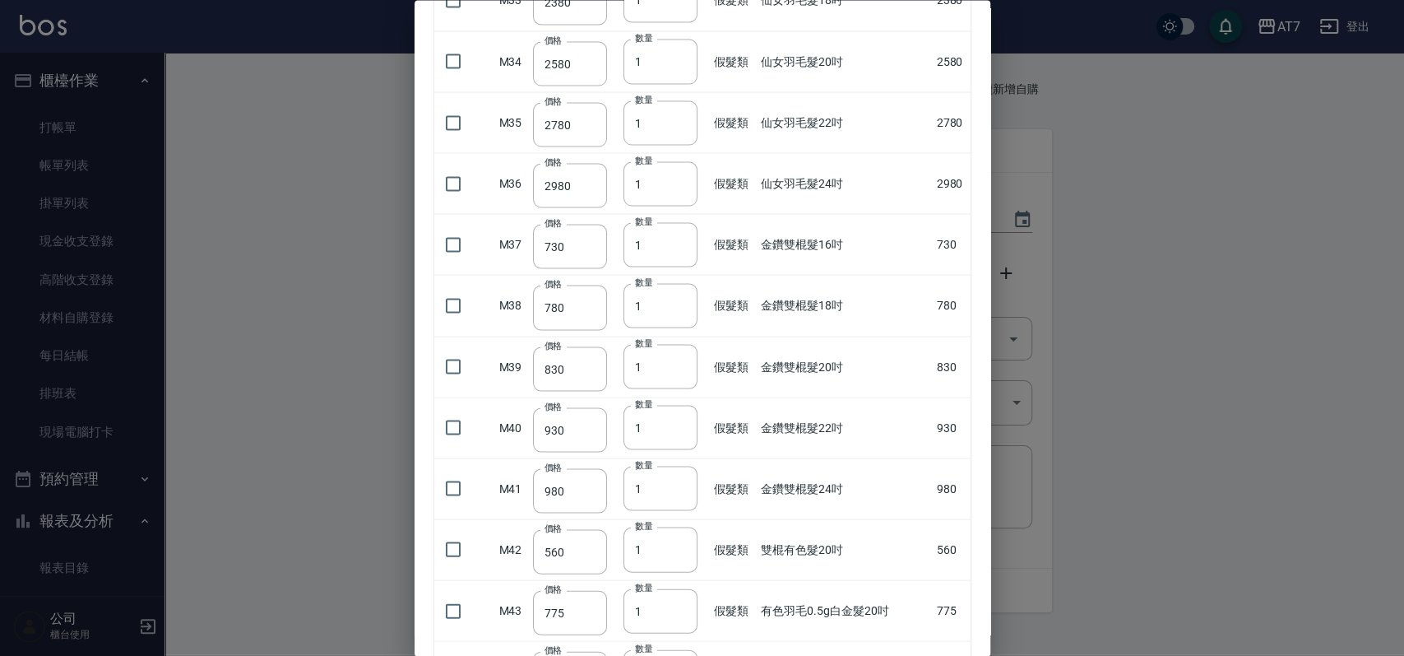
scroll to position [2083, 0]
click at [456, 356] on input "checkbox" at bounding box center [453, 365] width 35 height 35
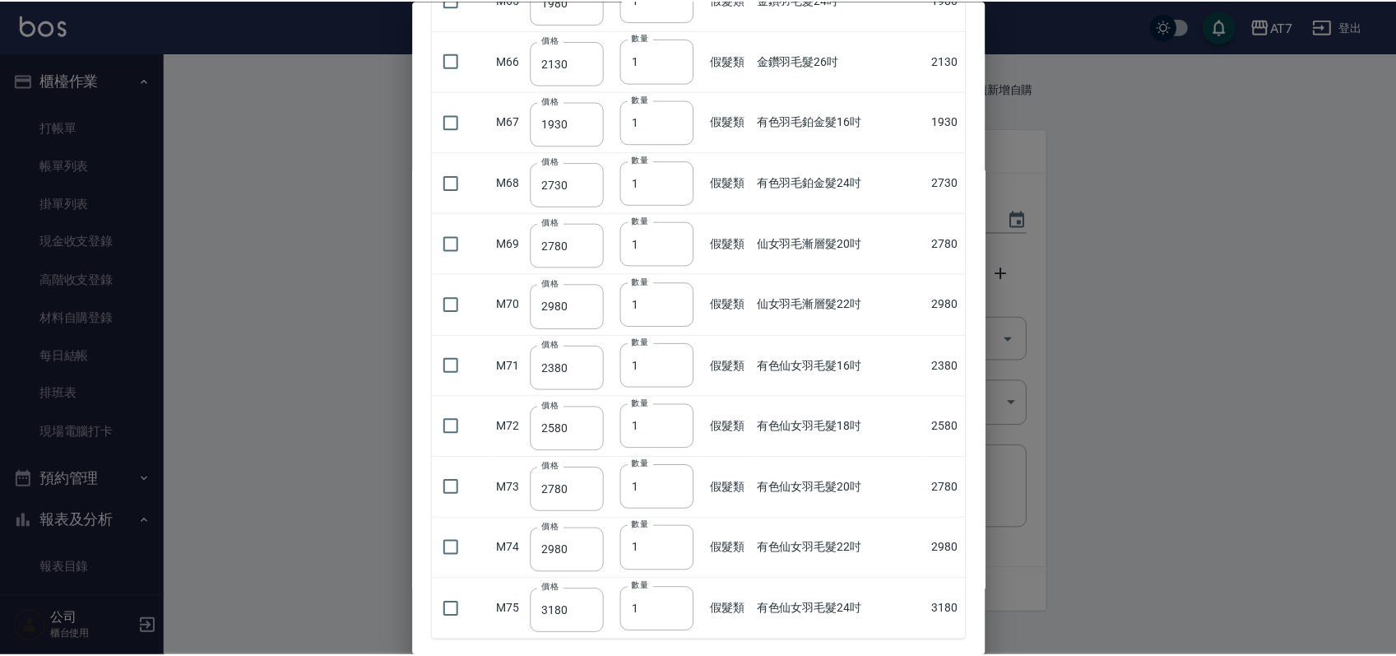
scroll to position [4112, 0]
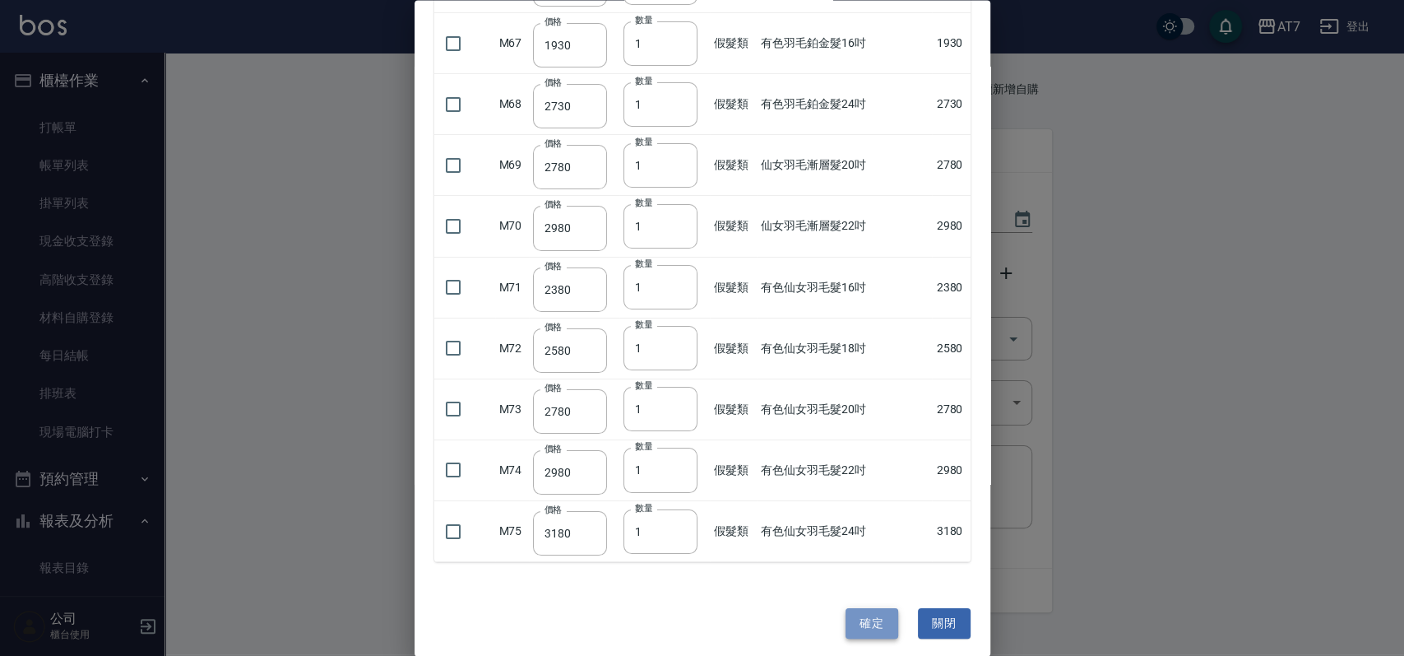
click at [868, 617] on button "確定" at bounding box center [871, 623] width 53 height 30
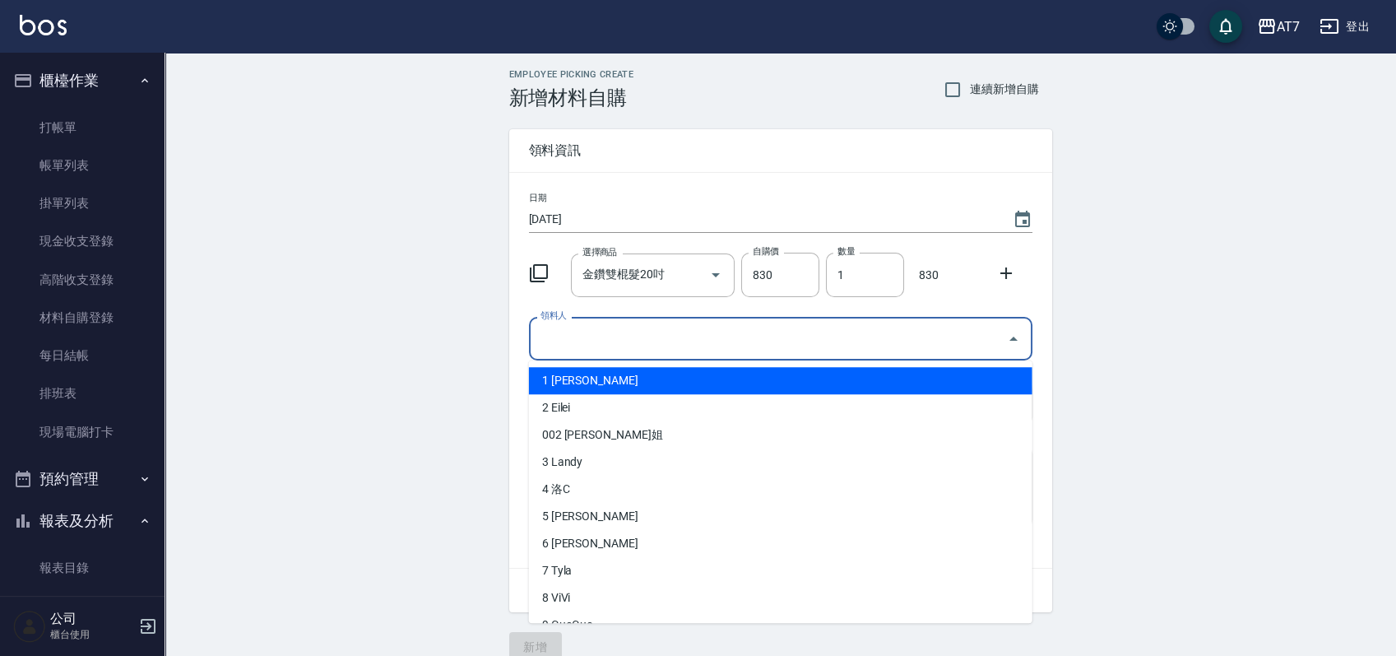
click at [875, 333] on input "領料人" at bounding box center [768, 338] width 464 height 29
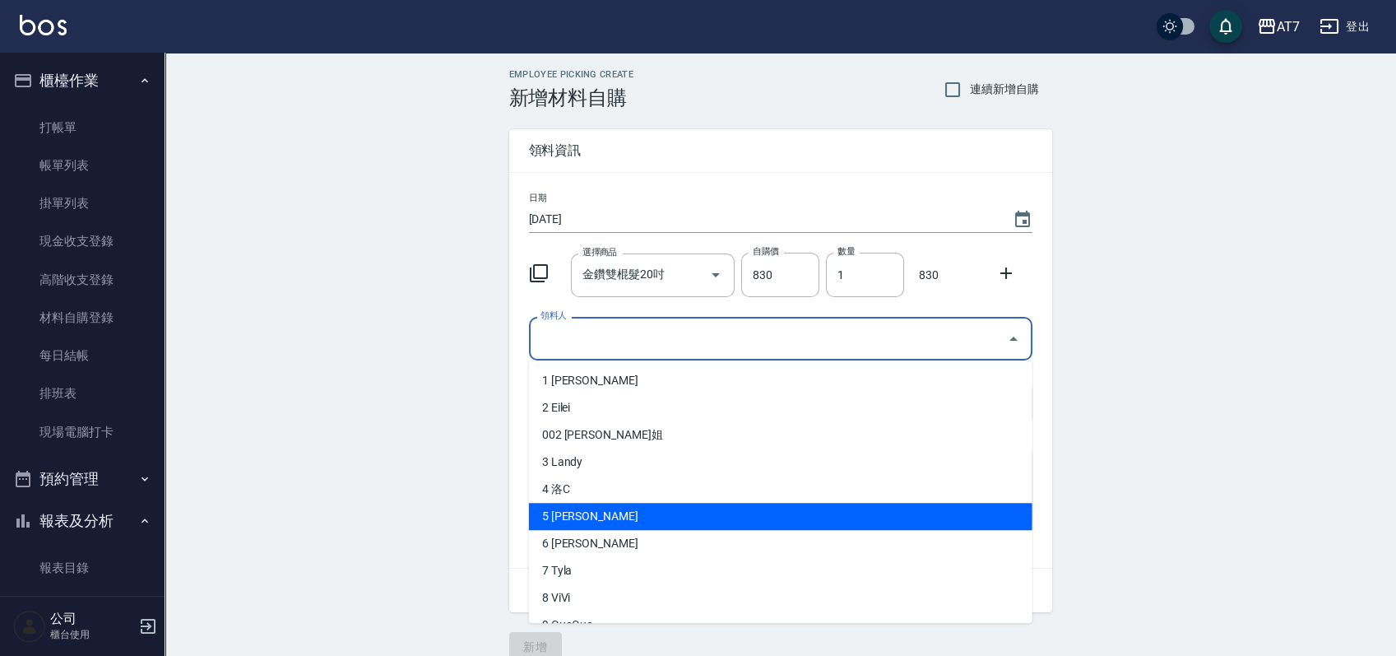
scroll to position [109, 0]
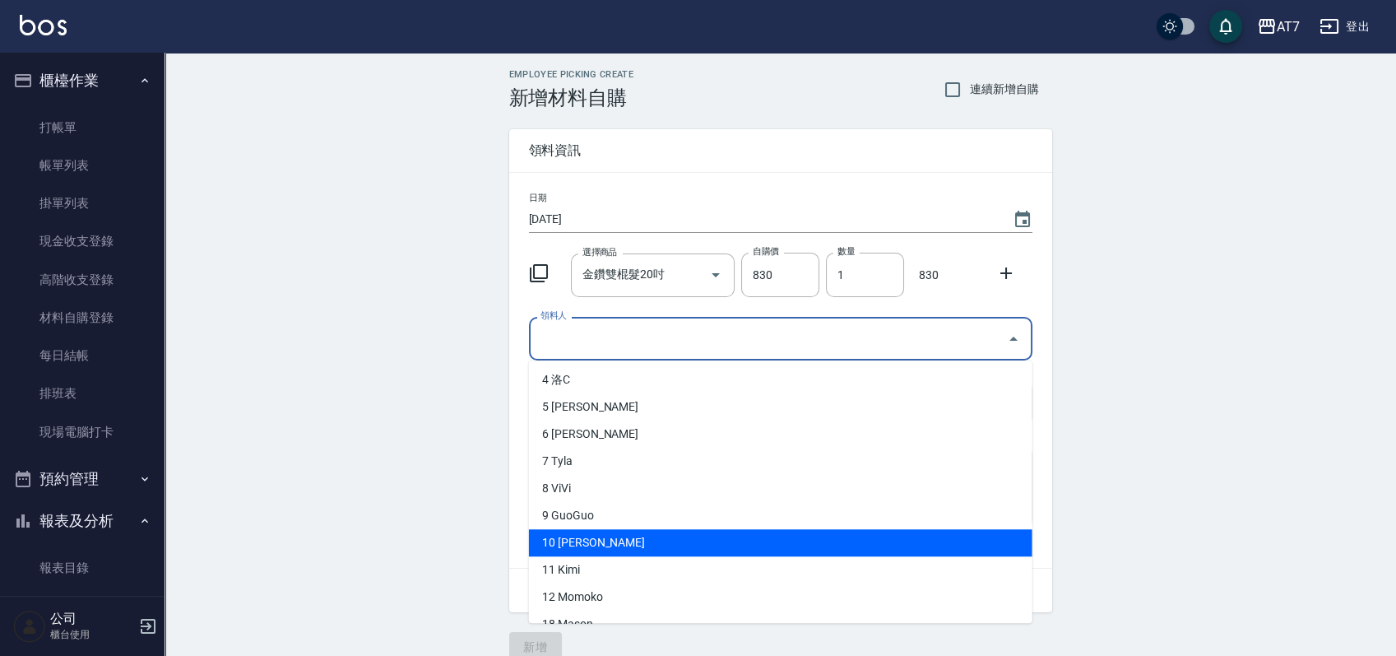
click at [656, 536] on li "10 [PERSON_NAME]" at bounding box center [780, 542] width 503 height 27
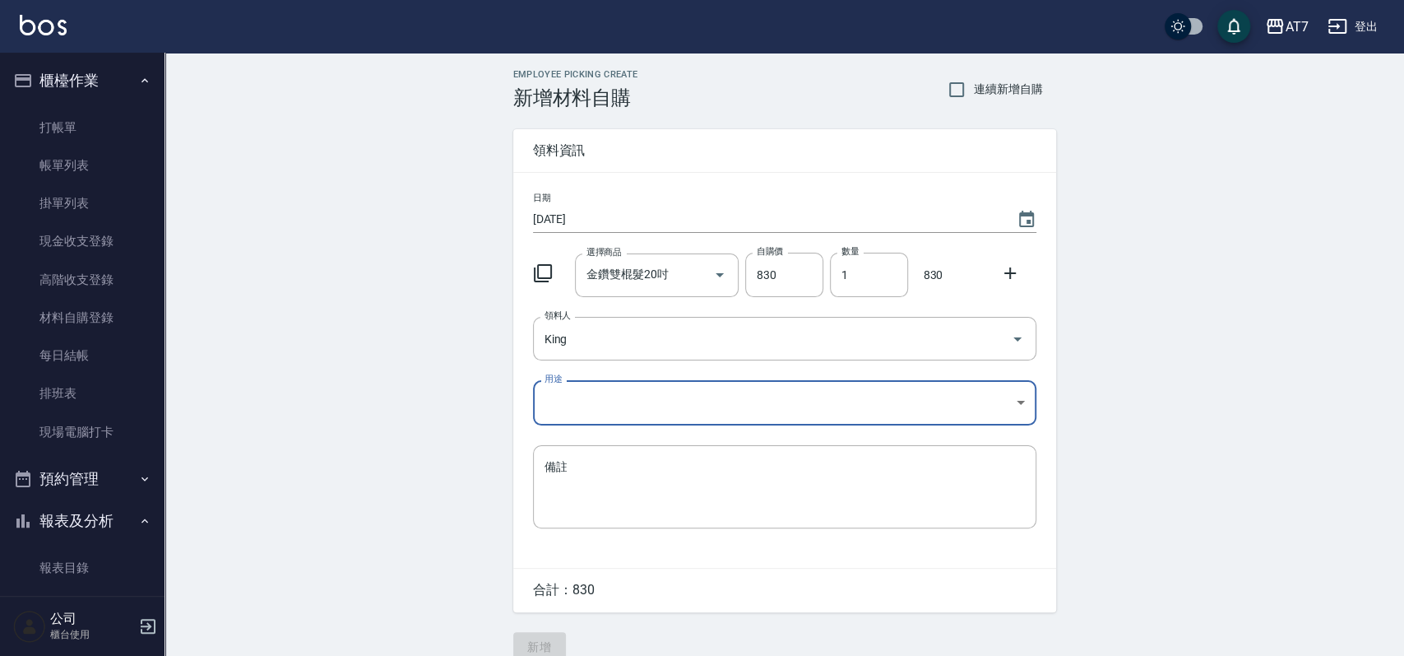
click at [715, 390] on body "AT7 登出 櫃檯作業 打帳單 帳單列表 掛單列表 現金收支登錄 高階收支登錄 材料自購登錄 每日結帳 排班表 現場電腦打卡 預約管理 預約管理 單日預約紀錄…" at bounding box center [702, 339] width 1404 height 678
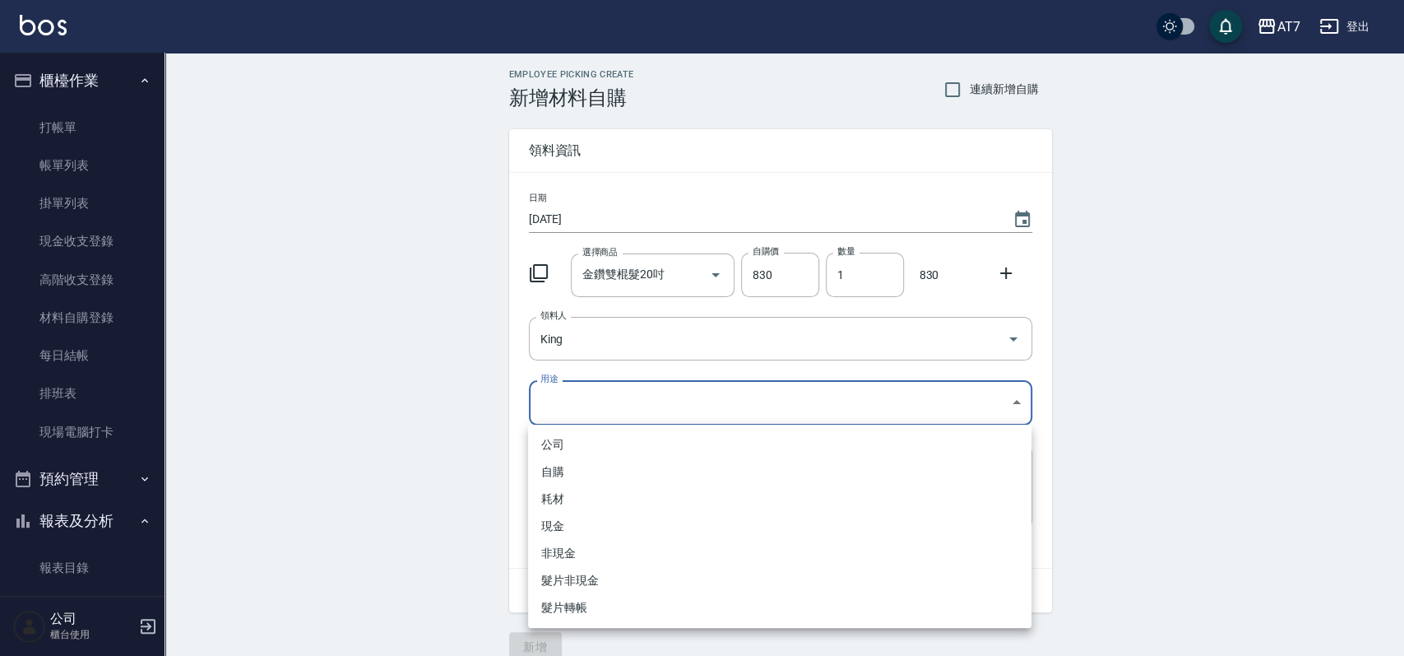
click at [642, 517] on li "現金" at bounding box center [779, 525] width 503 height 27
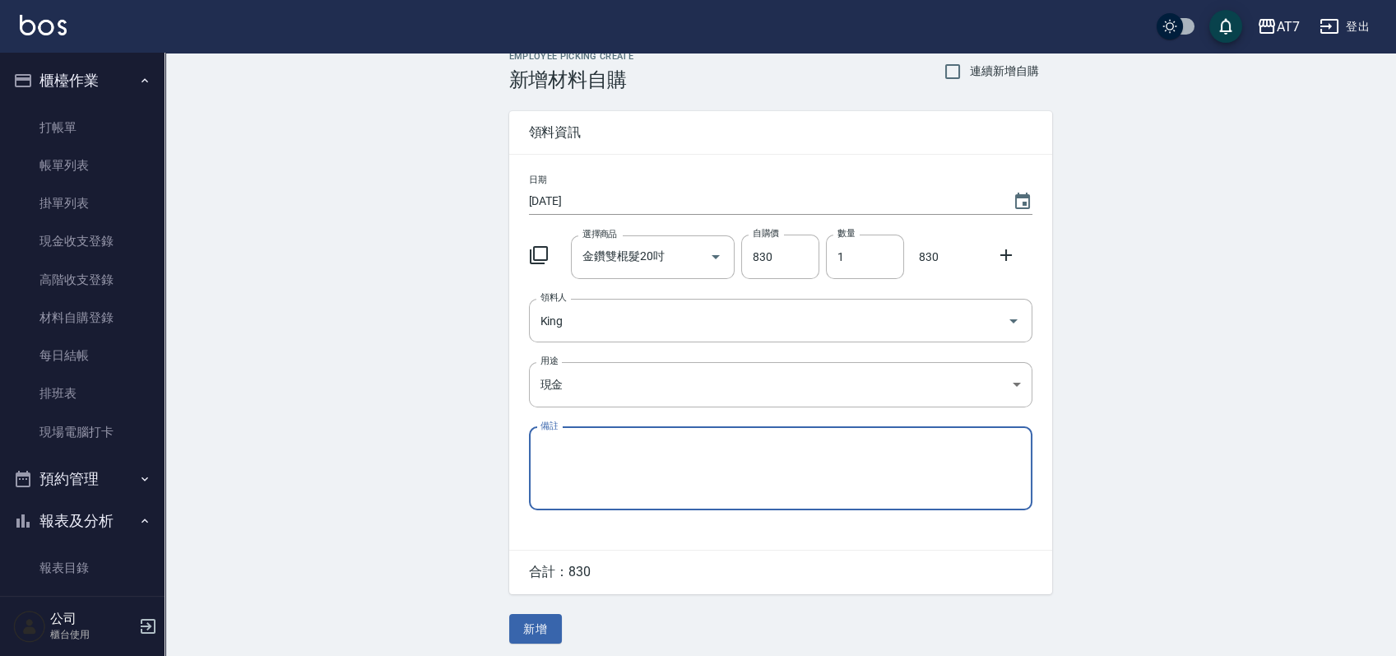
scroll to position [23, 0]
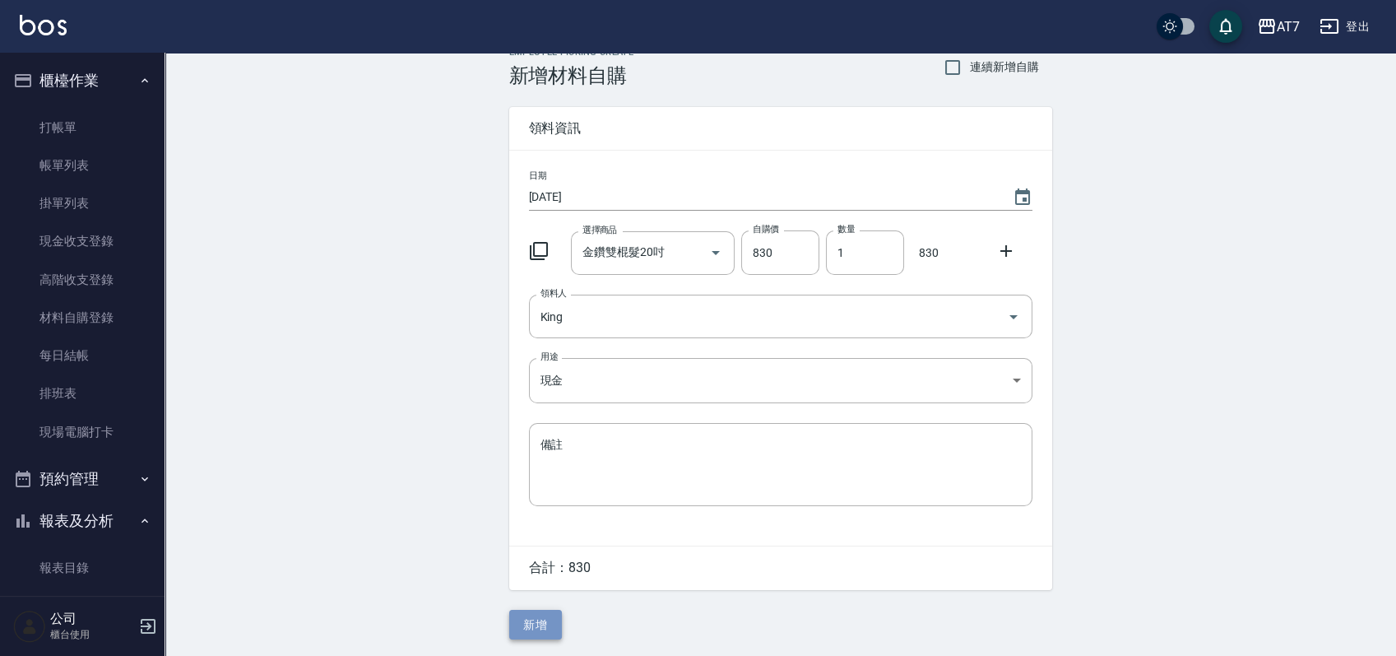
click at [525, 618] on button "新增" at bounding box center [535, 624] width 53 height 30
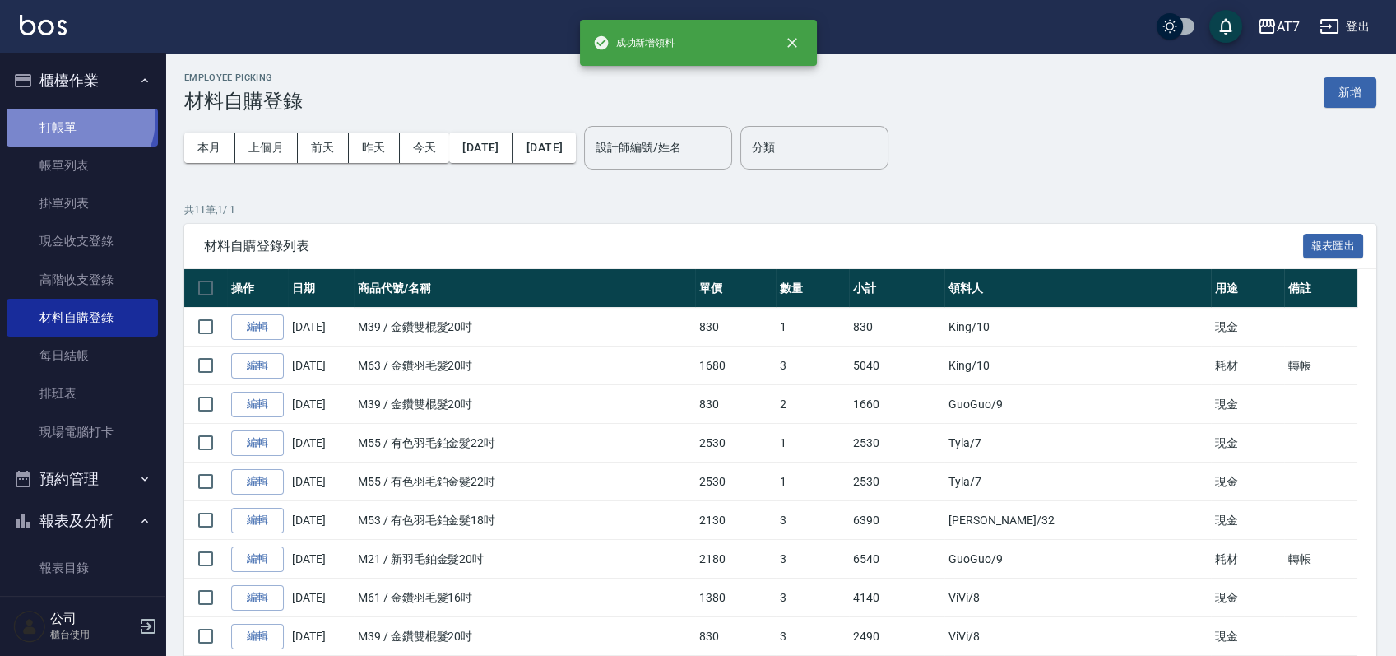
click at [78, 118] on link "打帳單" at bounding box center [82, 128] width 151 height 38
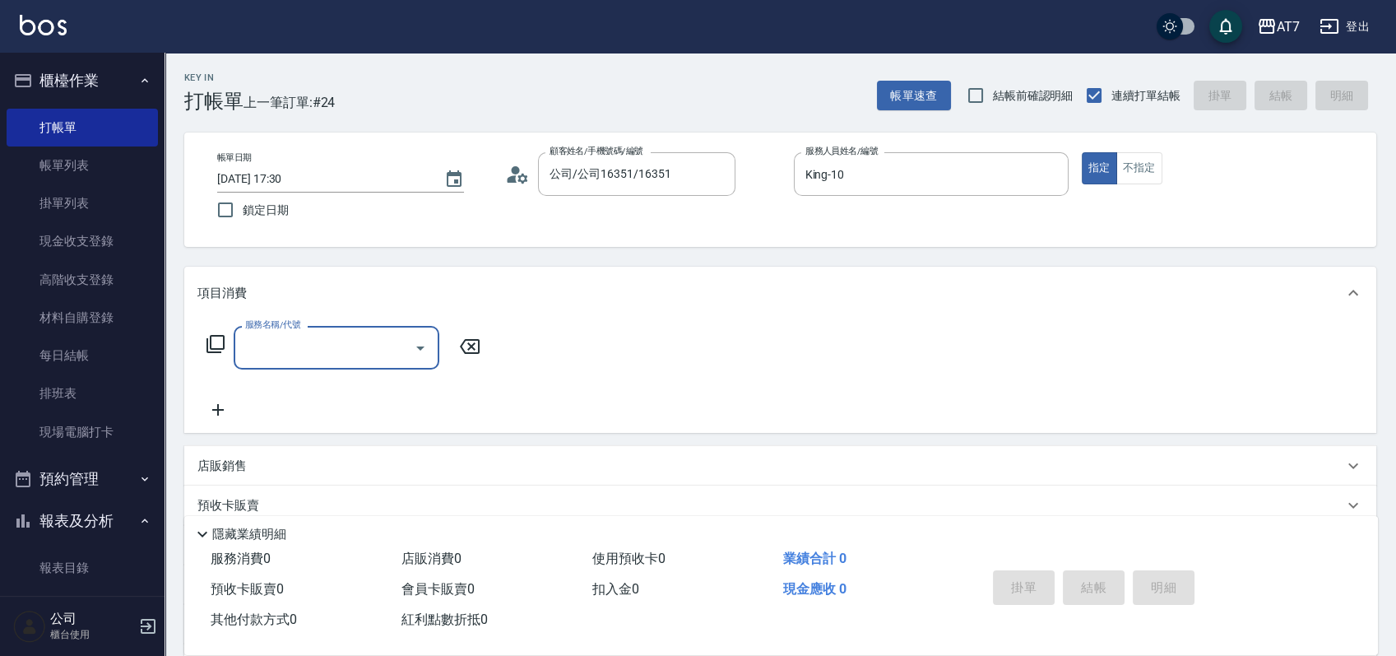
click at [218, 345] on icon at bounding box center [216, 344] width 20 height 20
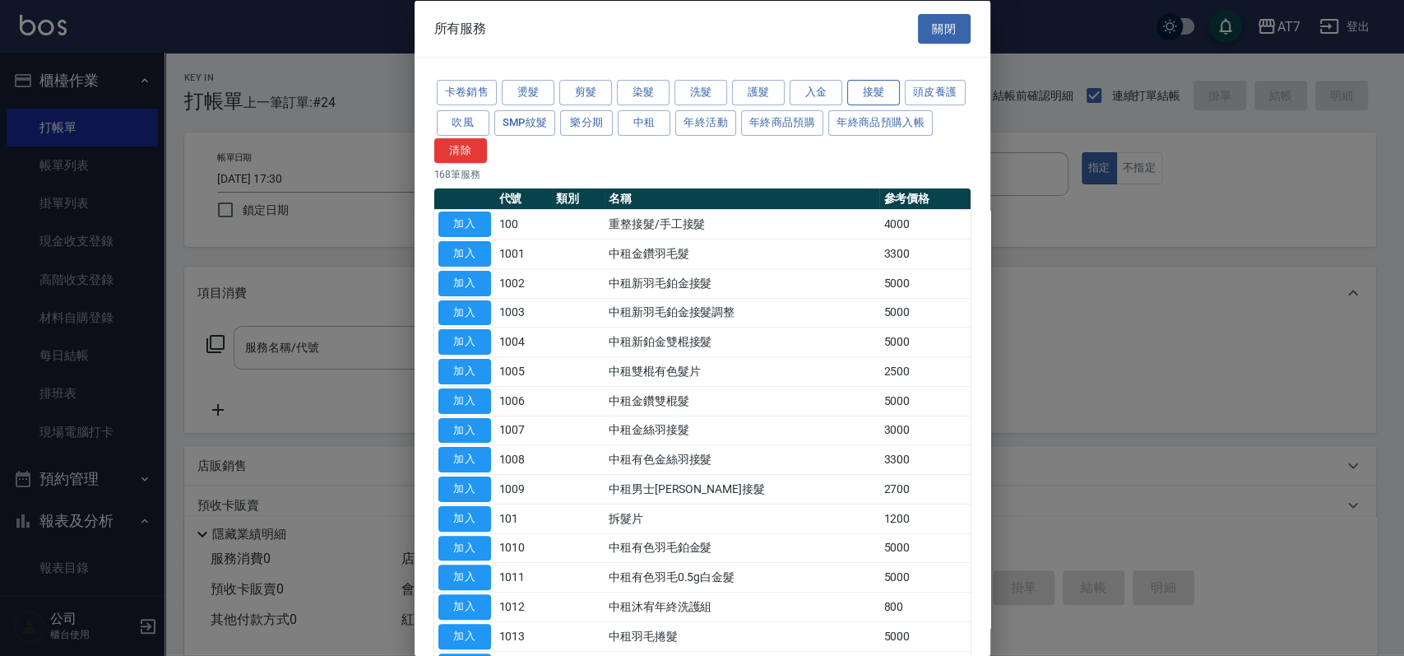
click at [875, 98] on button "接髮" at bounding box center [873, 92] width 53 height 25
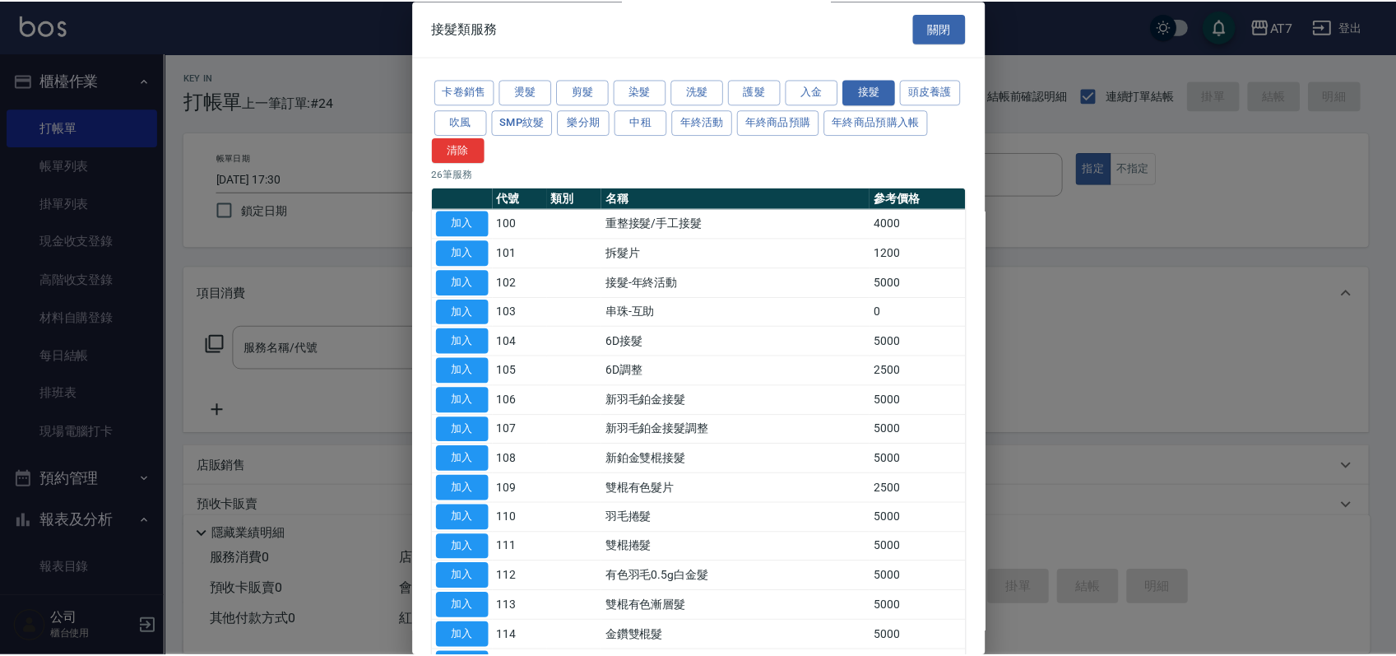
scroll to position [109, 0]
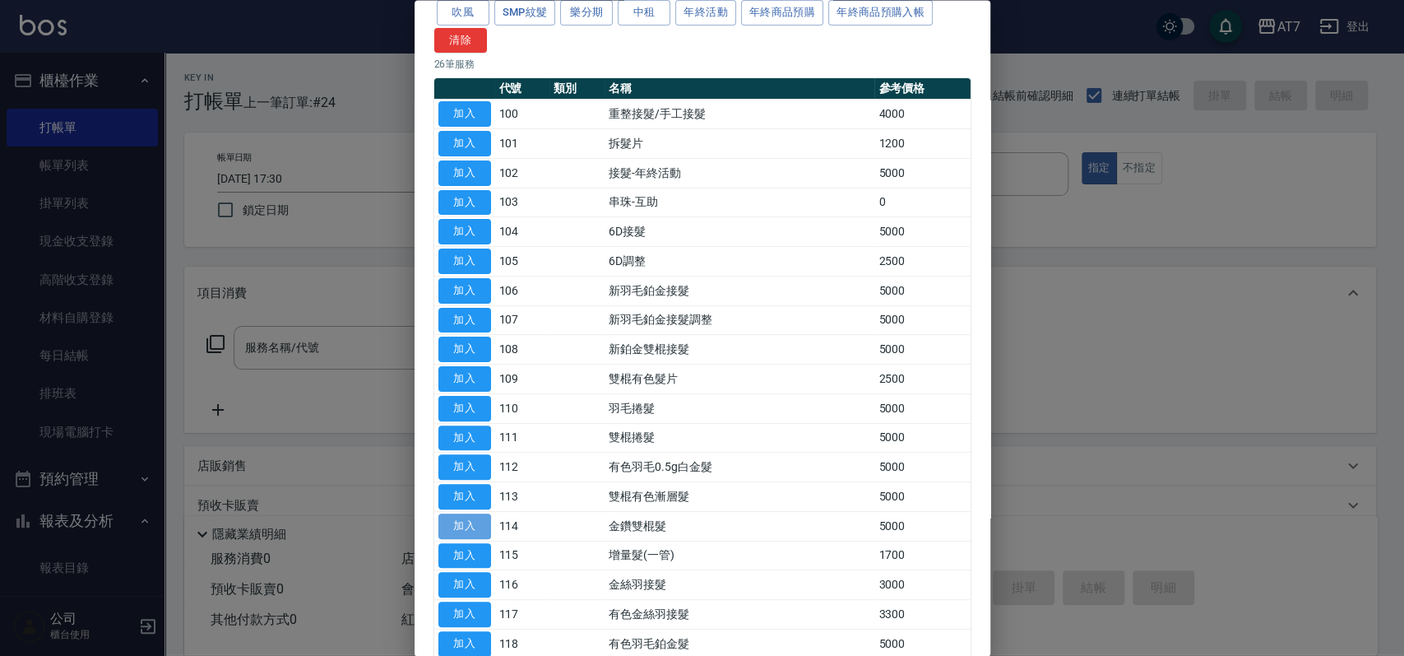
click at [473, 530] on button "加入" at bounding box center [464, 525] width 53 height 25
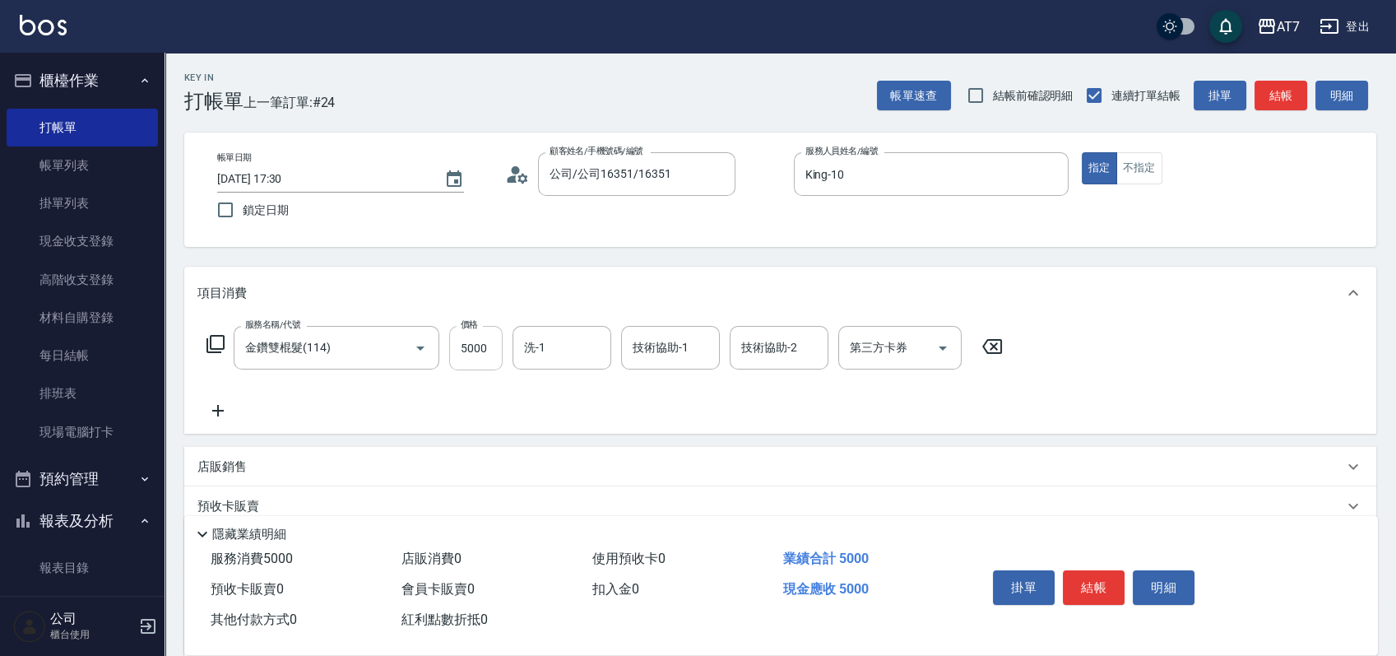
click at [481, 353] on input "5000" at bounding box center [475, 348] width 53 height 44
click at [535, 340] on input "洗-1" at bounding box center [562, 347] width 84 height 29
click at [211, 411] on icon at bounding box center [217, 411] width 41 height 20
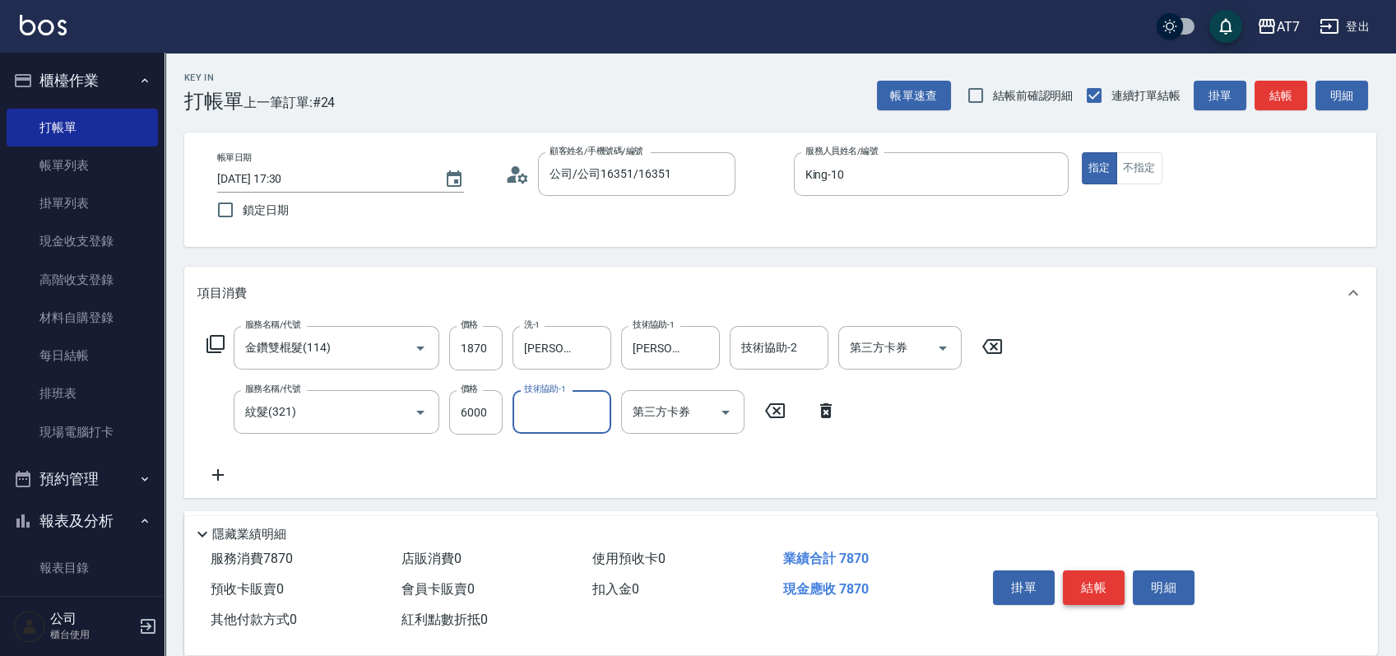
click at [1115, 576] on button "結帳" at bounding box center [1094, 587] width 62 height 35
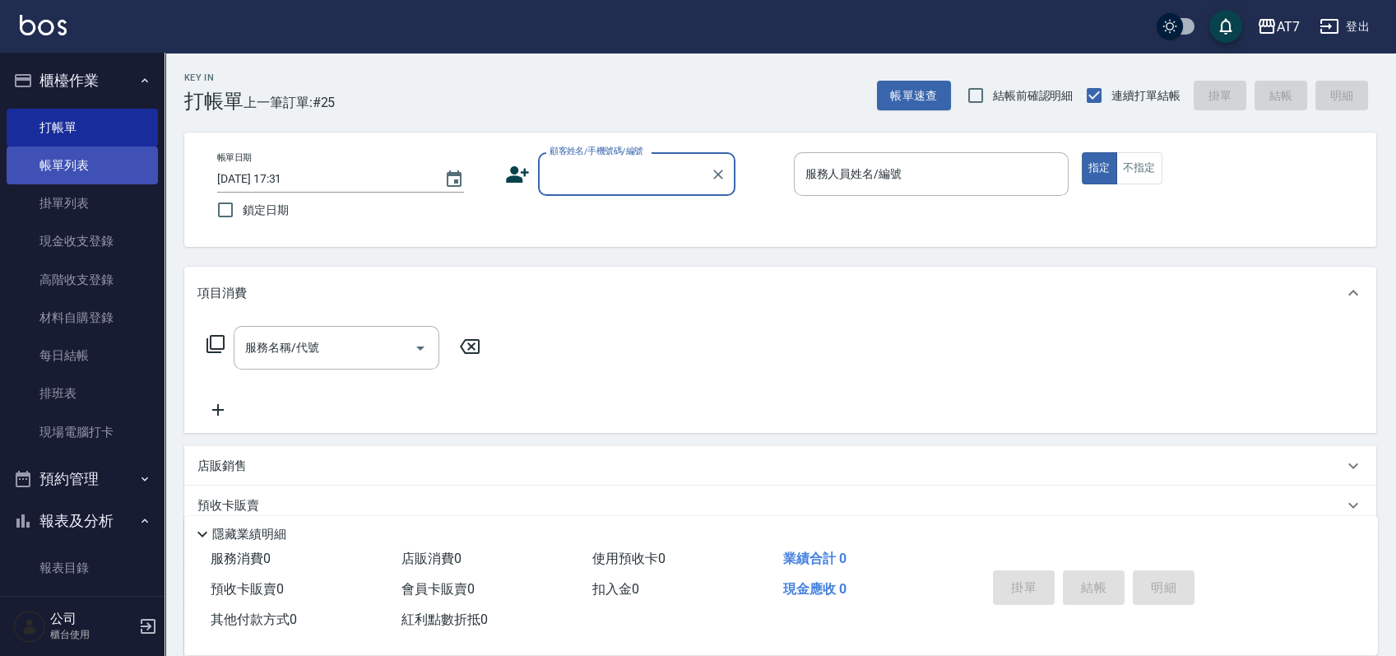
click at [107, 159] on link "帳單列表" at bounding box center [82, 165] width 151 height 38
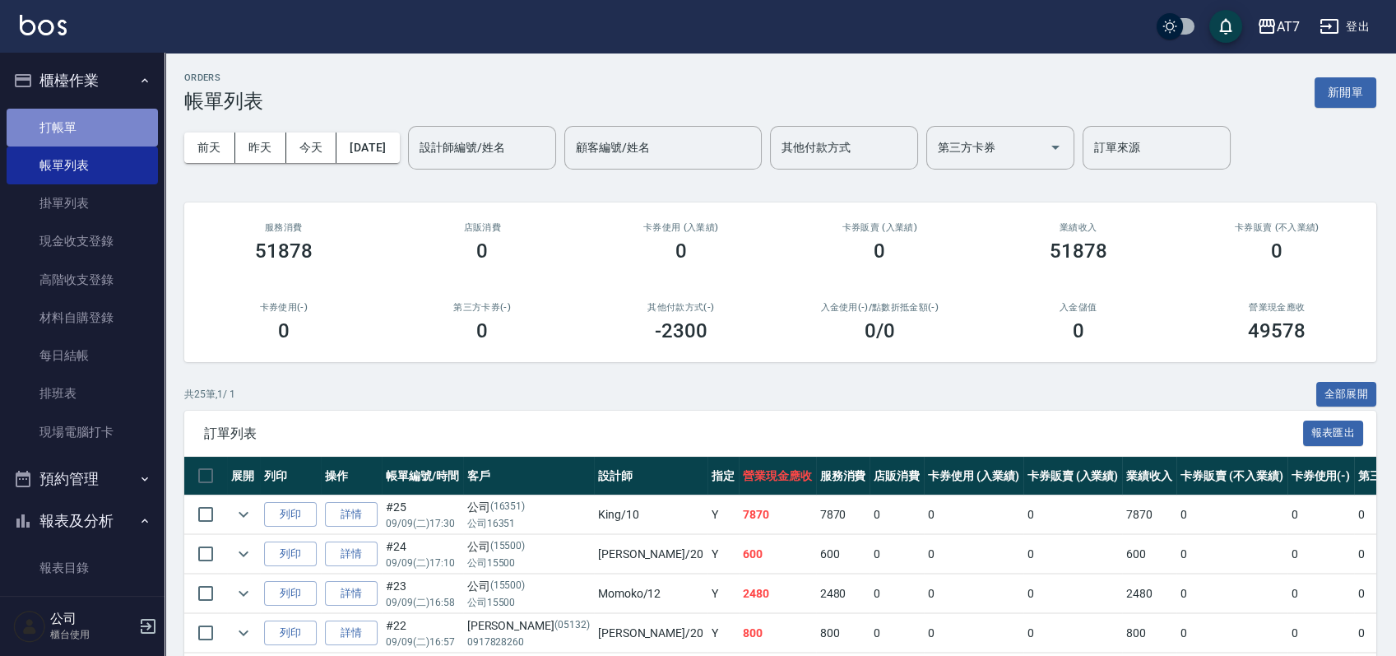
click at [81, 116] on link "打帳單" at bounding box center [82, 128] width 151 height 38
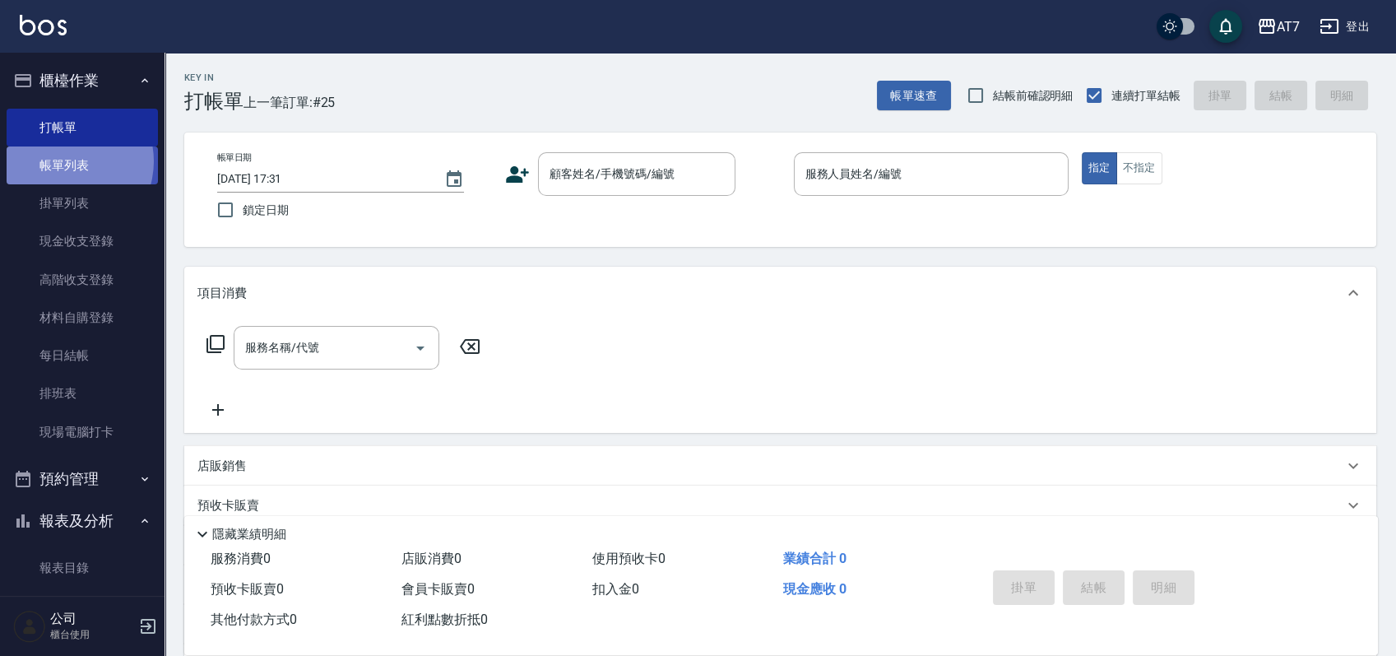
click at [66, 161] on link "帳單列表" at bounding box center [82, 165] width 151 height 38
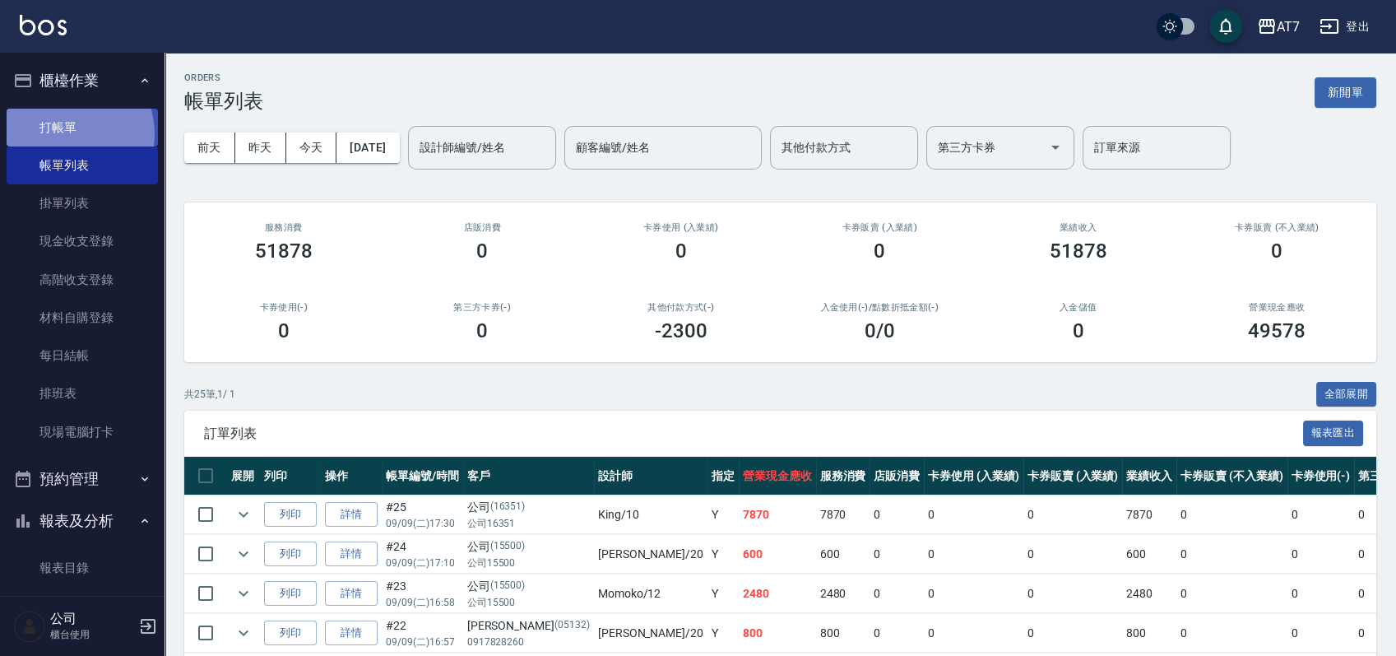
click at [72, 133] on link "打帳單" at bounding box center [82, 128] width 151 height 38
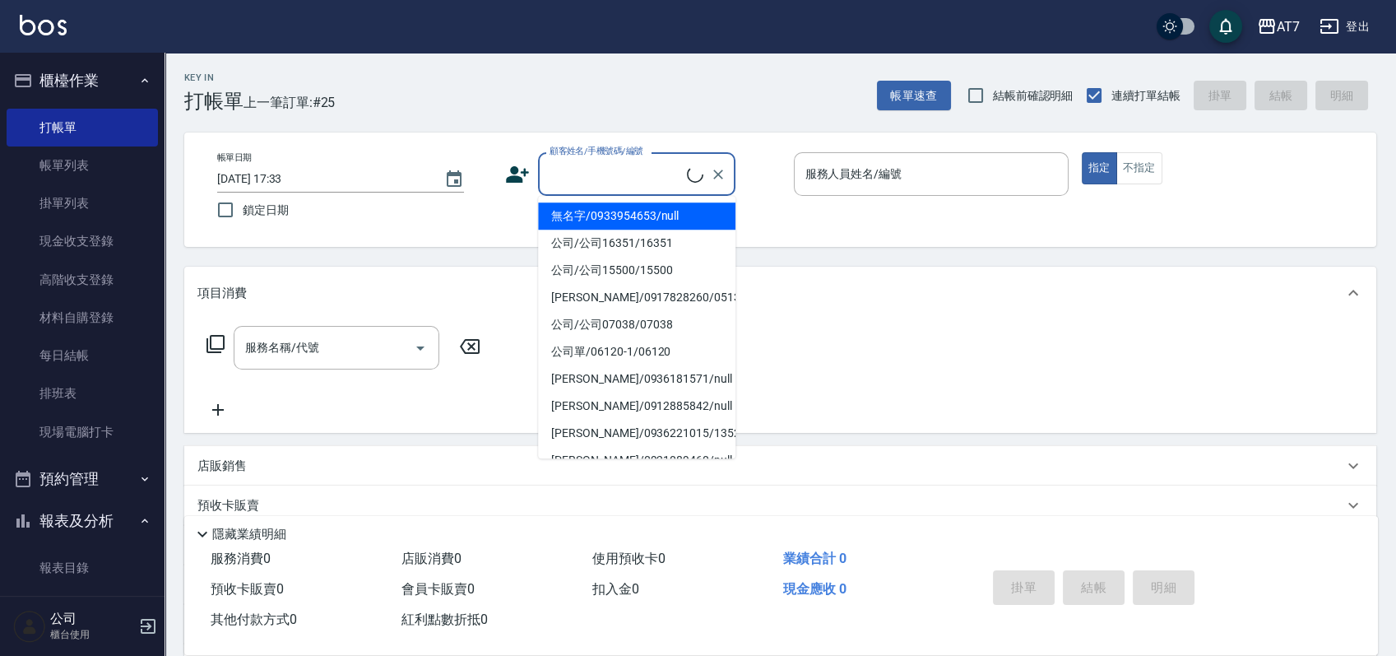
click at [608, 188] on input "顧客姓名/手機號碼/編號" at bounding box center [615, 174] width 141 height 29
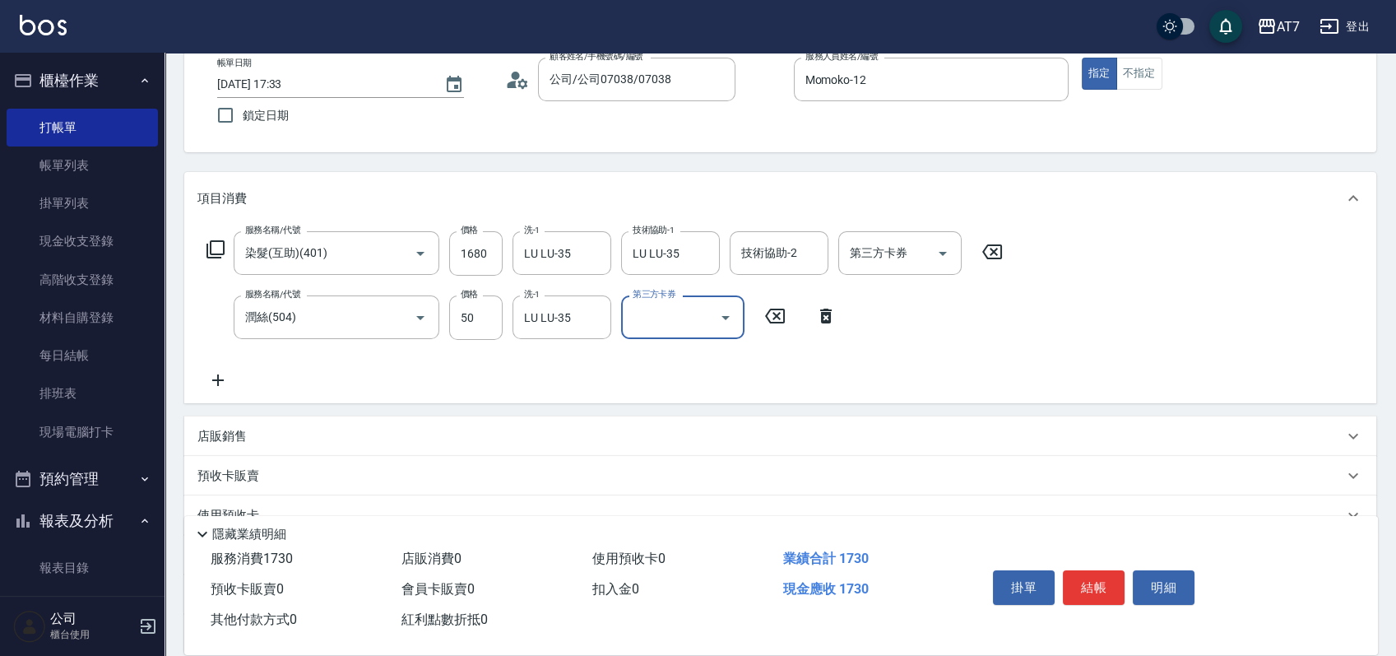
scroll to position [219, 0]
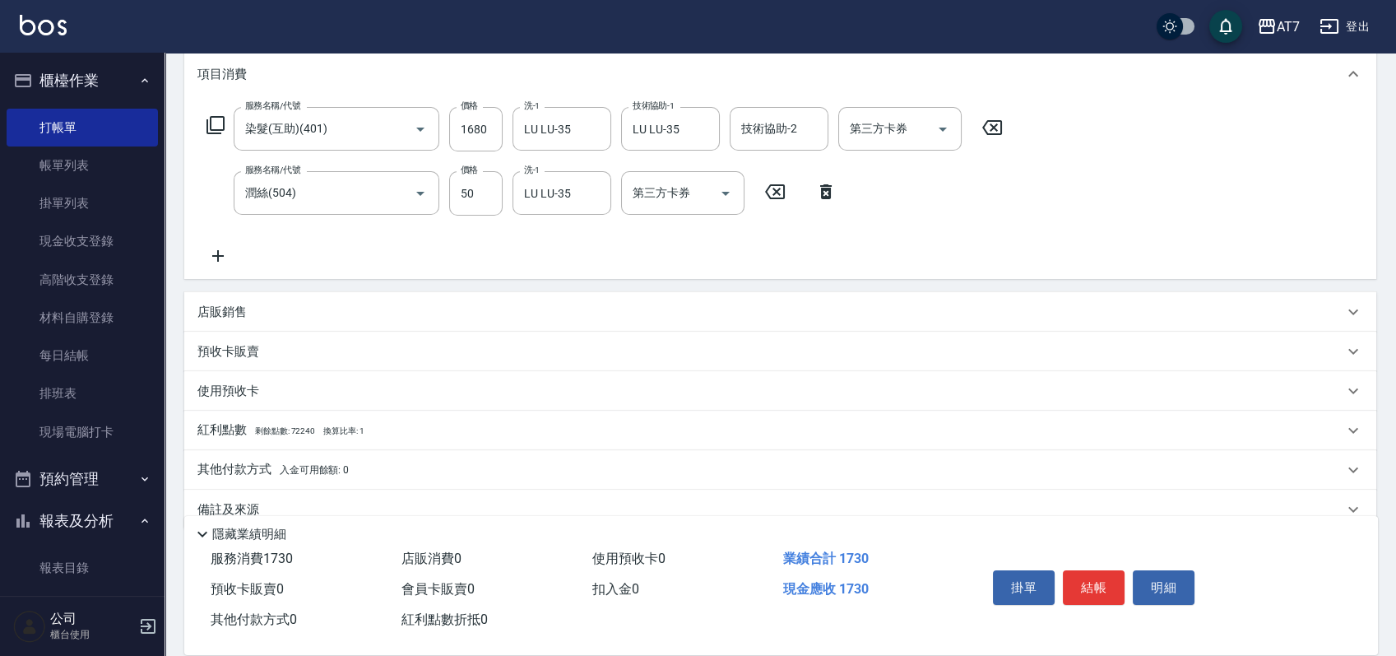
click at [502, 313] on div "店販銷售" at bounding box center [770, 311] width 1146 height 17
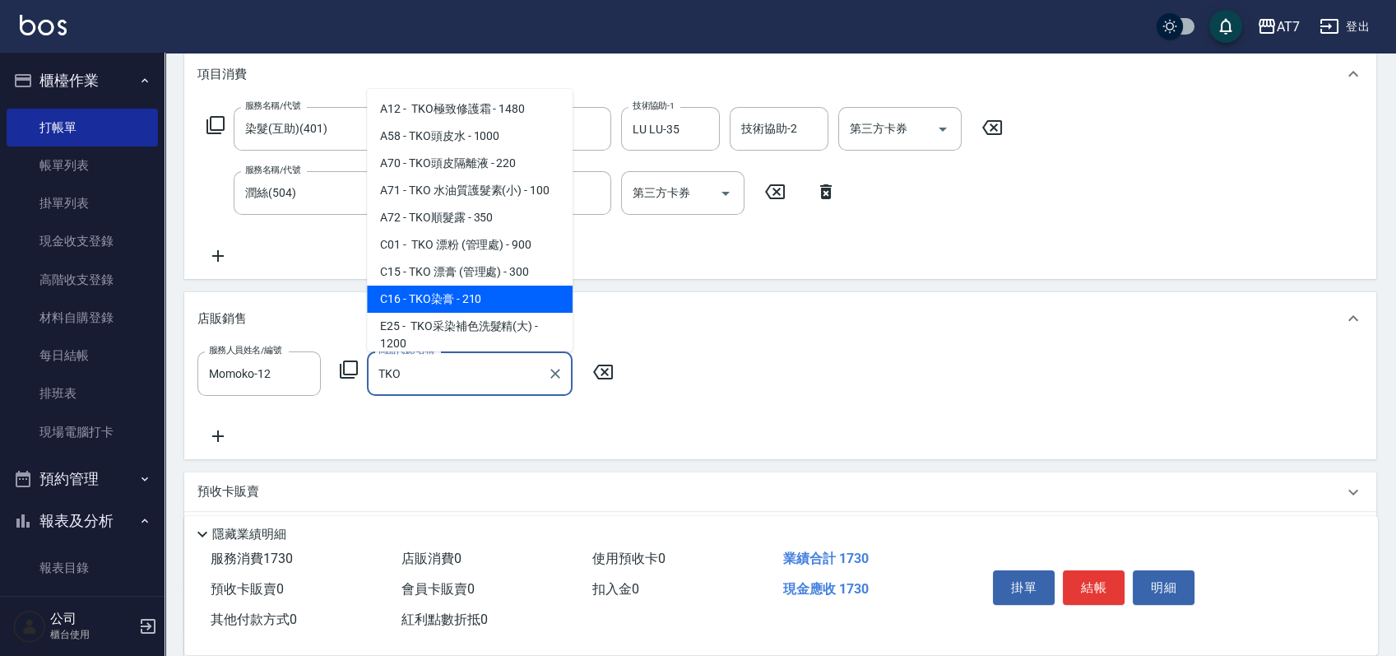
scroll to position [109, 0]
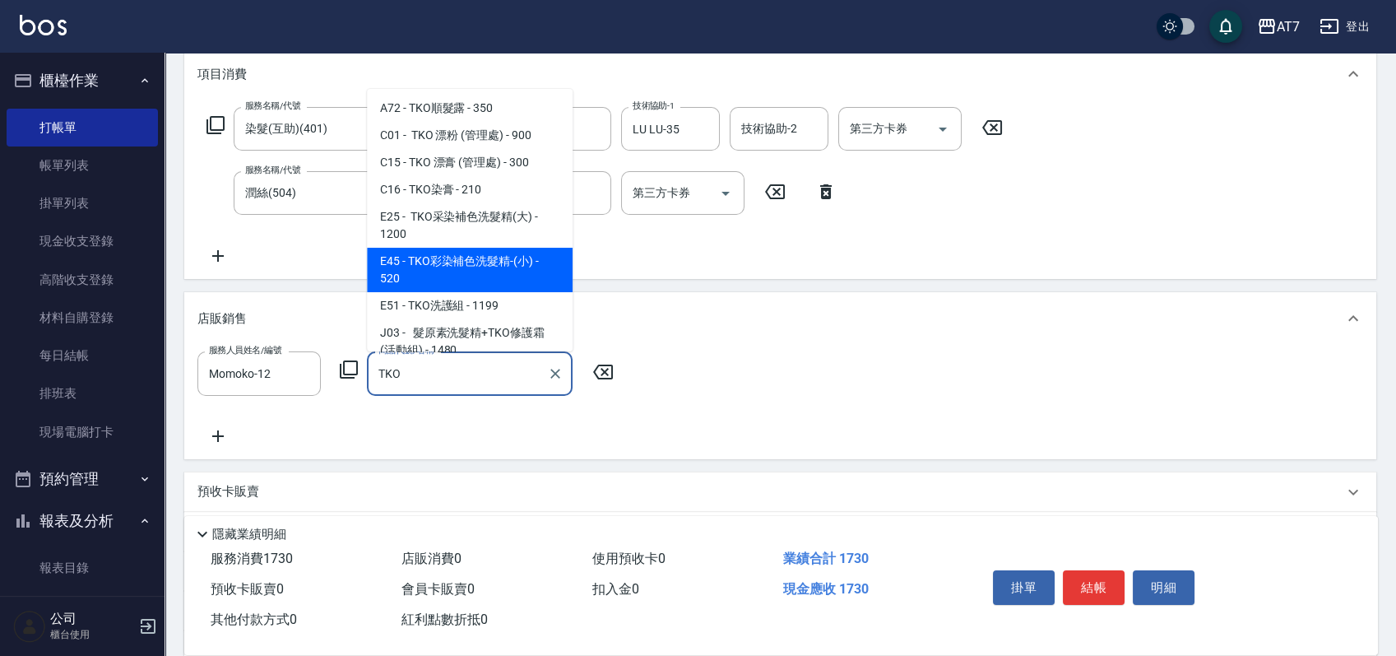
click at [514, 276] on span "E45 - TKO彩染補色洗髮精-(小) - 520" at bounding box center [470, 270] width 206 height 44
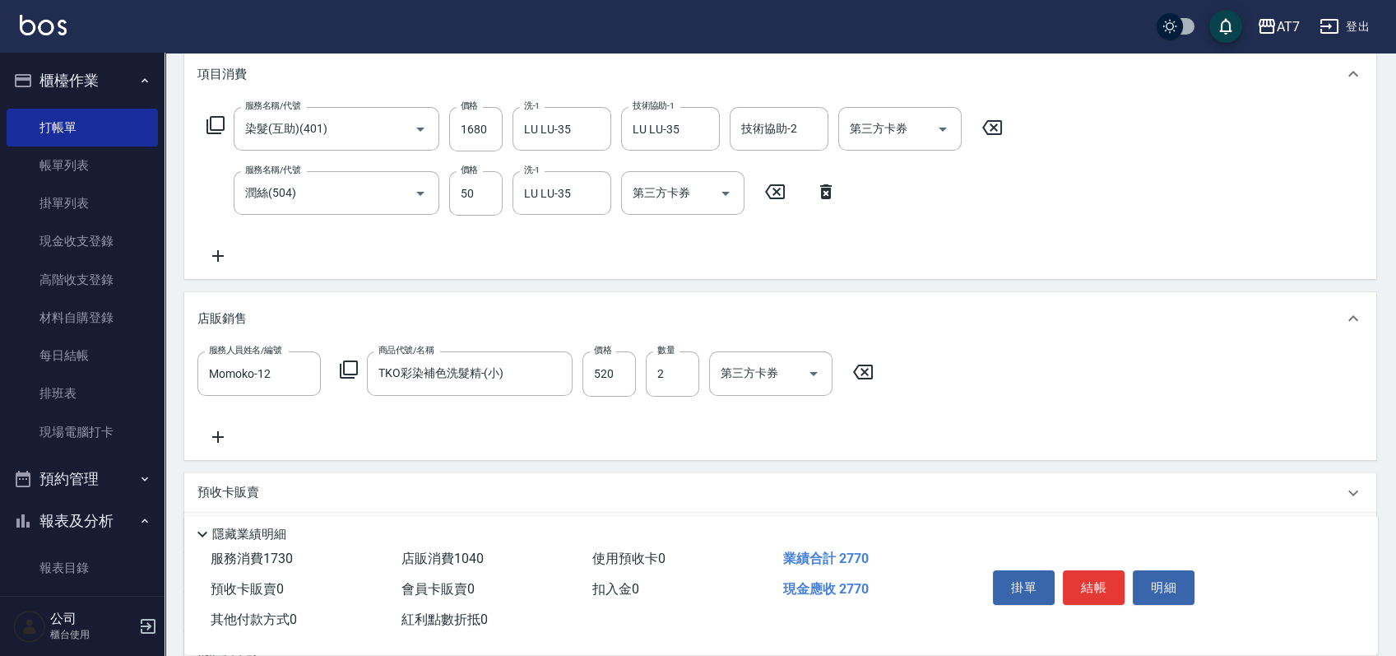
click at [1162, 270] on div "服務名稱/代號 染髮(互助)(401) 服務名稱/代號 價格 1680 價格 洗-1 LU LU-35 洗-1 技術協助-1 LU LU-35 技術協助-1 …" at bounding box center [780, 189] width 1192 height 178
click at [1091, 585] on button "結帳" at bounding box center [1094, 587] width 62 height 35
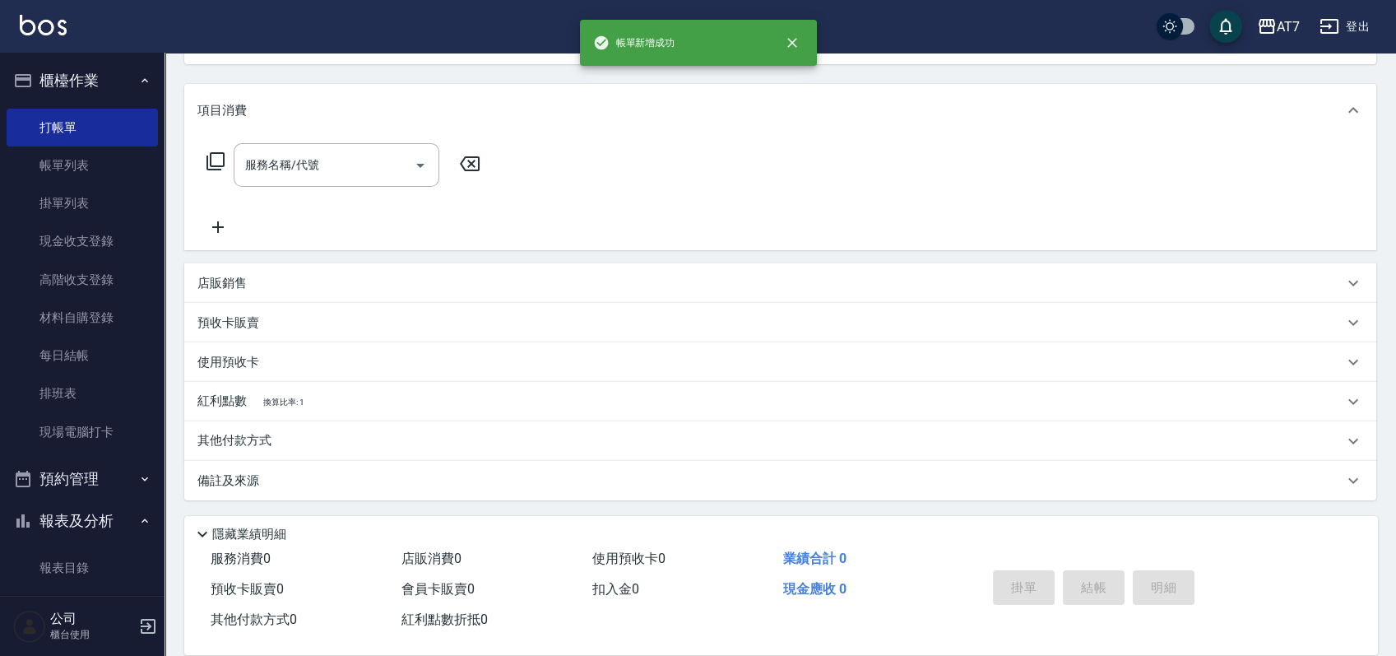
scroll to position [0, 0]
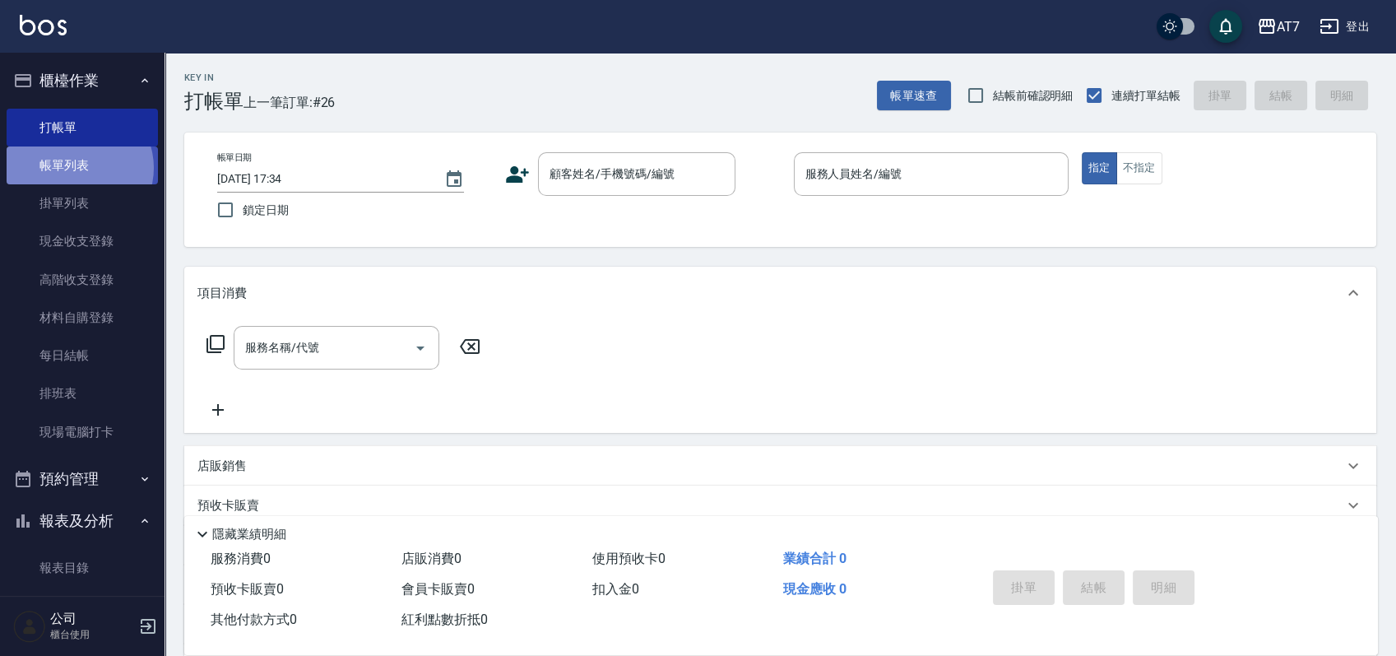
click at [77, 168] on link "帳單列表" at bounding box center [82, 165] width 151 height 38
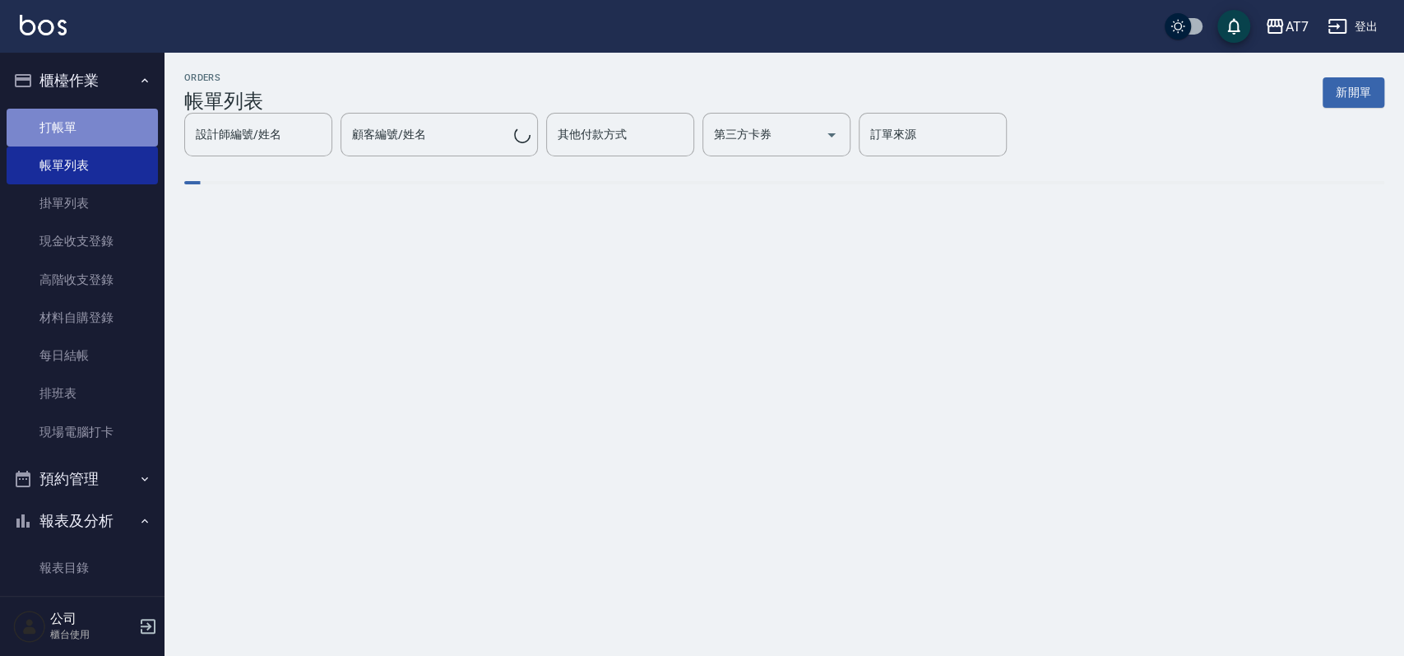
click at [88, 125] on link "打帳單" at bounding box center [82, 128] width 151 height 38
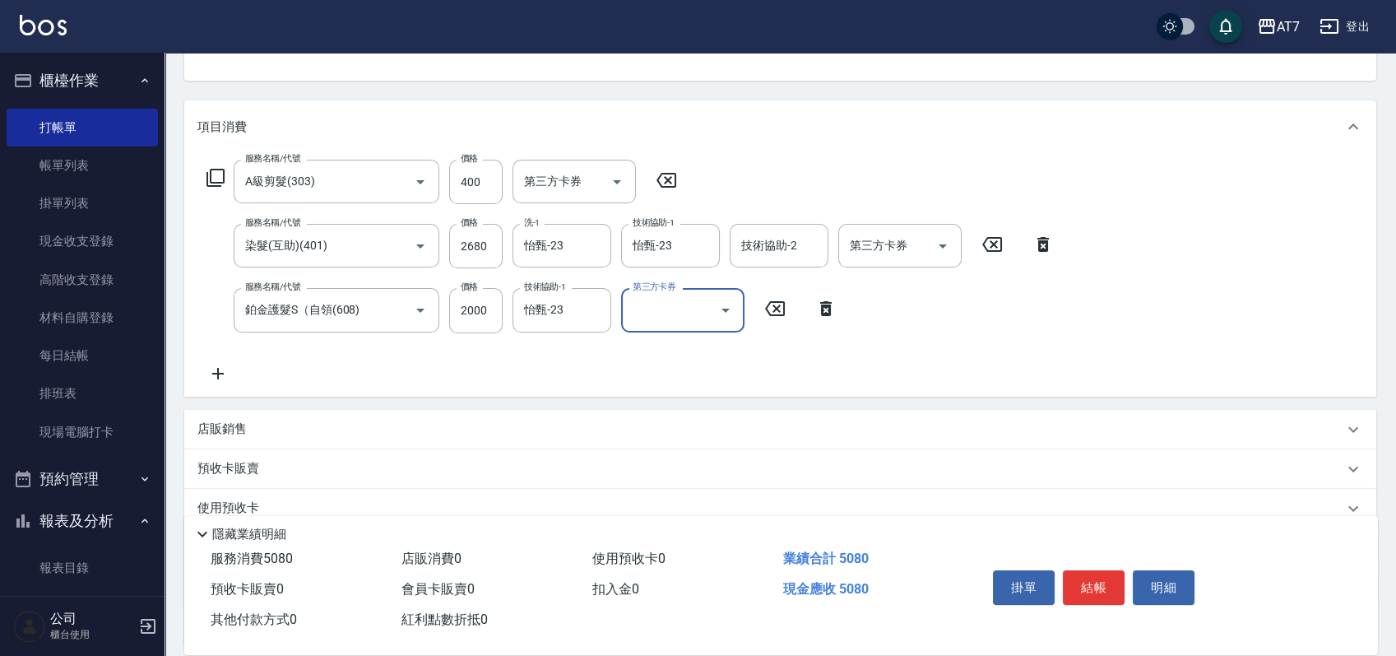
scroll to position [219, 0]
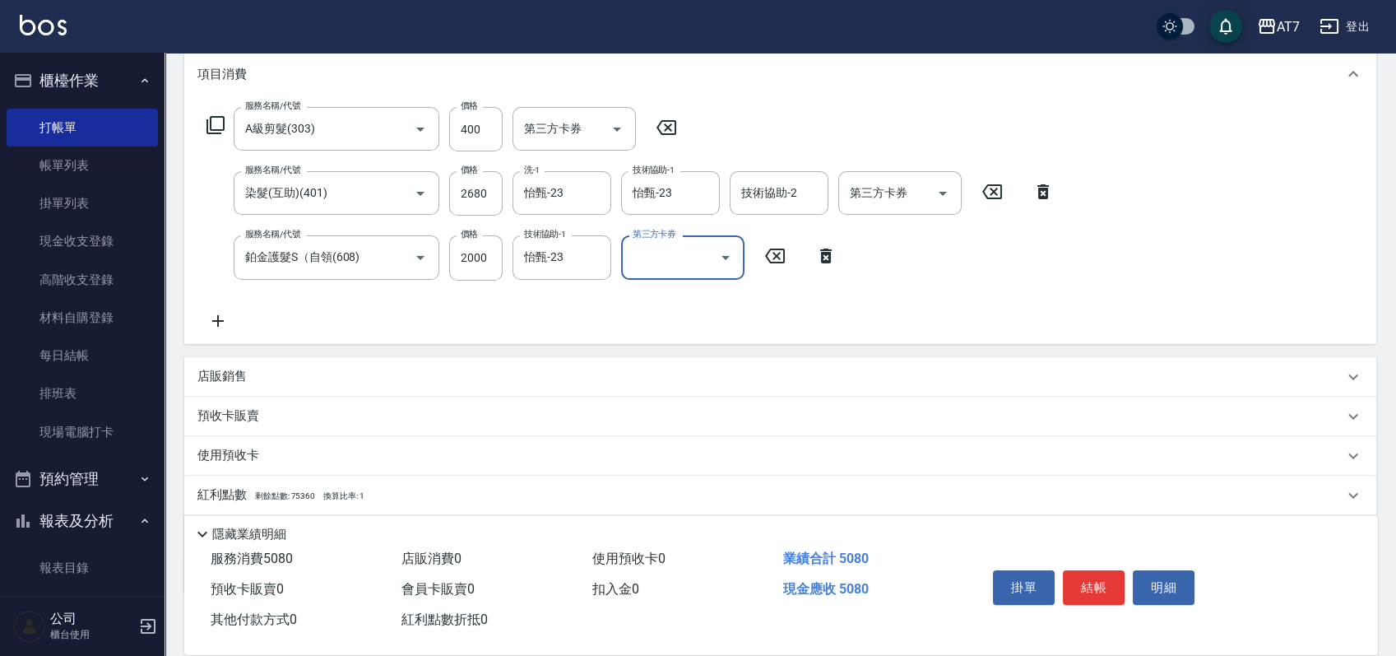
click at [777, 364] on div "店販銷售" at bounding box center [780, 376] width 1192 height 39
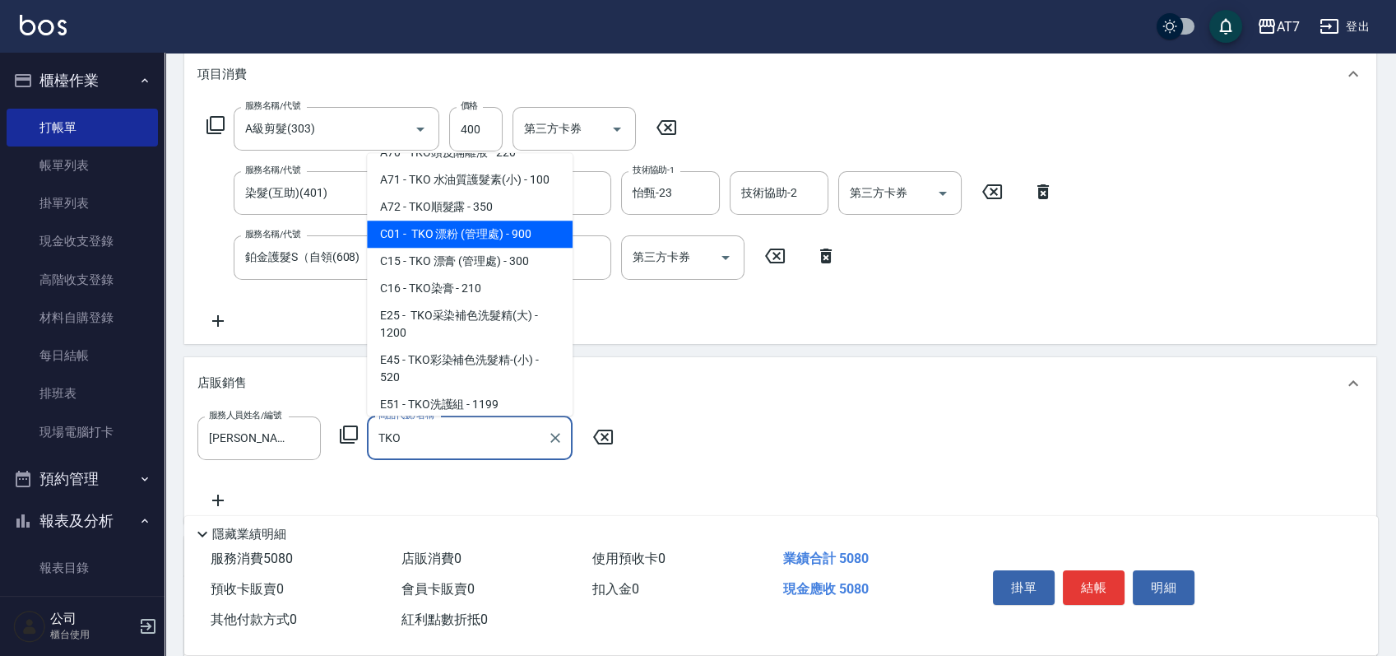
scroll to position [109, 0]
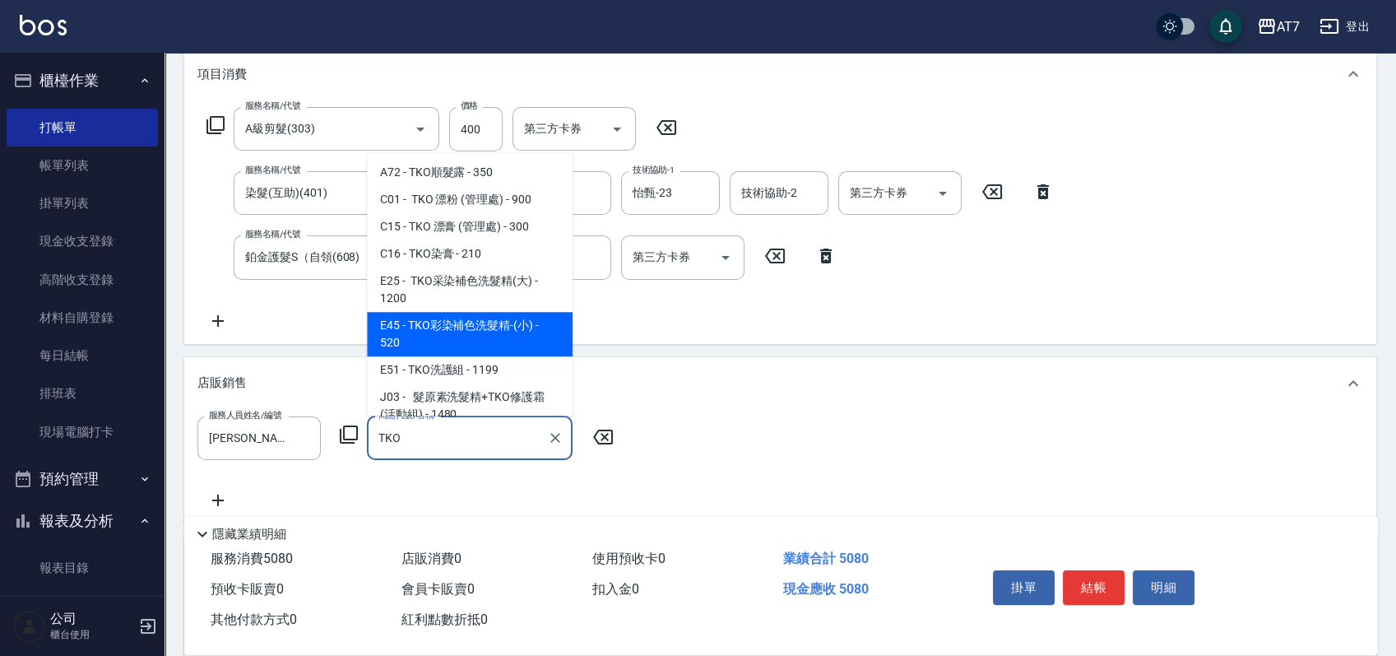
click at [498, 335] on span "E45 - TKO彩染補色洗髮精-(小) - 520" at bounding box center [470, 334] width 206 height 44
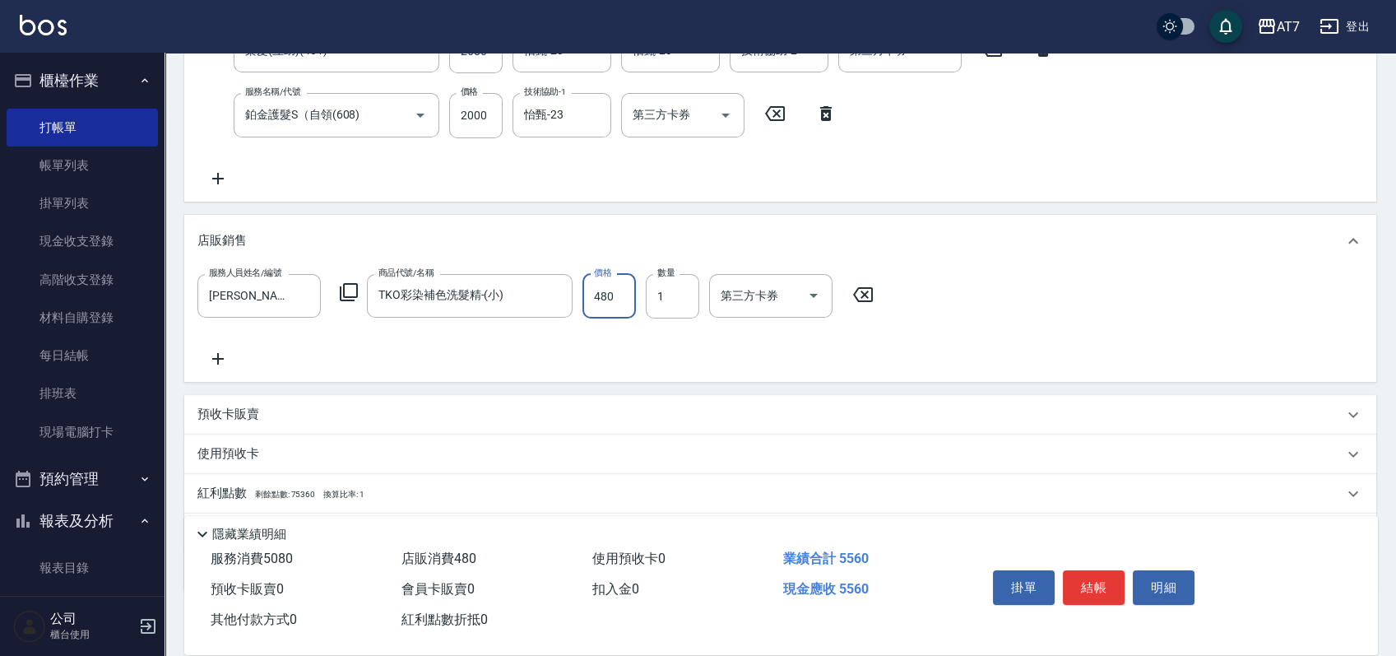
scroll to position [438, 0]
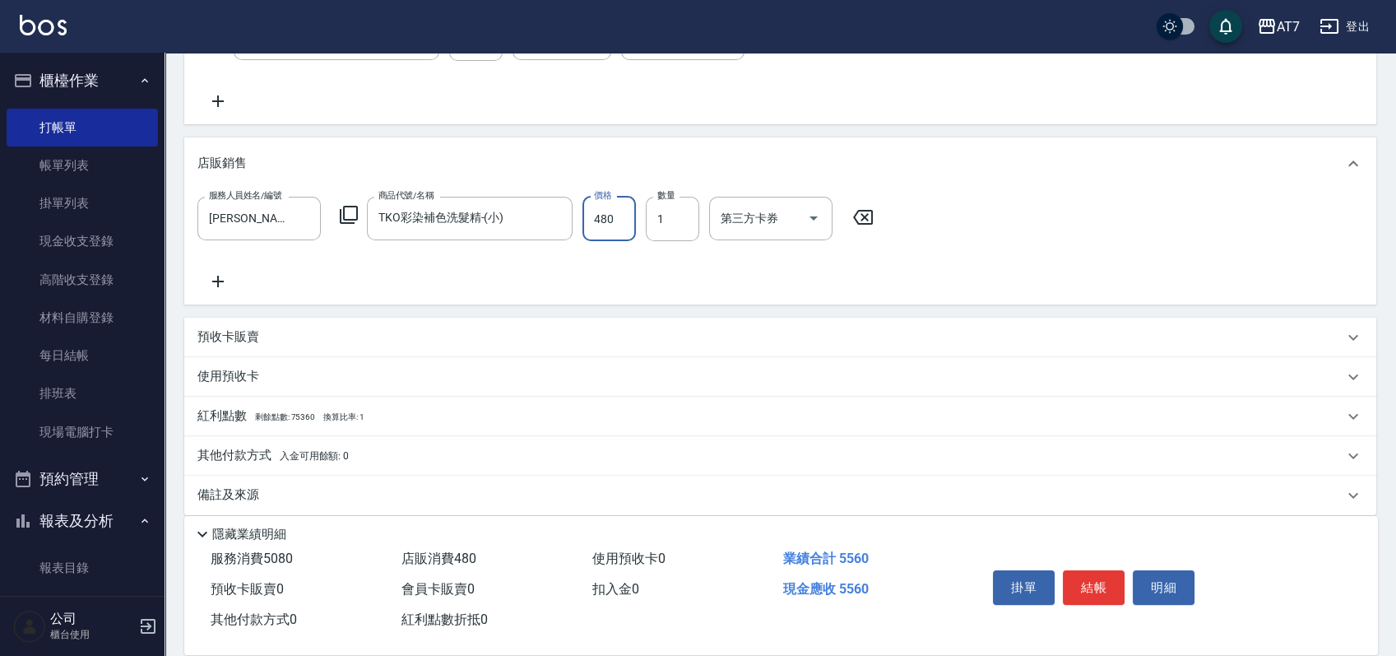
click at [359, 447] on div "其他付款方式 入金可用餘額: 0" at bounding box center [770, 456] width 1146 height 18
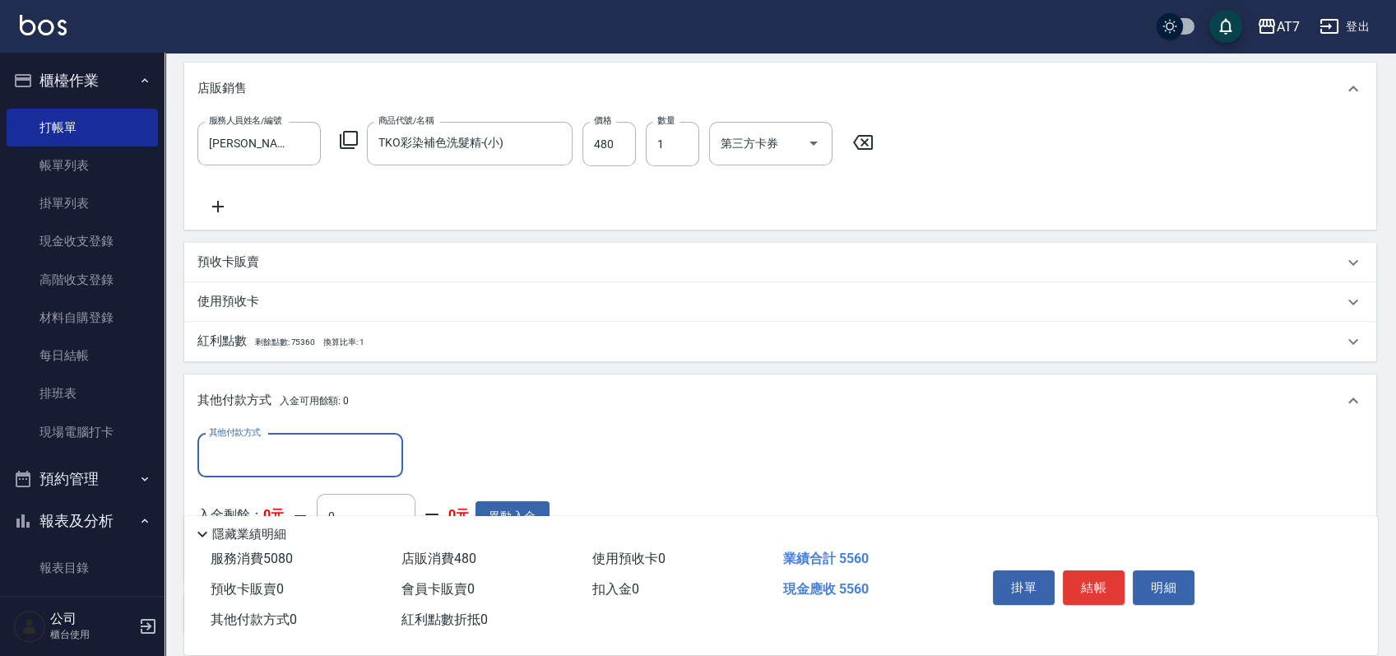
scroll to position [548, 0]
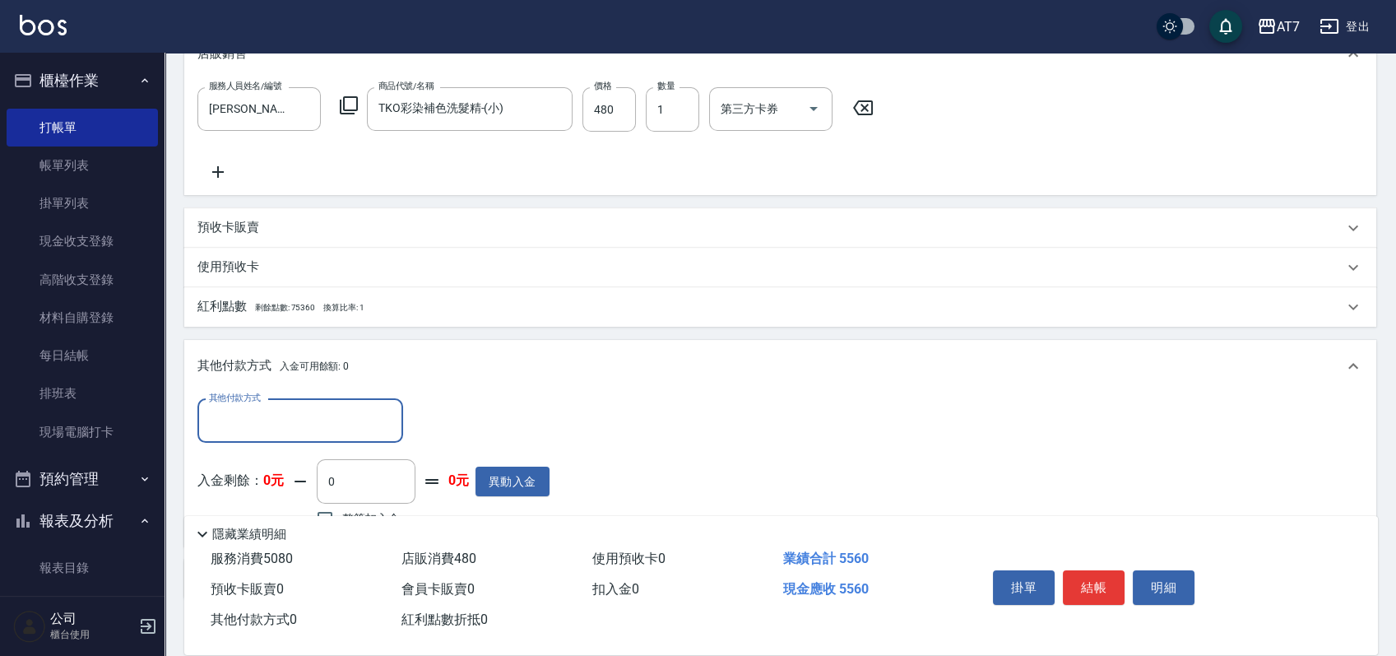
click at [300, 410] on input "其他付款方式" at bounding box center [300, 420] width 191 height 29
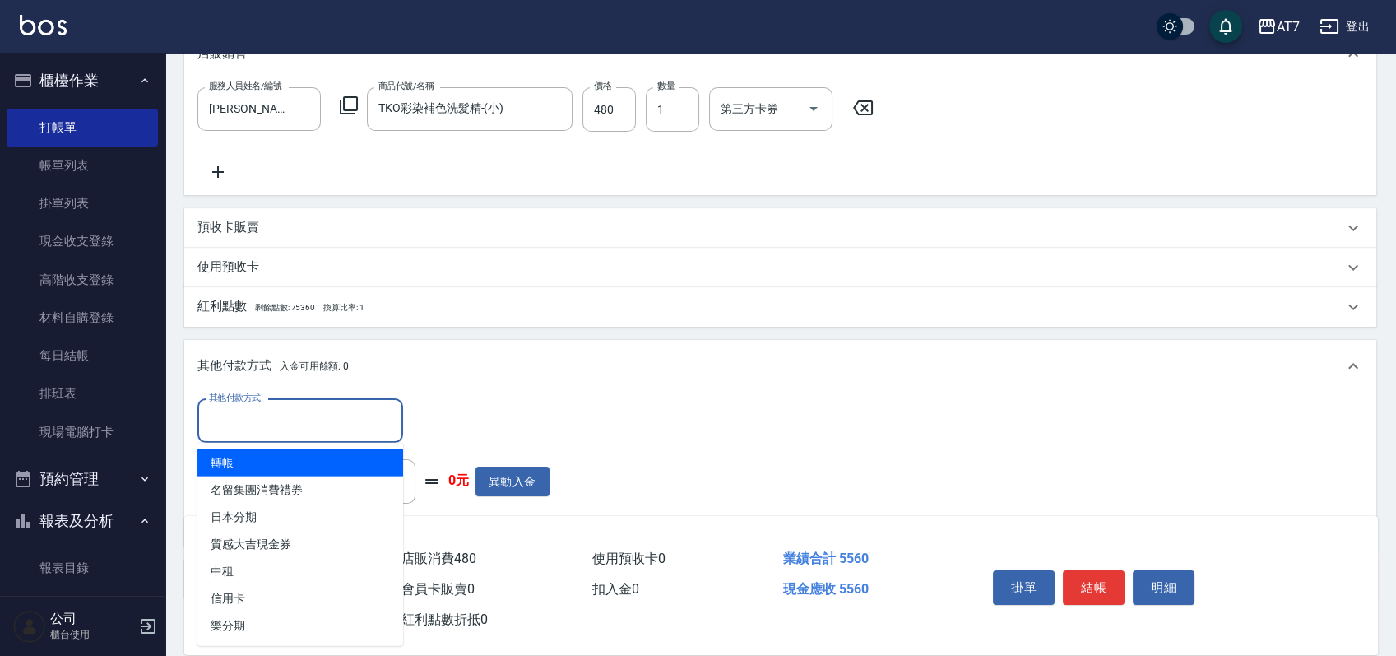
click at [235, 456] on span "轉帳" at bounding box center [300, 462] width 206 height 27
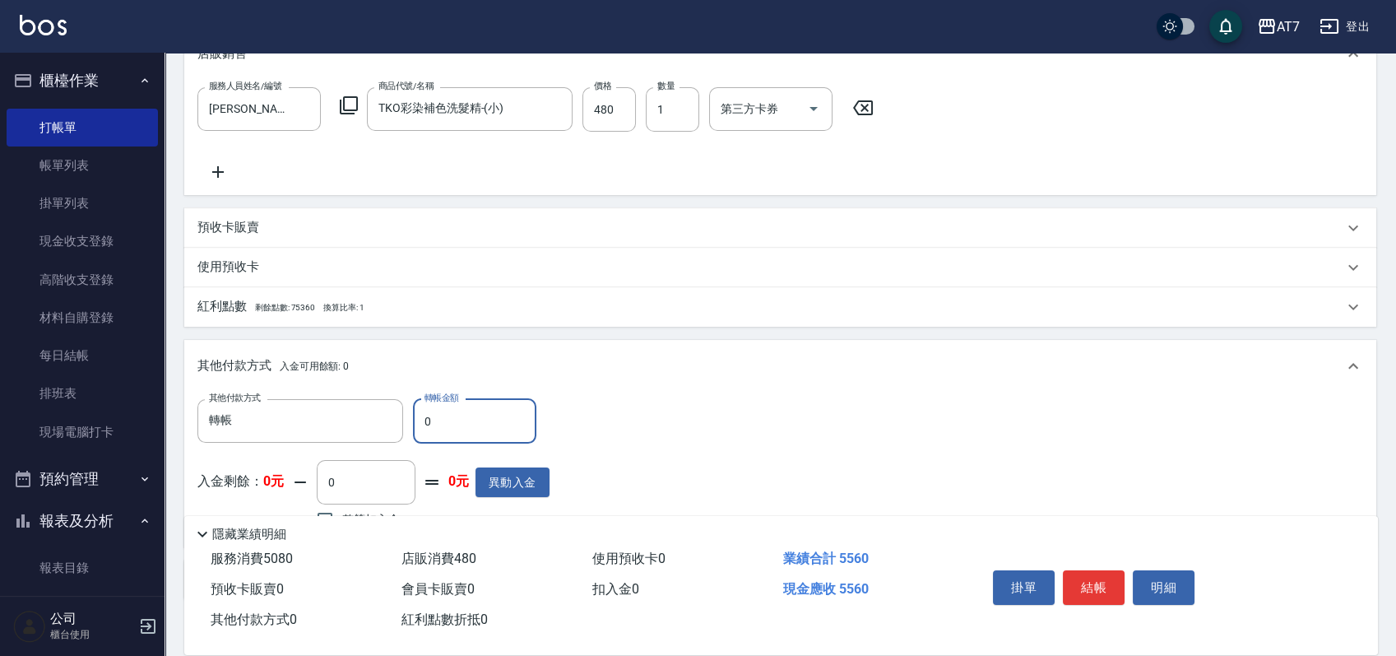
click at [421, 409] on input "0" at bounding box center [474, 421] width 123 height 44
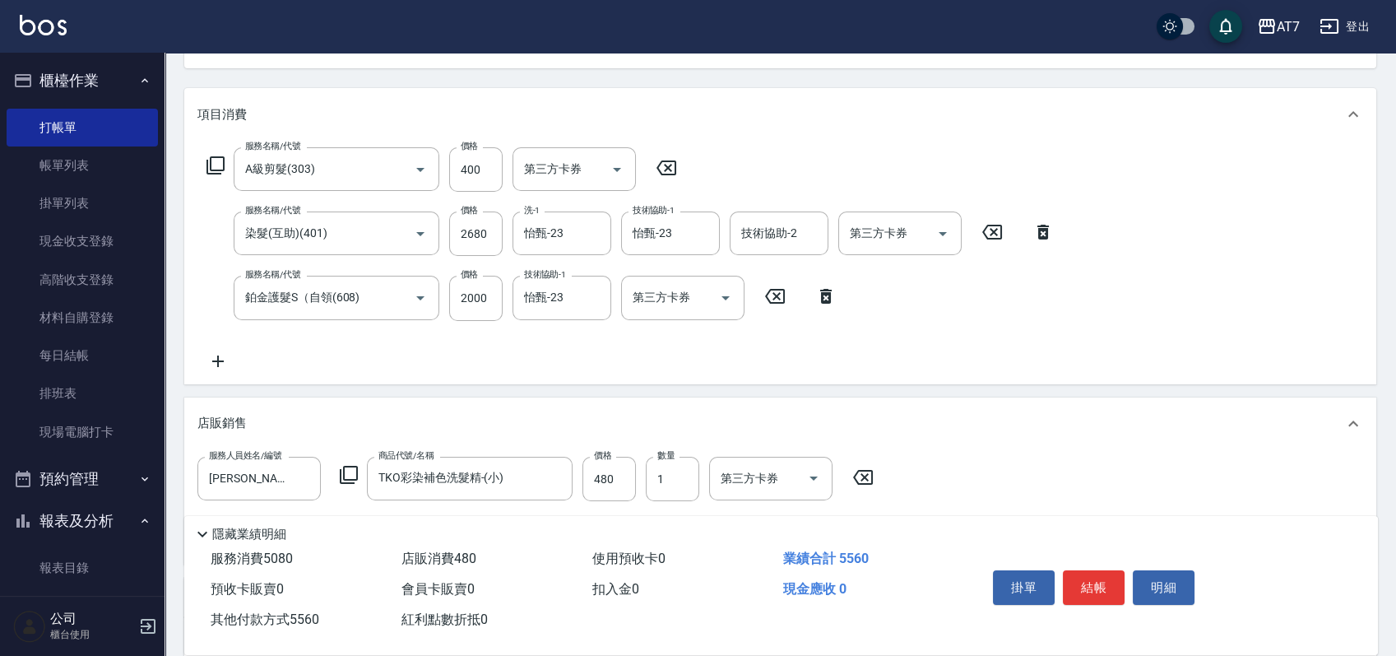
scroll to position [0, 0]
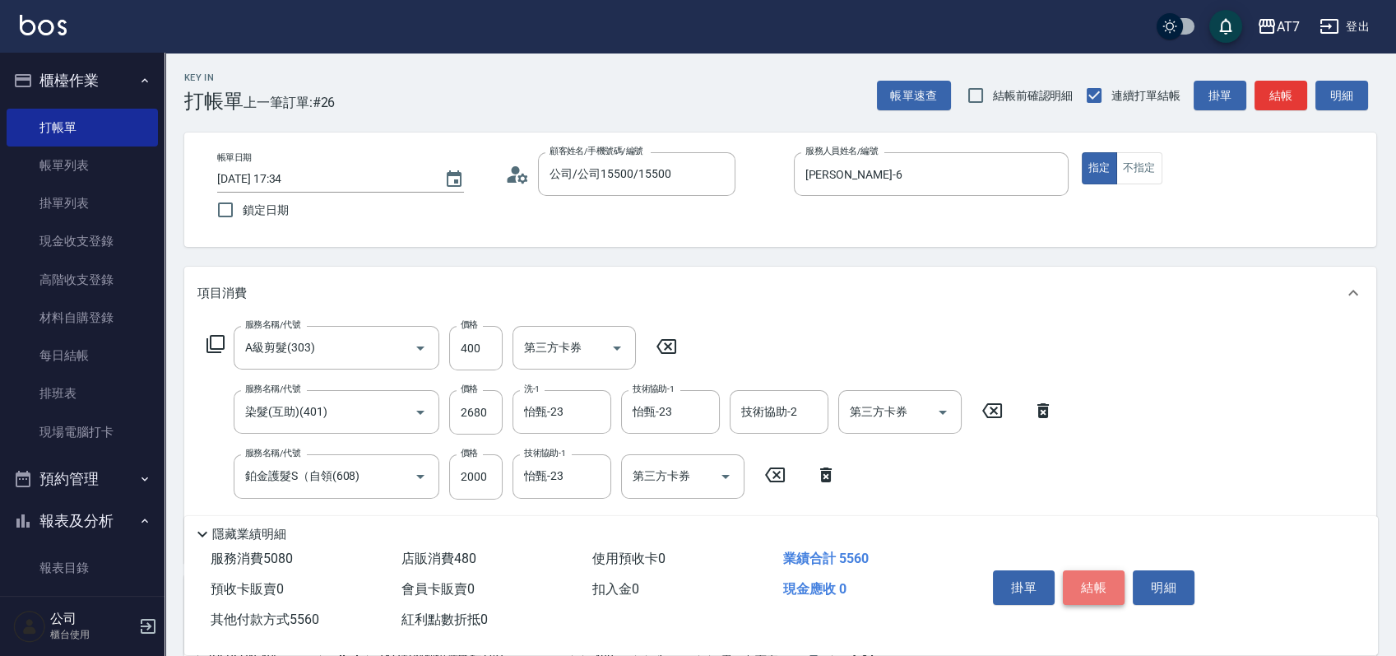
click at [1095, 580] on button "結帳" at bounding box center [1094, 587] width 62 height 35
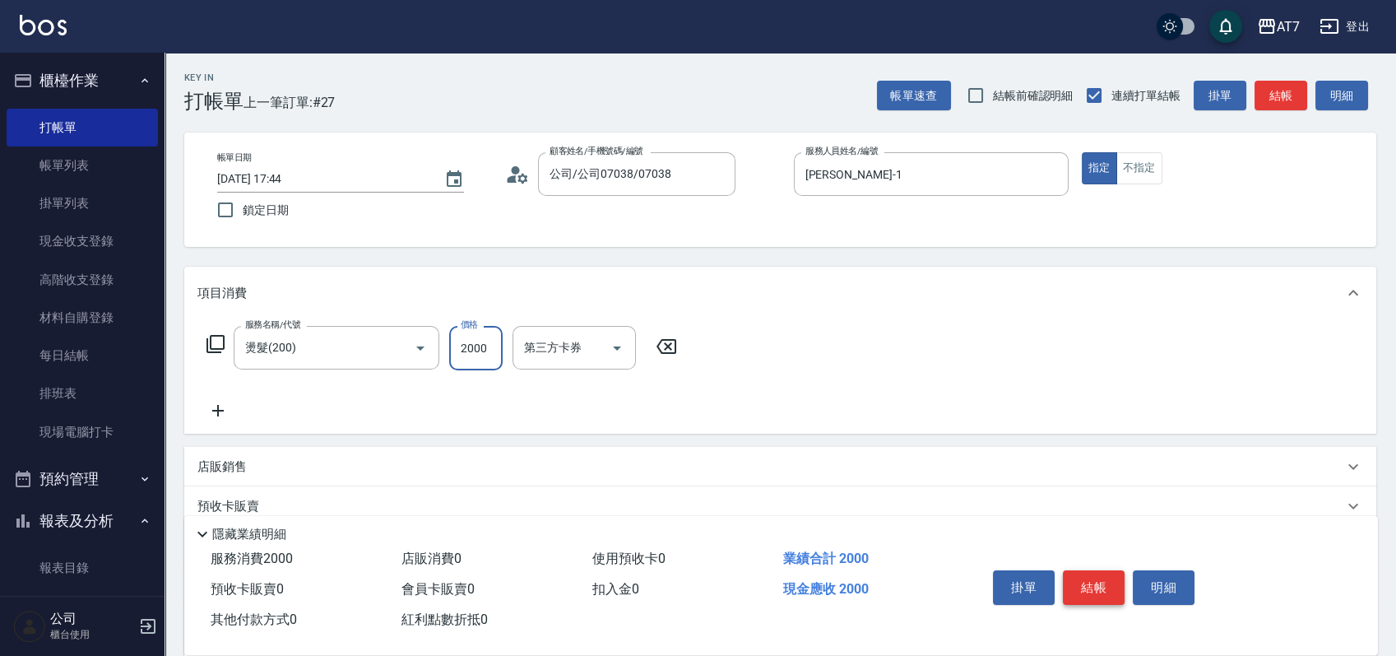
click at [1096, 577] on button "結帳" at bounding box center [1094, 587] width 62 height 35
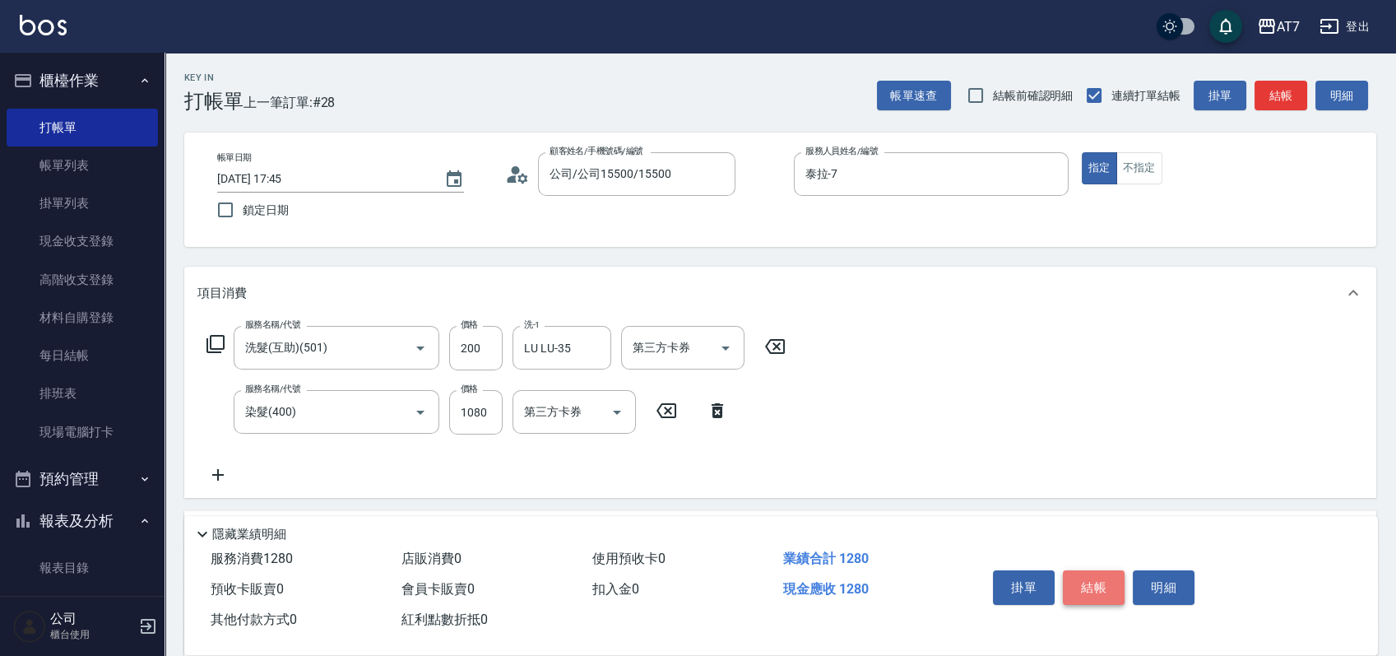
click at [1086, 572] on button "結帳" at bounding box center [1094, 587] width 62 height 35
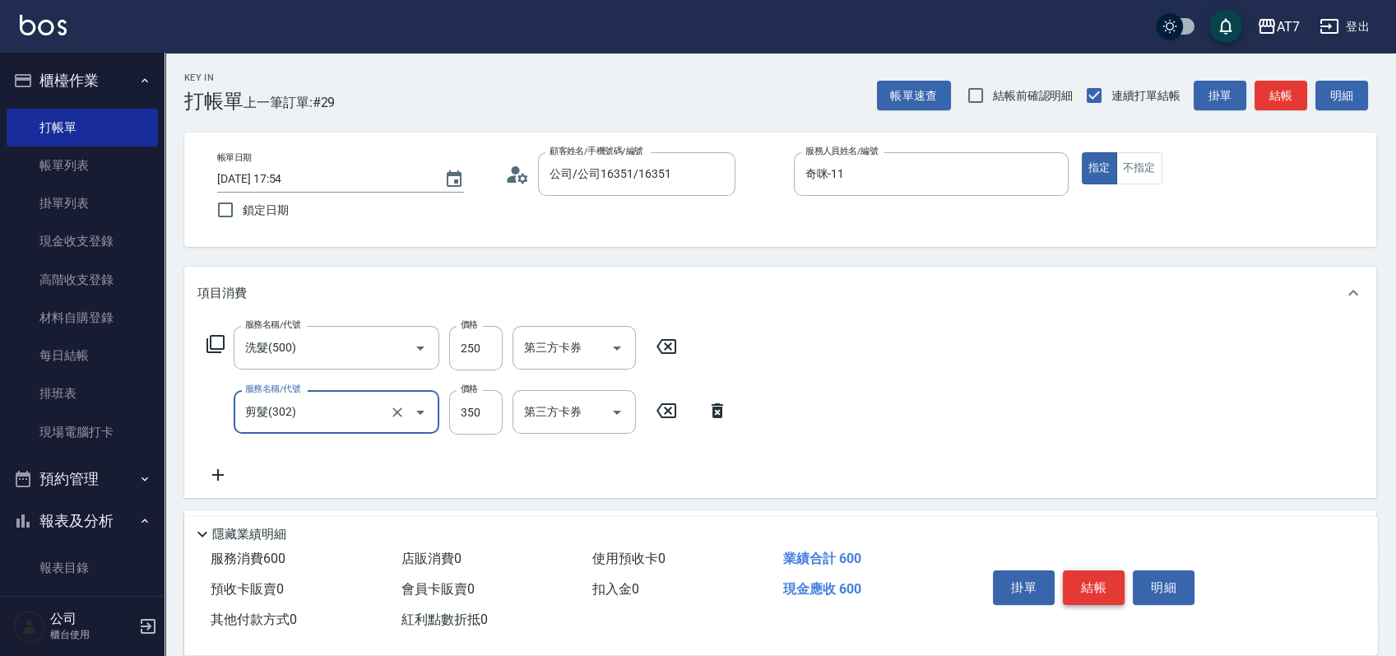
click at [1106, 577] on button "結帳" at bounding box center [1094, 587] width 62 height 35
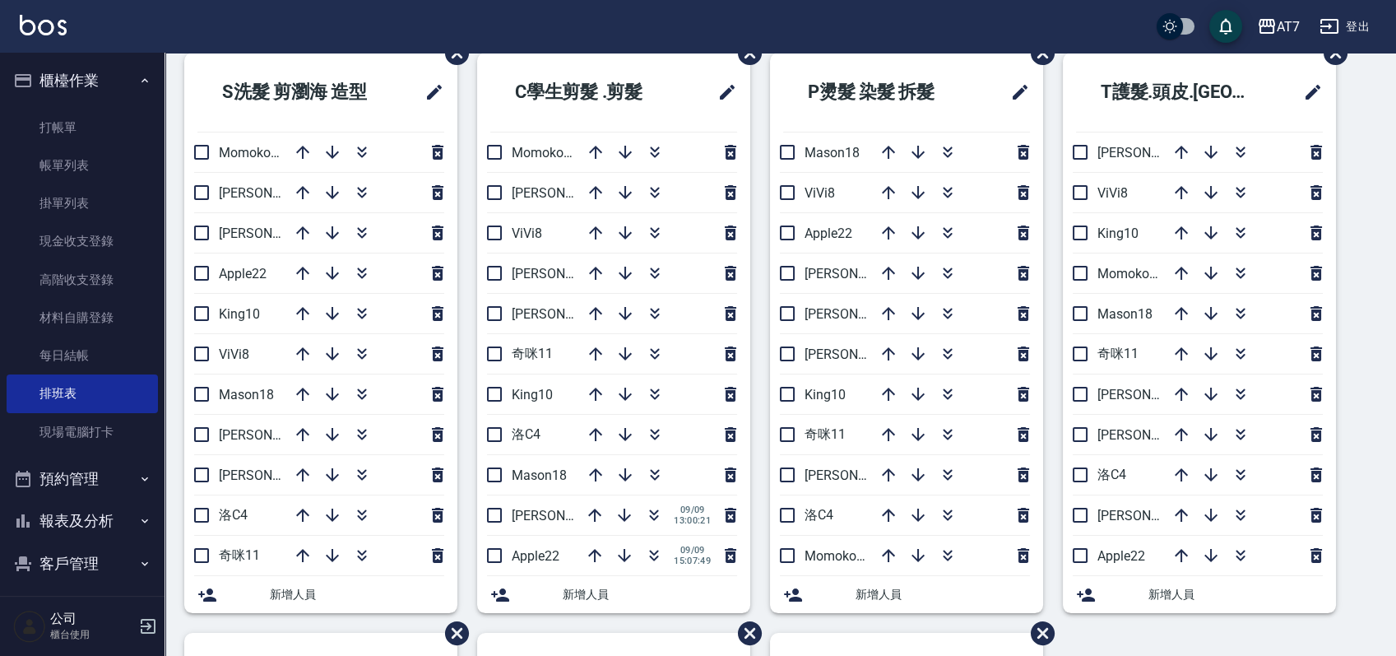
scroll to position [109, 0]
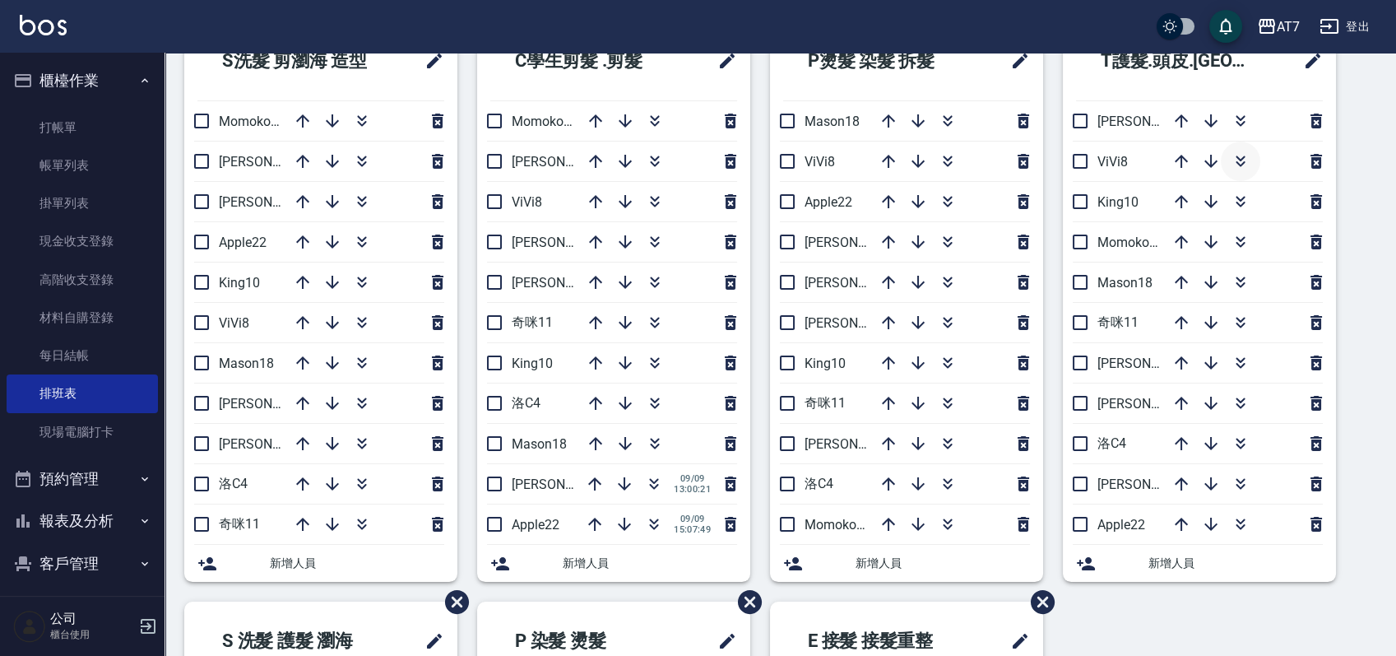
click at [1239, 160] on icon "button" at bounding box center [1240, 161] width 20 height 20
click at [1209, 526] on icon "button" at bounding box center [1209, 523] width 13 height 13
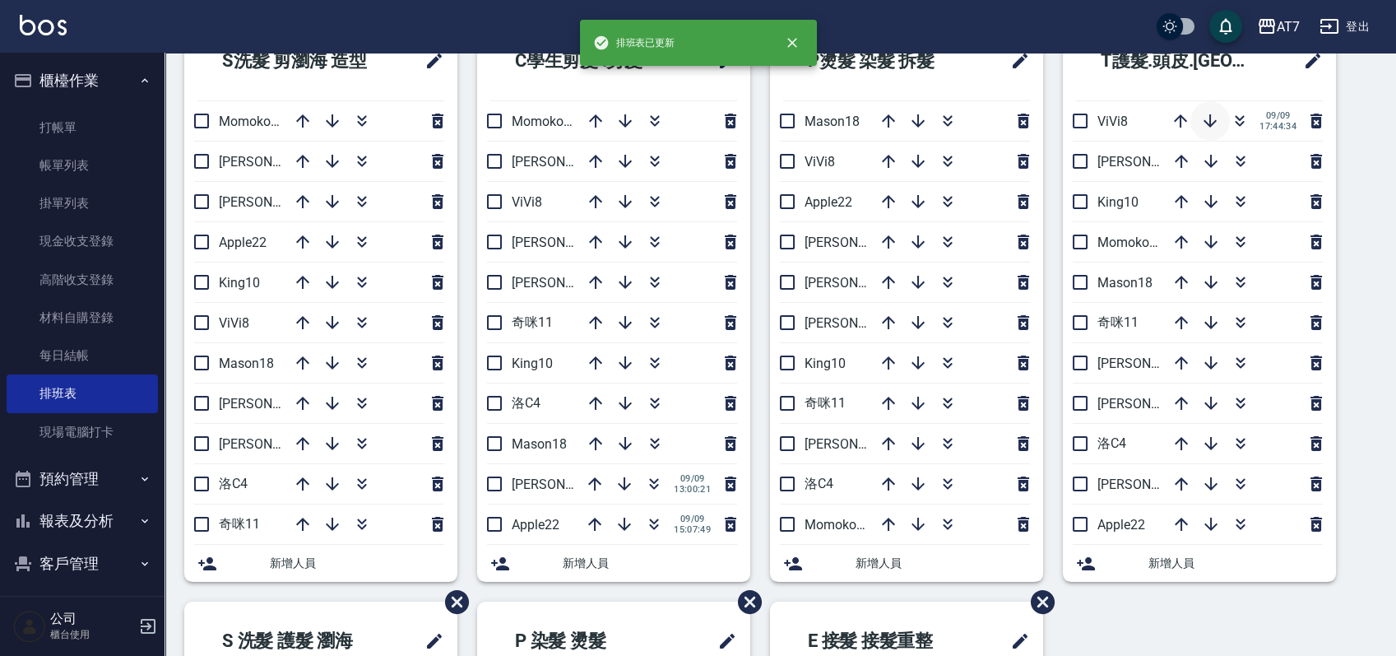
click at [1217, 120] on icon "button" at bounding box center [1210, 121] width 20 height 20
click at [1210, 161] on icon "button" at bounding box center [1210, 161] width 20 height 20
click at [1084, 197] on input "checkbox" at bounding box center [1080, 201] width 35 height 35
click at [1084, 201] on input "checkbox" at bounding box center [1080, 201] width 35 height 35
checkbox input "false"
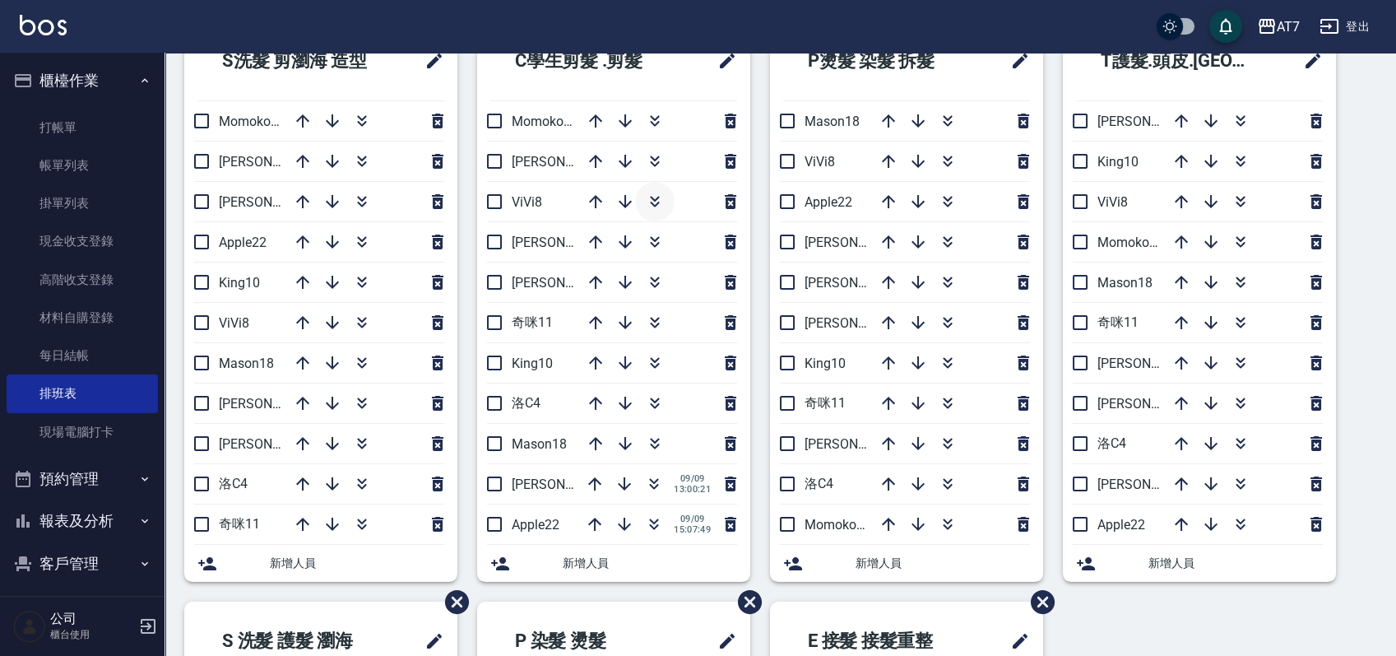
click at [656, 202] on icon "button" at bounding box center [655, 202] width 20 height 20
